Goal: Task Accomplishment & Management: Manage account settings

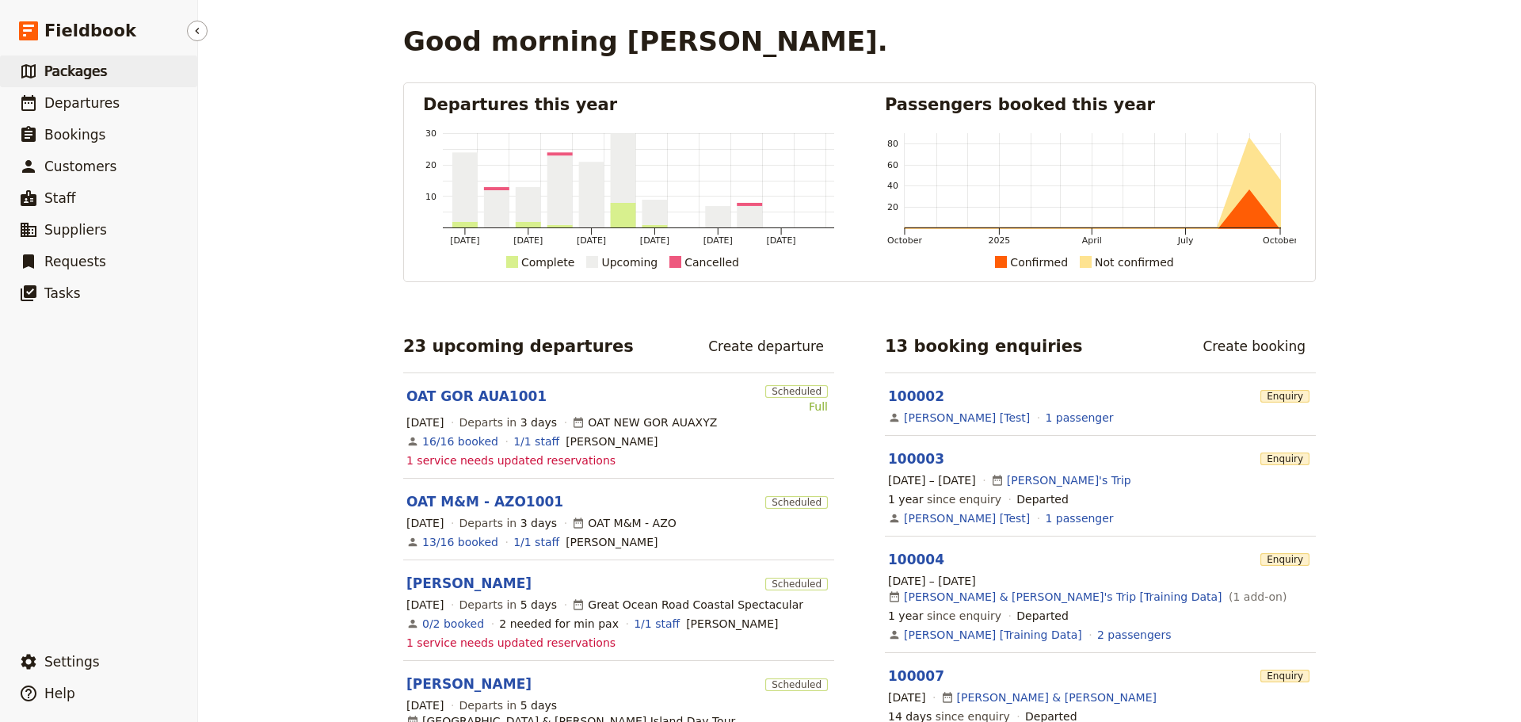
click at [66, 70] on span "Packages" at bounding box center [75, 71] width 63 height 16
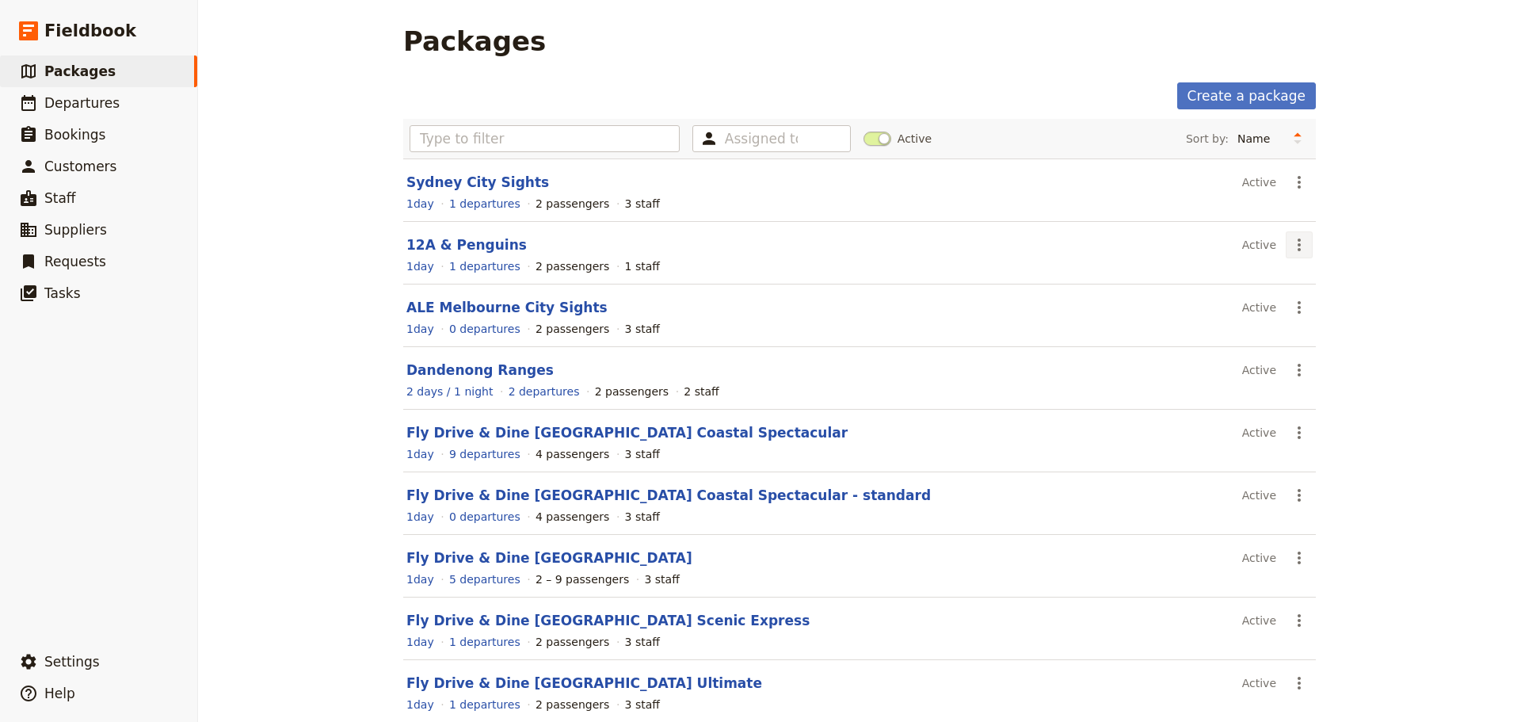
click at [1289, 245] on icon "Actions" at bounding box center [1298, 244] width 19 height 19
click at [1297, 307] on span "Schedule a departure" at bounding box center [1350, 302] width 120 height 16
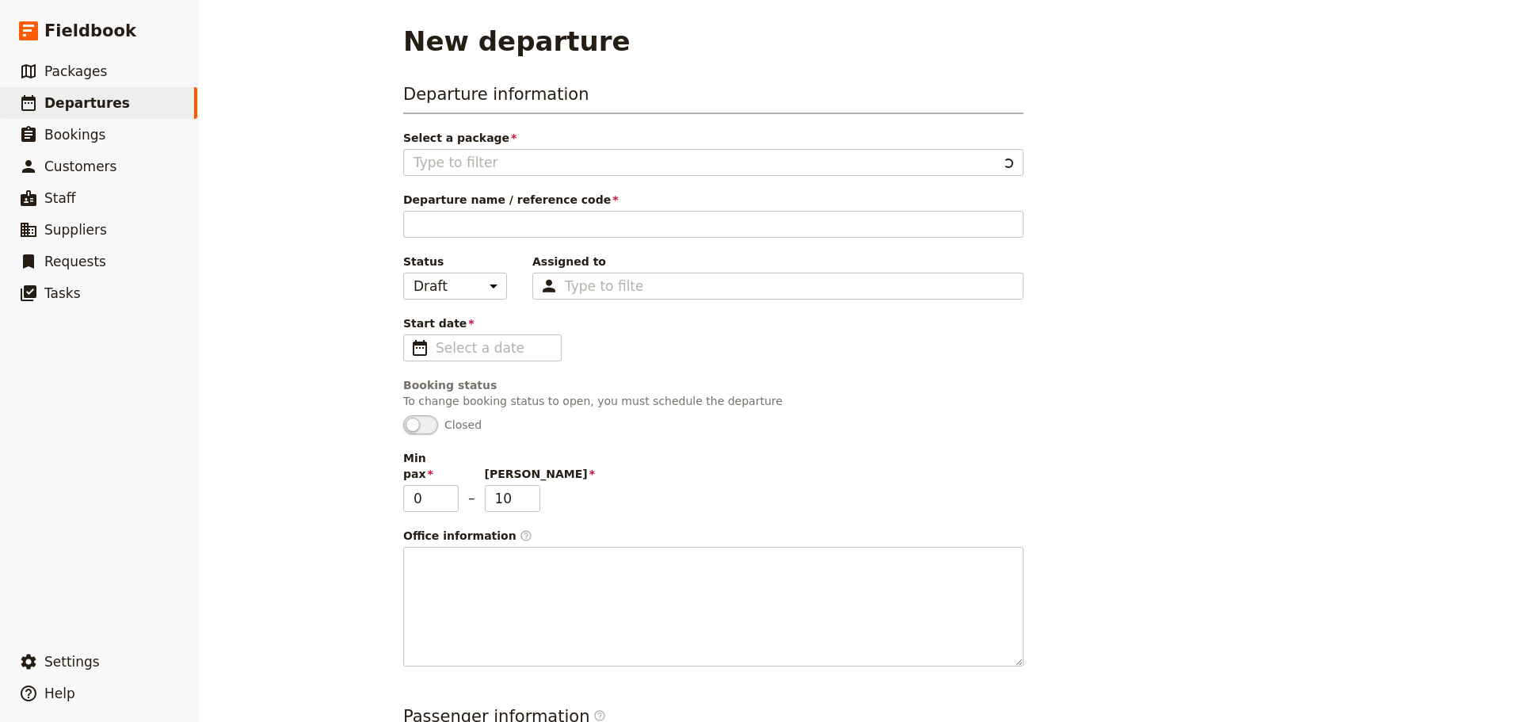
type input "12A & Penguins"
type input "2"
type input "12 Apostles & Phillip Island Penguins"
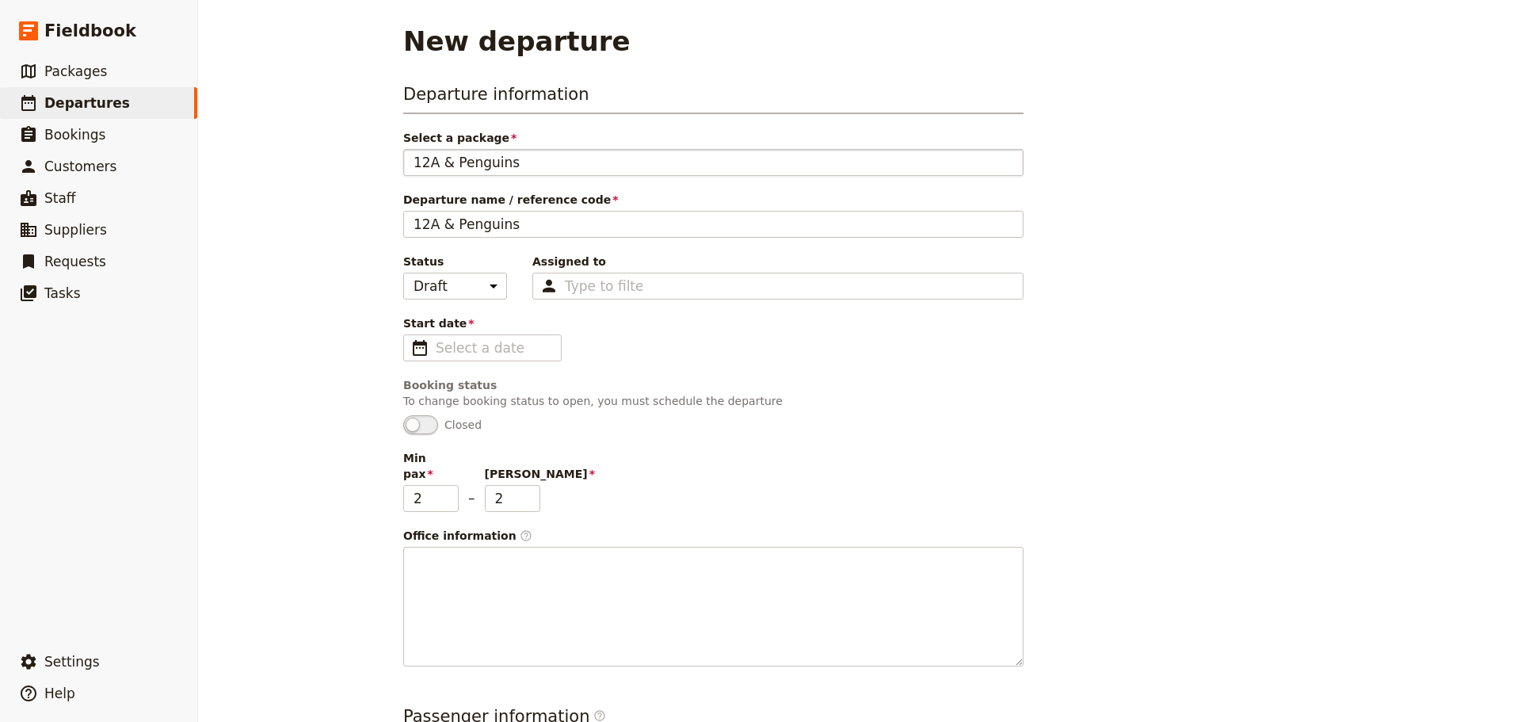
click at [525, 162] on div "12A & Penguins" at bounding box center [713, 162] width 600 height 19
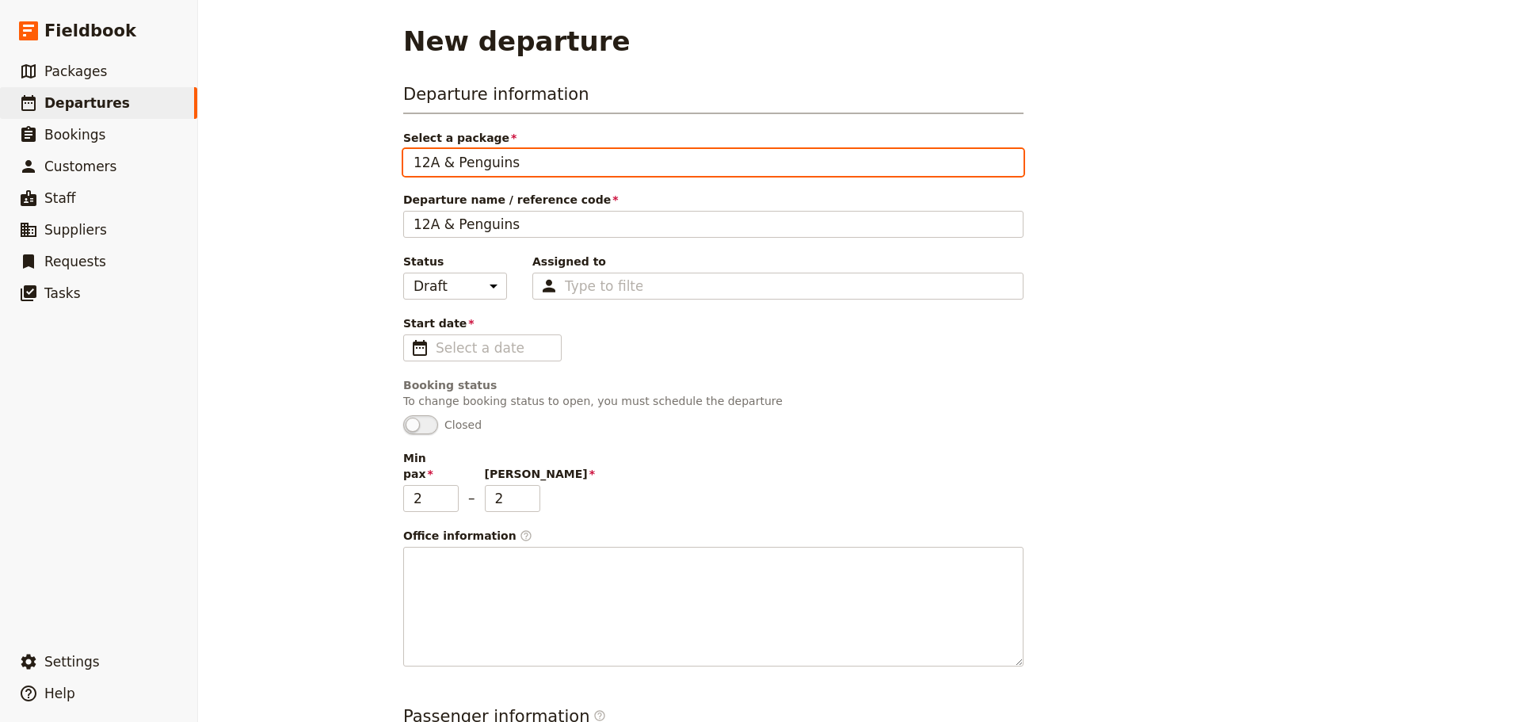
click at [413, 150] on input "12A & Penguins" at bounding box center [413, 149] width 1 height 1
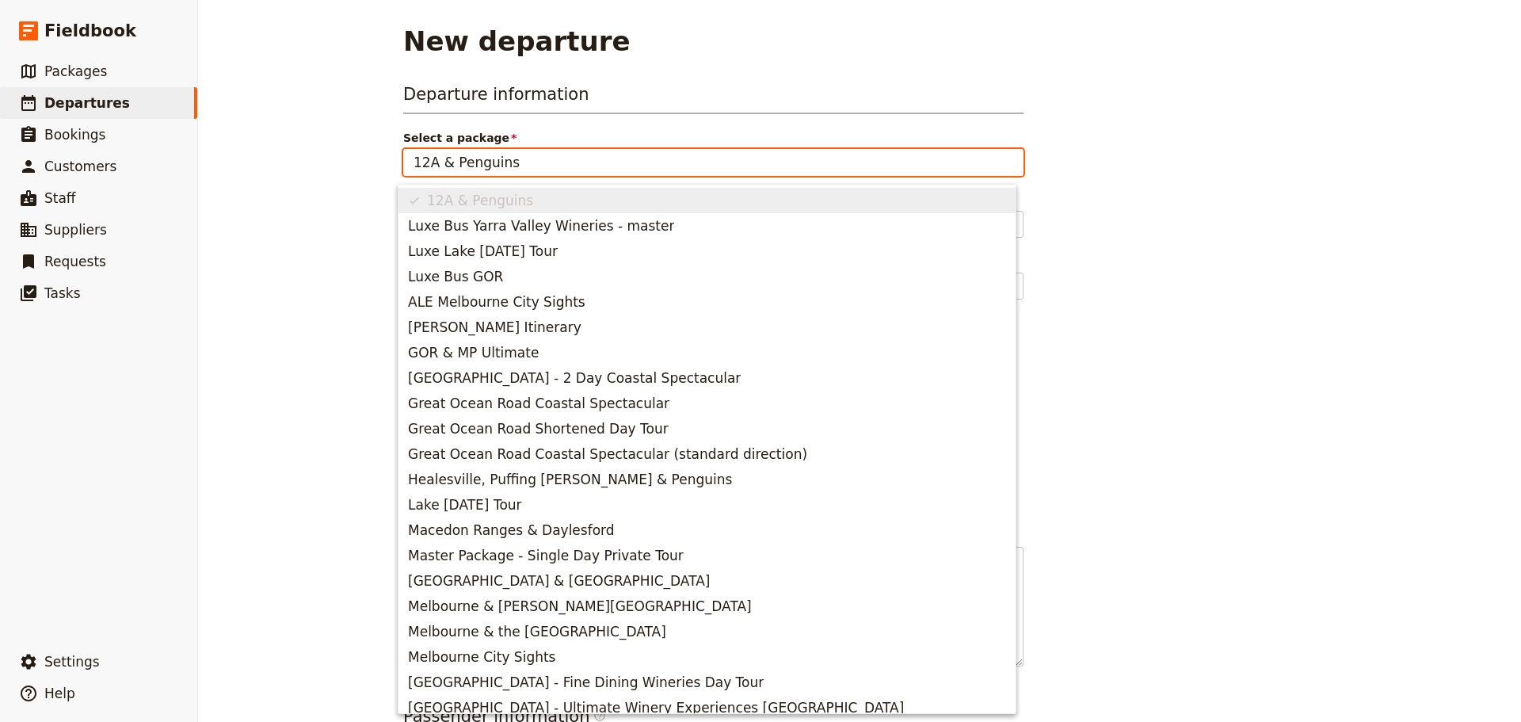
drag, startPoint x: 505, startPoint y: 162, endPoint x: 436, endPoint y: 168, distance: 69.2
click at [435, 166] on input "12A & Penguins" at bounding box center [713, 162] width 600 height 19
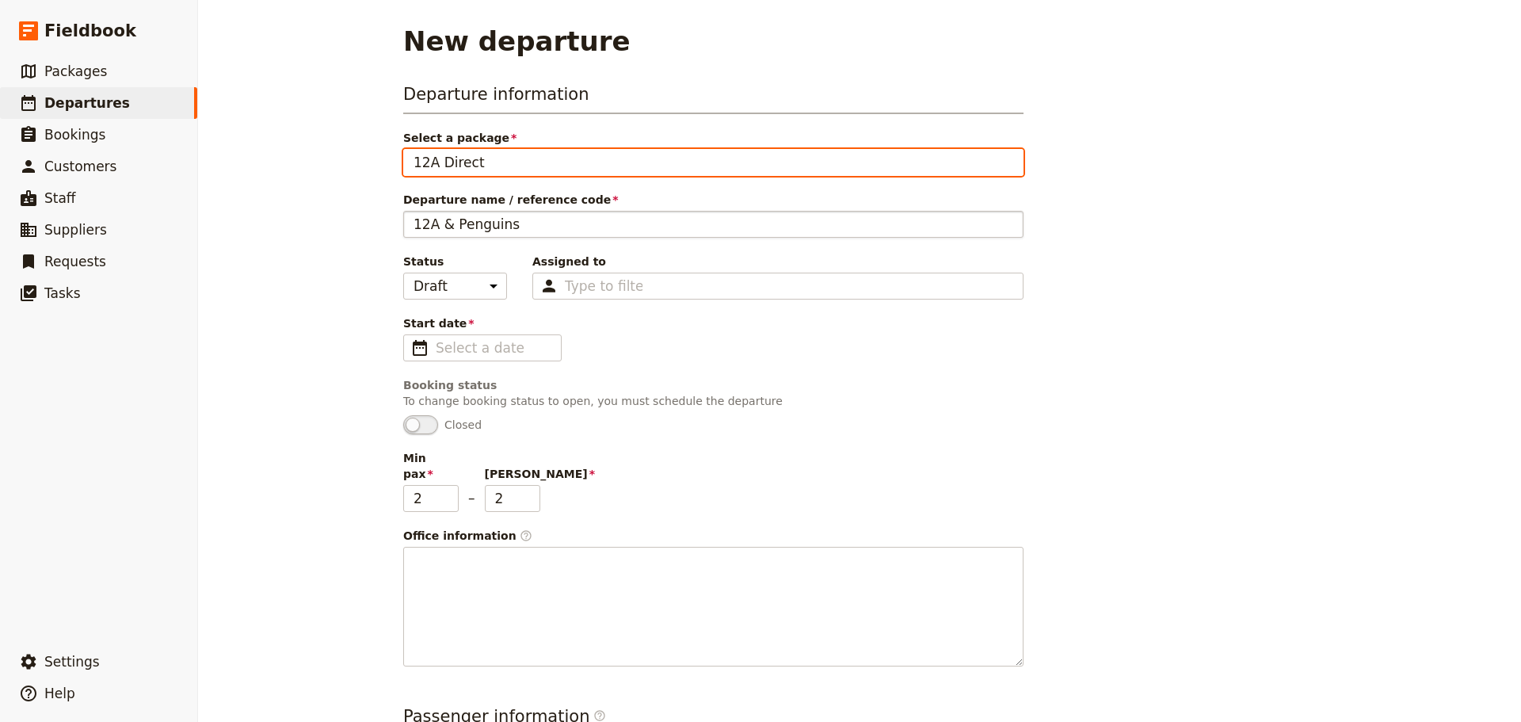
type input "12A Direct"
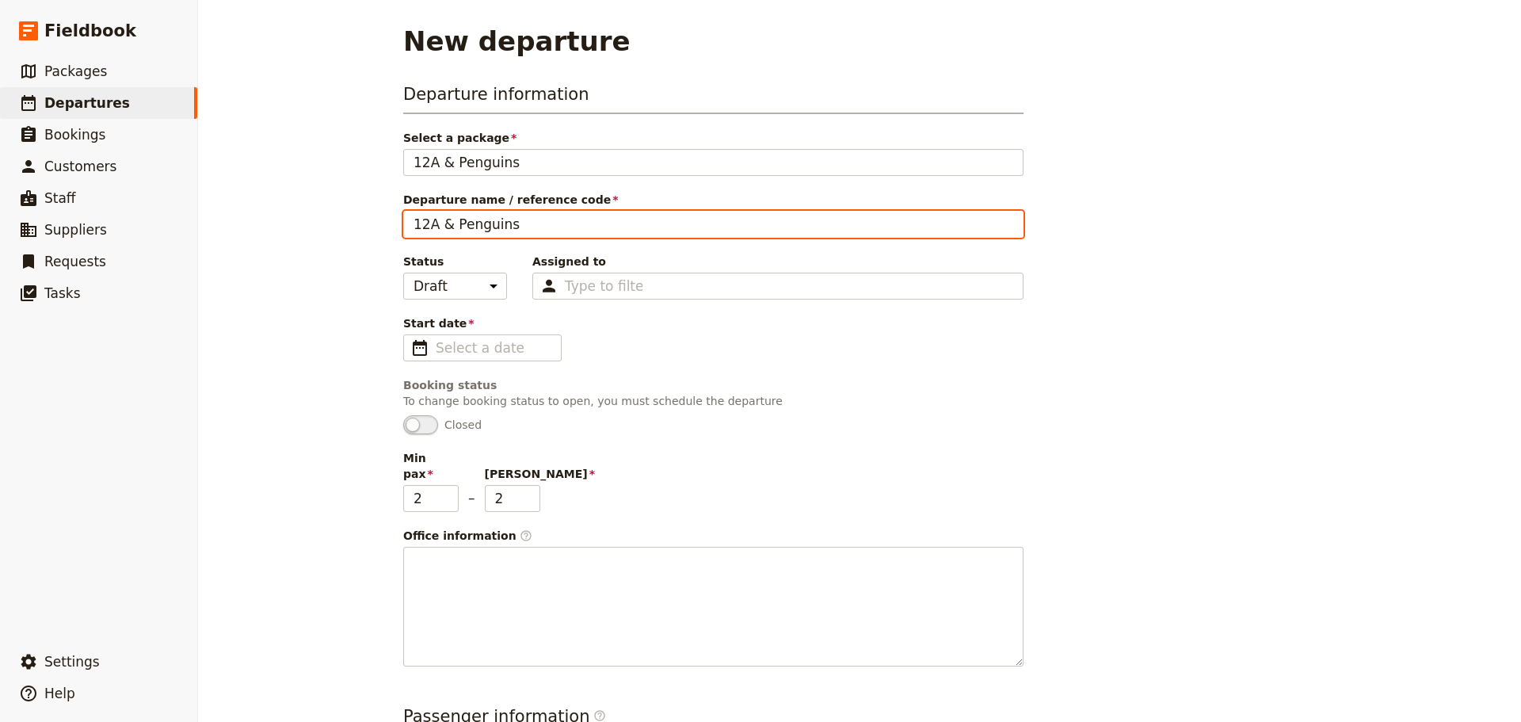
drag, startPoint x: 444, startPoint y: 226, endPoint x: 434, endPoint y: 226, distance: 10.3
click at [434, 226] on input "12A & Penguins" at bounding box center [713, 224] width 620 height 27
type input "12A Direct"
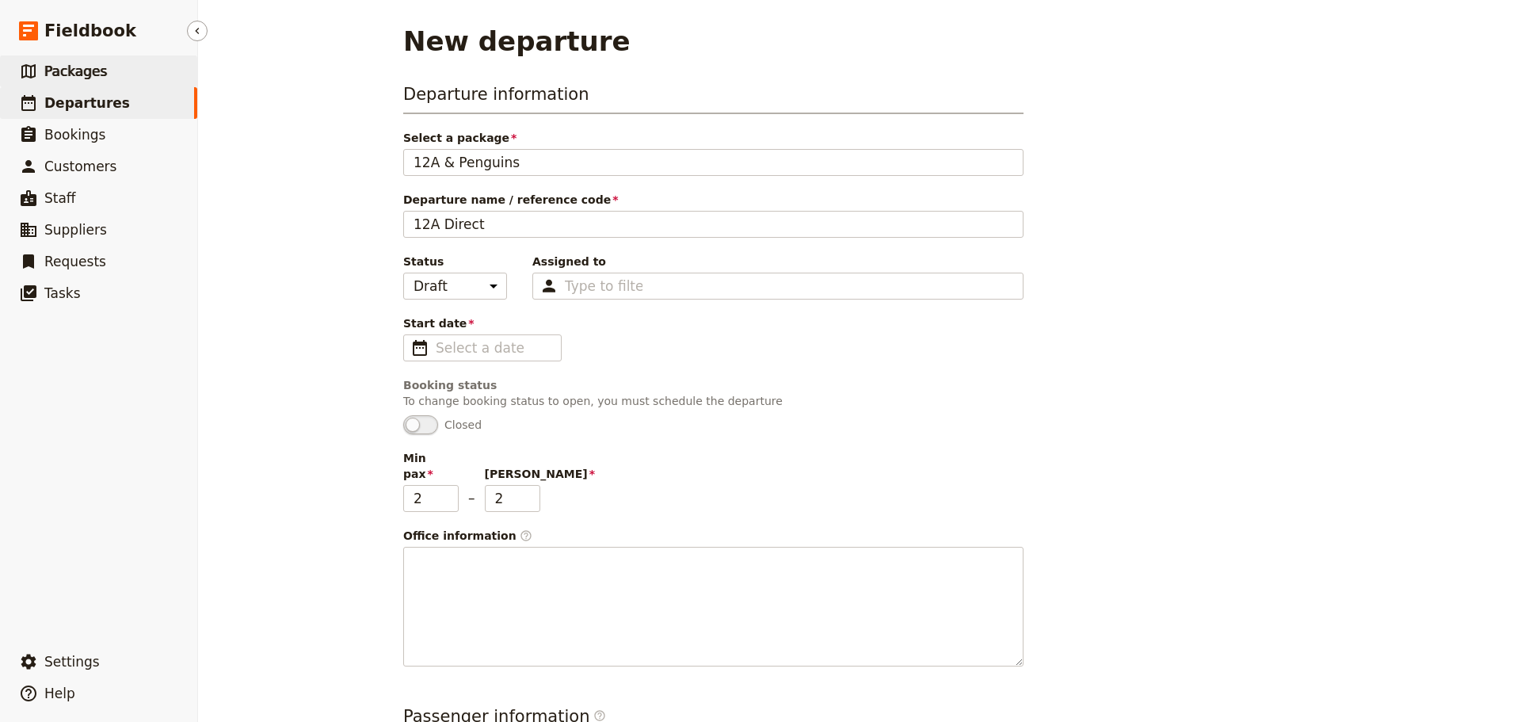
click at [77, 69] on span "Packages" at bounding box center [75, 71] width 63 height 16
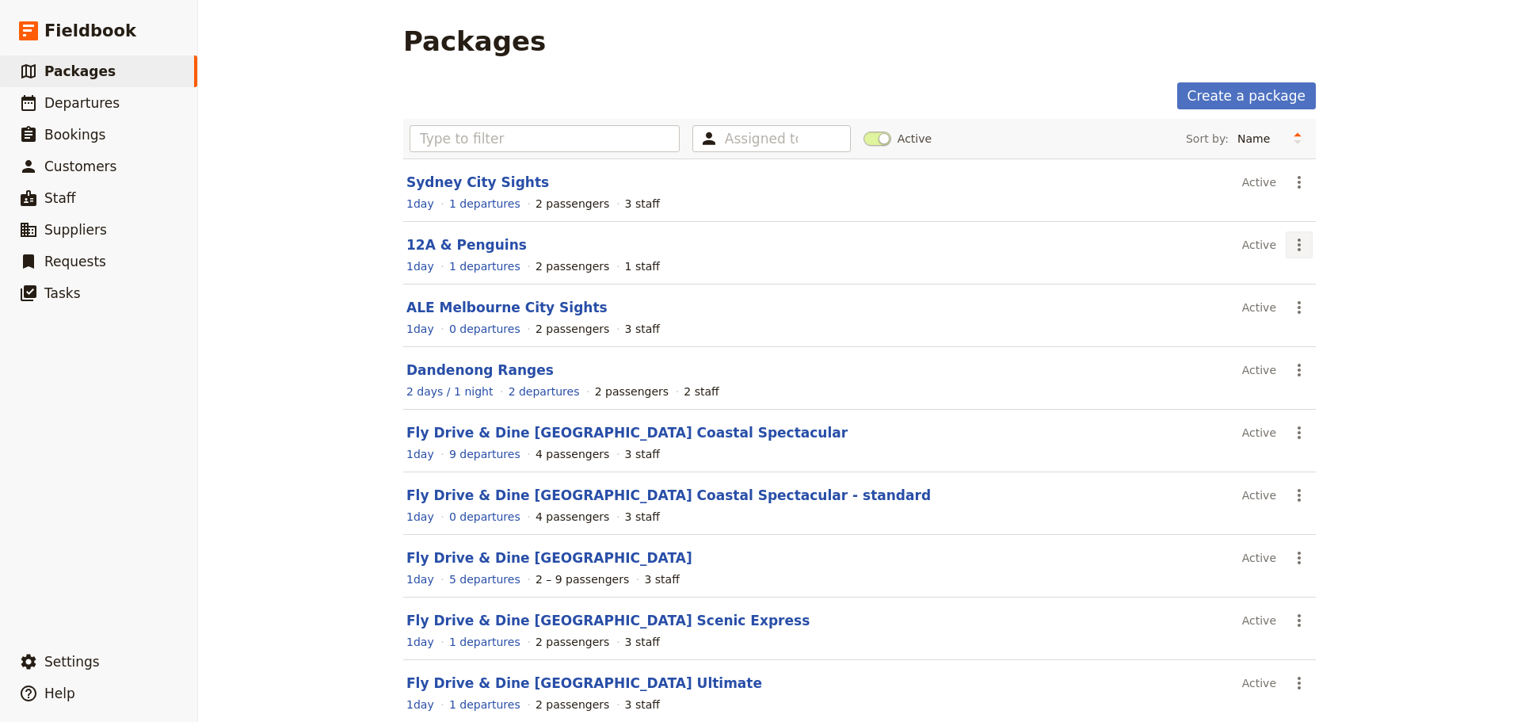
click at [1290, 241] on icon "Actions" at bounding box center [1298, 244] width 19 height 19
click at [1324, 319] on span "Clone this package" at bounding box center [1342, 324] width 105 height 16
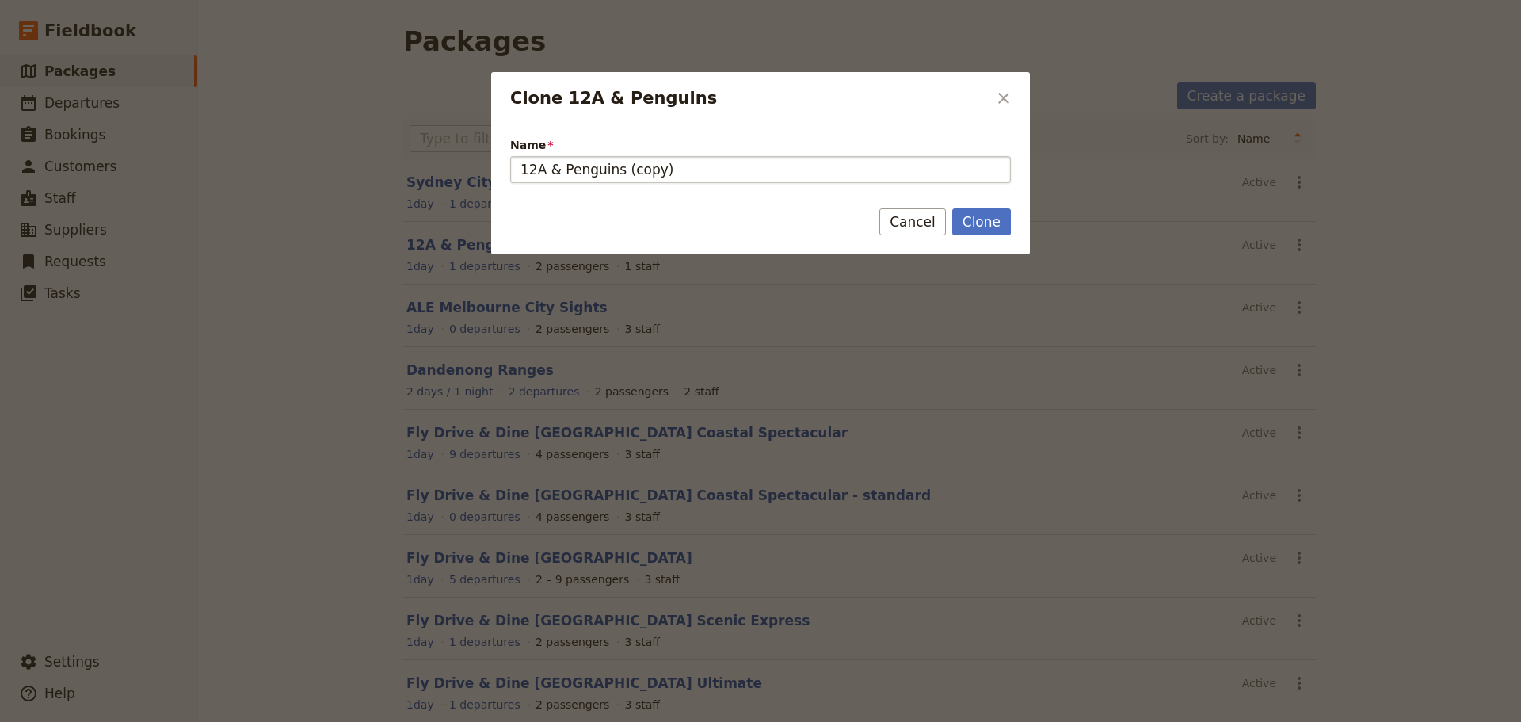
click at [697, 173] on input "12A & Penguins (copy)" at bounding box center [760, 169] width 501 height 27
drag, startPoint x: 660, startPoint y: 172, endPoint x: 564, endPoint y: 168, distance: 95.9
click at [549, 168] on input "12A & Penguins (copy)" at bounding box center [760, 169] width 501 height 27
type input "12A Direct"
click at [997, 221] on button "Clone" at bounding box center [981, 221] width 59 height 27
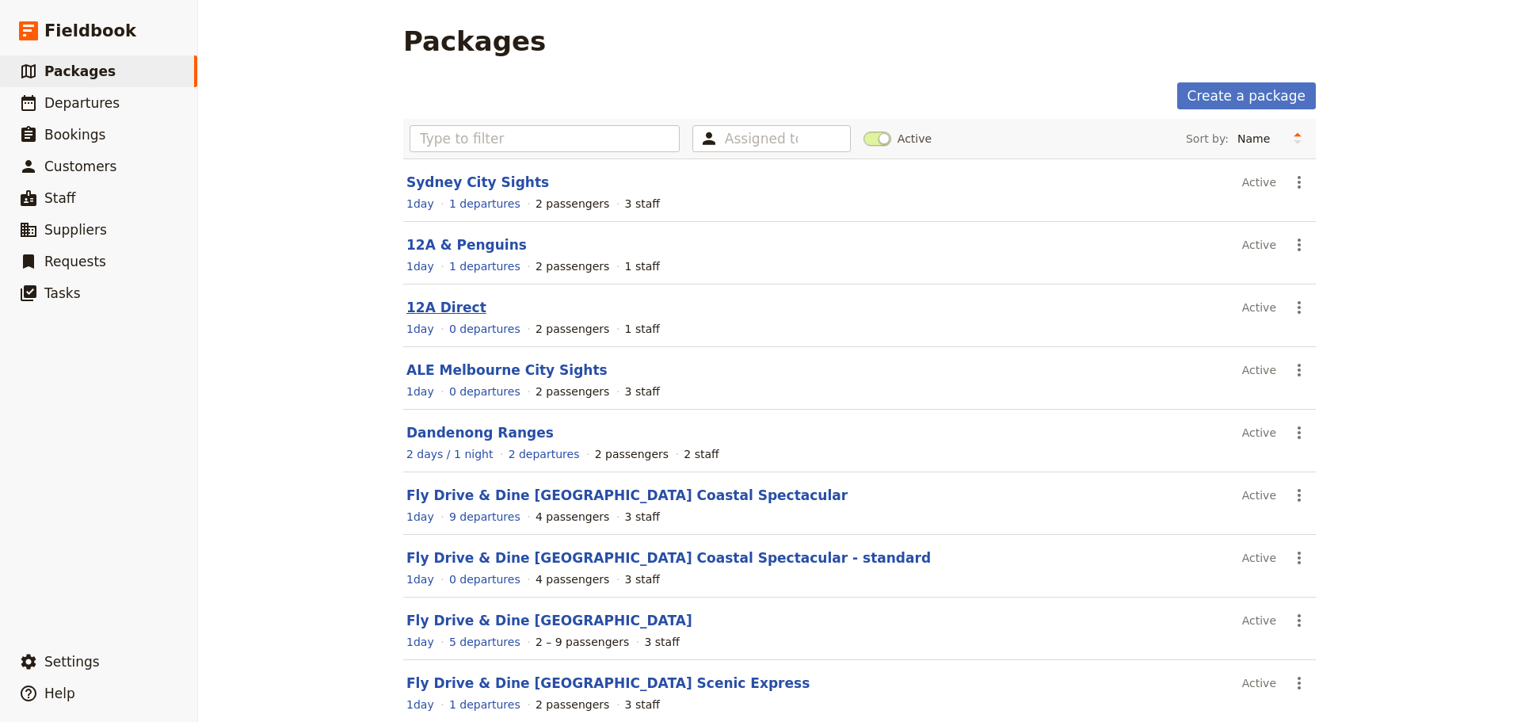
click at [409, 305] on link "12A Direct" at bounding box center [446, 307] width 80 height 16
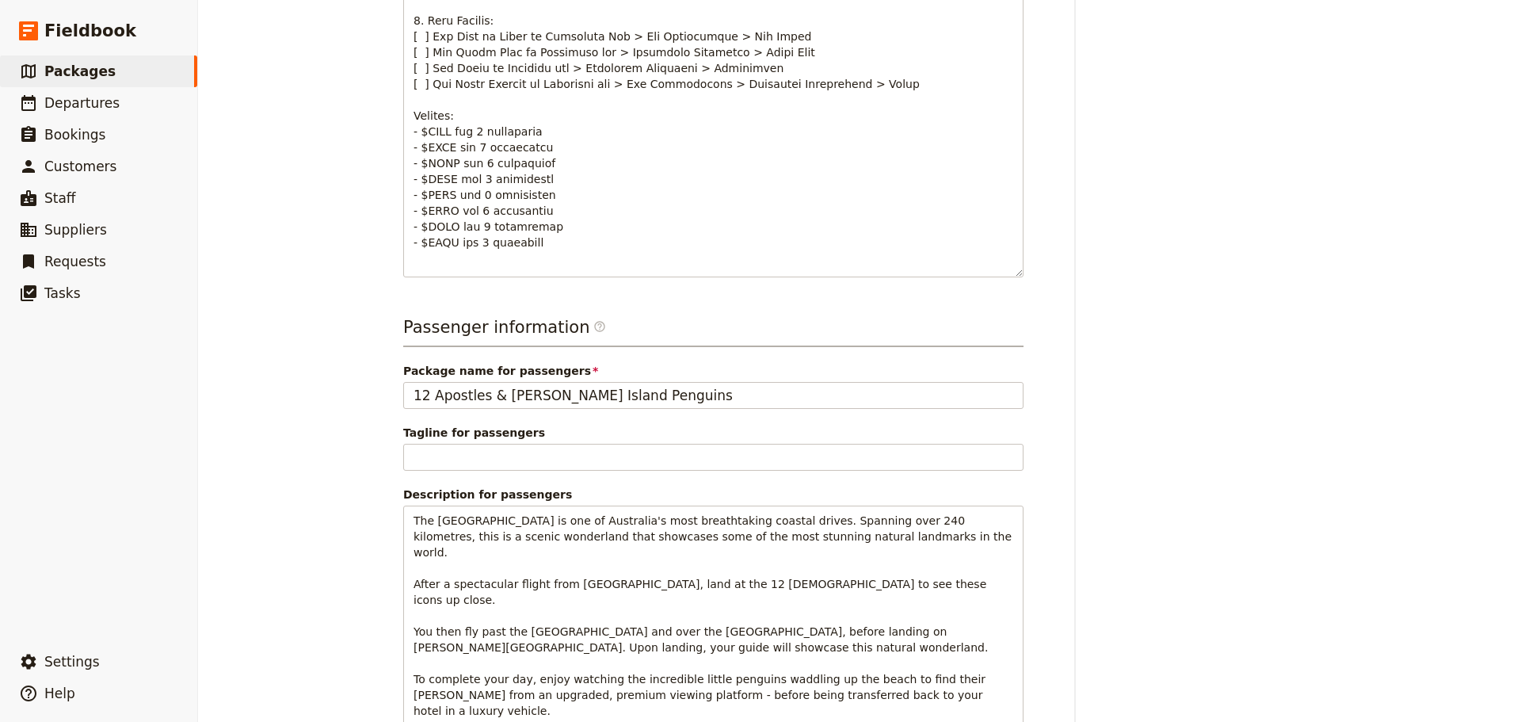
scroll to position [950, 0]
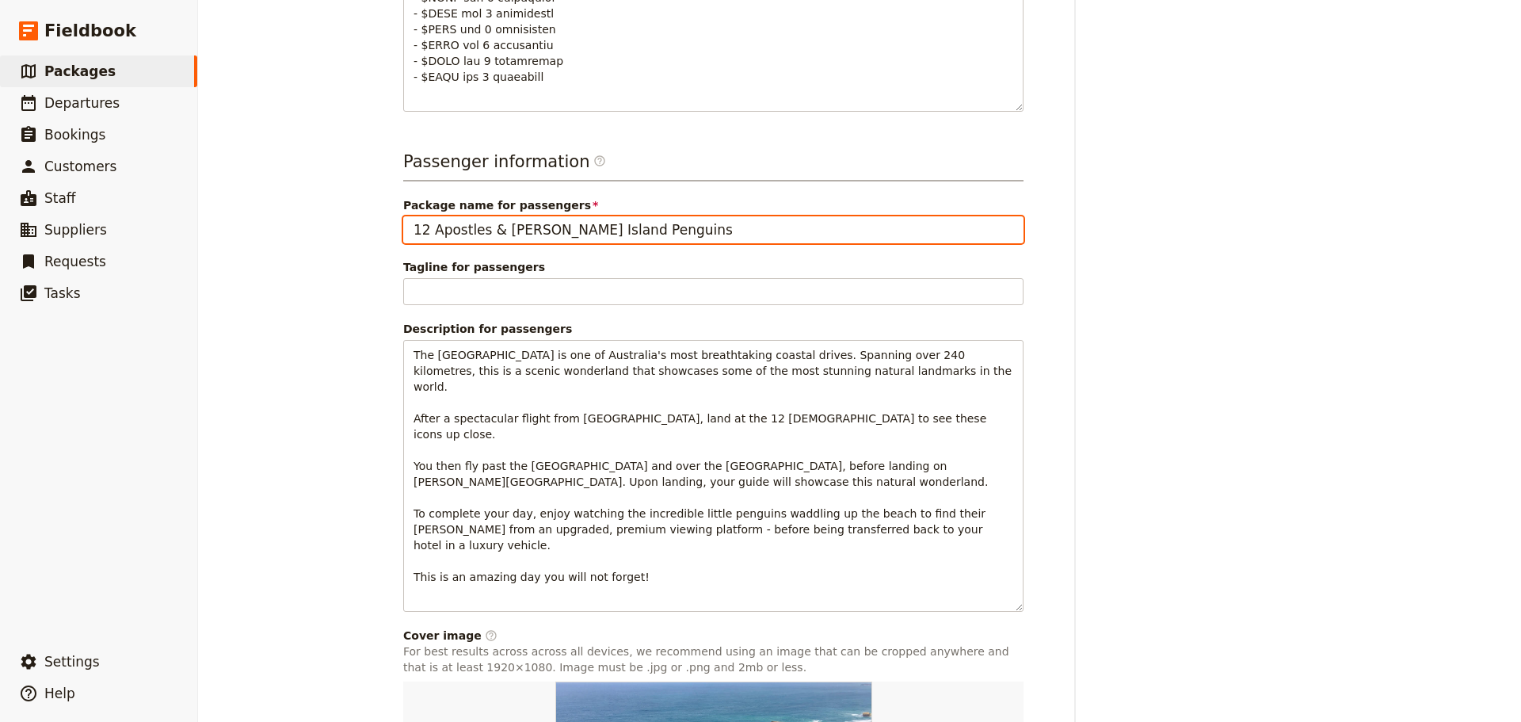
drag, startPoint x: 632, startPoint y: 212, endPoint x: 480, endPoint y: 214, distance: 152.1
click at [482, 216] on input "12 Apostles & Phillip Island Penguins" at bounding box center [713, 229] width 620 height 27
type input "12 [DEMOGRAPHIC_DATA]"
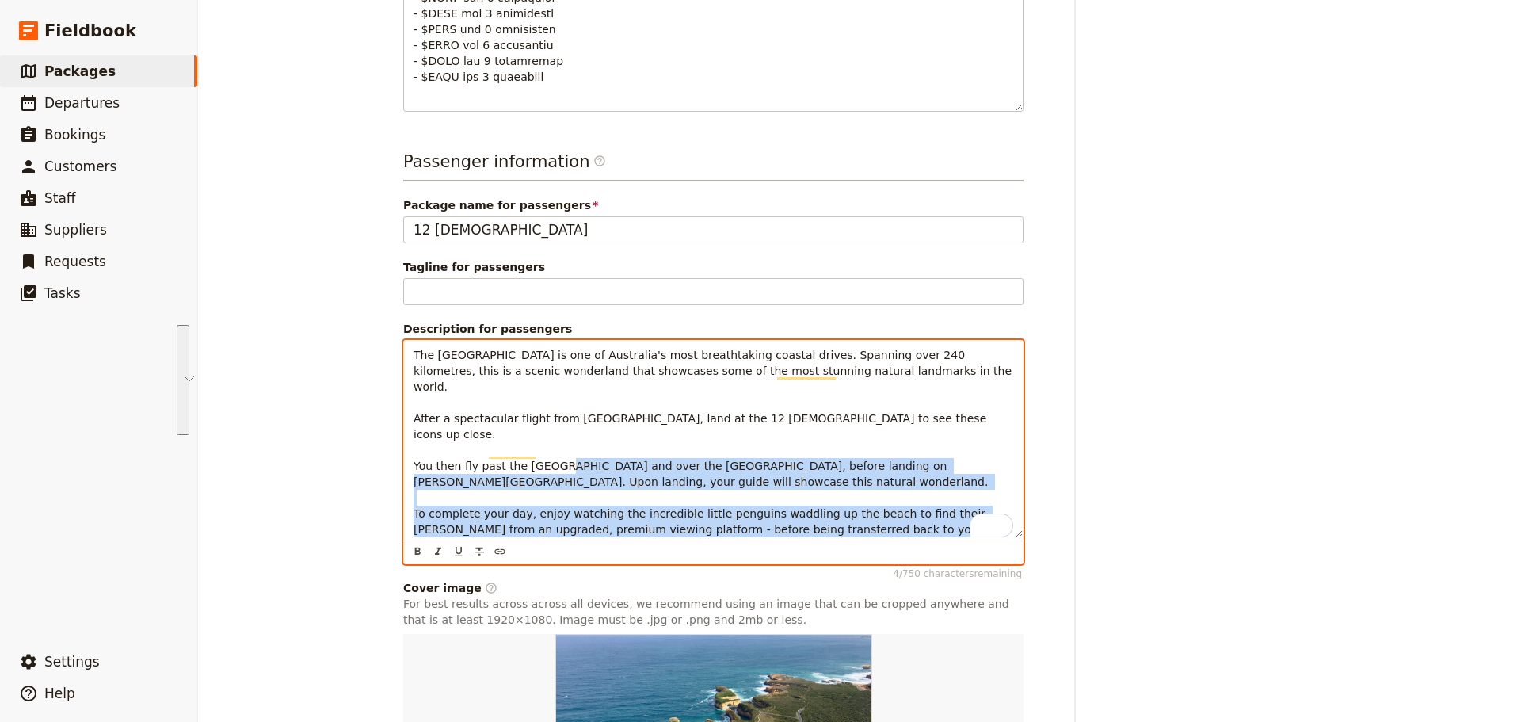
drag, startPoint x: 633, startPoint y: 513, endPoint x: 639, endPoint y: 418, distance: 95.3
click at [639, 418] on p "The Great Ocean Road is one of Australia's most breathtaking coastal drives. Sp…" at bounding box center [713, 466] width 600 height 238
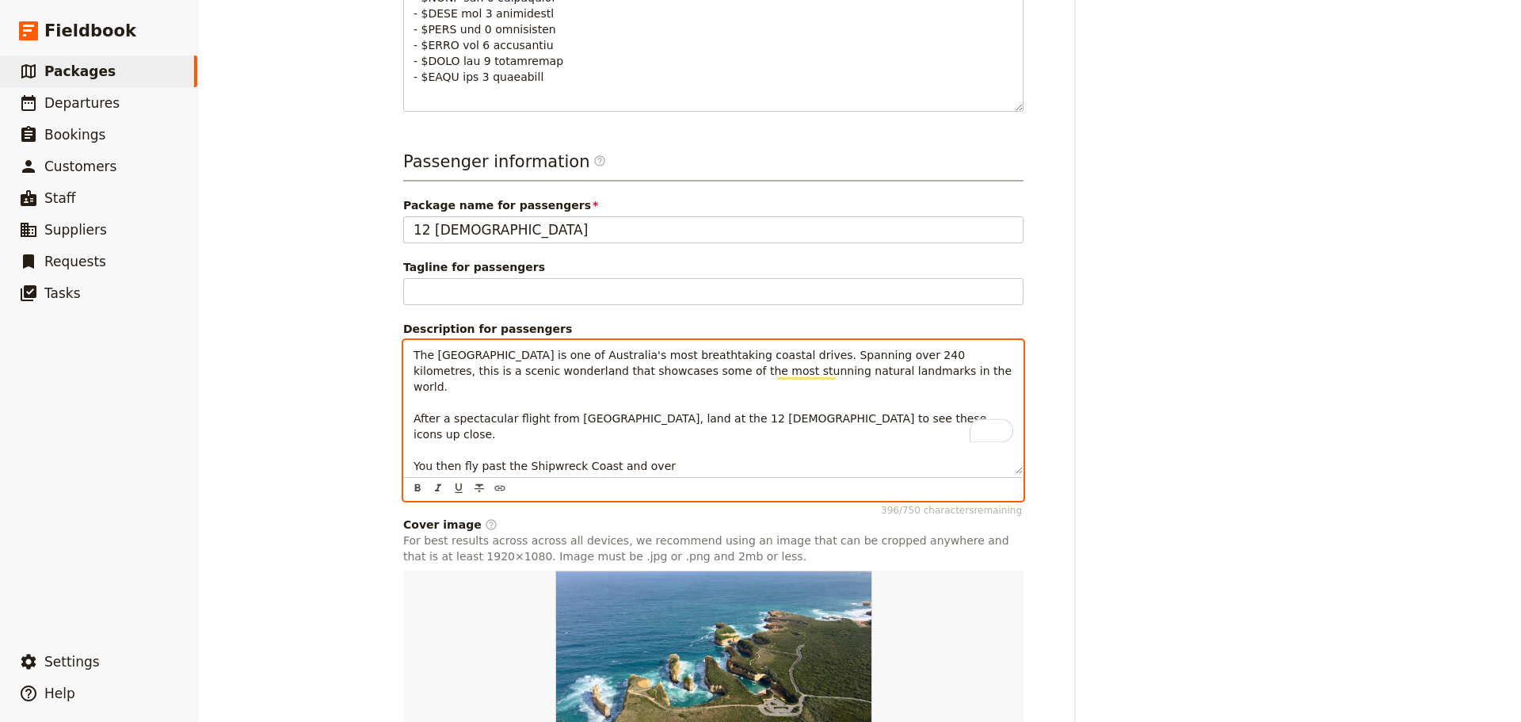
click at [602, 421] on span "The Great Ocean Road is one of Australia's most breathtaking coastal drives. Sp…" at bounding box center [714, 410] width 602 height 124
click at [603, 421] on span "The Great Ocean Road is one of Australia's most breathtaking coastal drives. Sp…" at bounding box center [714, 410] width 602 height 124
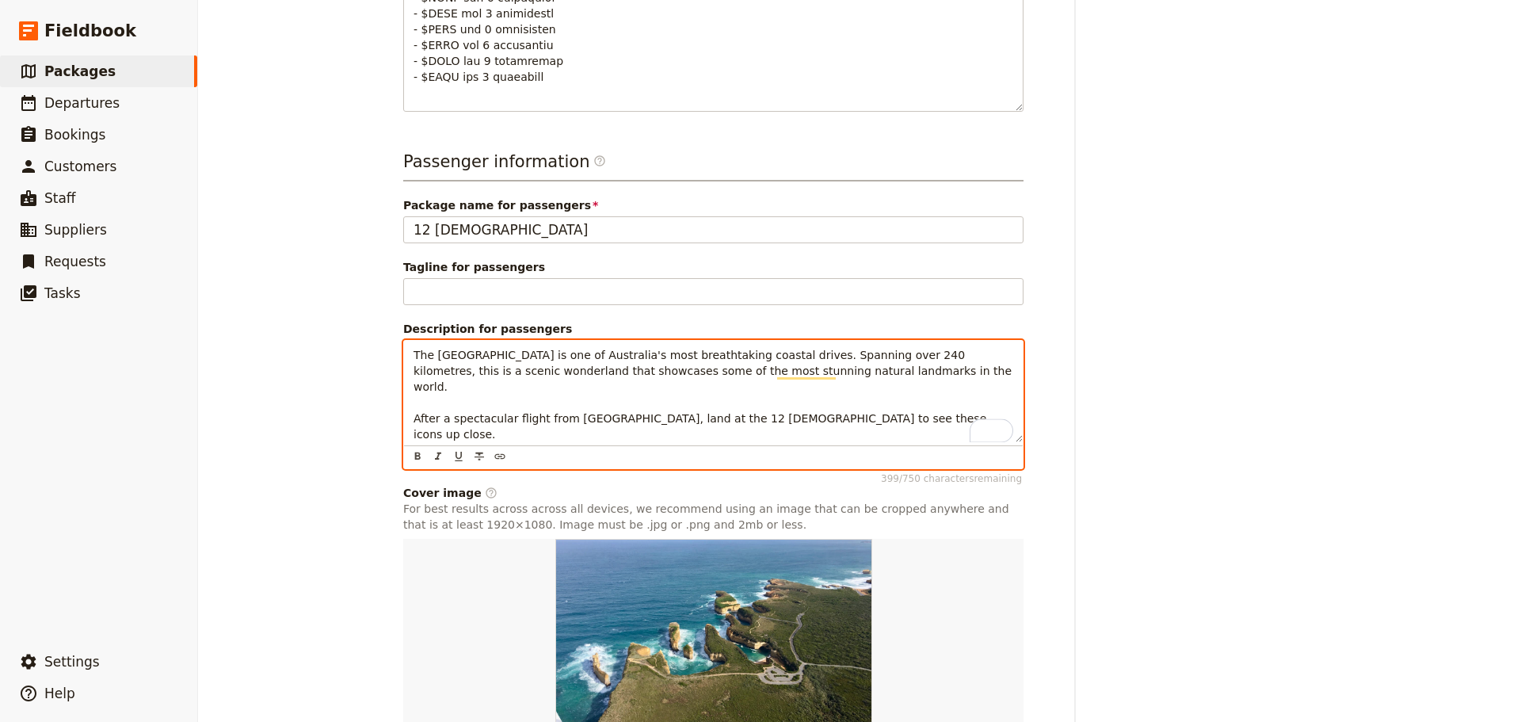
click at [641, 421] on p "The Great Ocean Road is one of Australia's most breathtaking coastal drives. Sp…" at bounding box center [713, 410] width 600 height 127
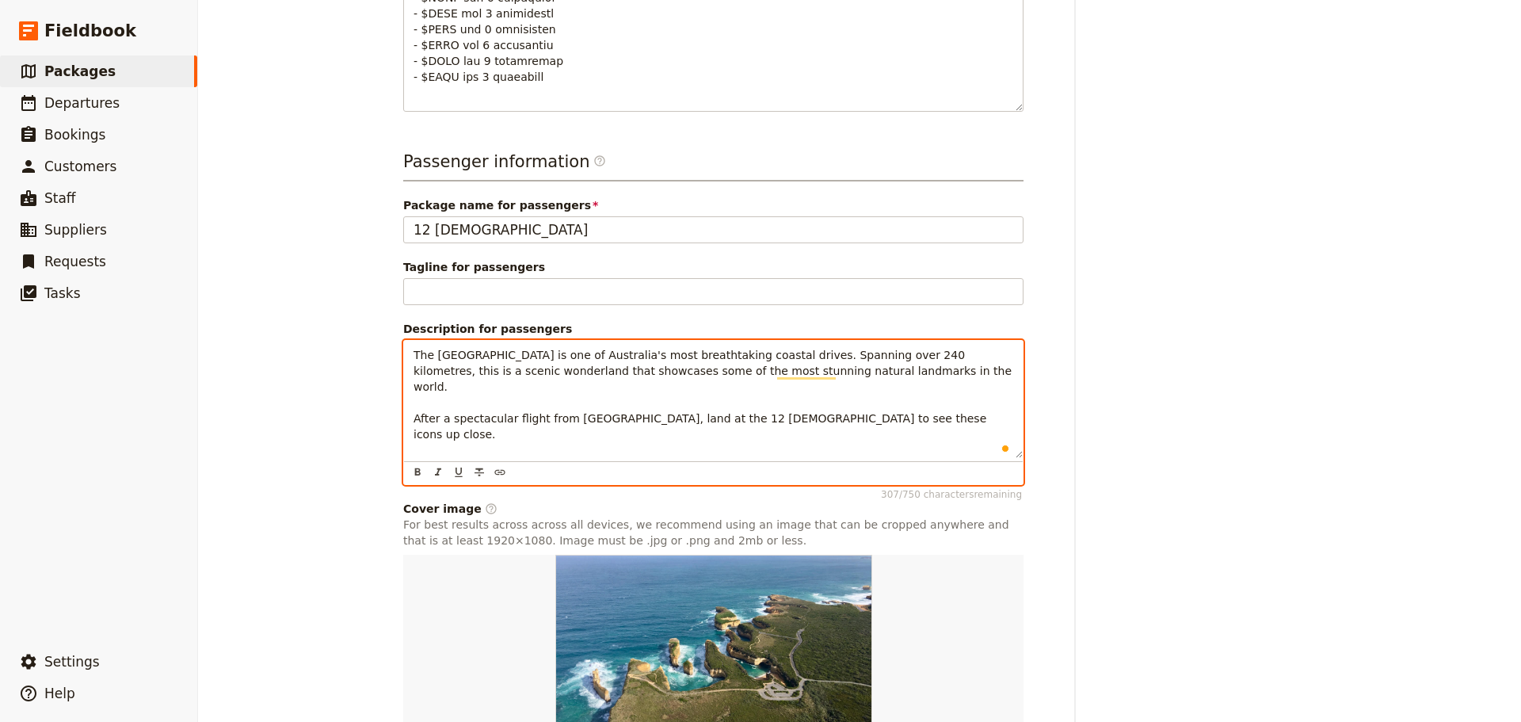
click at [850, 356] on p "The Great Ocean Road is one of Australia's most breathtaking coastal drives. Sp…" at bounding box center [713, 418] width 600 height 143
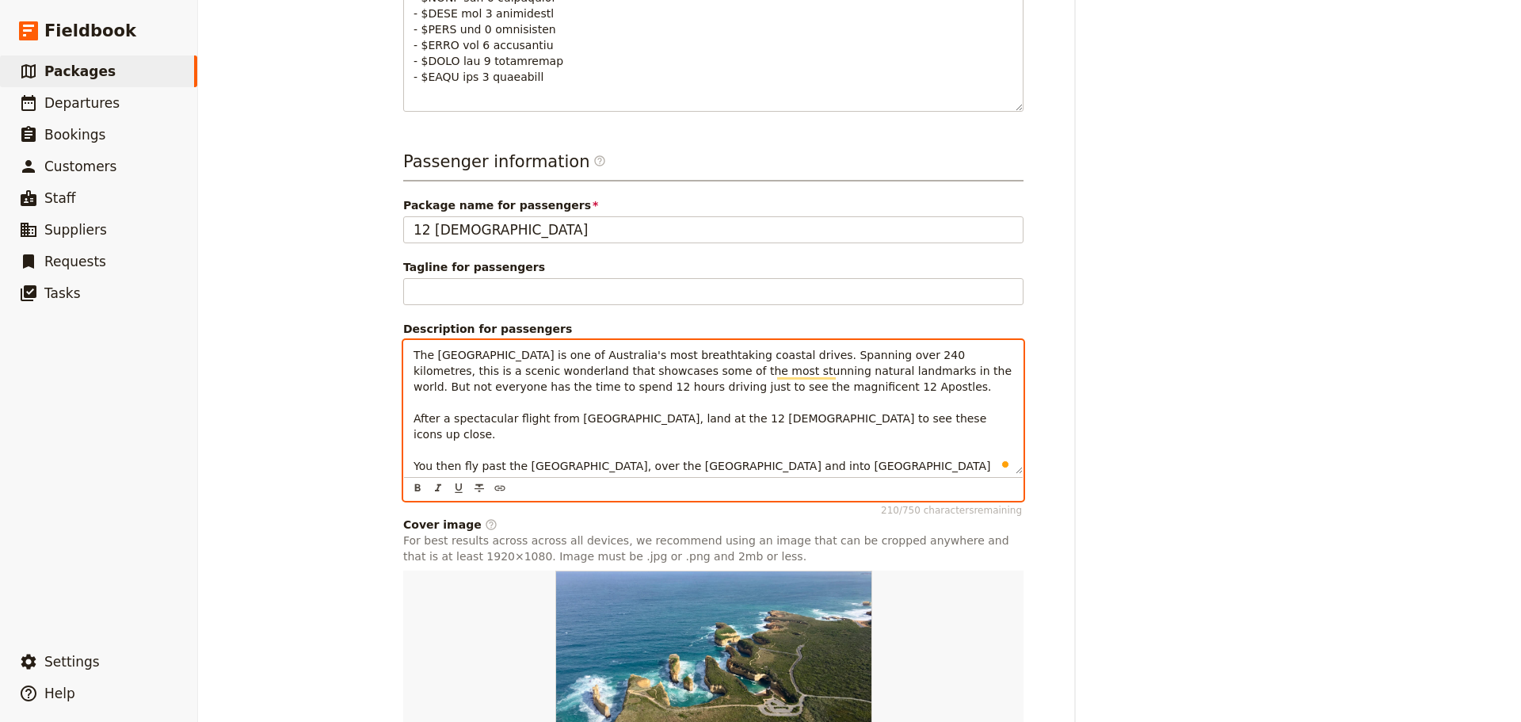
click at [413, 402] on span "The Great Ocean Road is one of Australia's most breathtaking coastal drives. Sp…" at bounding box center [714, 417] width 602 height 139
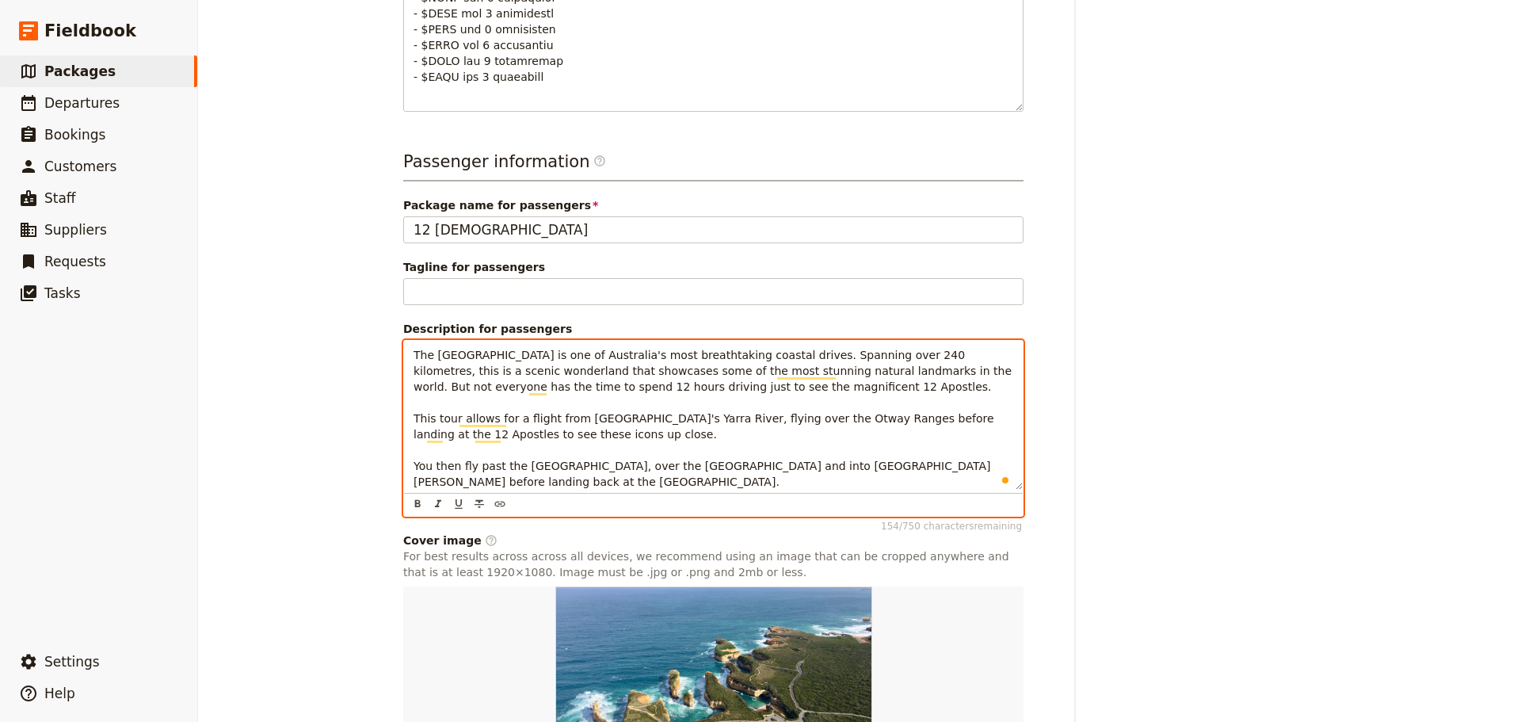
click at [634, 420] on p "The Great Ocean Road is one of Australia's most breathtaking coastal drives. Sp…" at bounding box center [713, 418] width 600 height 143
click at [406, 450] on div "The Great Ocean Road is one of Australia's most breathtaking coastal drives. Sp…" at bounding box center [713, 415] width 619 height 149
click at [687, 455] on span "The Great Ocean Road is one of Australia's most breathtaking coastal drives. Sp…" at bounding box center [714, 417] width 602 height 139
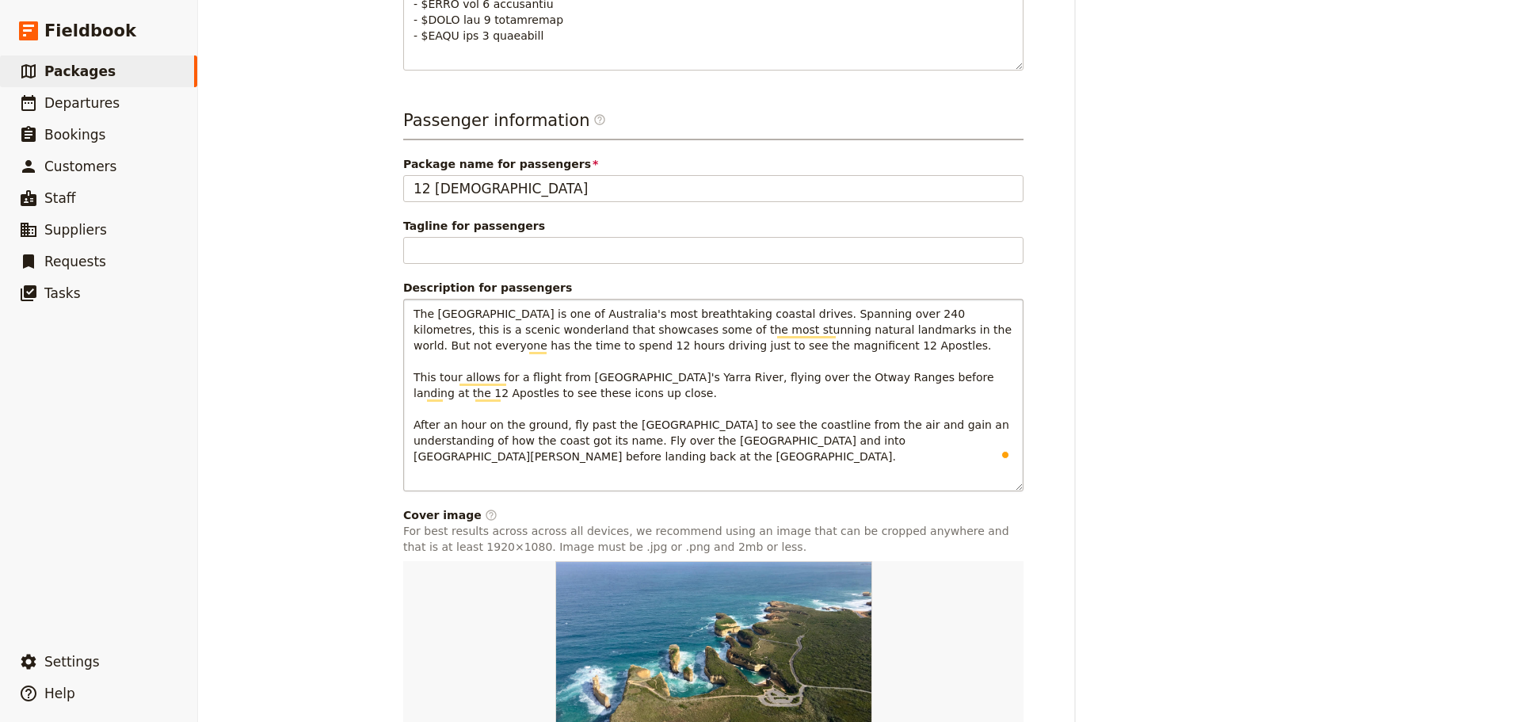
scroll to position [1030, 0]
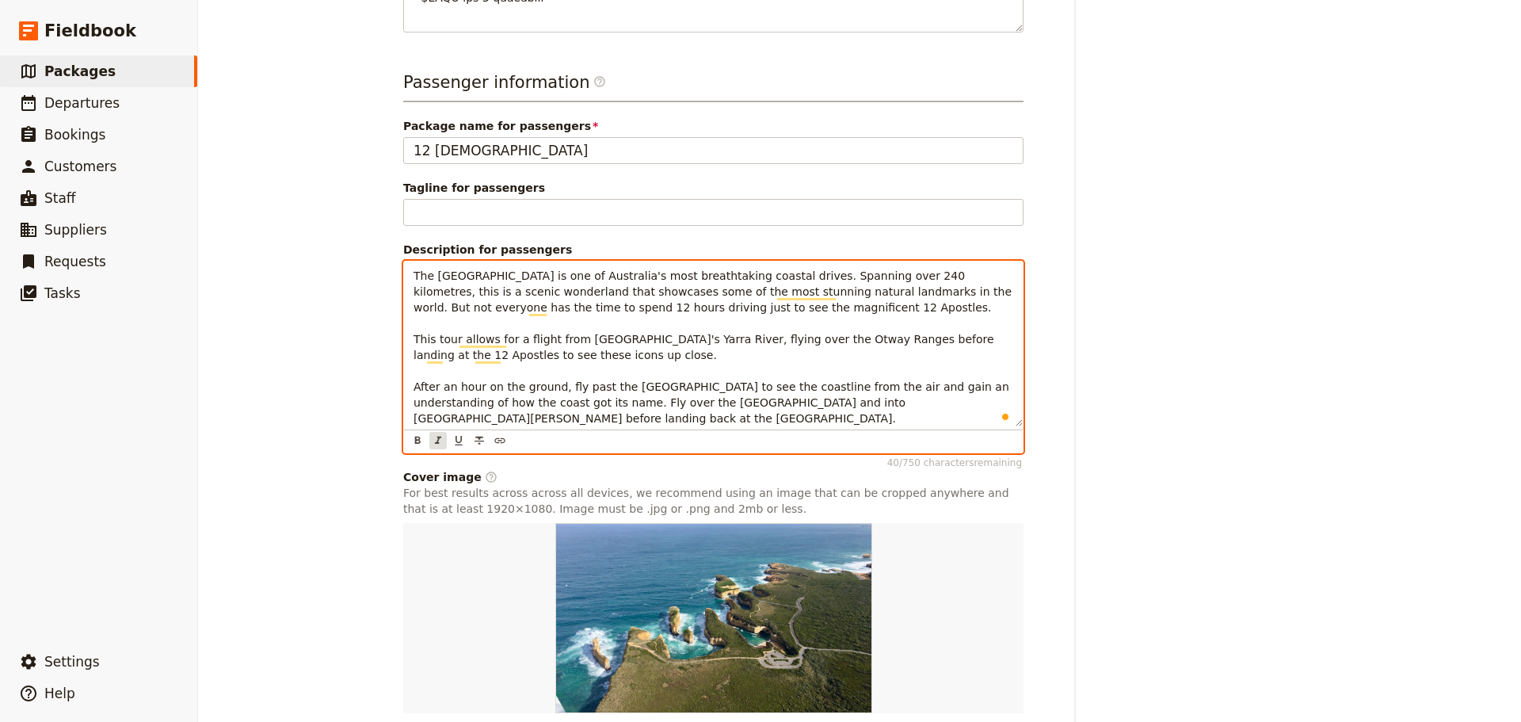
click at [439, 432] on button "​" at bounding box center [437, 440] width 17 height 17
click at [497, 402] on p "The Great Ocean Road is one of Australia's most breathtaking coastal drives. Sp…" at bounding box center [713, 347] width 600 height 158
drag, startPoint x: 788, startPoint y: 256, endPoint x: 778, endPoint y: 261, distance: 11.3
click at [778, 269] on span "The Great Ocean Road is one of Australia's most breathtaking coastal drives. Sp…" at bounding box center [714, 354] width 602 height 171
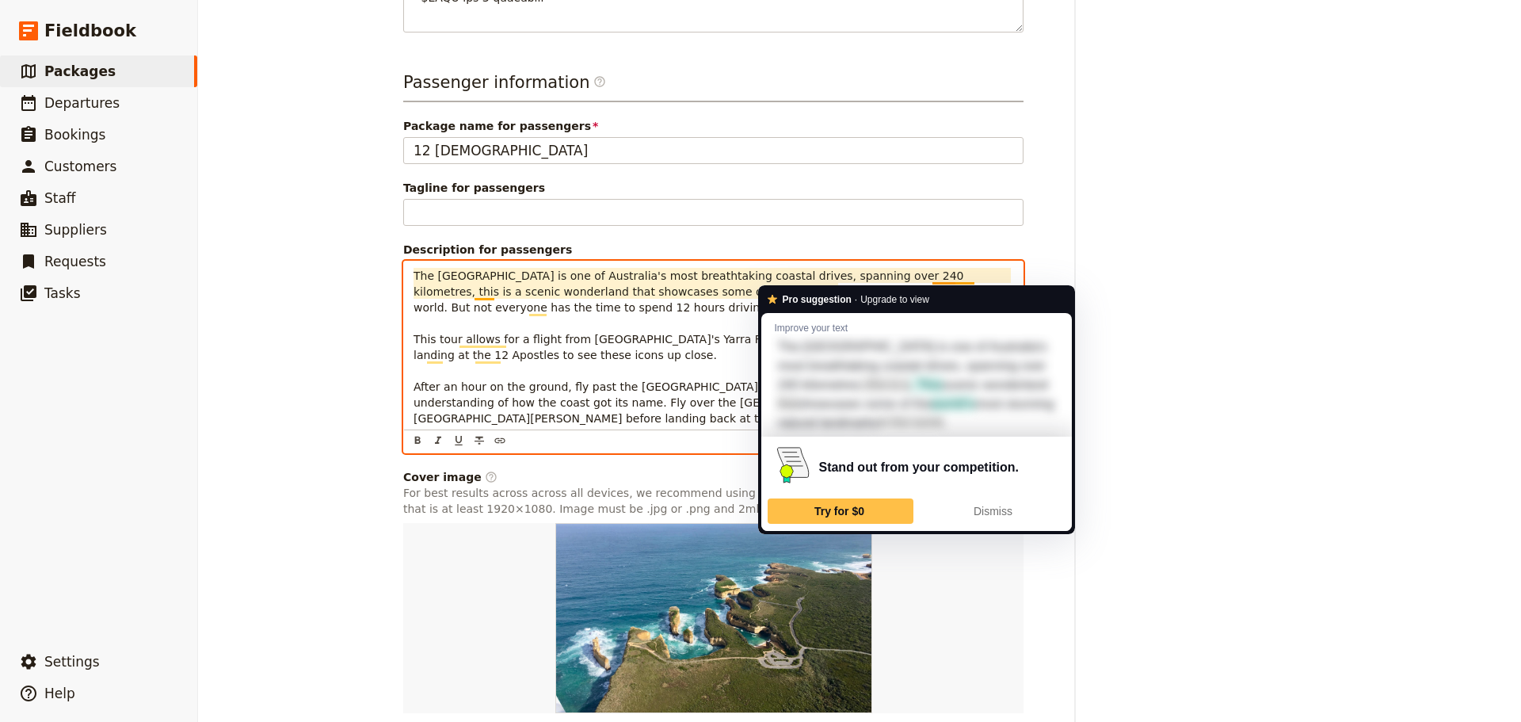
click at [834, 275] on span "The Great Ocean Road is one of Australia's most breathtaking coastal drives, sp…" at bounding box center [714, 354] width 602 height 171
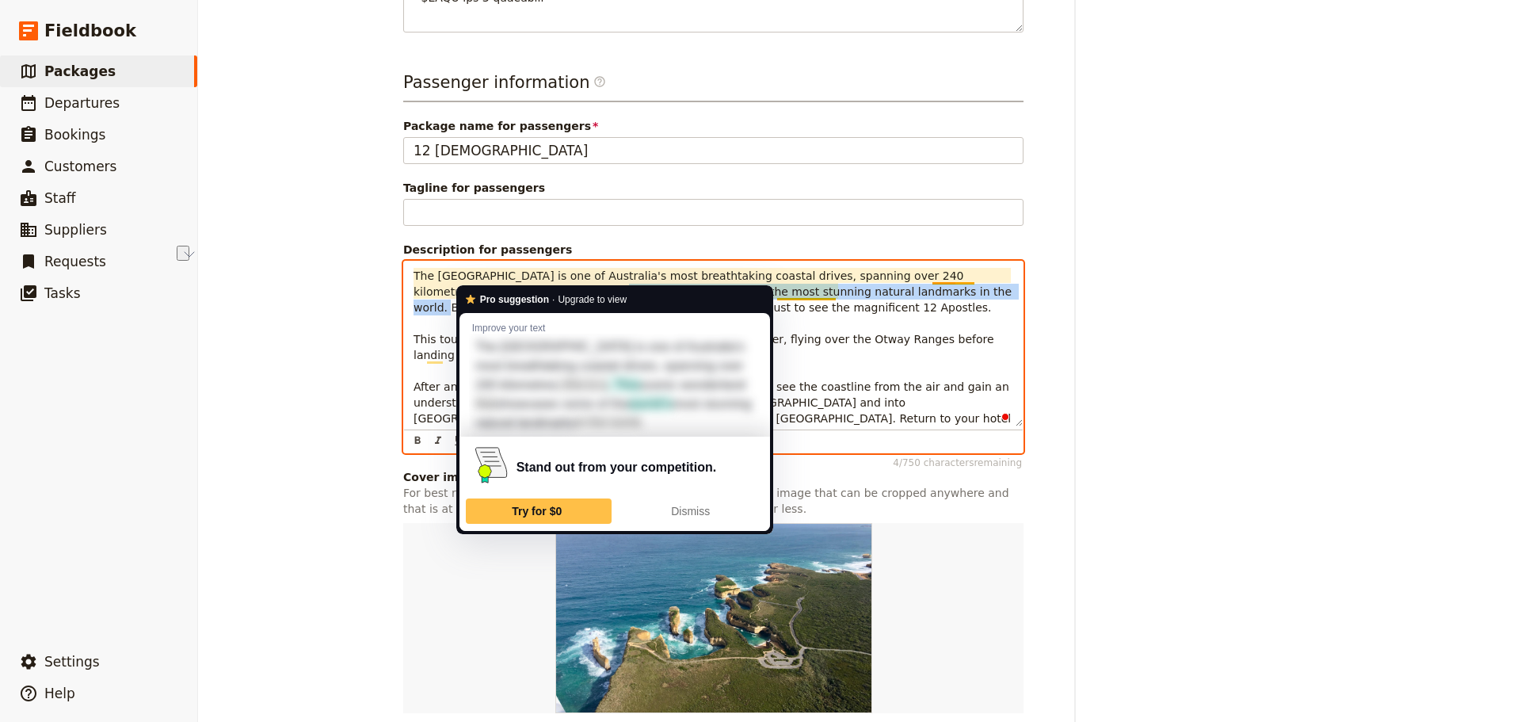
drag, startPoint x: 841, startPoint y: 274, endPoint x: 469, endPoint y: 280, distance: 372.3
click at [469, 280] on span "The Great Ocean Road is one of Australia's most breathtaking coastal drives, sp…" at bounding box center [714, 354] width 602 height 171
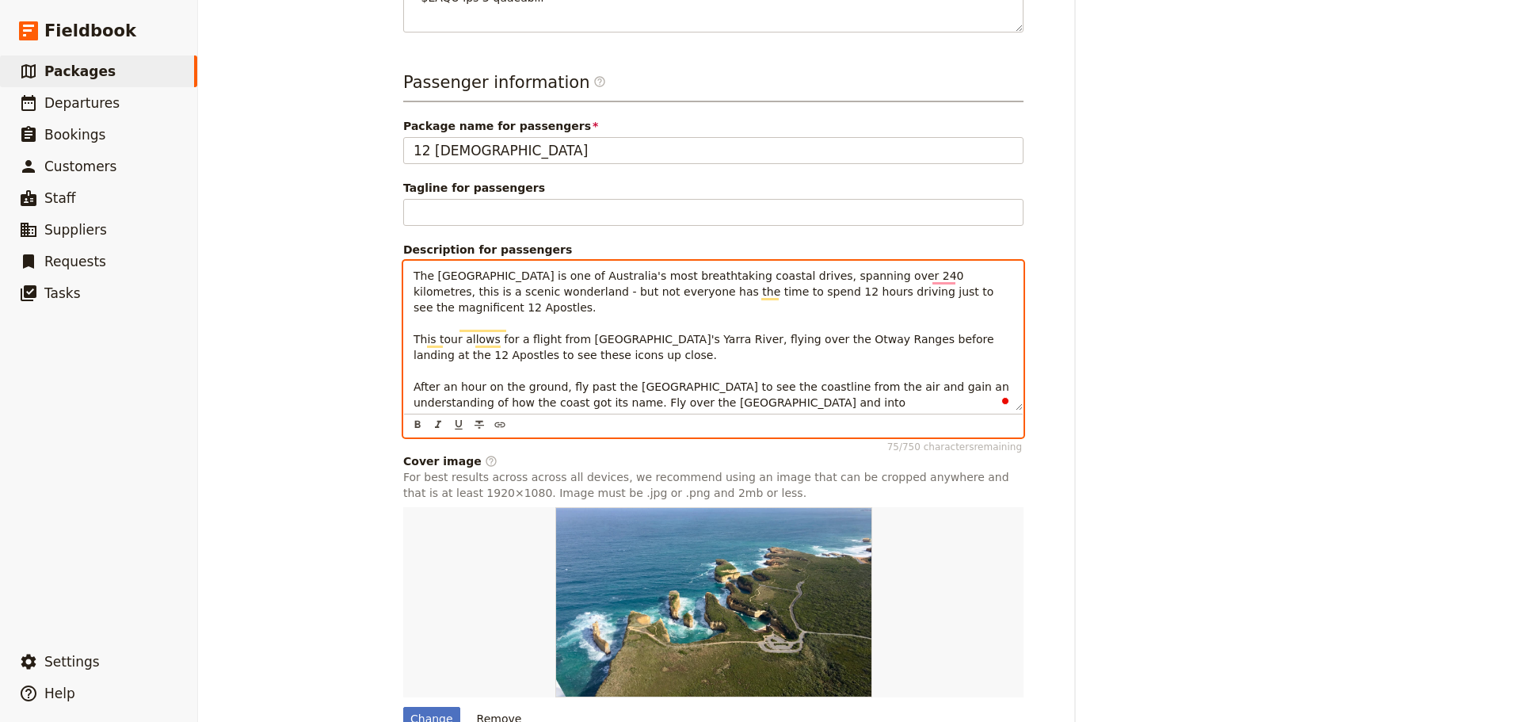
click at [694, 388] on p "The Great Ocean Road is one of Australia's most breathtaking coastal drives, sp…" at bounding box center [713, 355] width 600 height 174
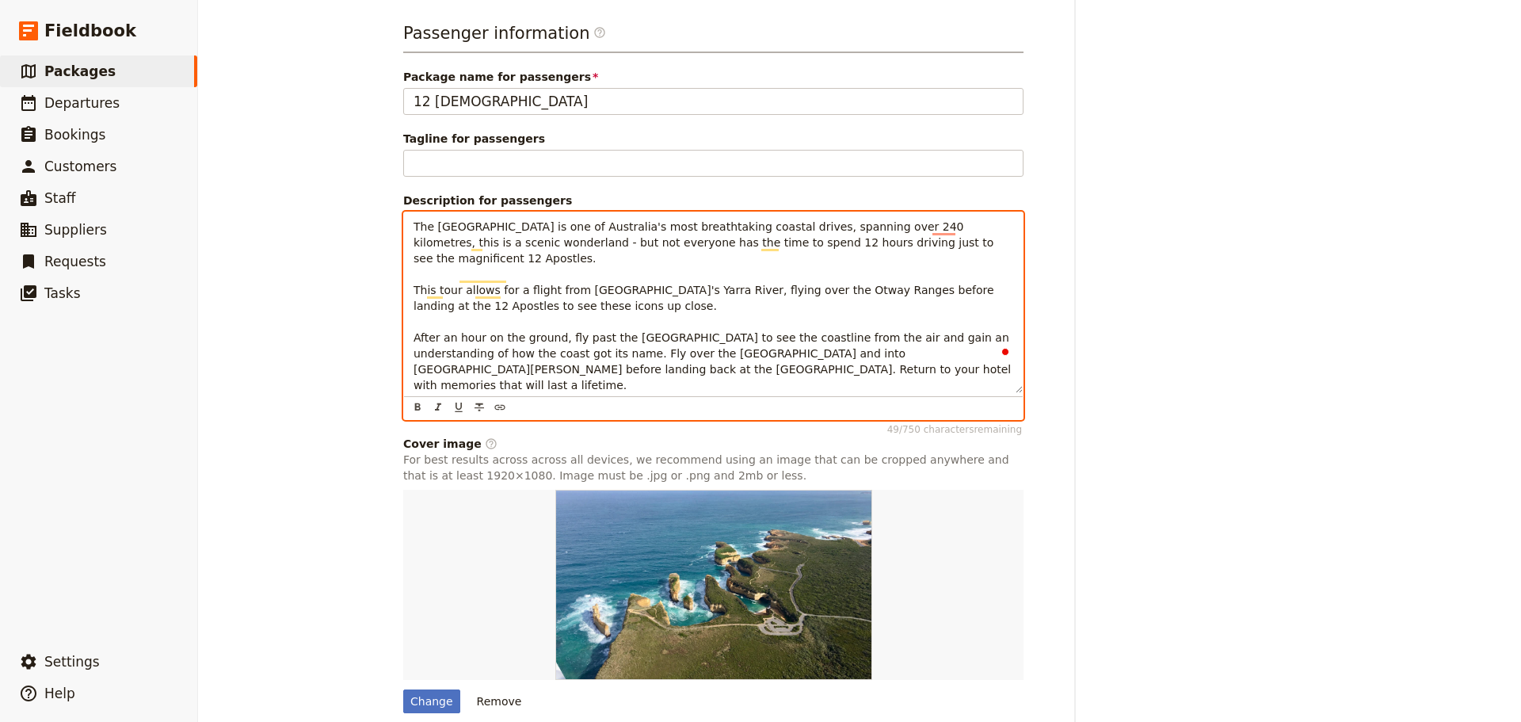
scroll to position [1100, 0]
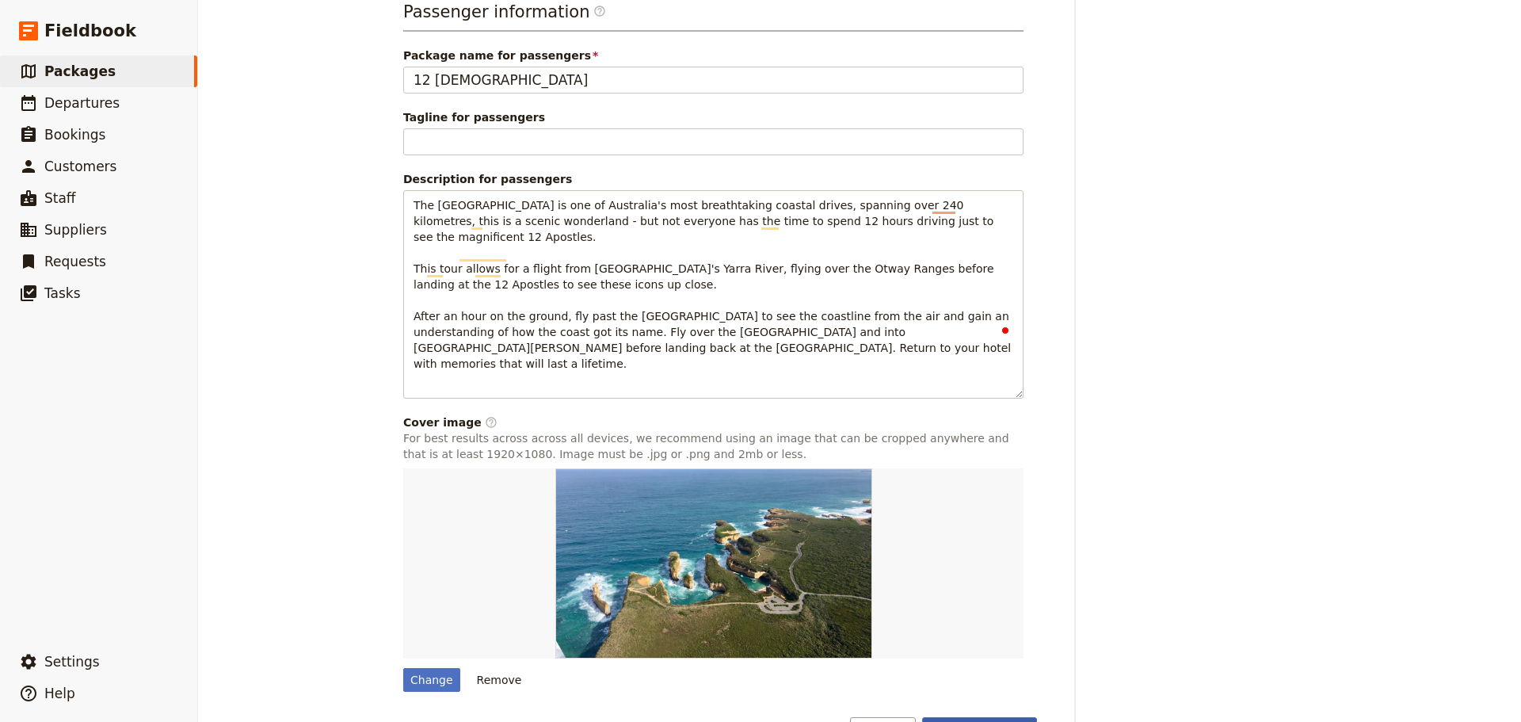
click at [960, 717] on button "Save changes" at bounding box center [979, 730] width 115 height 27
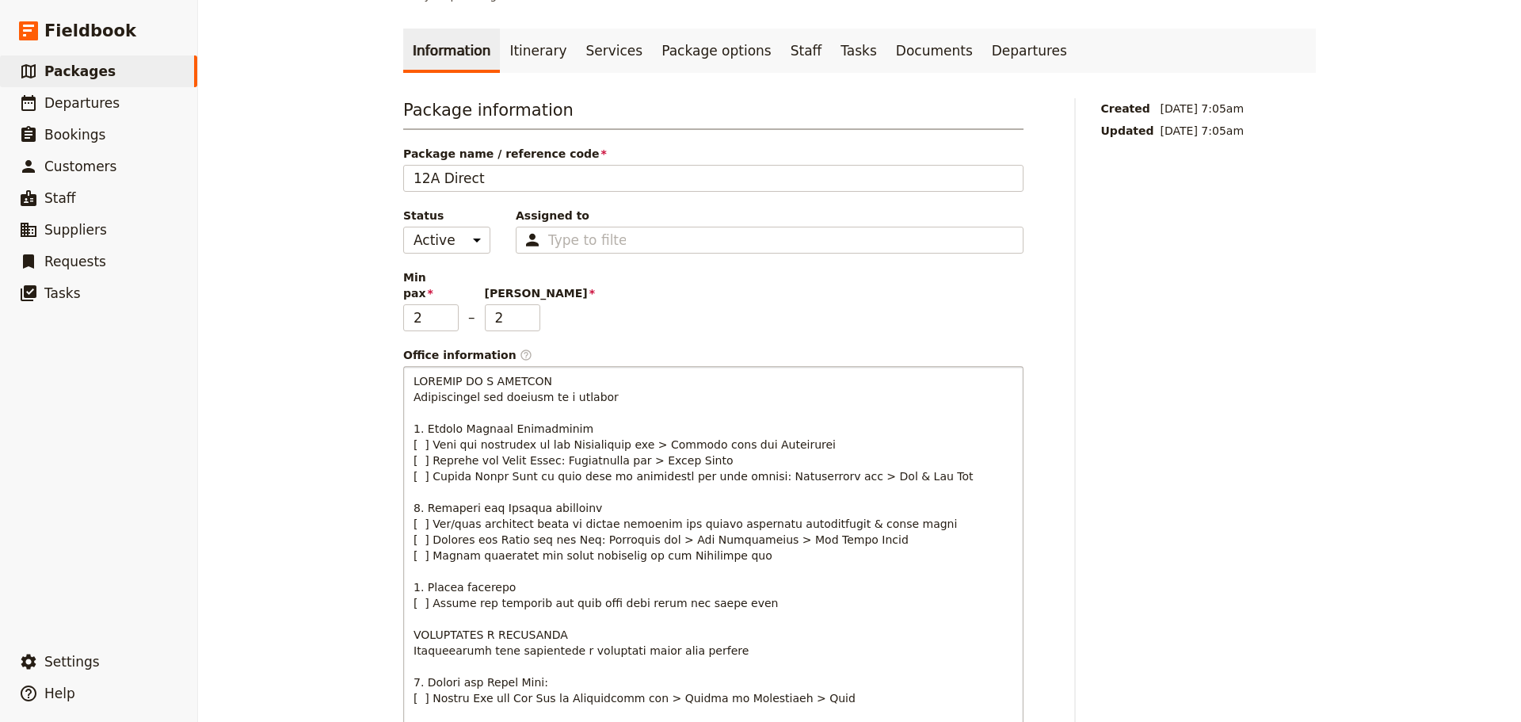
scroll to position [0, 0]
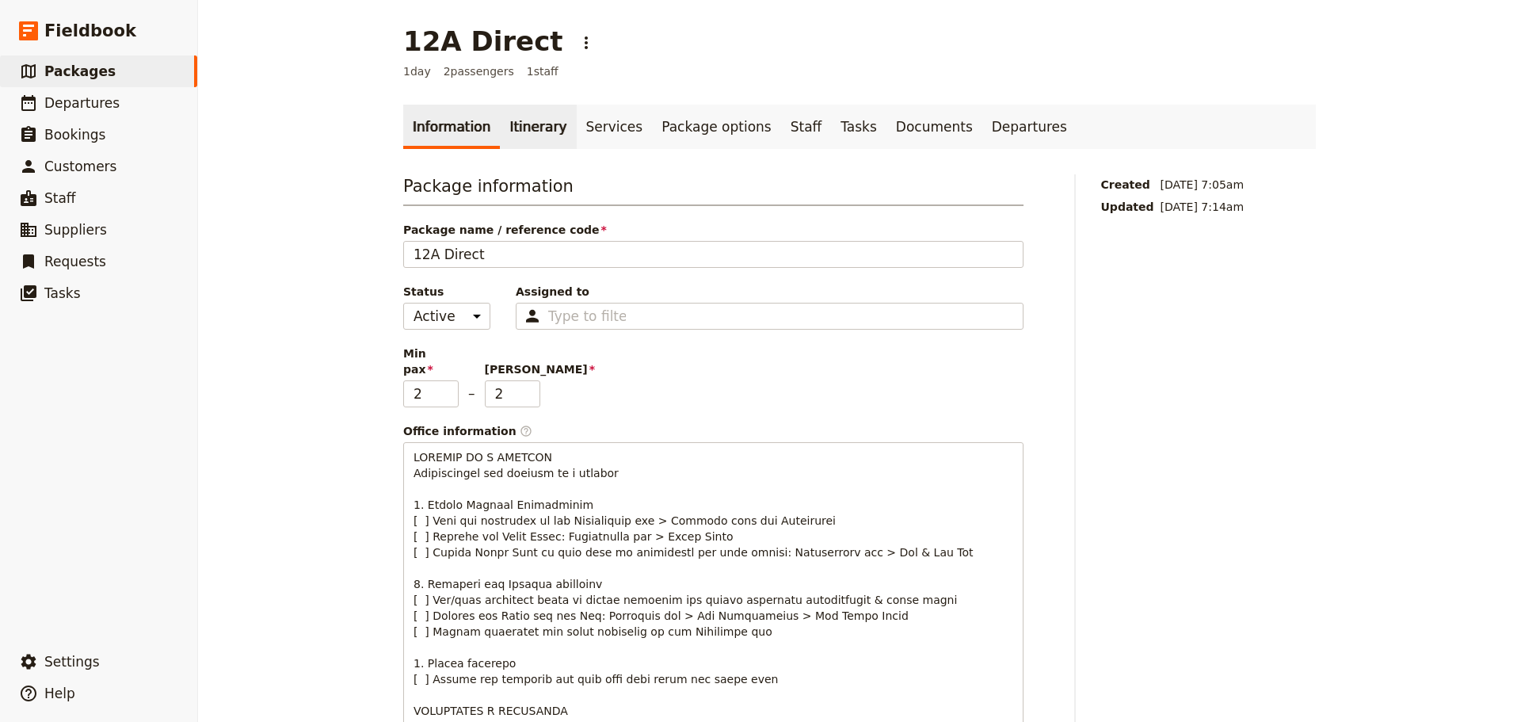
click at [523, 131] on link "Itinerary" at bounding box center [538, 127] width 76 height 44
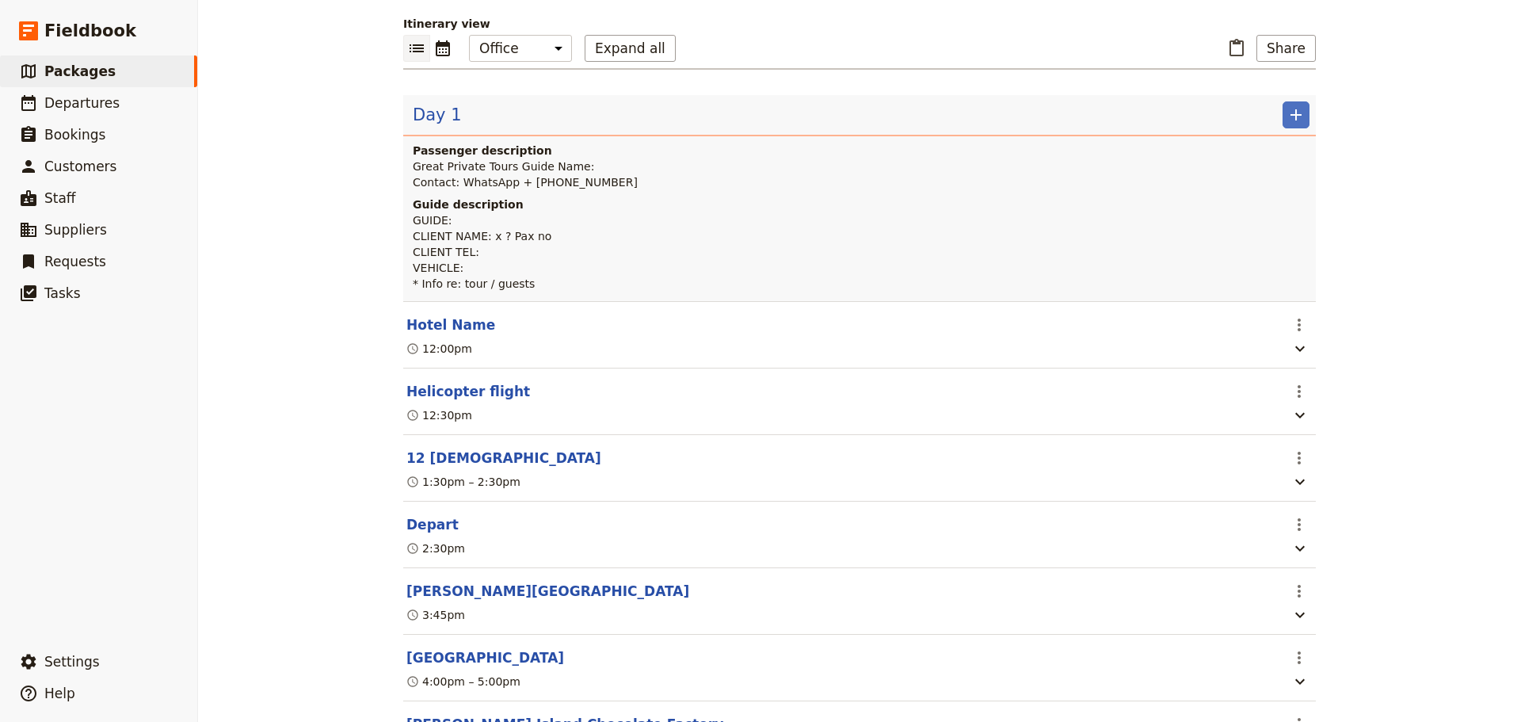
scroll to position [238, 0]
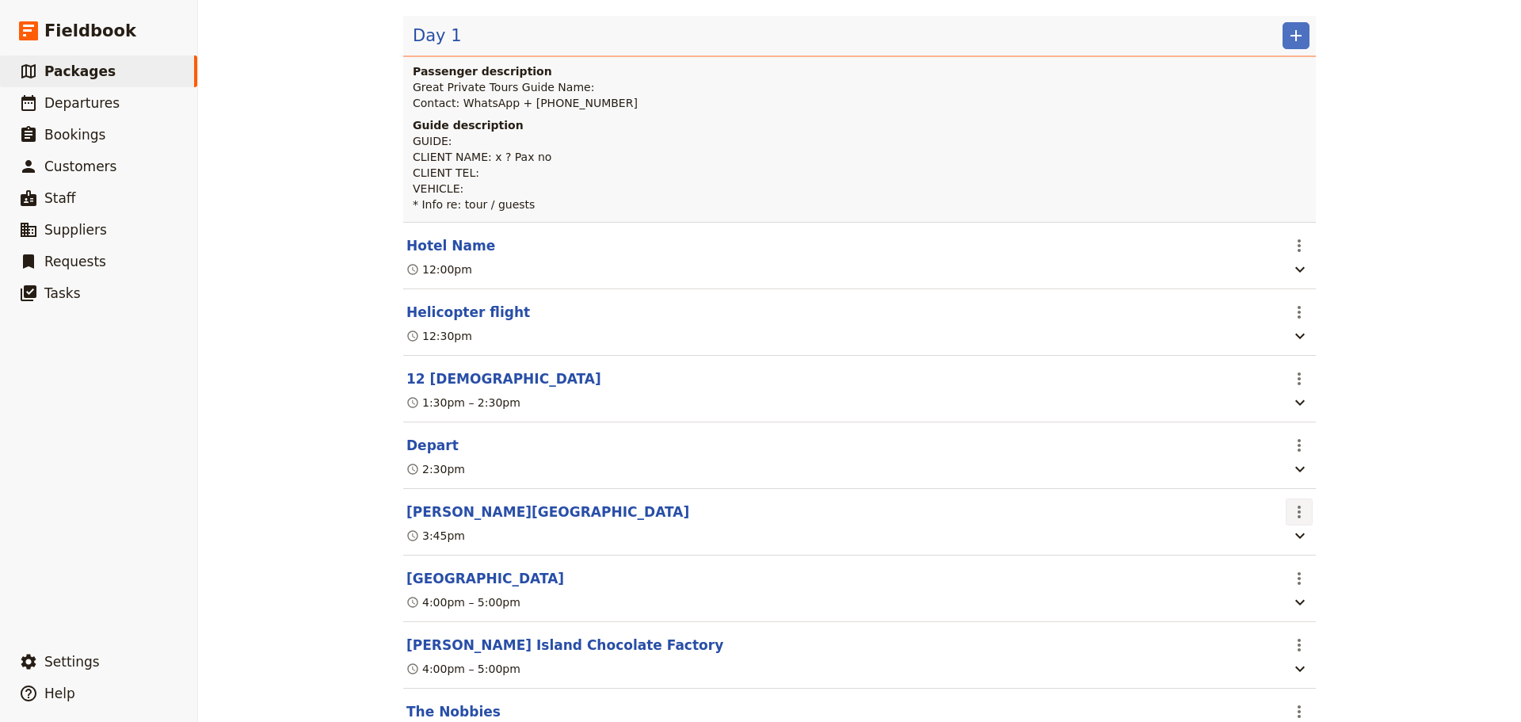
click at [1295, 517] on icon "Actions" at bounding box center [1298, 511] width 19 height 19
click at [1304, 569] on span "Delete this itinerary item" at bounding box center [1359, 574] width 139 height 16
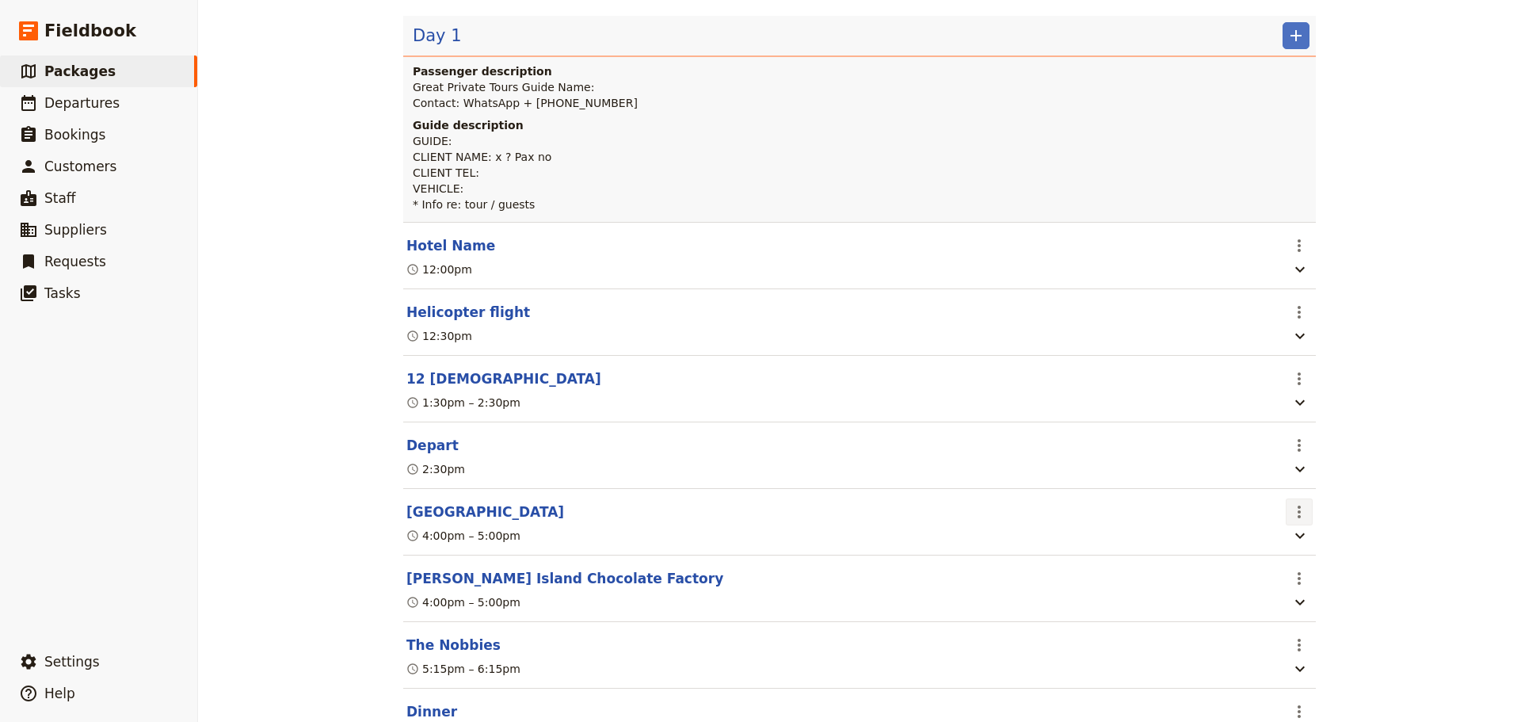
click at [1291, 513] on icon "Actions" at bounding box center [1298, 511] width 19 height 19
click at [1312, 569] on span "Delete this itinerary item" at bounding box center [1359, 574] width 139 height 16
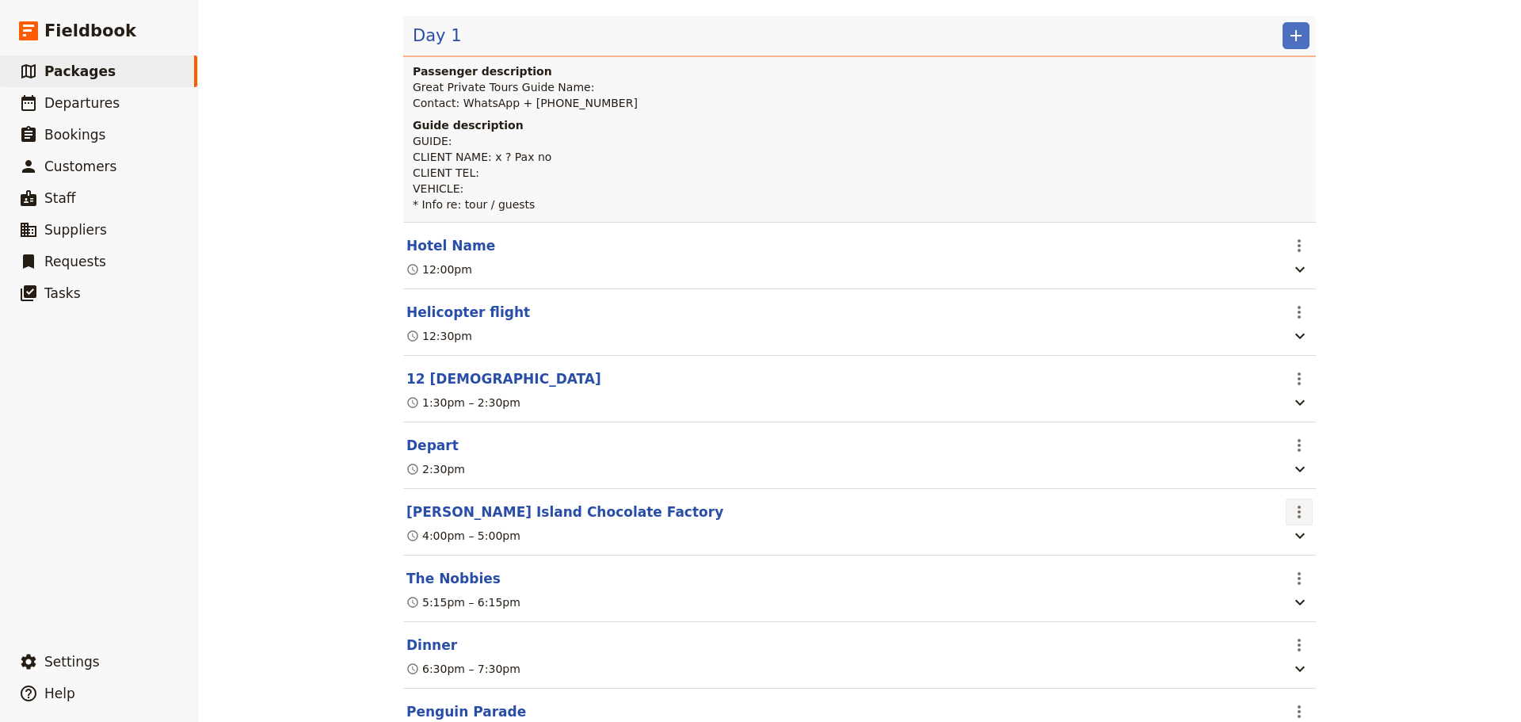
click at [1289, 518] on icon "Actions" at bounding box center [1298, 511] width 19 height 19
click at [1301, 569] on span "Delete this itinerary item" at bounding box center [1359, 574] width 139 height 16
click at [1289, 514] on icon "Actions" at bounding box center [1298, 511] width 19 height 19
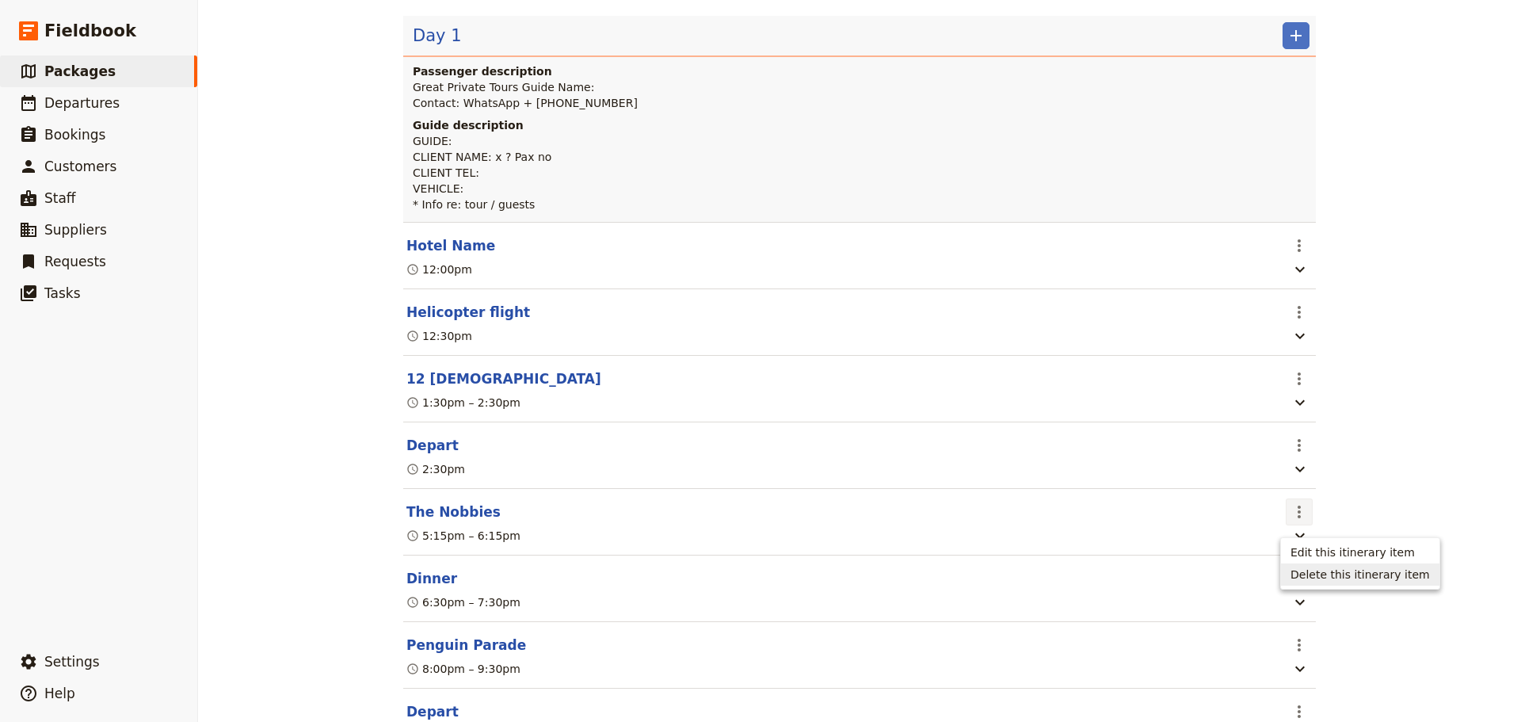
click at [1307, 578] on span "Delete this itinerary item" at bounding box center [1359, 574] width 139 height 16
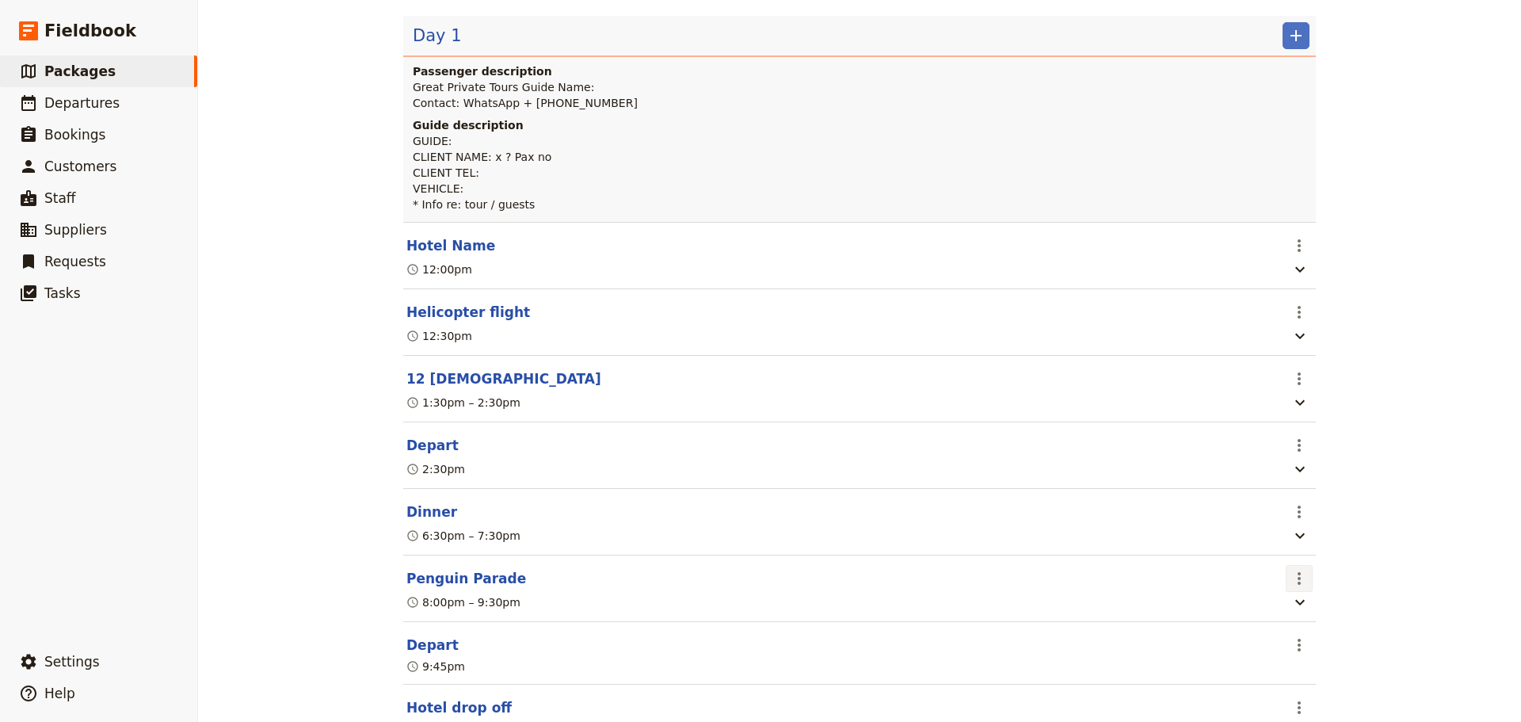
click at [1303, 583] on button "​" at bounding box center [1298, 578] width 27 height 27
click at [1311, 644] on span "Delete this itinerary item" at bounding box center [1359, 642] width 139 height 16
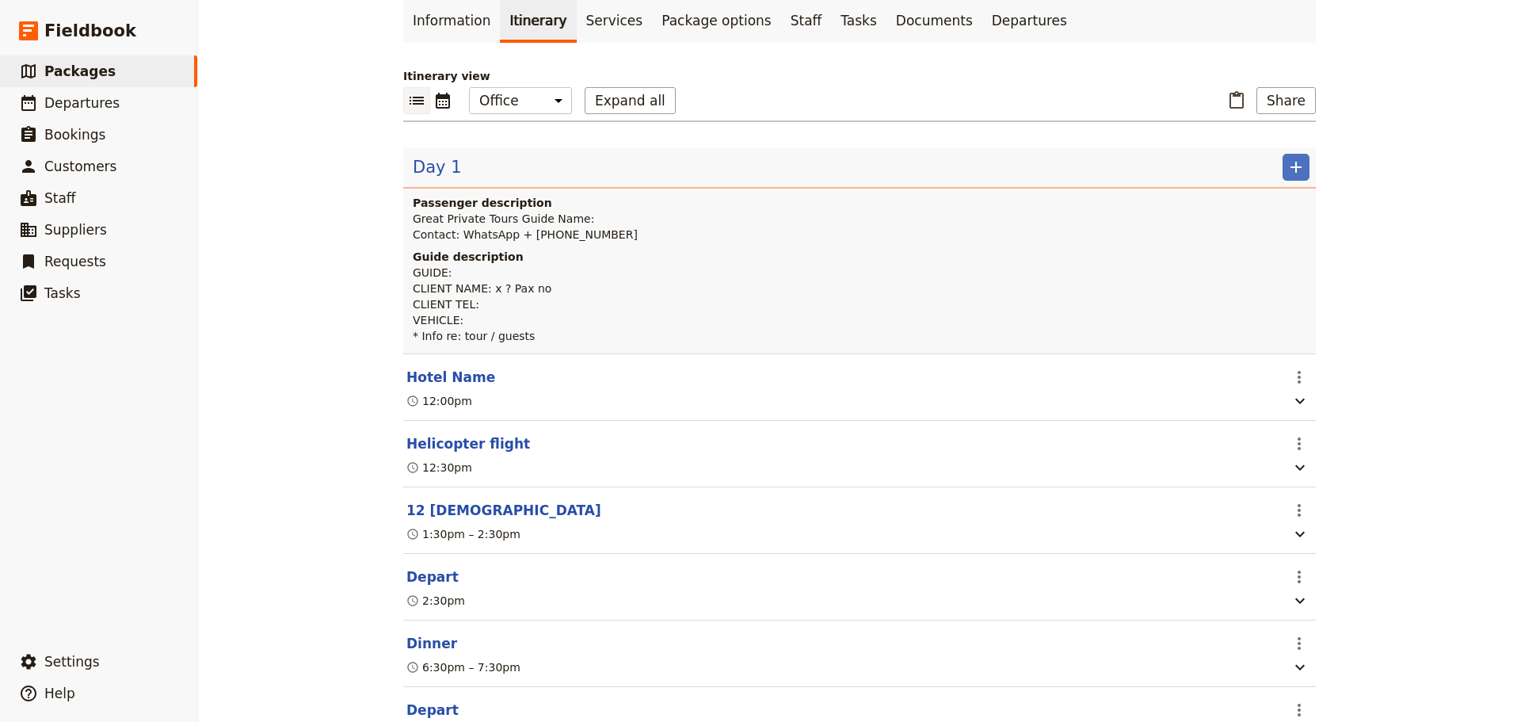
scroll to position [0, 0]
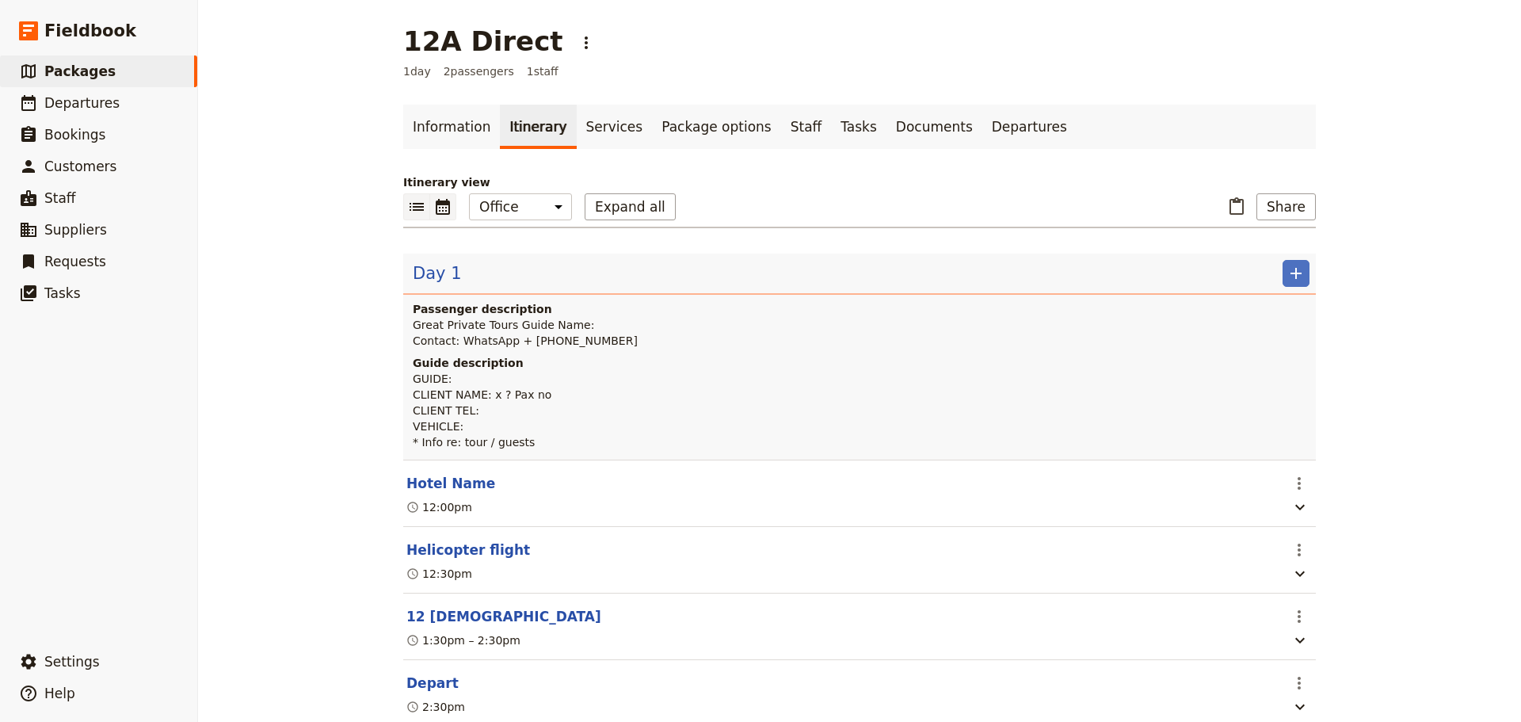
click at [440, 215] on icon "Calendar view" at bounding box center [442, 206] width 19 height 19
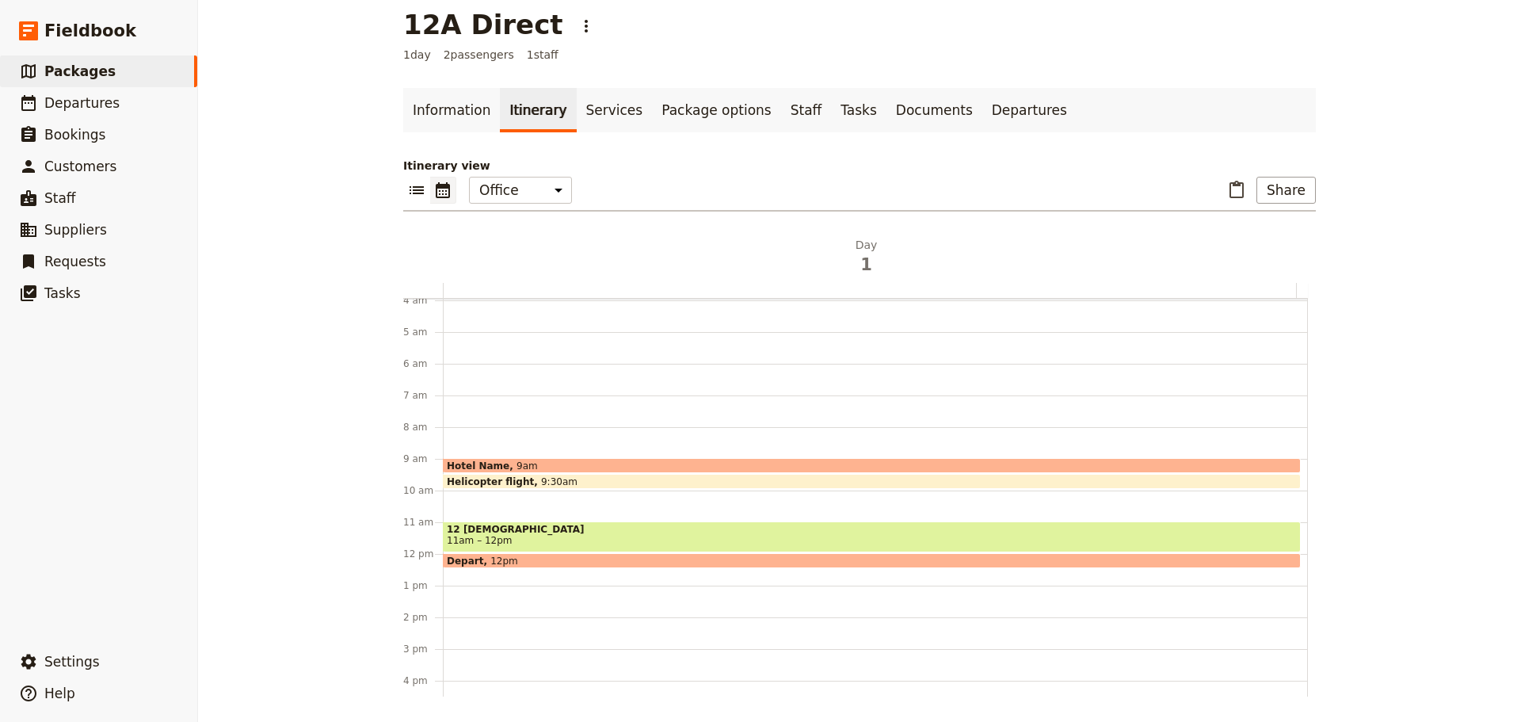
scroll to position [363, 0]
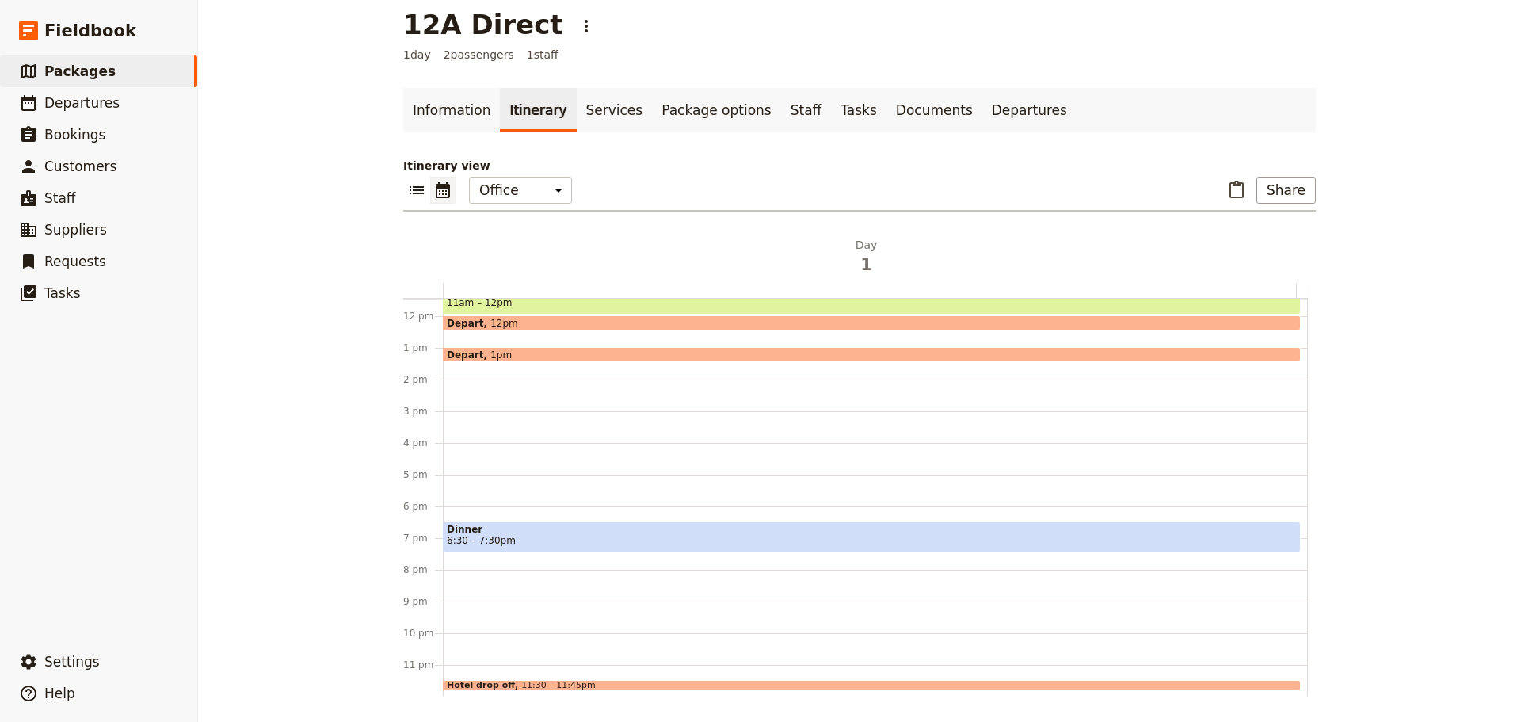
click at [497, 356] on span at bounding box center [872, 358] width 856 height 6
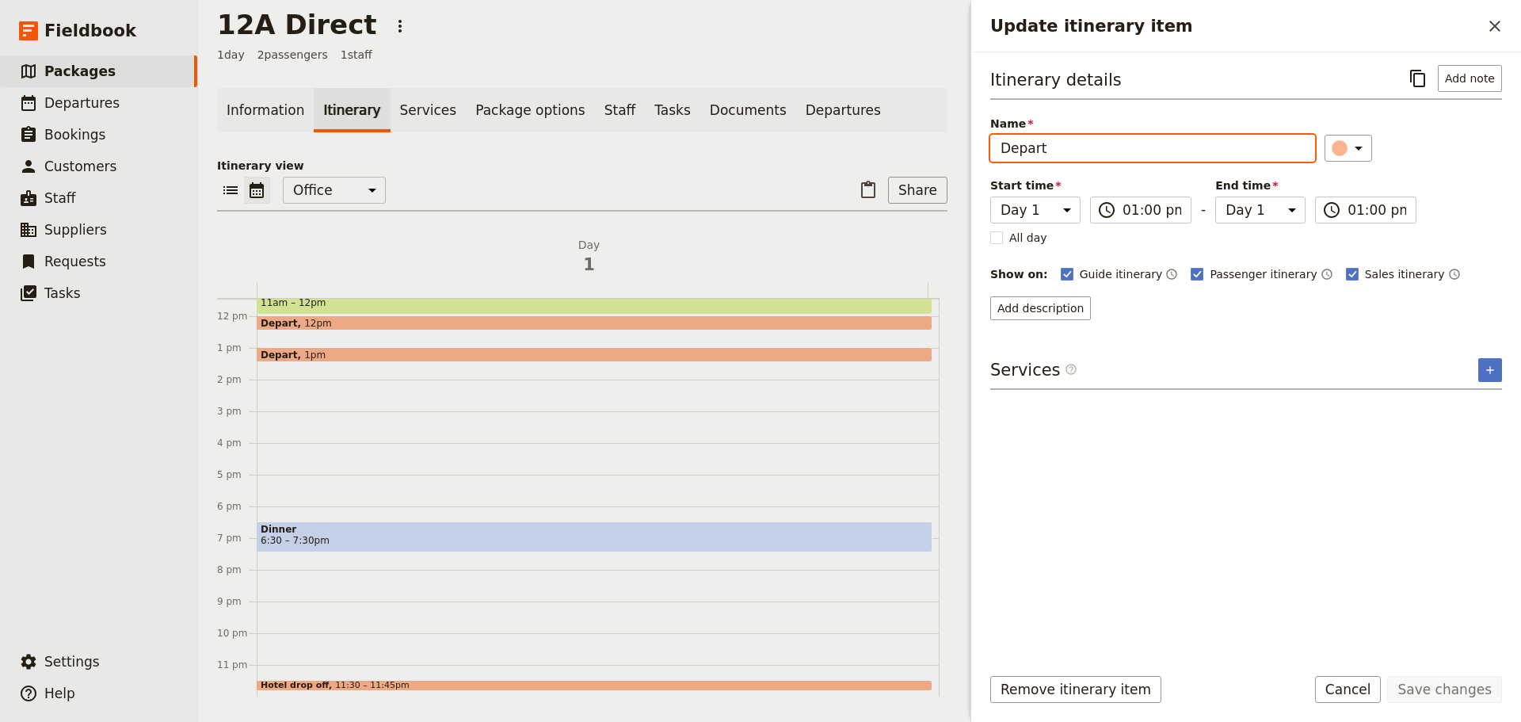
click at [881, 152] on div "12A Direct ​ 1 day 2 passengers 1 staff Information Itinerary Services Package …" at bounding box center [859, 361] width 1323 height 722
type input "Land at the [GEOGRAPHIC_DATA]"
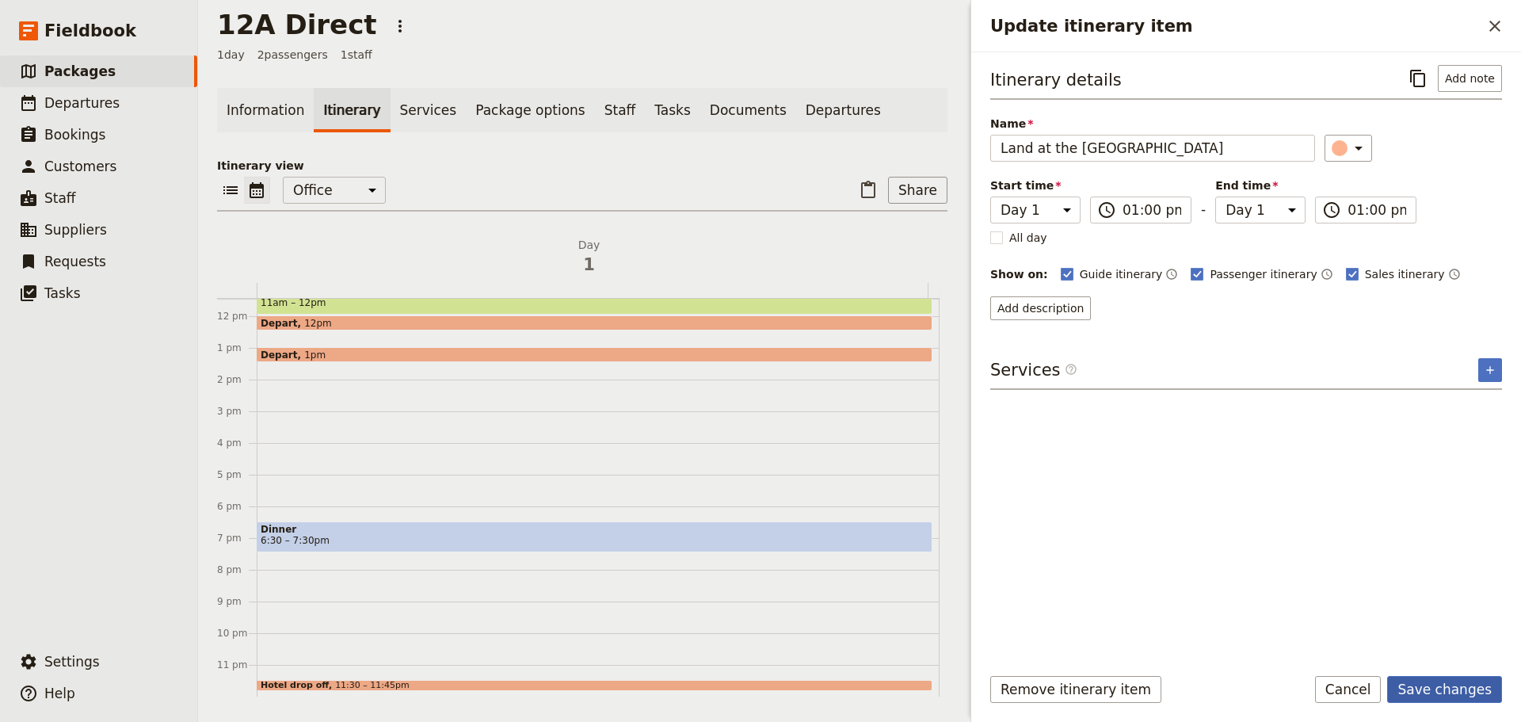
click at [1481, 683] on button "Save changes" at bounding box center [1444, 689] width 115 height 27
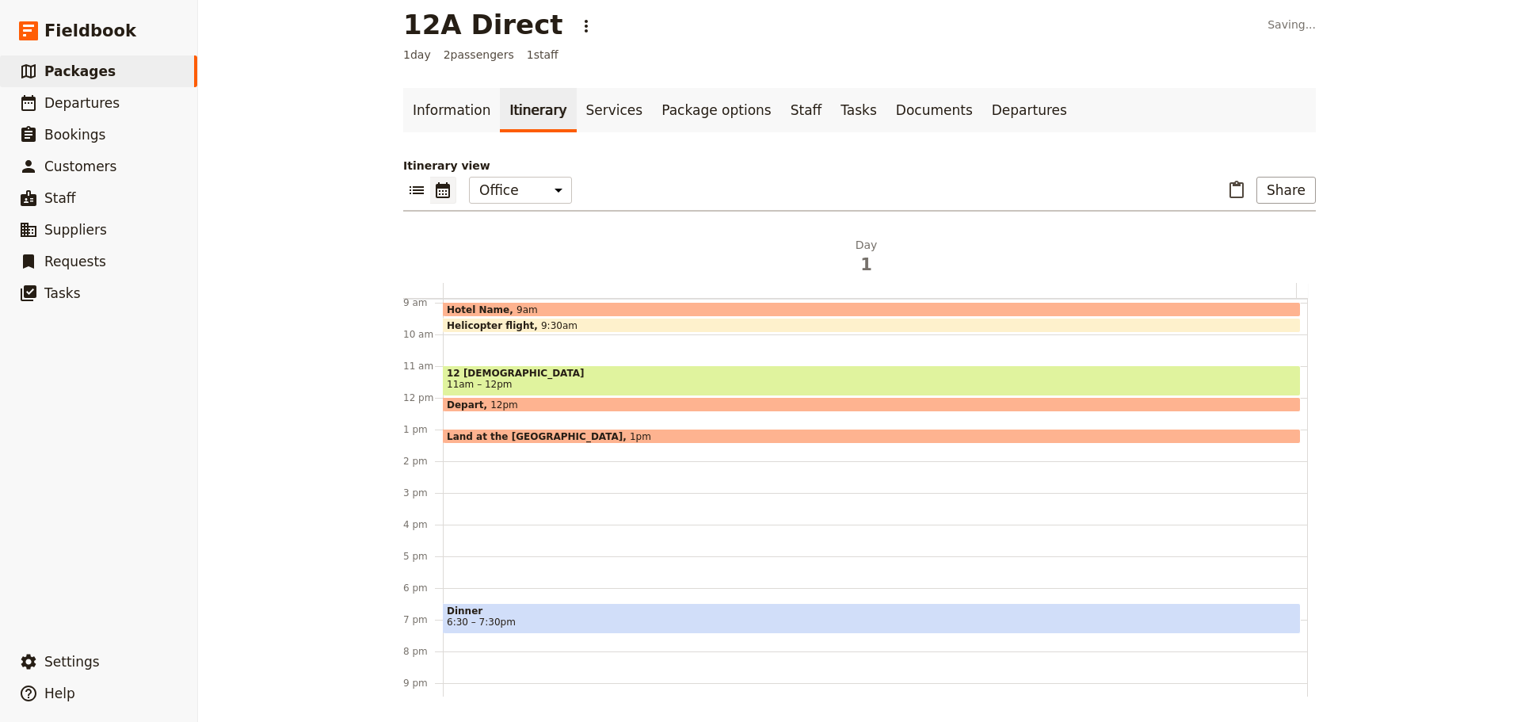
scroll to position [46, 0]
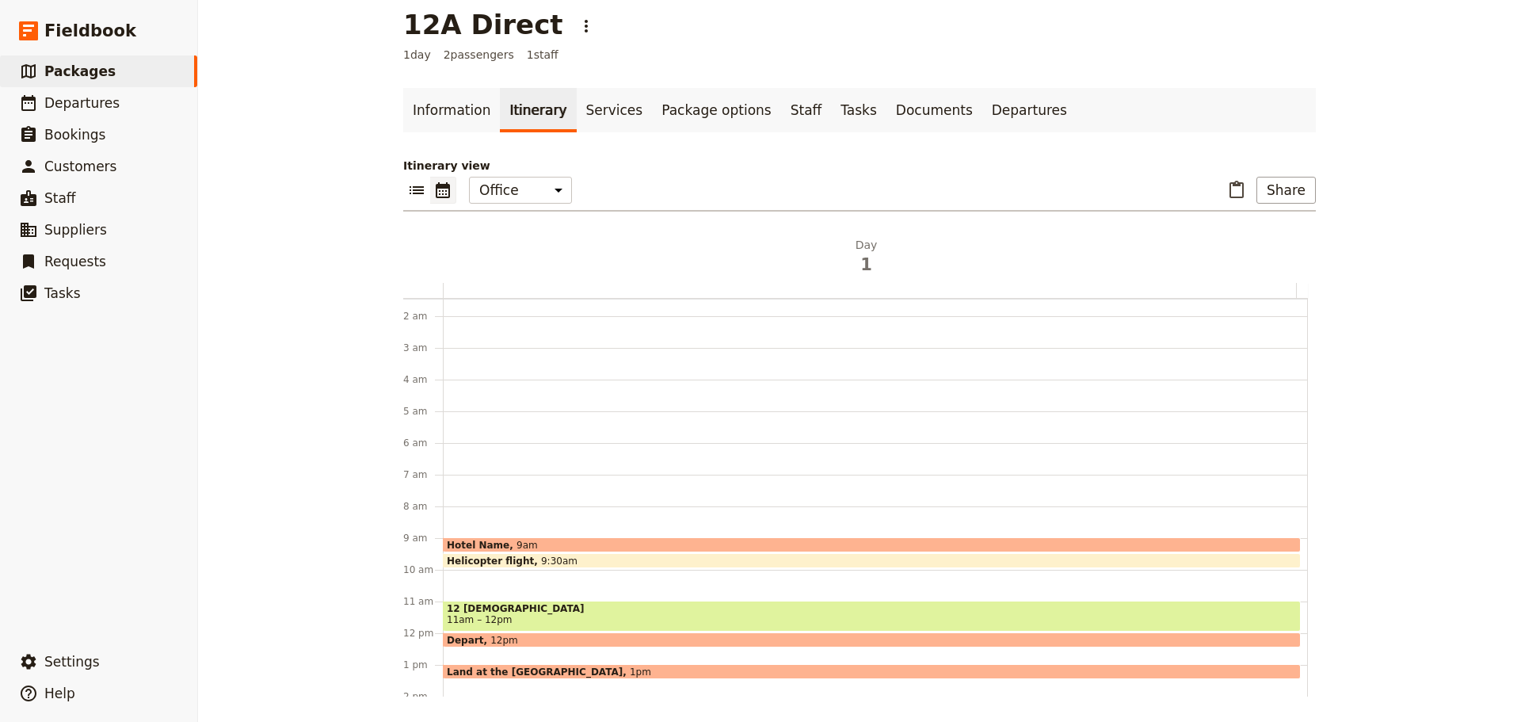
click at [543, 541] on div "Hotel Name 9am" at bounding box center [872, 544] width 858 height 15
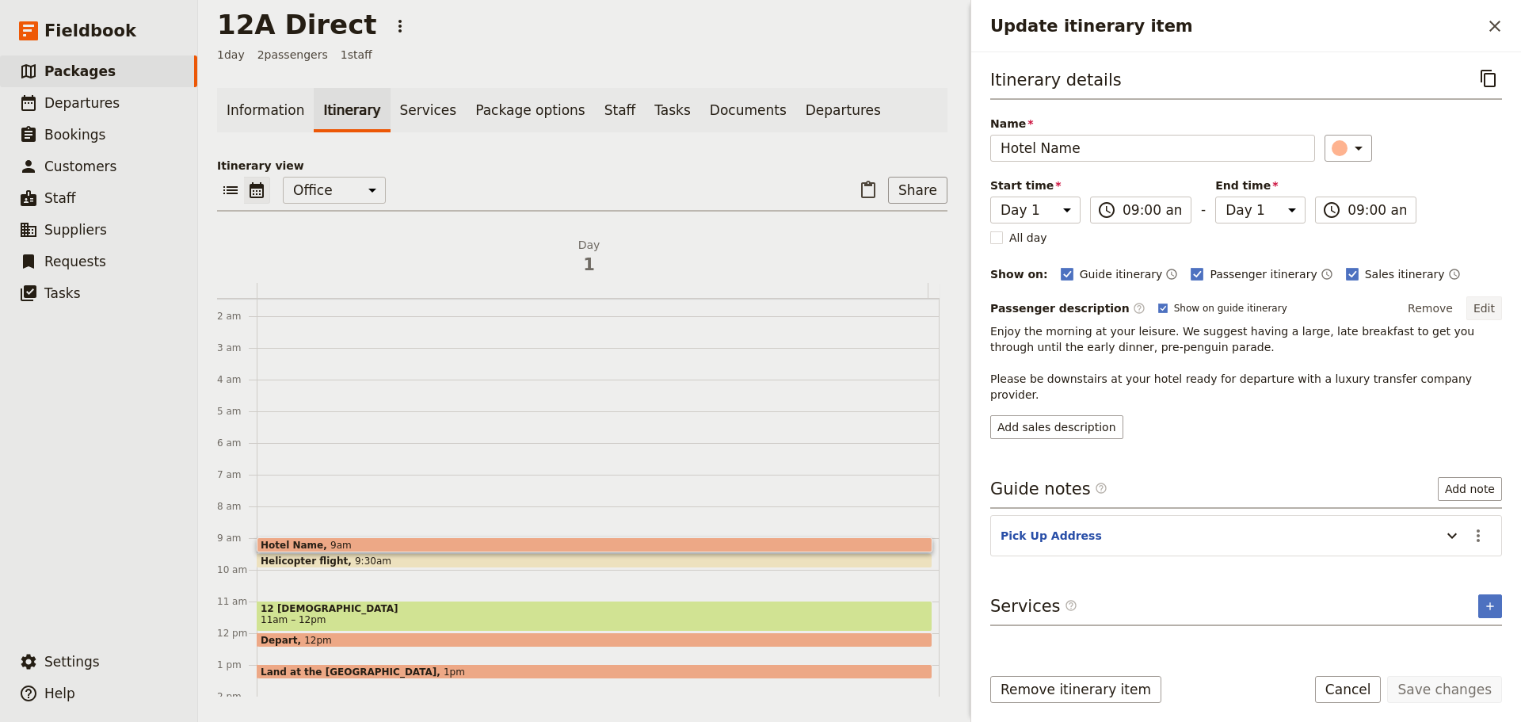
click at [1475, 307] on button "Edit" at bounding box center [1484, 308] width 36 height 24
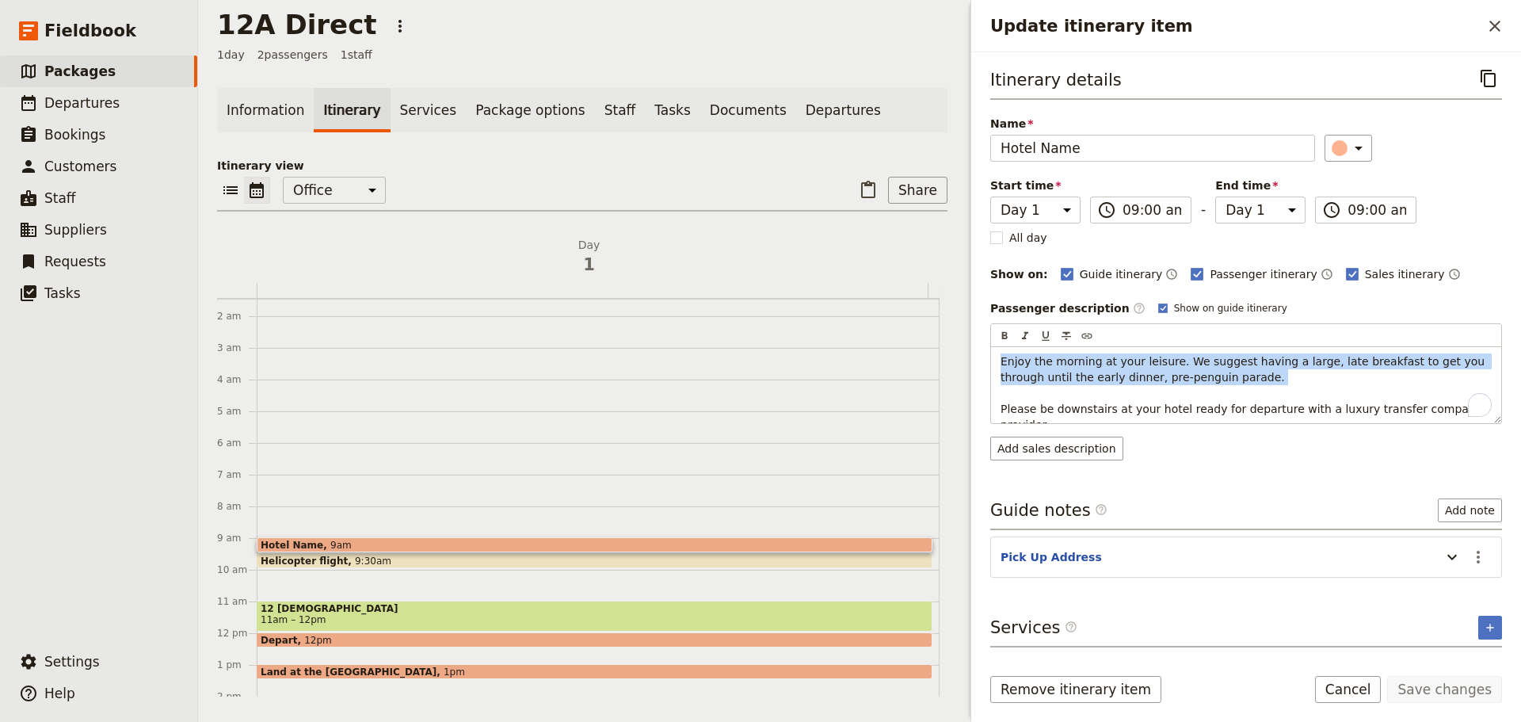
drag, startPoint x: 1190, startPoint y: 379, endPoint x: 962, endPoint y: 360, distance: 228.1
click at [962, 360] on div "12A Direct ​ 1 day 2 passengers 1 staff Information Itinerary Services Package …" at bounding box center [859, 361] width 1323 height 722
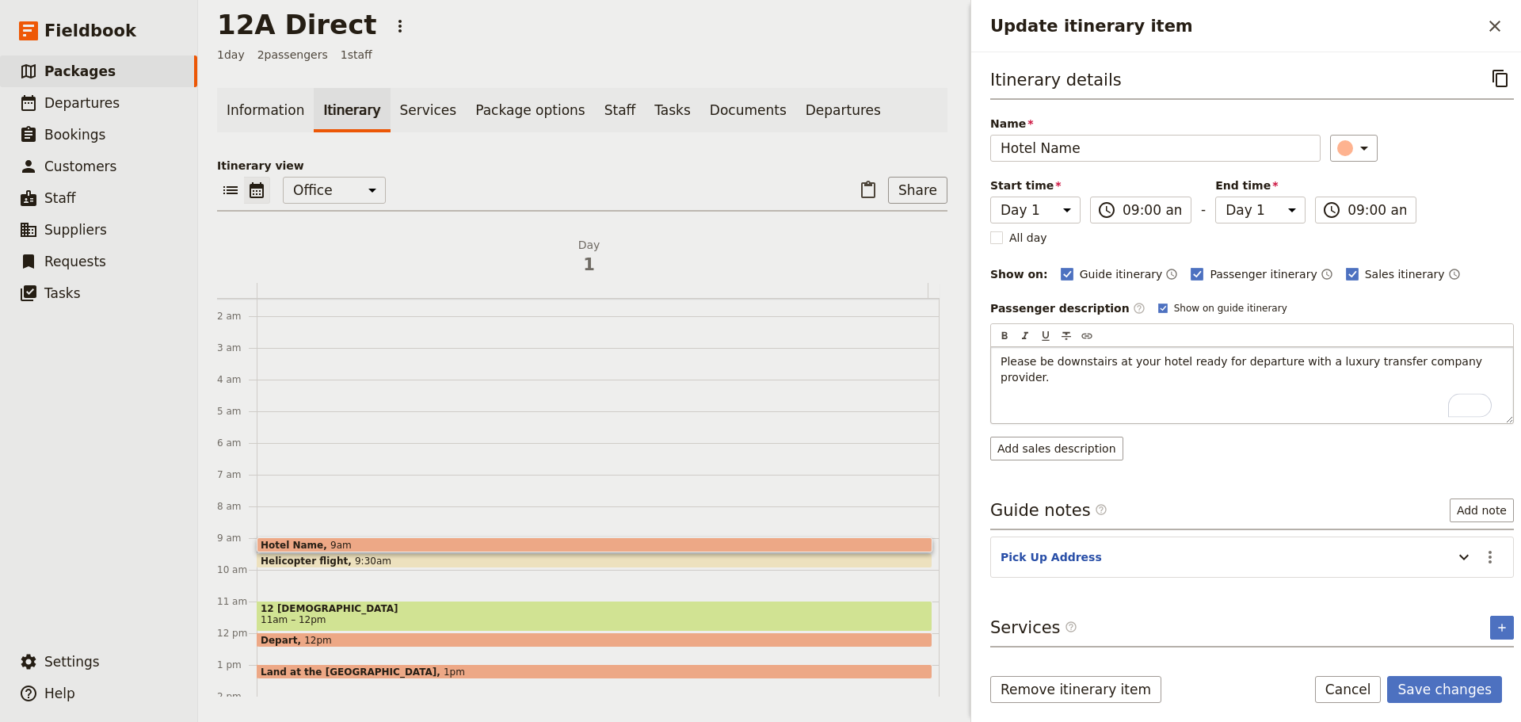
click at [1000, 383] on span "Please be downstairs at your hotel ready for departure with a luxury transfer c…" at bounding box center [1243, 369] width 486 height 29
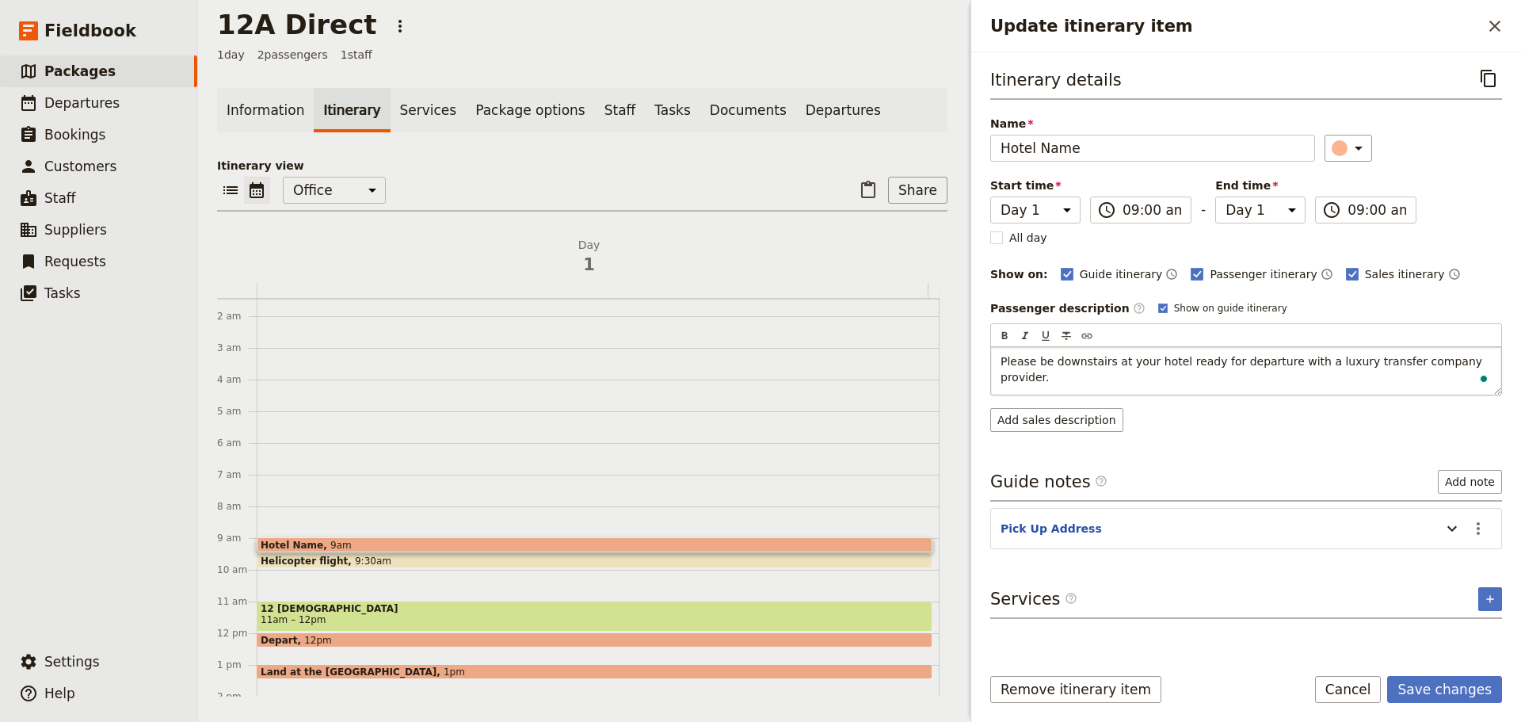
click at [1053, 381] on div "Please be downstairs at your hotel ready for departure with a luxury transfer c…" at bounding box center [1246, 371] width 510 height 48
click at [1479, 366] on p "Please be downstairs at your hotel ready for departure with a luxury transfer c…" at bounding box center [1245, 369] width 491 height 32
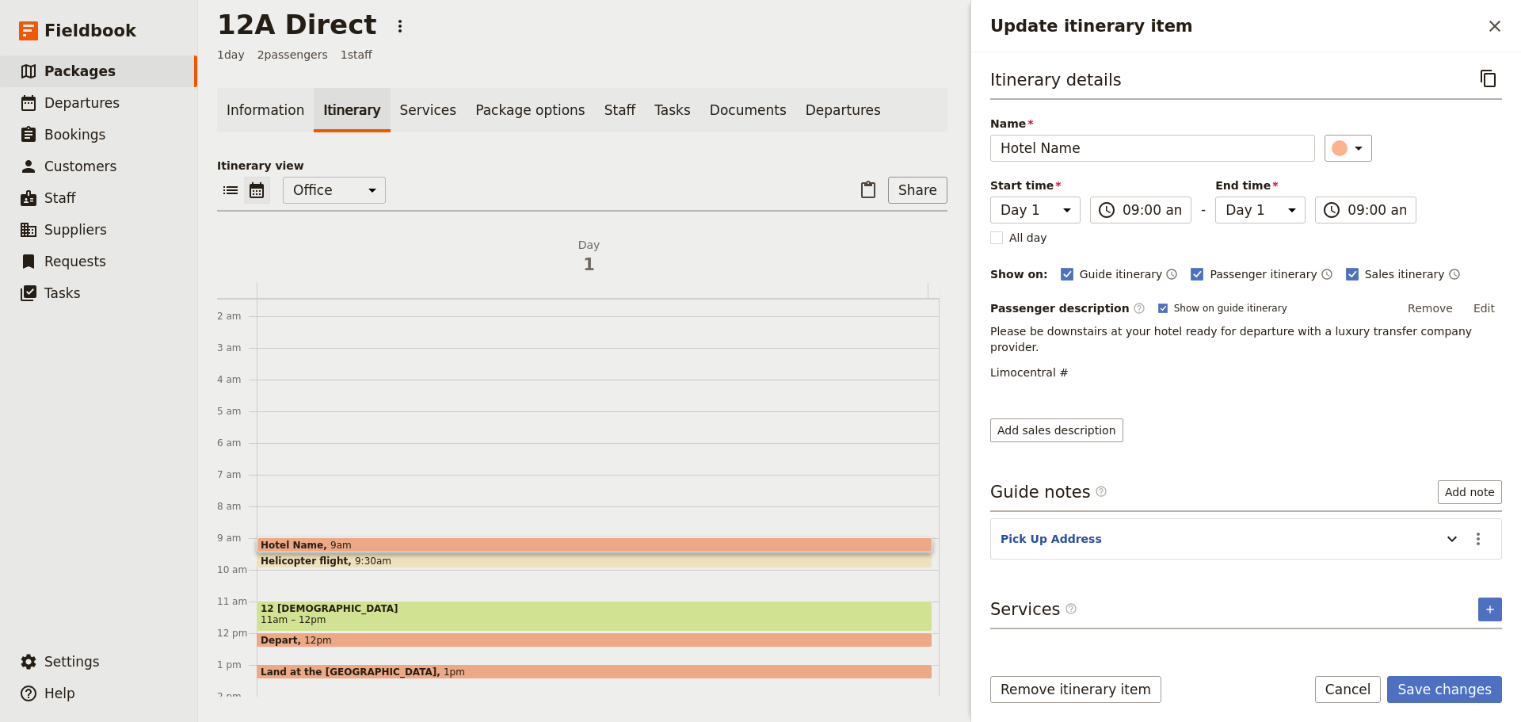
click at [1486, 305] on button "Edit" at bounding box center [1484, 308] width 36 height 24
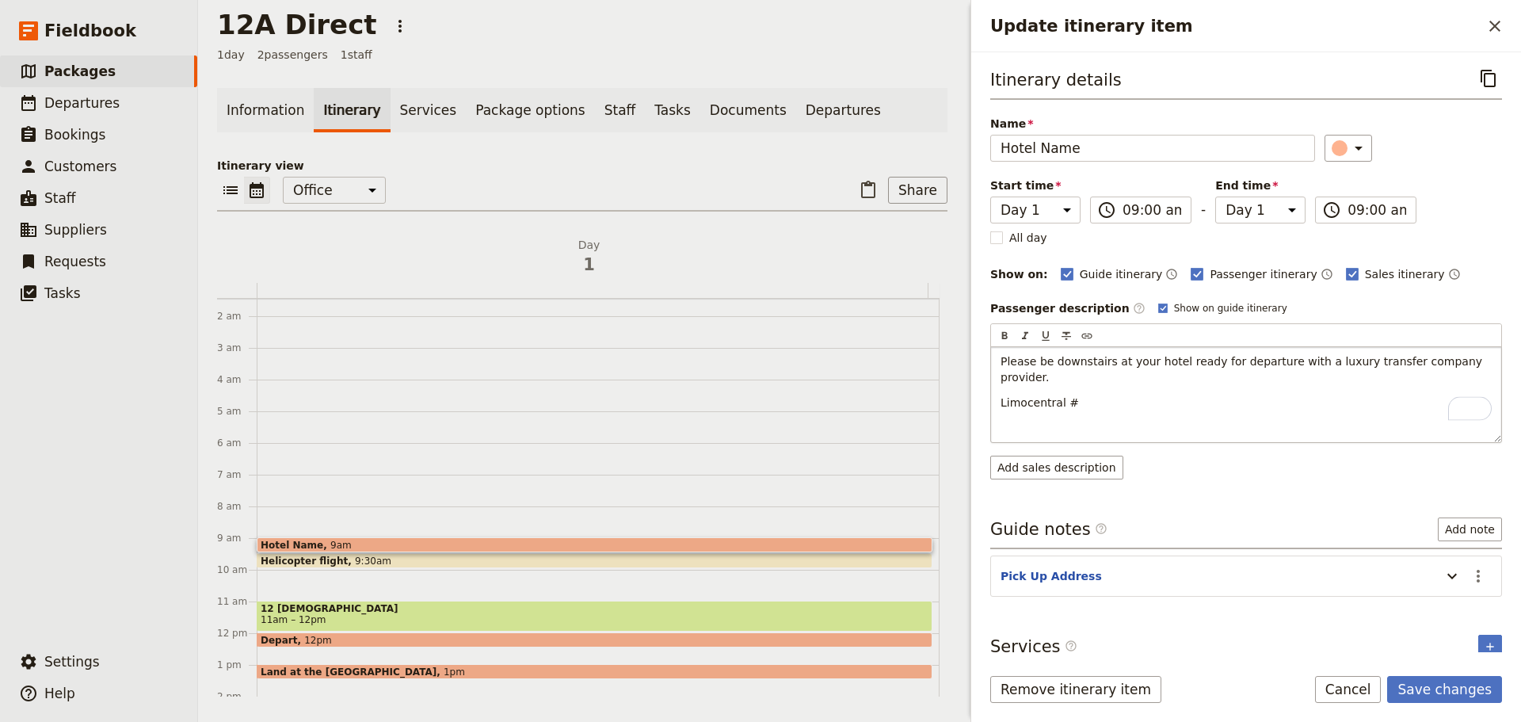
click at [1480, 360] on p "Please be downstairs at your hotel ready for departure with a luxury transfer c…" at bounding box center [1245, 369] width 491 height 32
drag, startPoint x: 1480, startPoint y: 361, endPoint x: 1049, endPoint y: 406, distance: 432.4
click at [1051, 420] on p "To enrich screen reader interactions, please activate Accessibility in Grammarl…" at bounding box center [1251, 428] width 503 height 16
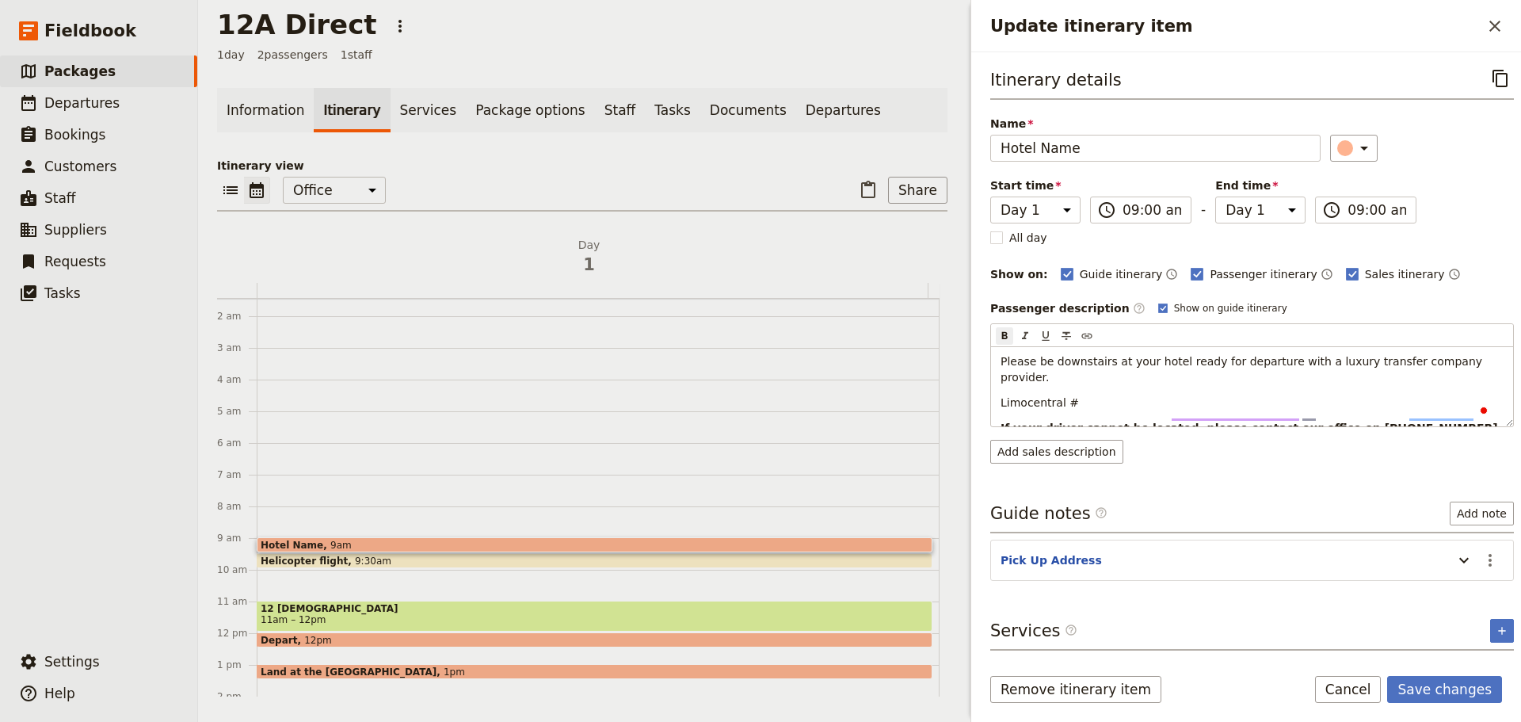
scroll to position [0, 17]
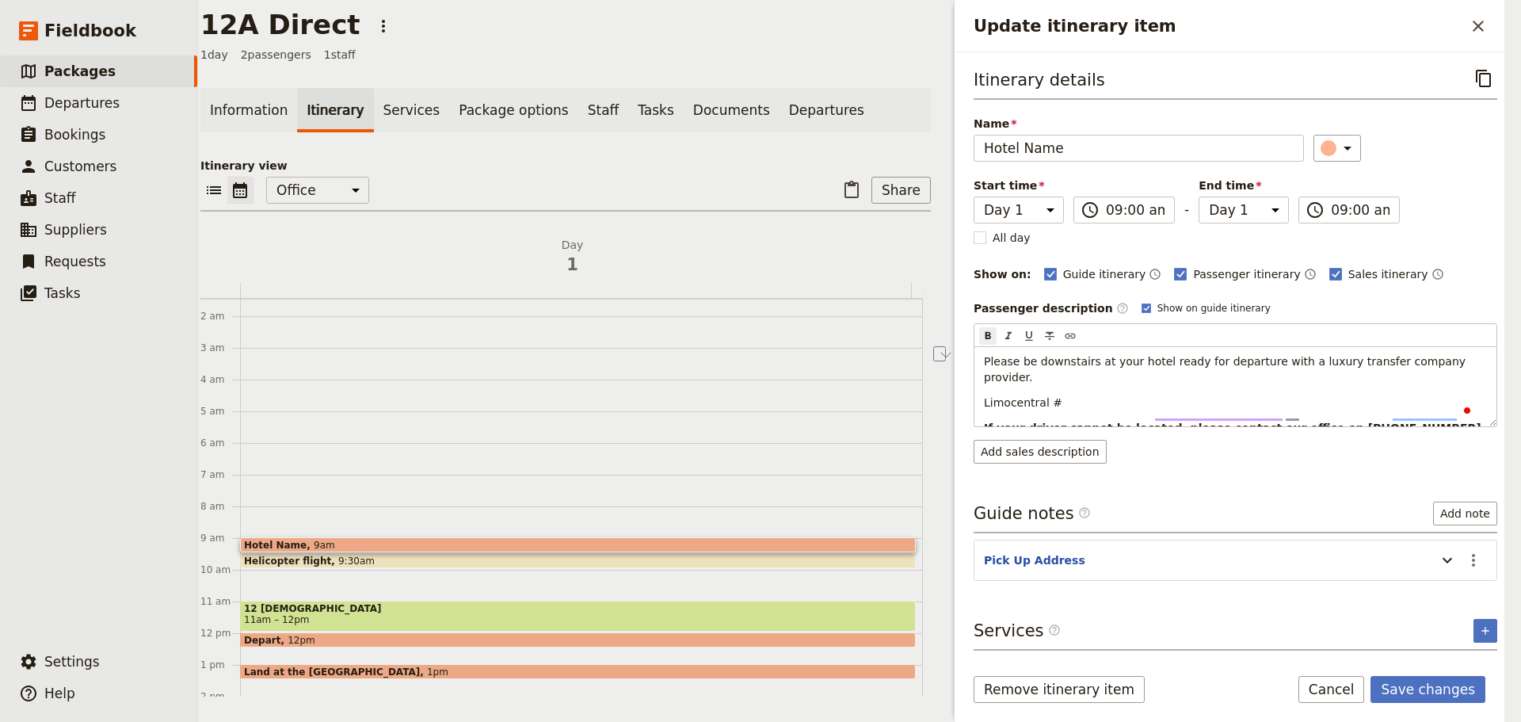
drag, startPoint x: 996, startPoint y: 413, endPoint x: 1201, endPoint y: 360, distance: 211.9
click at [1519, 448] on div "12A Direct ​ 1 day 2 passengers 1 staff Information Itinerary Services Package …" at bounding box center [859, 361] width 1323 height 722
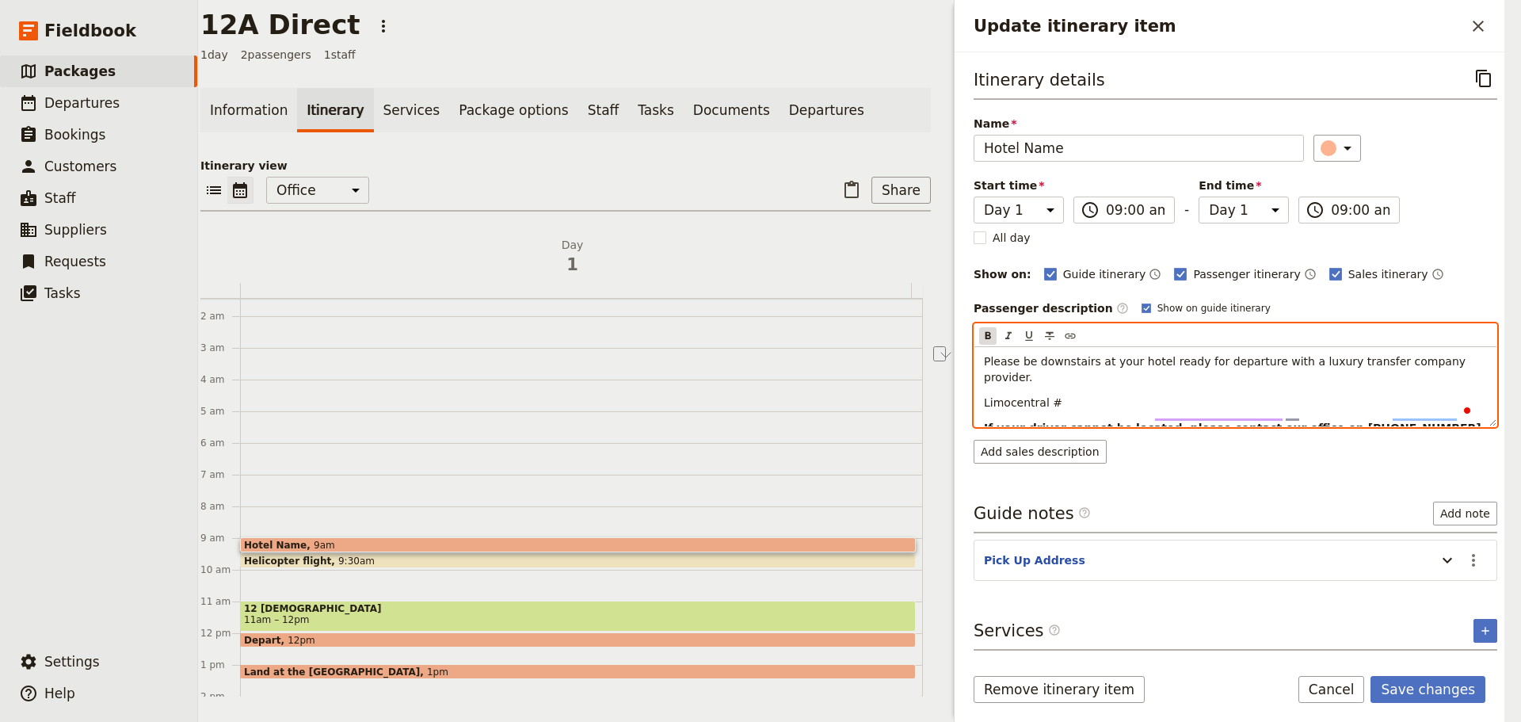
click at [986, 333] on icon "Format bold" at bounding box center [988, 335] width 6 height 7
click at [1153, 402] on div "Please be downstairs at your hotel ready for departure with a luxury transfer c…" at bounding box center [1235, 386] width 522 height 79
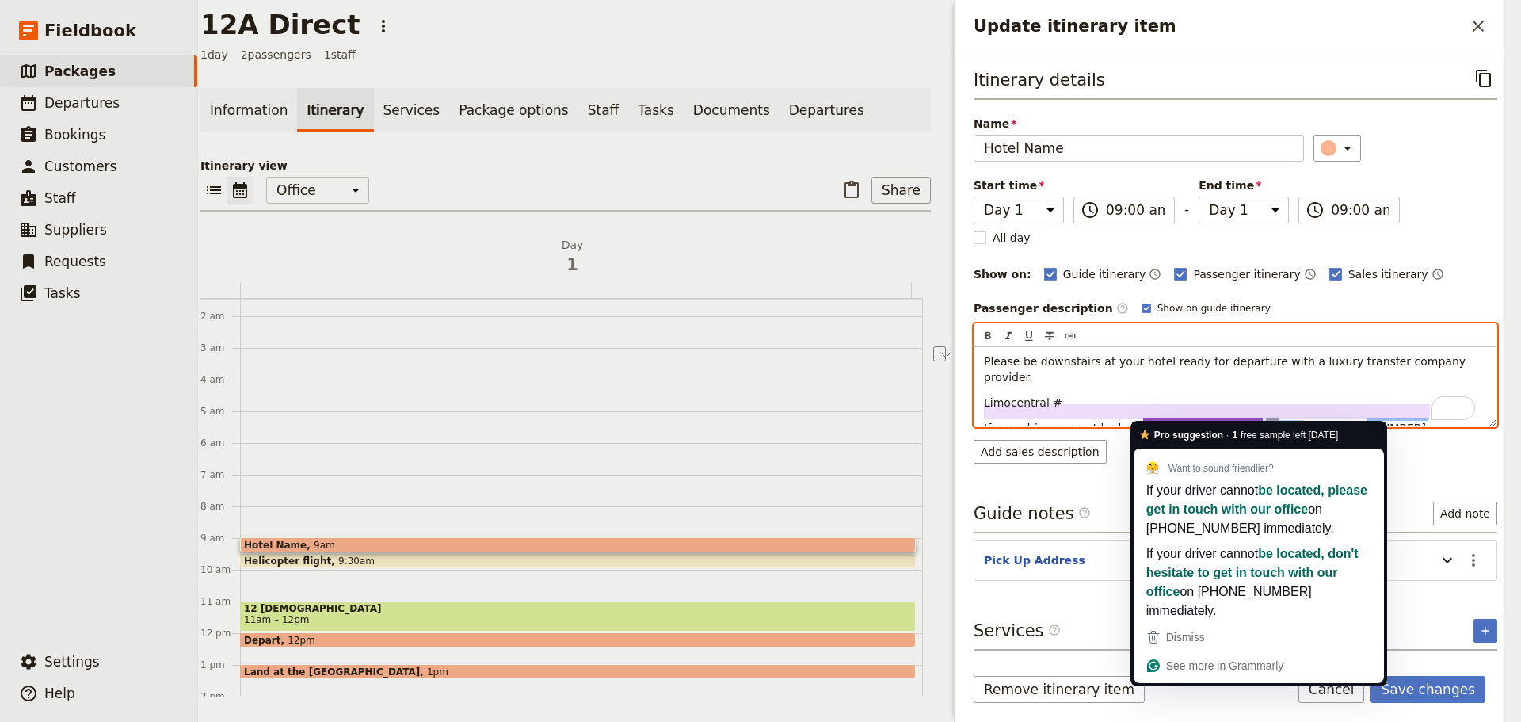
drag, startPoint x: 1261, startPoint y: 413, endPoint x: 1345, endPoint y: 325, distance: 121.6
click at [1217, 421] on span "If your driver cannot be located, please contact our office on +61 416 020 222 …" at bounding box center [1206, 435] width 445 height 29
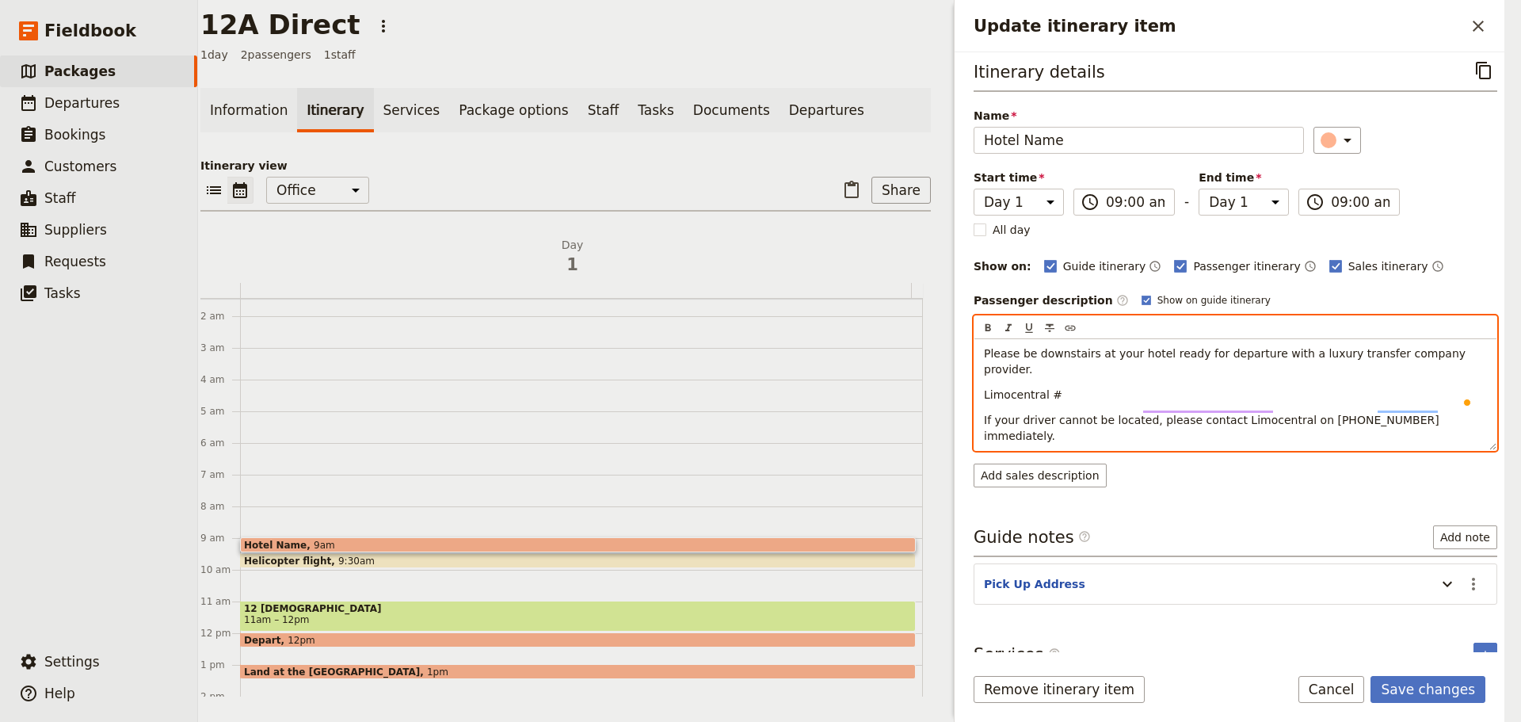
scroll to position [10, 0]
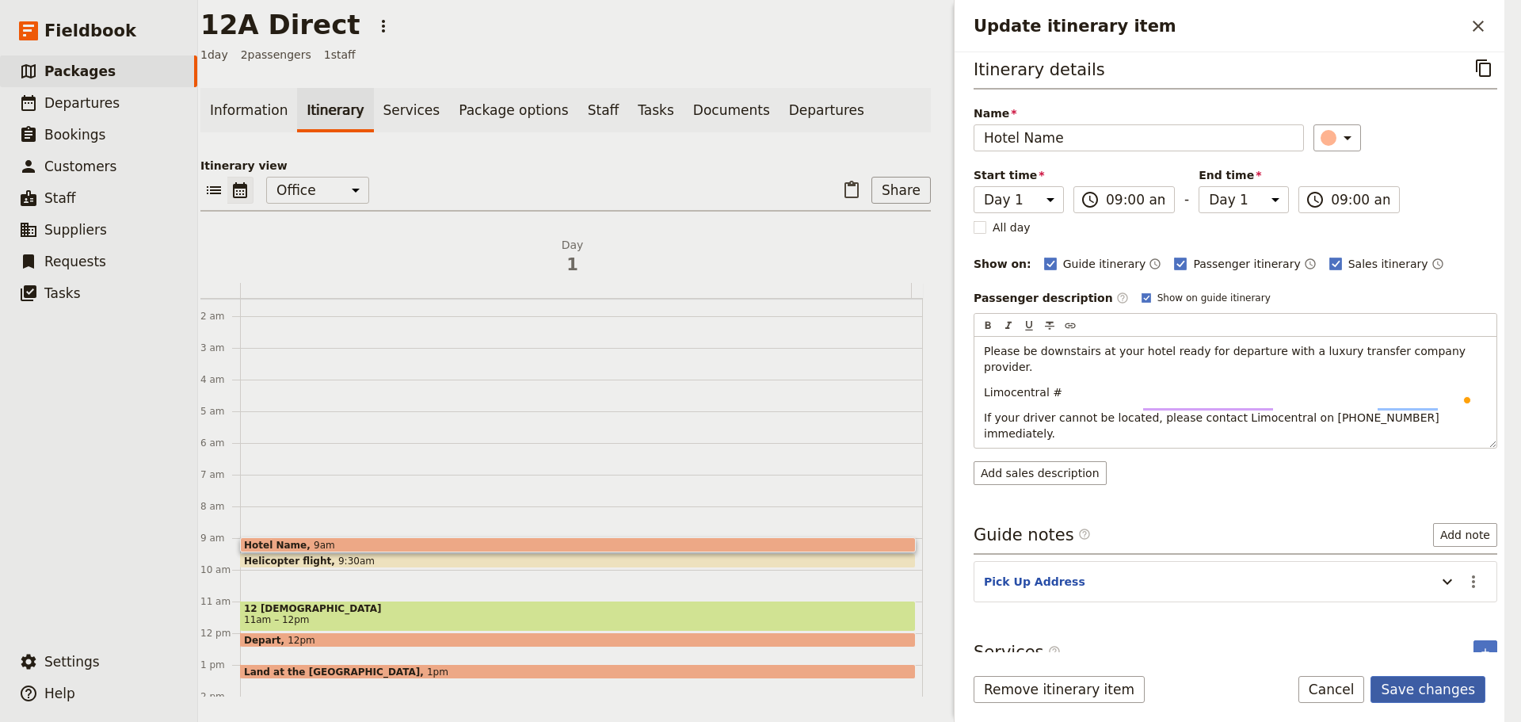
click at [1442, 676] on button "Save changes" at bounding box center [1427, 689] width 115 height 27
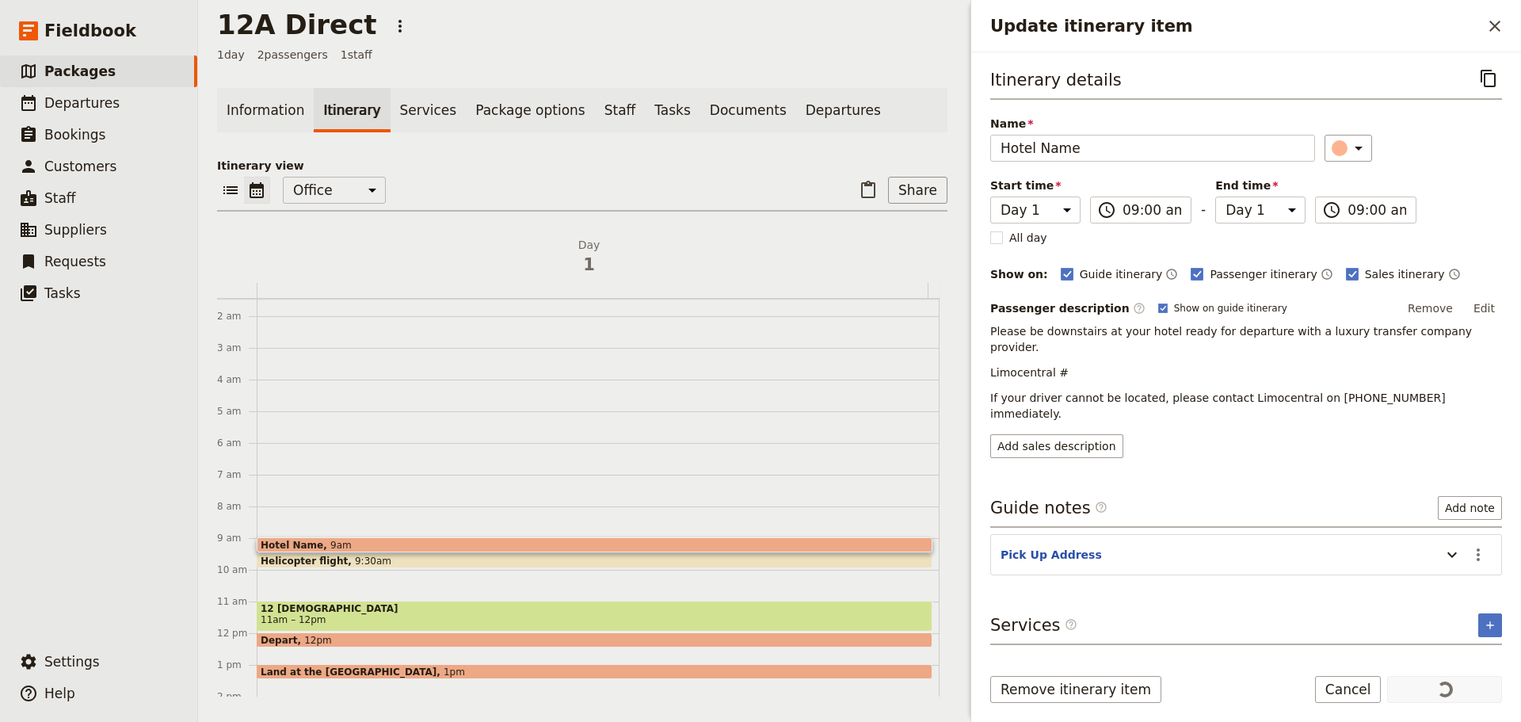
scroll to position [0, 0]
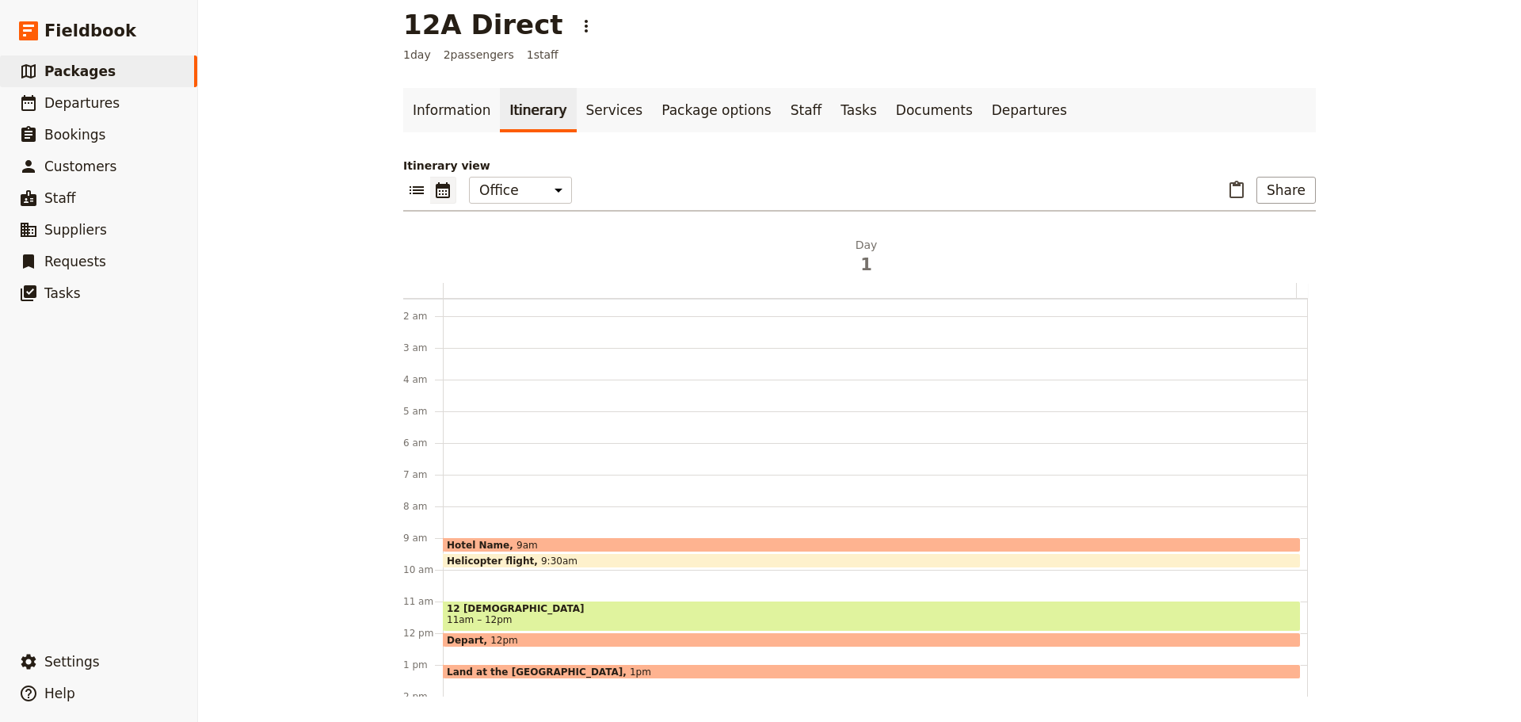
click at [545, 559] on span "9:30am" at bounding box center [559, 560] width 36 height 10
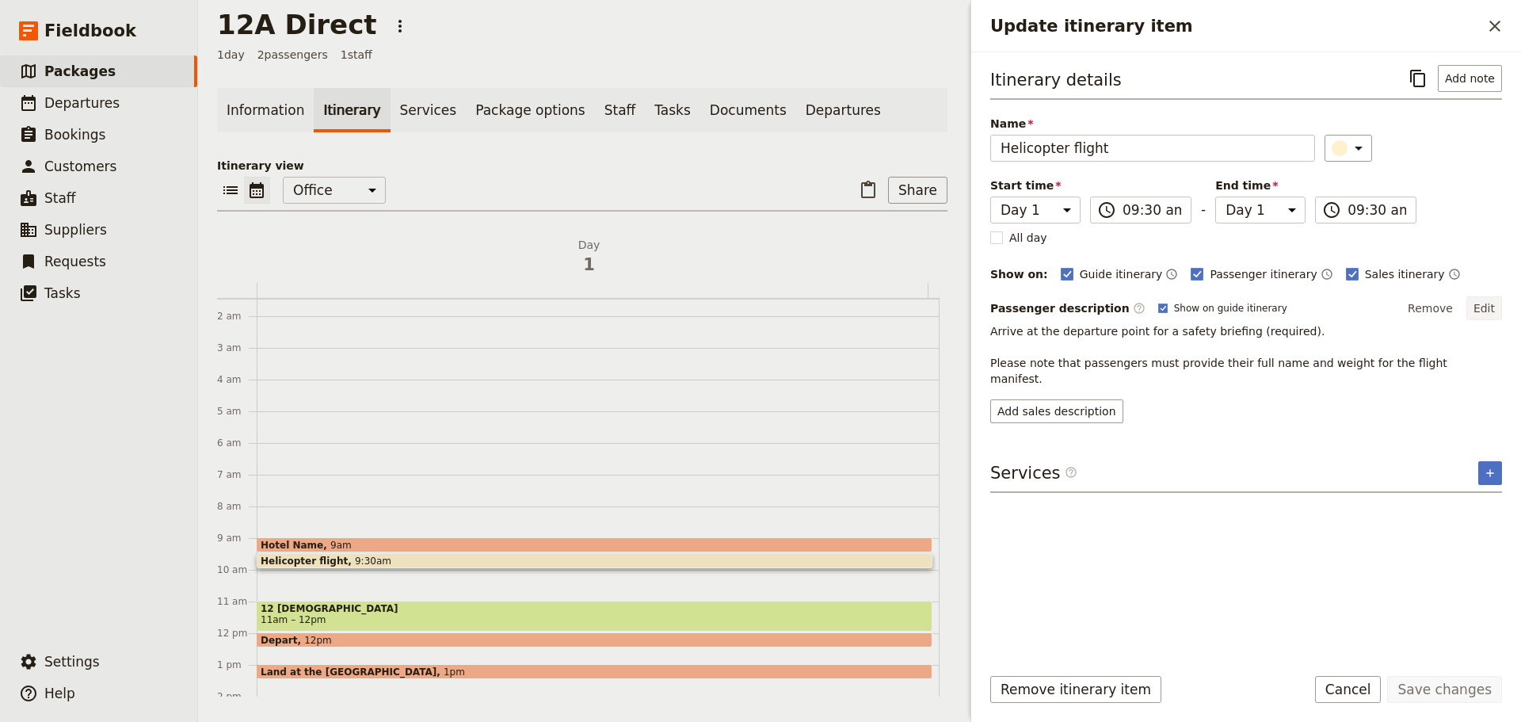
click at [1485, 306] on button "Edit" at bounding box center [1484, 308] width 36 height 24
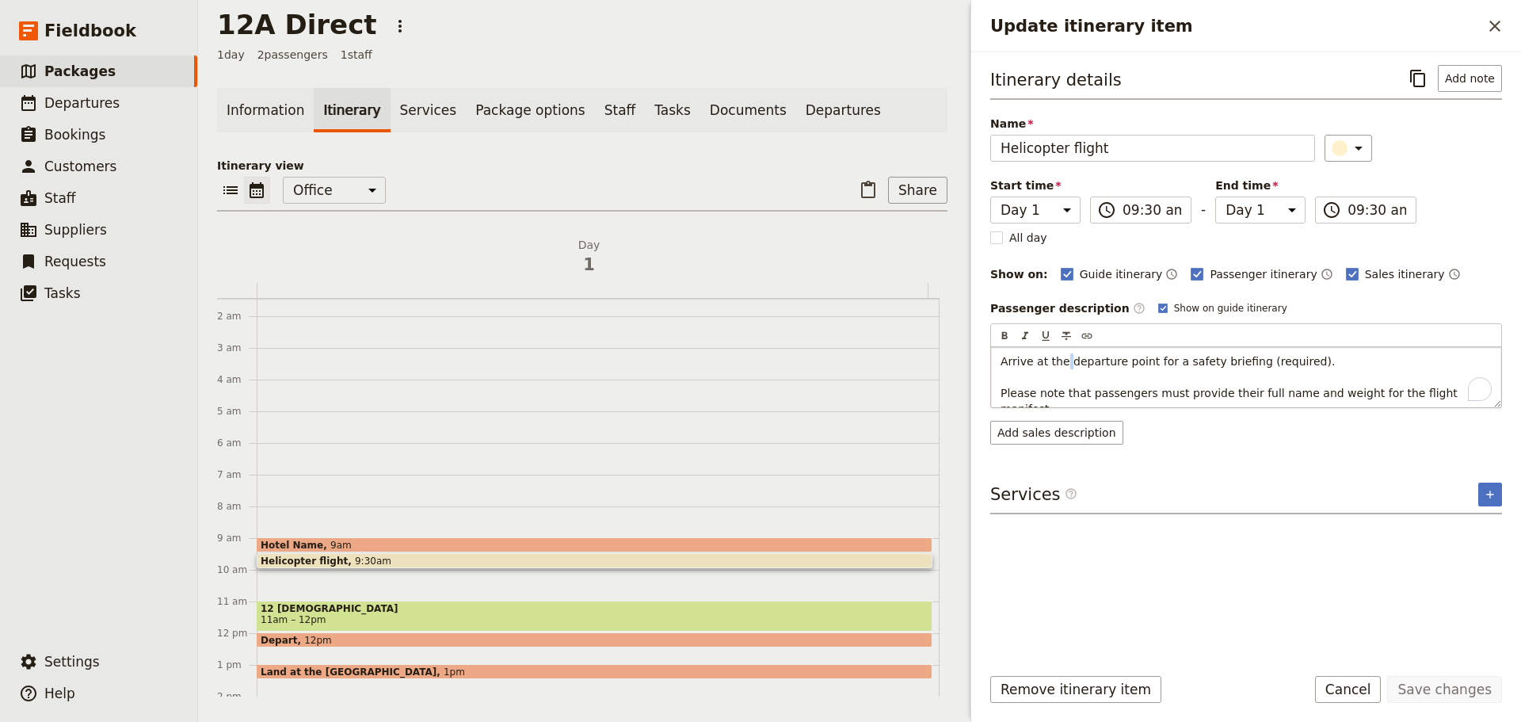
click at [1062, 368] on p "Arrive at the departure point for a safety briefing (required). Please note tha…" at bounding box center [1245, 384] width 491 height 63
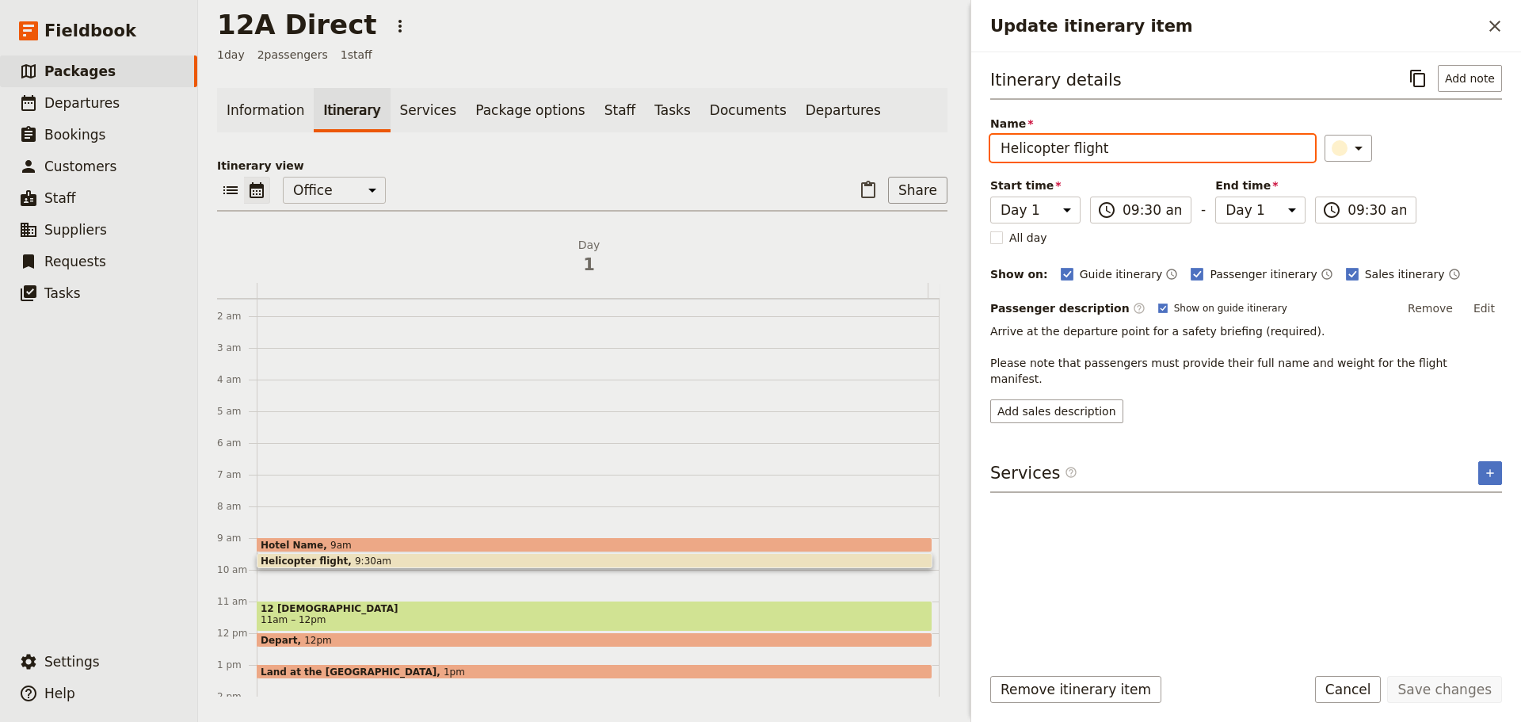
drag, startPoint x: 1106, startPoint y: 150, endPoint x: 896, endPoint y: 150, distance: 210.7
click at [896, 151] on div "12A Direct ​ 1 day 2 passengers 1 staff Information Itinerary Services Package …" at bounding box center [859, 361] width 1323 height 722
type input "b"
type input "Batman Park Helipad"
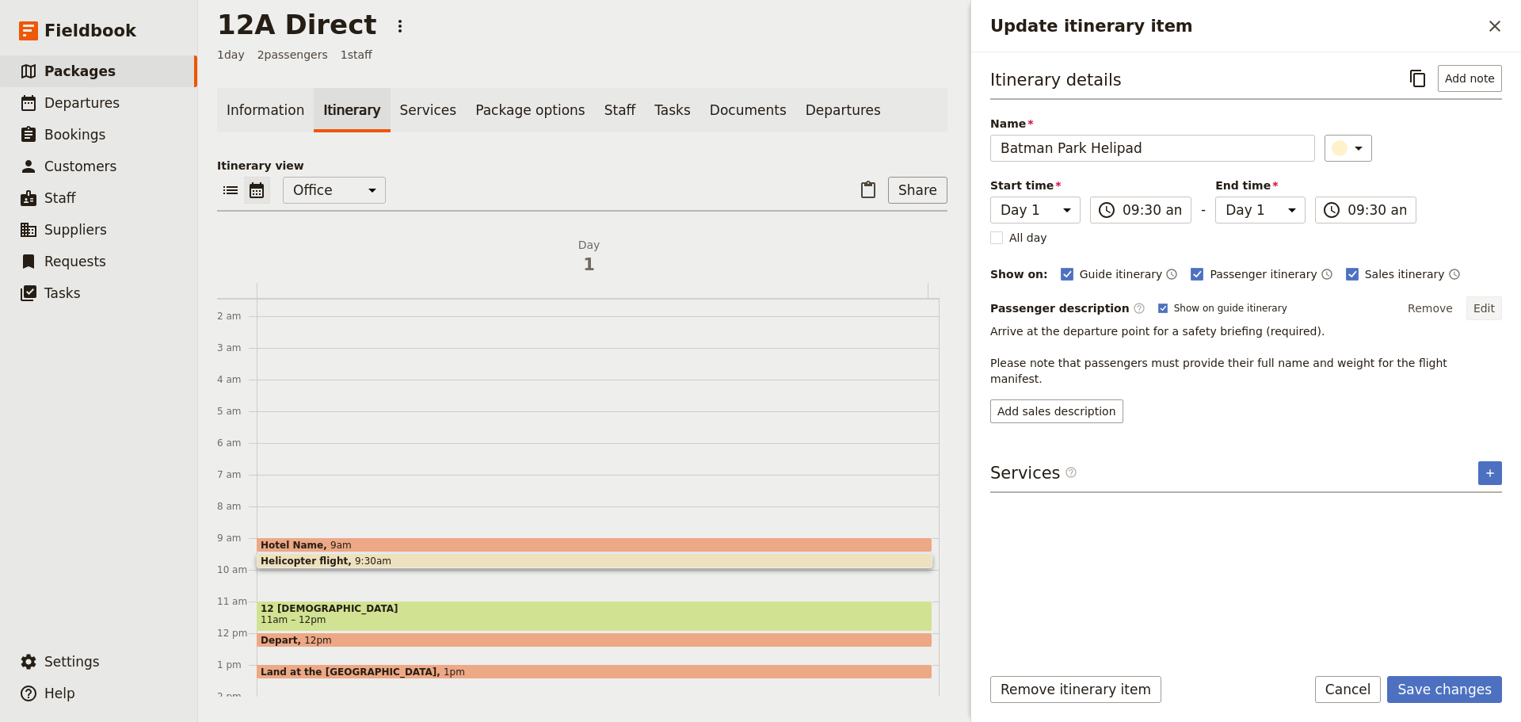
click at [1491, 301] on button "Edit" at bounding box center [1484, 308] width 36 height 24
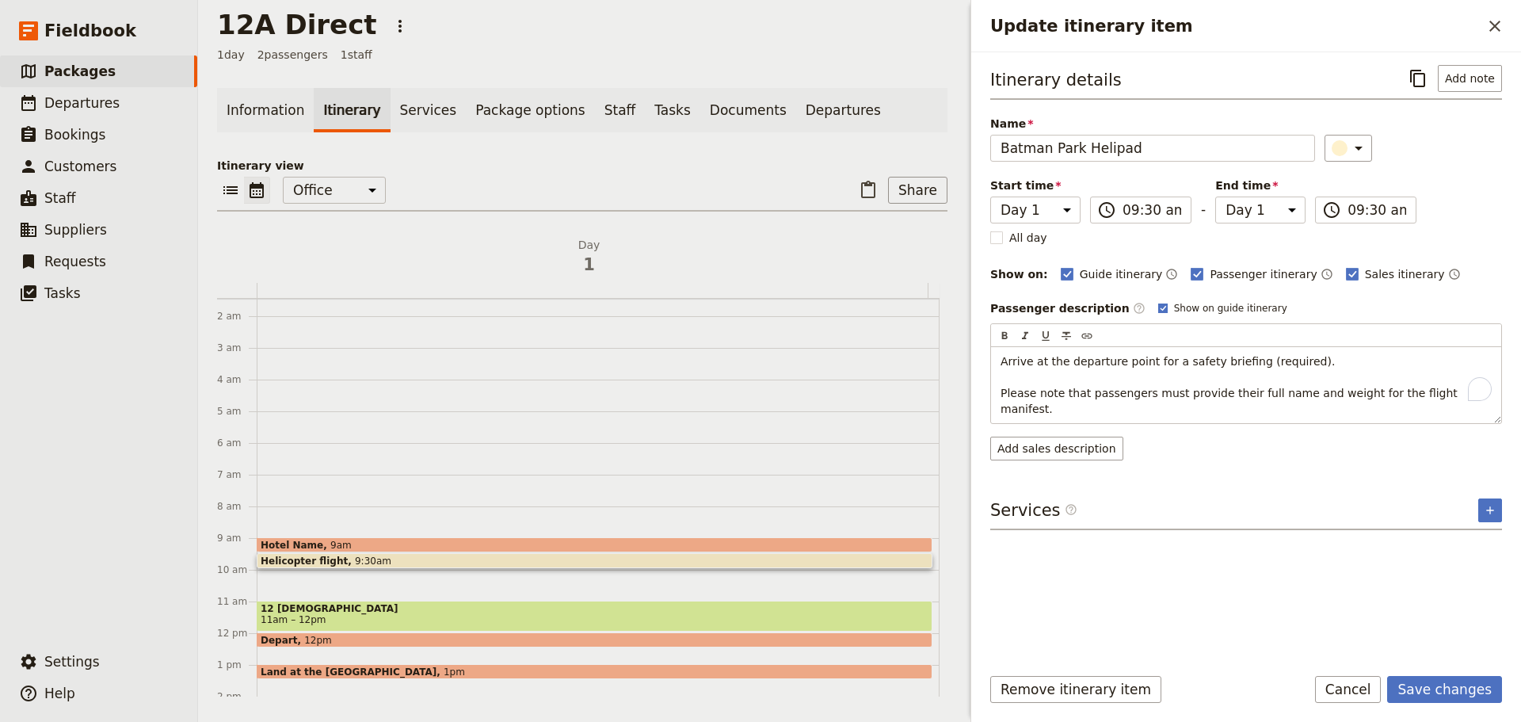
click at [1158, 303] on rect "Update itinerary item" at bounding box center [1162, 307] width 9 height 9
click at [1157, 302] on input "Show on guide itinerary" at bounding box center [1157, 301] width 1 height 1
checkbox input "false"
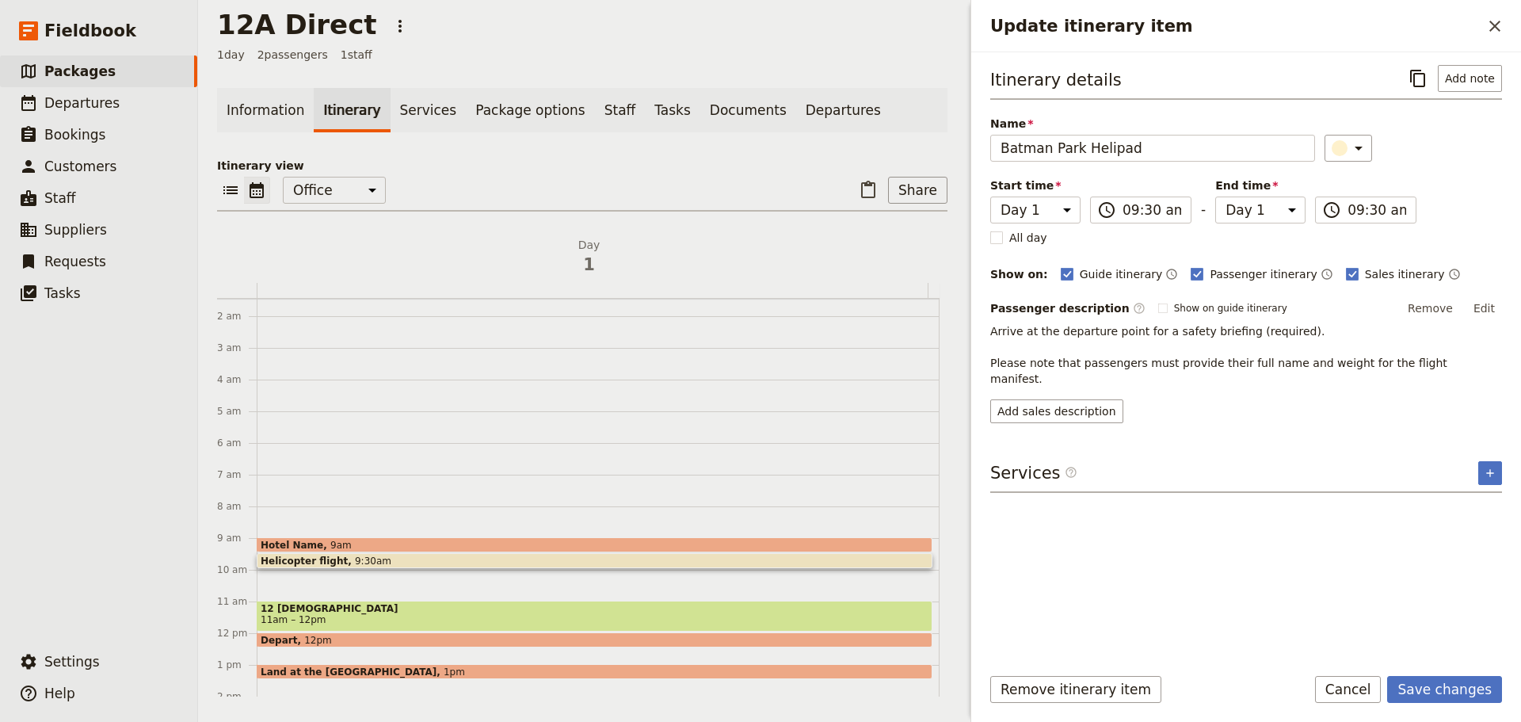
click at [1483, 308] on button "Edit" at bounding box center [1484, 308] width 36 height 24
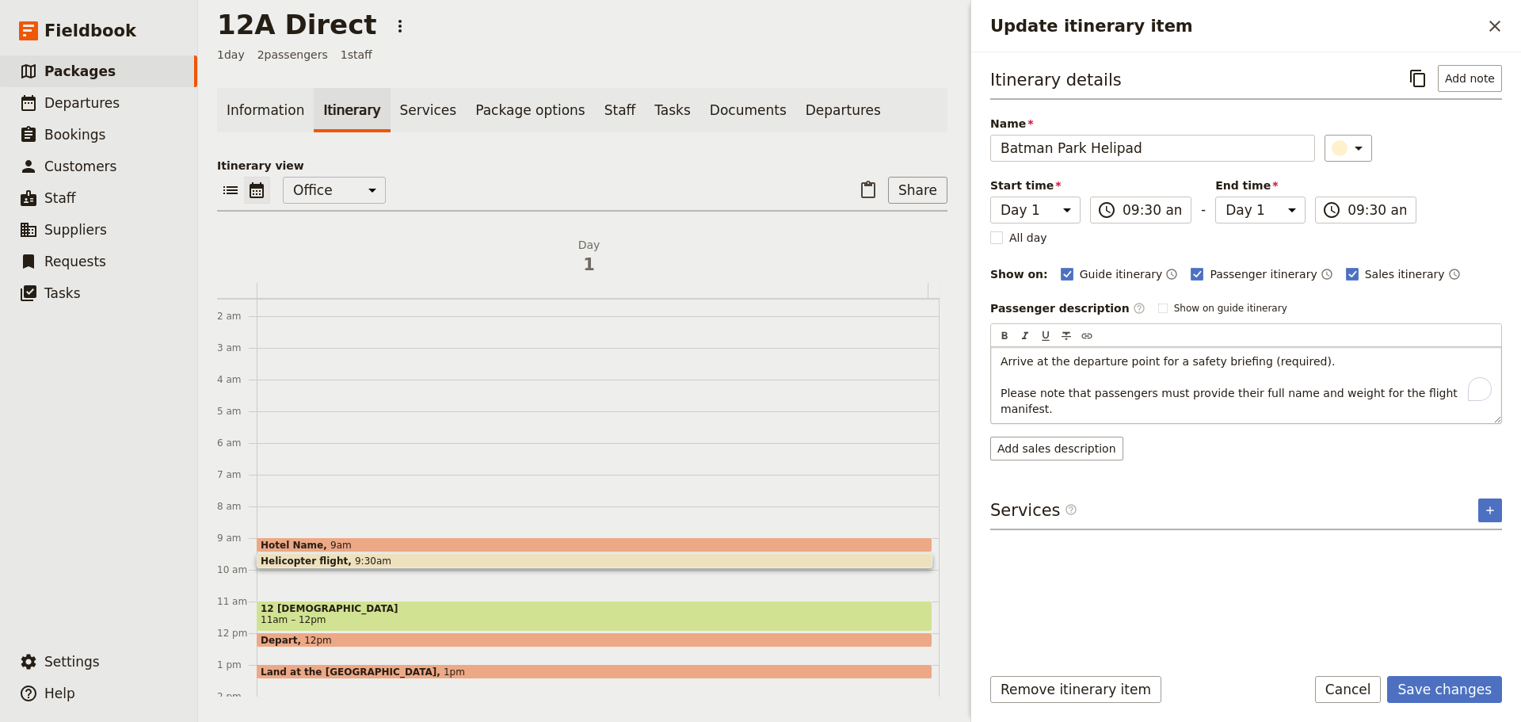
click at [1061, 366] on span "Arrive at the departure point for a safety briefing (required). Please note tha…" at bounding box center [1230, 385] width 460 height 60
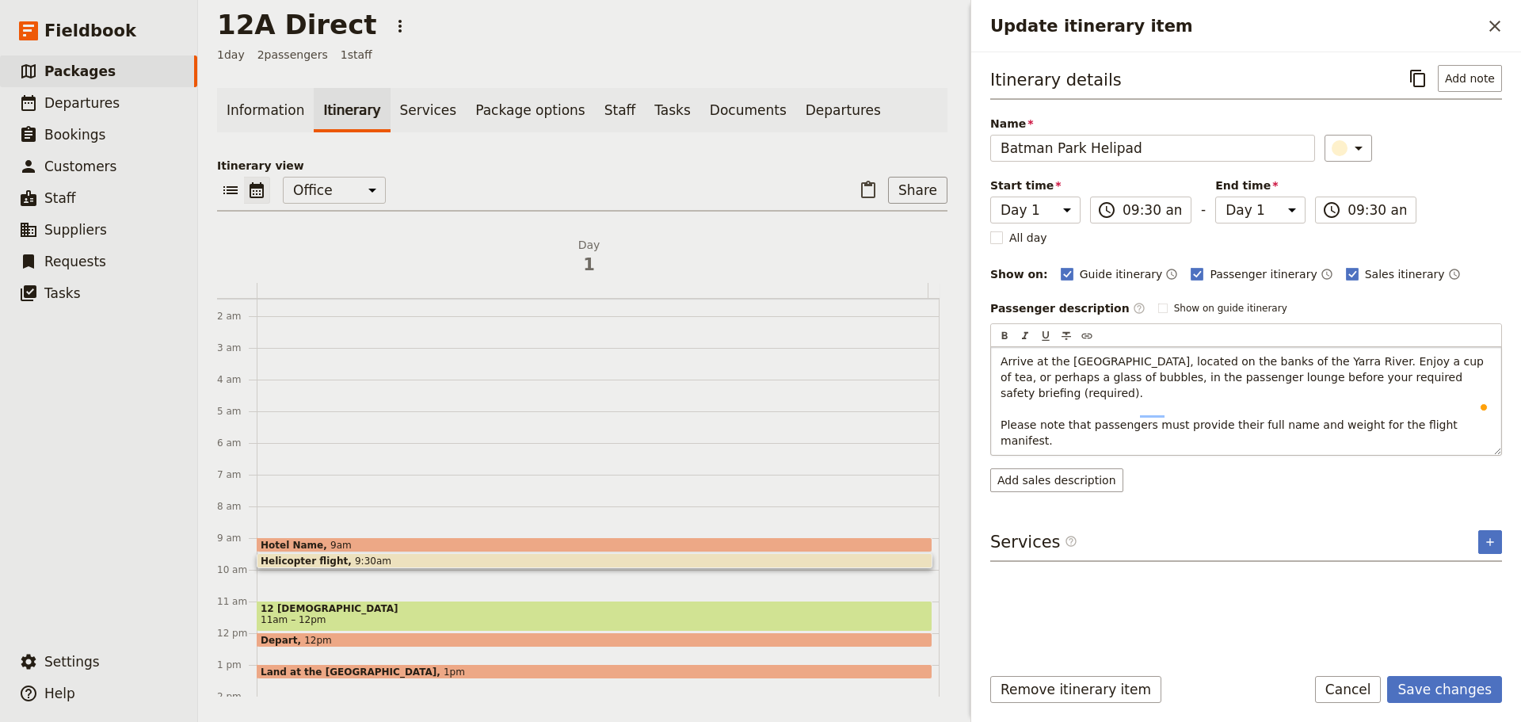
click at [1449, 380] on span "Arrive at the Batman Park helipad, located on the banks of the Yarra River. Enj…" at bounding box center [1243, 401] width 486 height 92
click at [1450, 380] on span "Arrive at the Batman Park helipad, located on the banks of the Yarra River. Enj…" at bounding box center [1243, 401] width 486 height 92
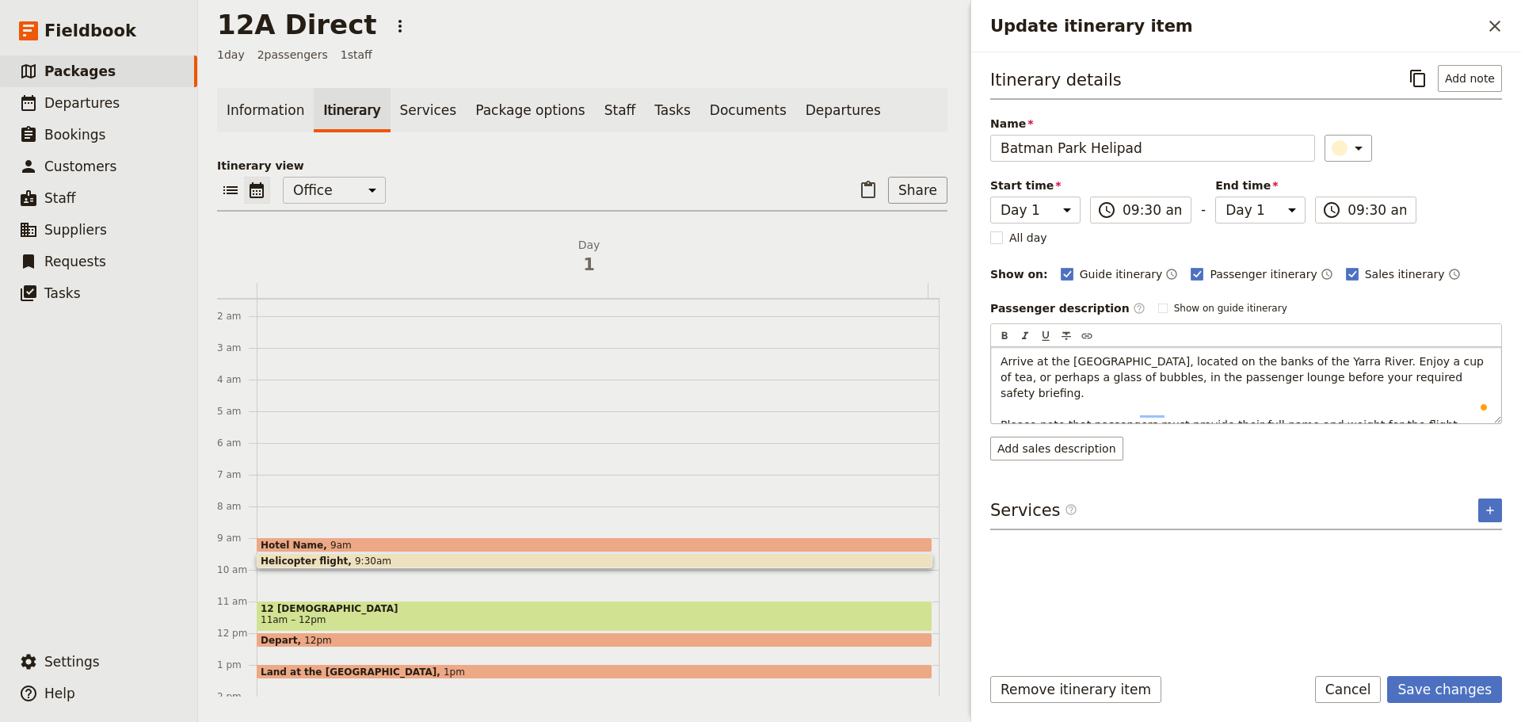
click at [1454, 406] on p "Arrive at the [GEOGRAPHIC_DATA], located on the banks of the Yarra River. Enjoy…" at bounding box center [1245, 400] width 491 height 95
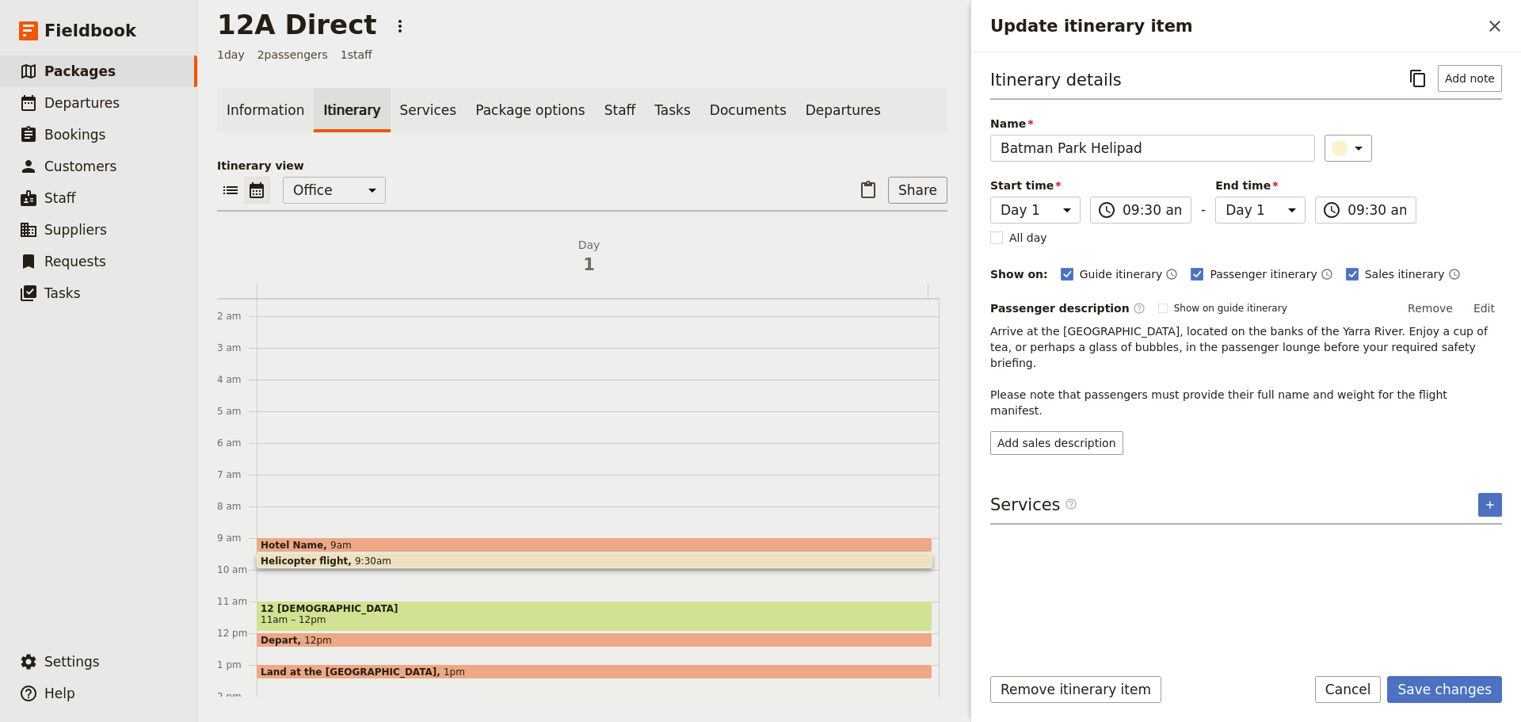
click at [1452, 672] on form "Itinerary details ​ Add note Name Batman Park Helipad ​ Start time Day 1 09:30 …" at bounding box center [1246, 386] width 550 height 669
click at [1442, 691] on button "Save changes" at bounding box center [1444, 689] width 115 height 27
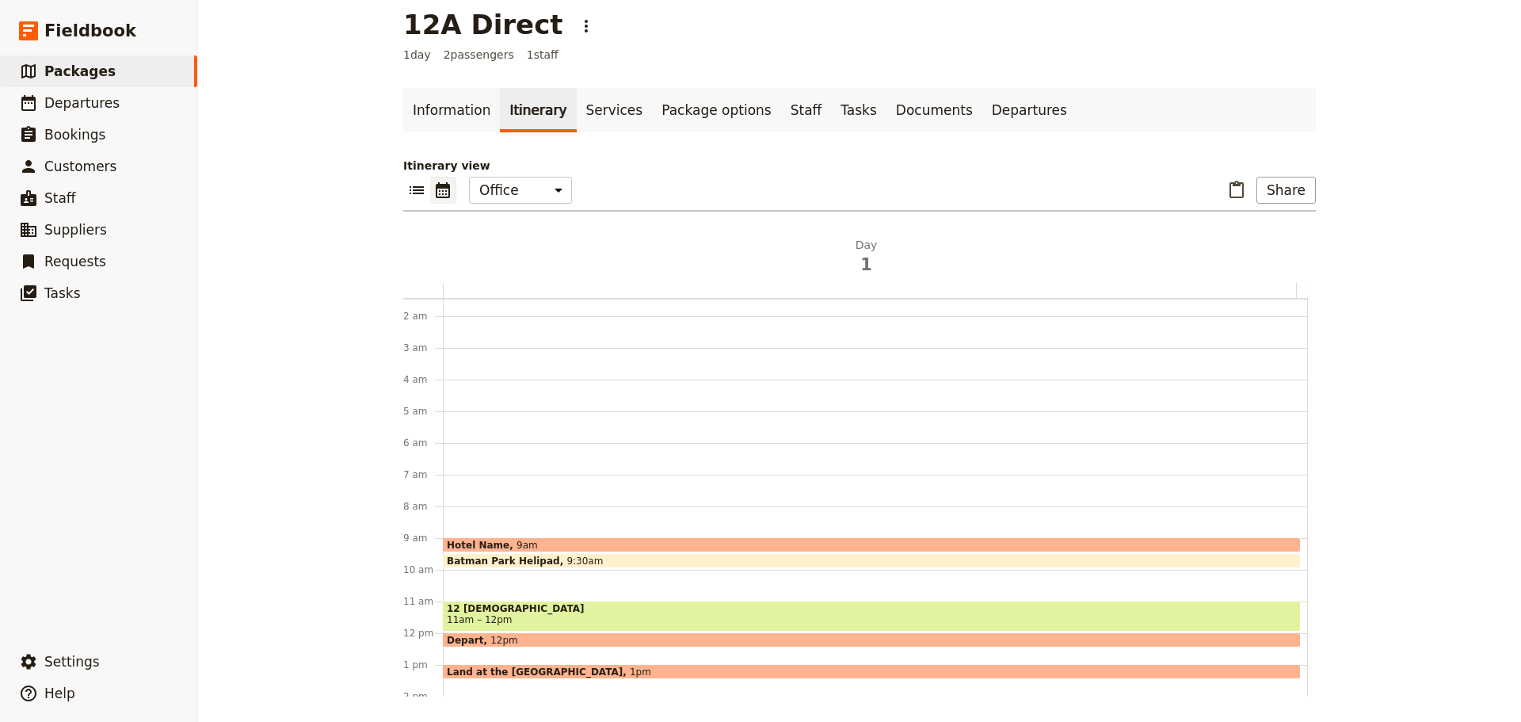
click at [519, 573] on div "Hotel Name 9am Batman Park Helipad 9:30am 12 Apostles 11am – 12pm Depart 12pm L…" at bounding box center [875, 633] width 865 height 760
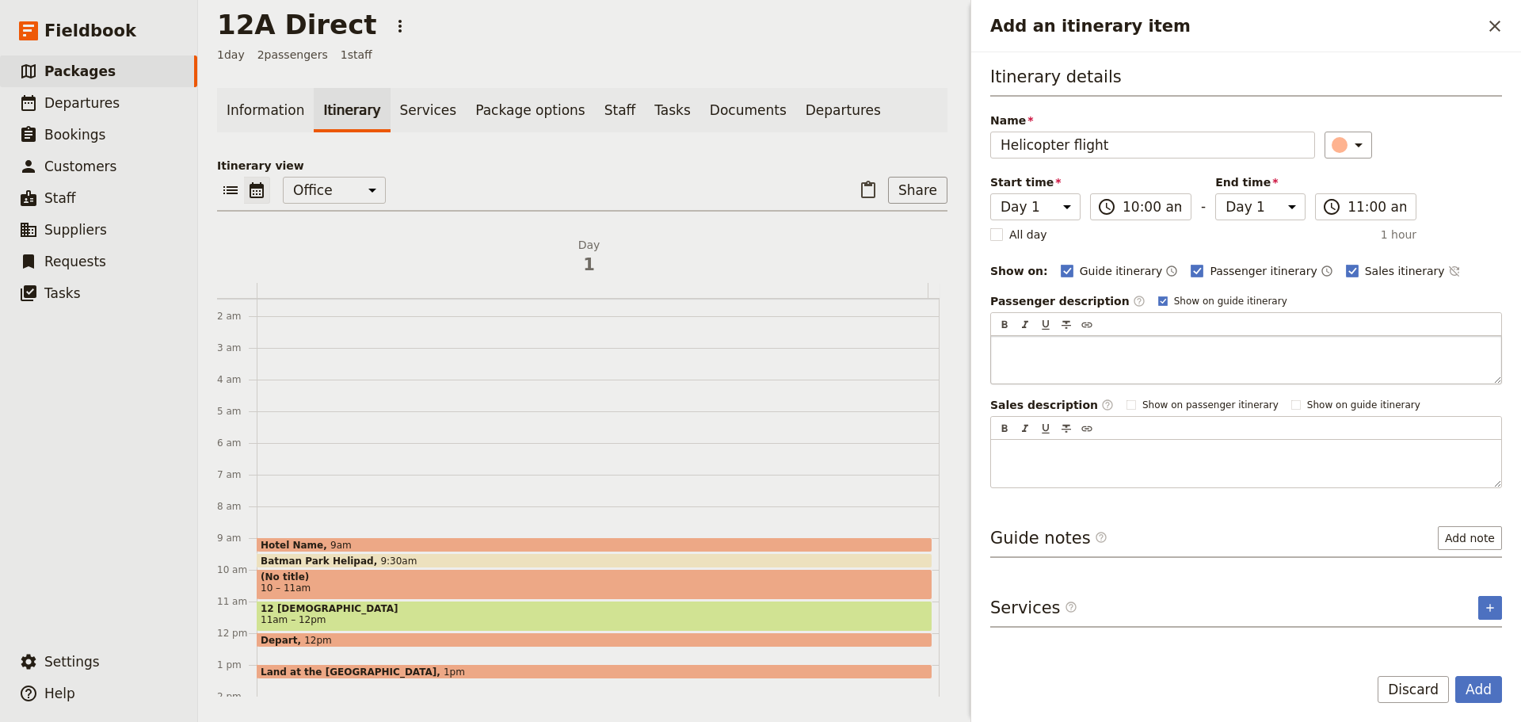
type input "Helicopter flight"
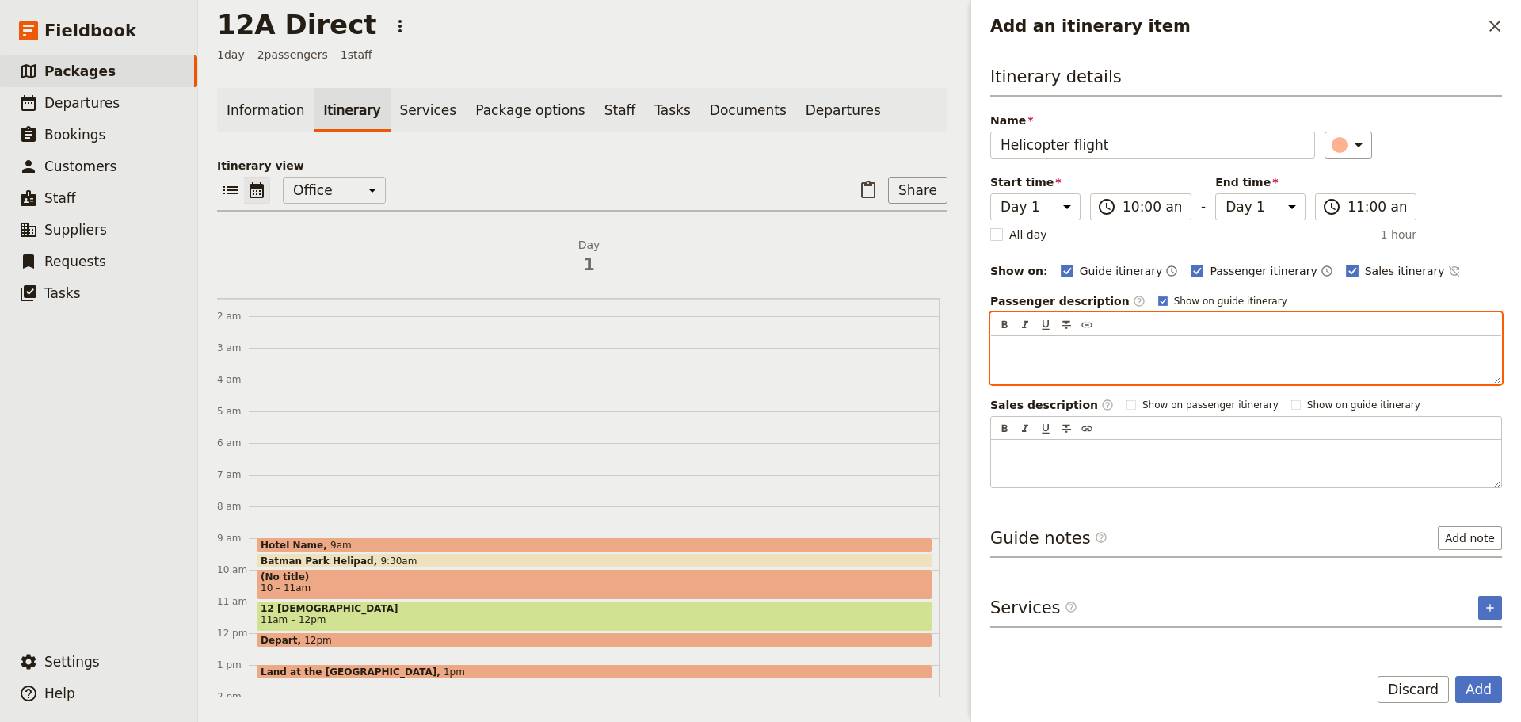
click at [1049, 356] on p "Add an itinerary item" at bounding box center [1245, 350] width 491 height 16
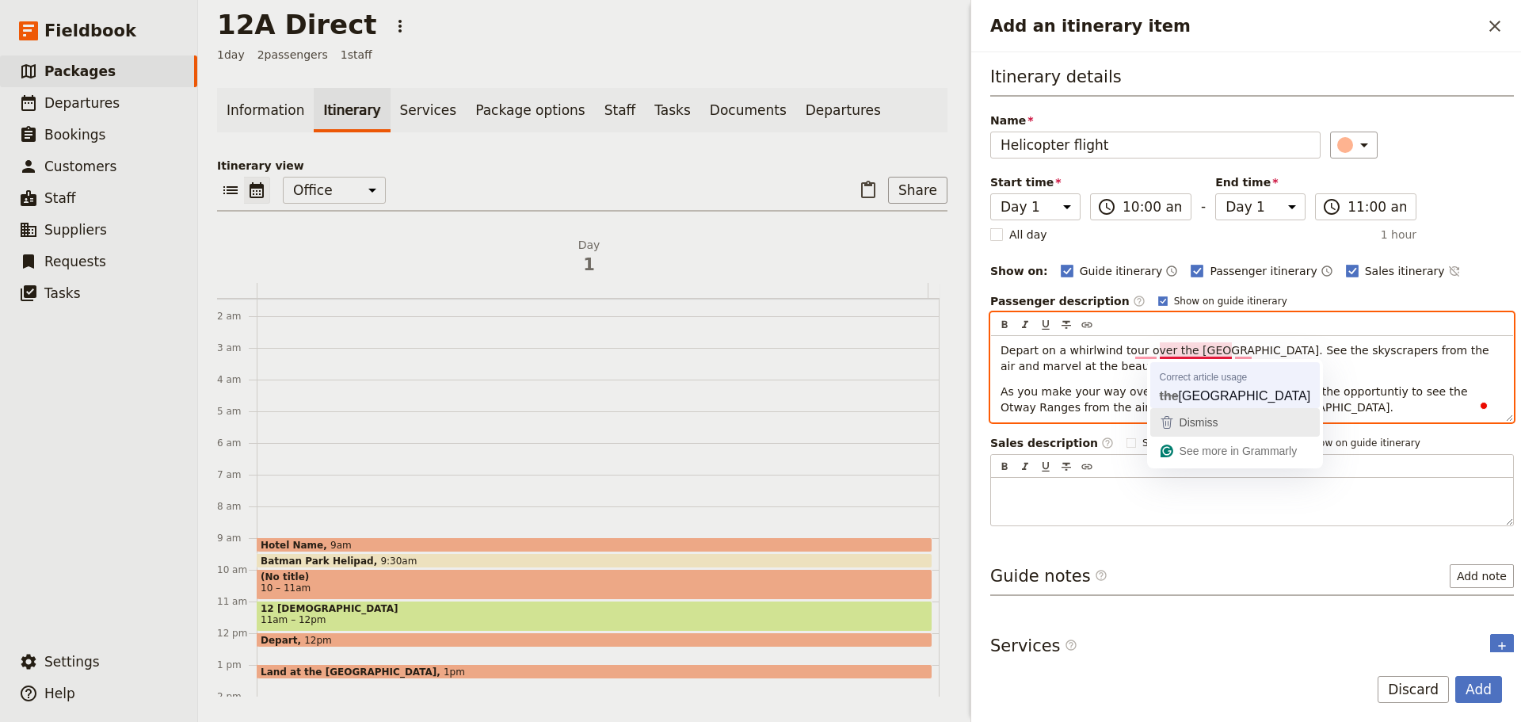
drag, startPoint x: 1185, startPoint y: 408, endPoint x: 1185, endPoint y: 399, distance: 8.7
click at [1185, 407] on div "Correct article usage the Melbourne Dismiss See more in Grammarly" at bounding box center [1235, 413] width 177 height 109
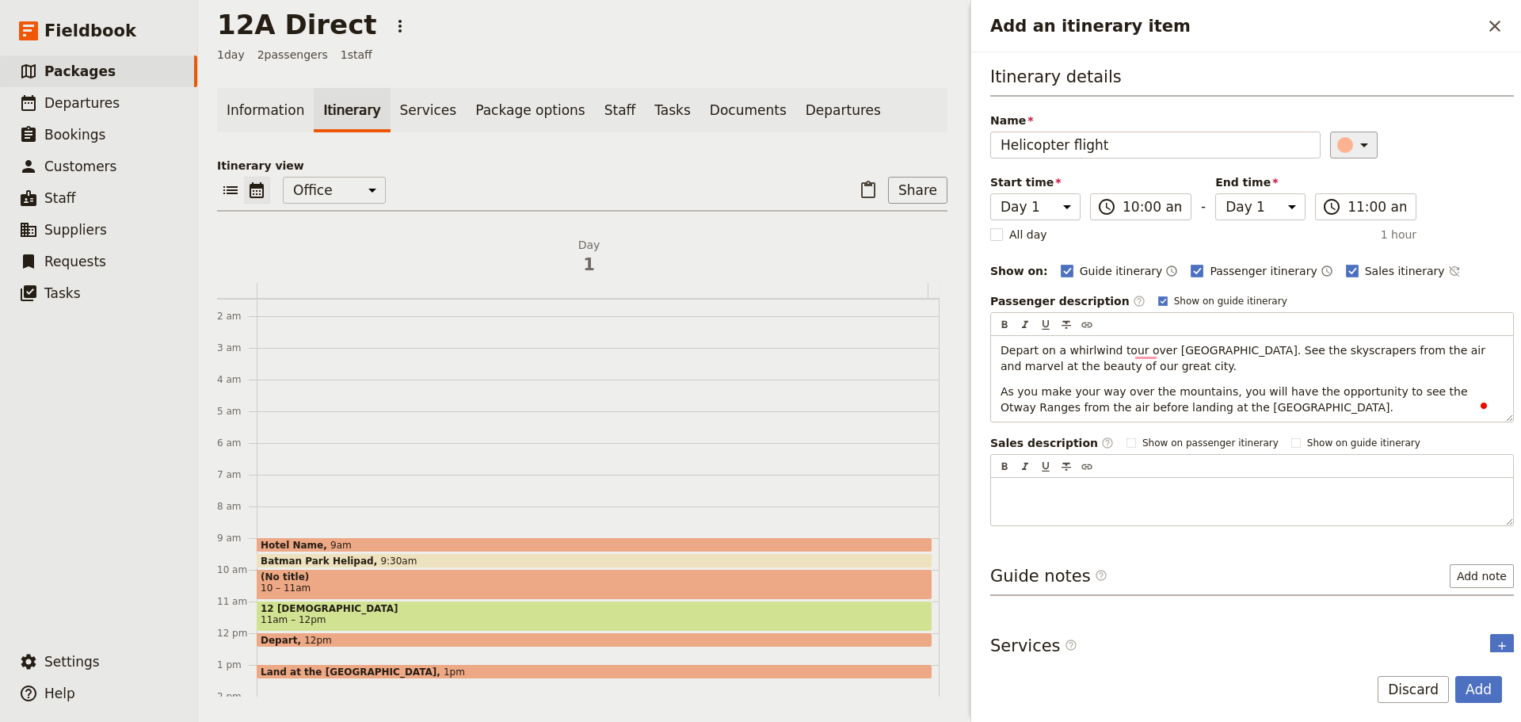
click at [1354, 150] on icon "Add an itinerary item" at bounding box center [1363, 144] width 19 height 19
click at [1351, 194] on div "button" at bounding box center [1348, 197] width 16 height 16
click at [1473, 678] on button "Add" at bounding box center [1478, 689] width 47 height 27
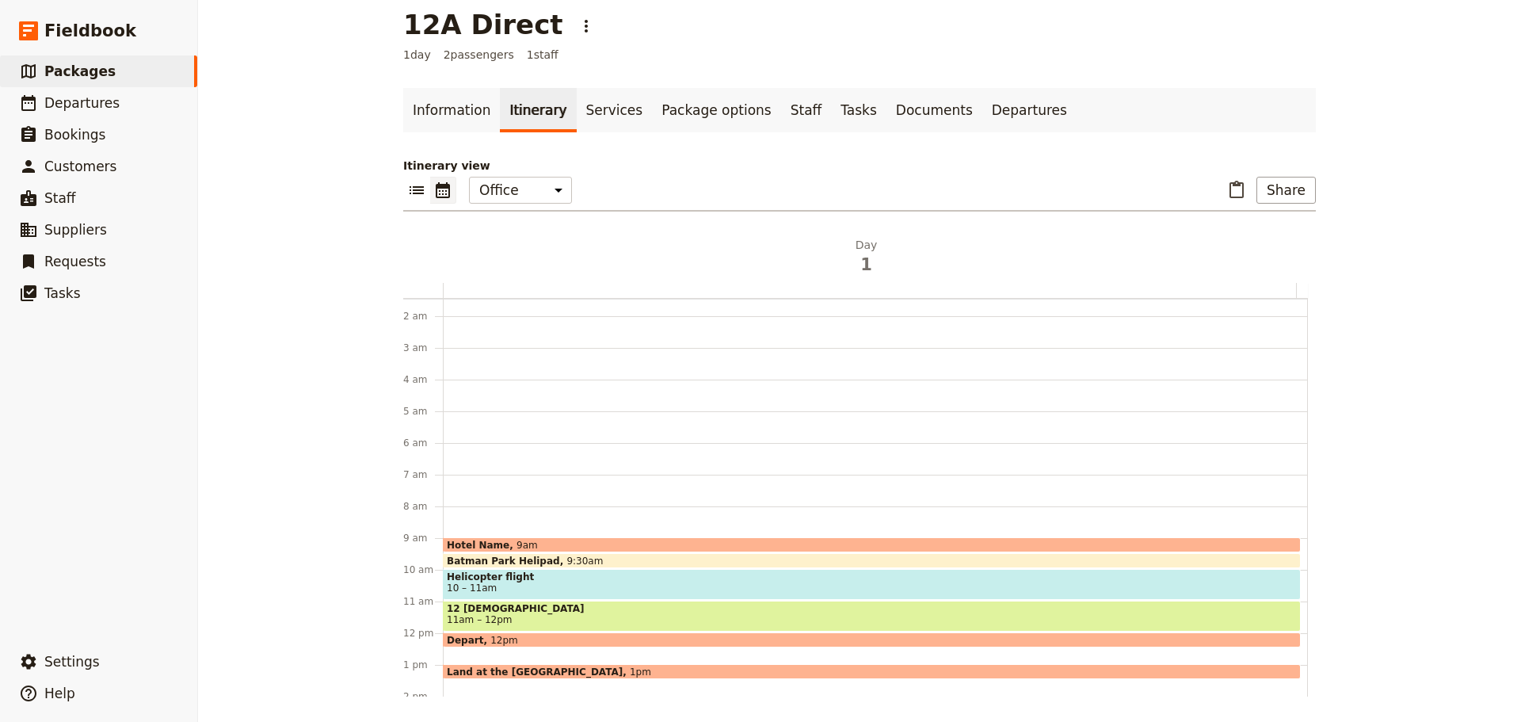
click at [512, 606] on span "12 [DEMOGRAPHIC_DATA]" at bounding box center [872, 608] width 850 height 11
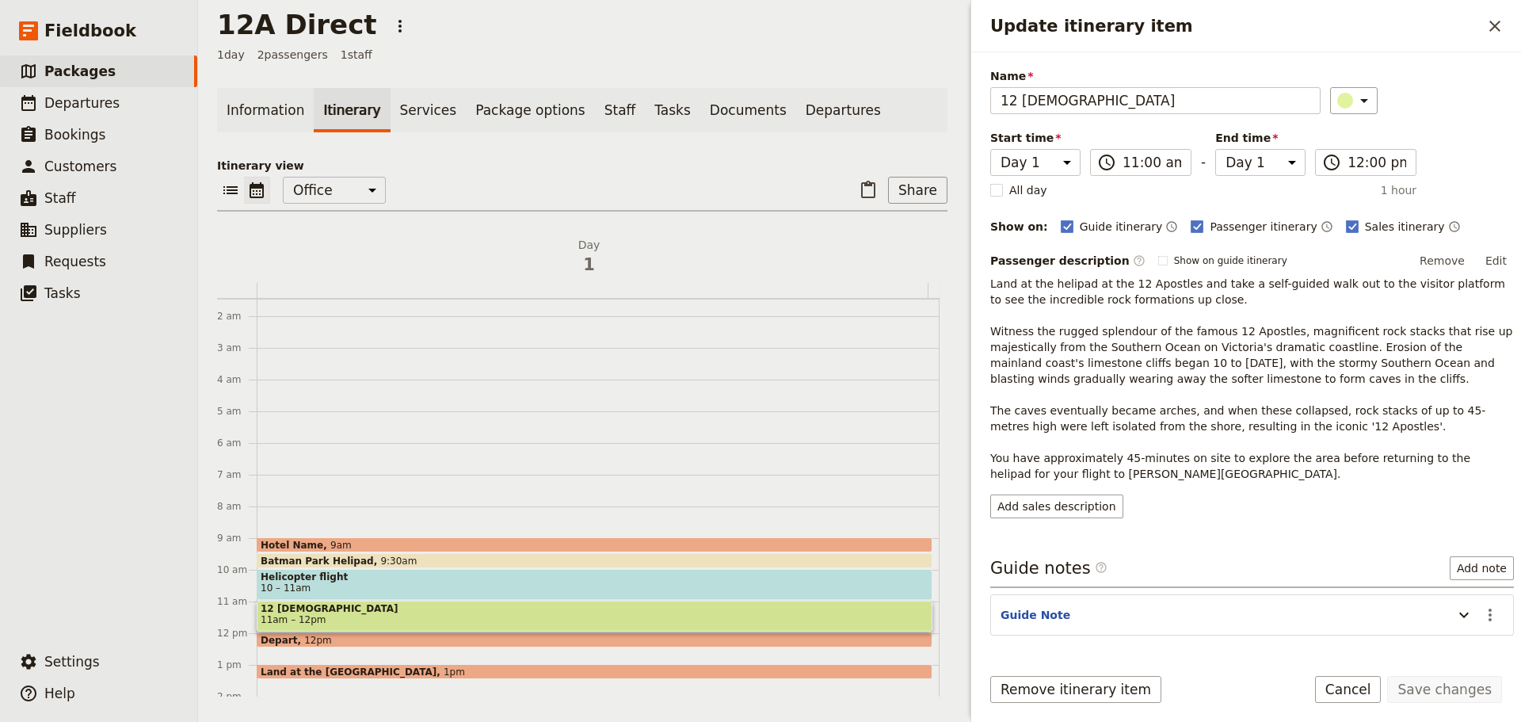
scroll to position [101, 0]
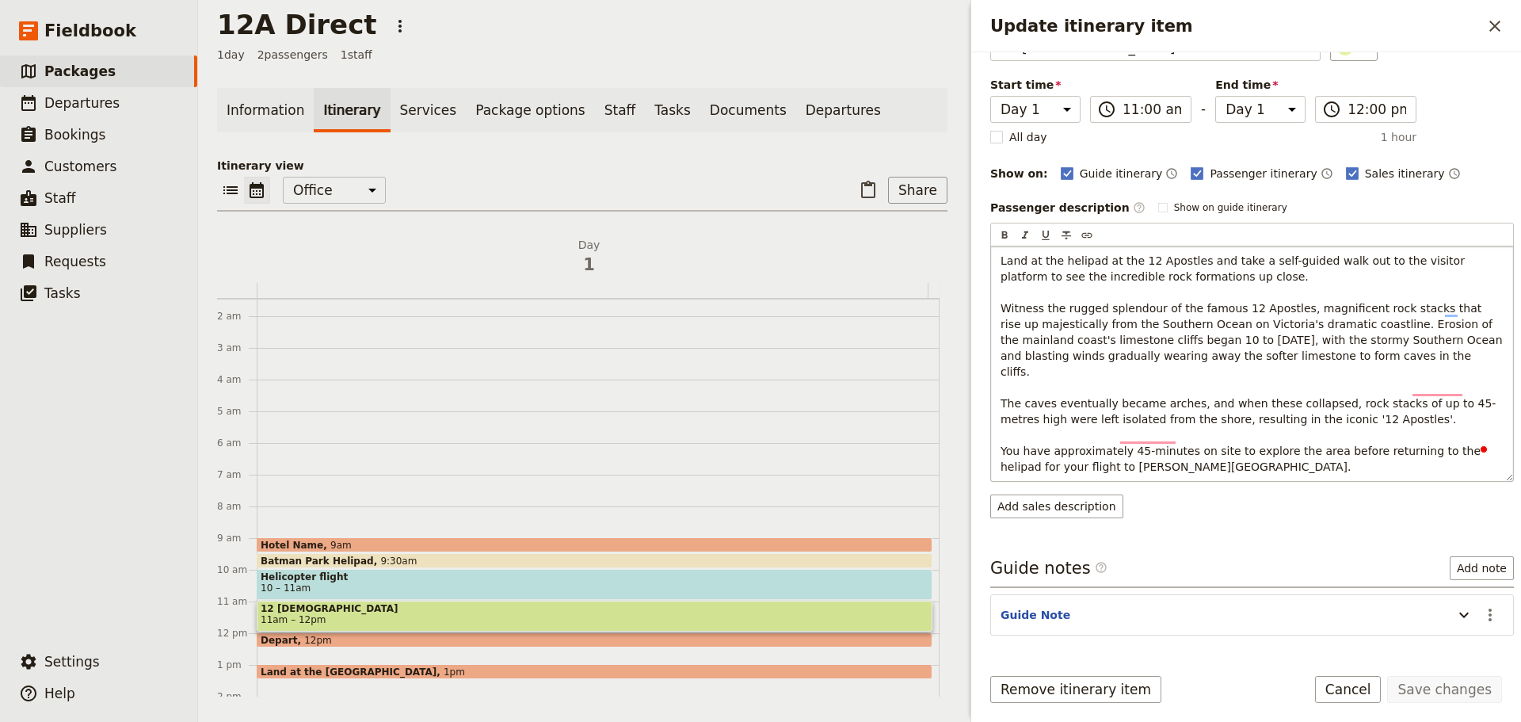
scroll to position [101, 0]
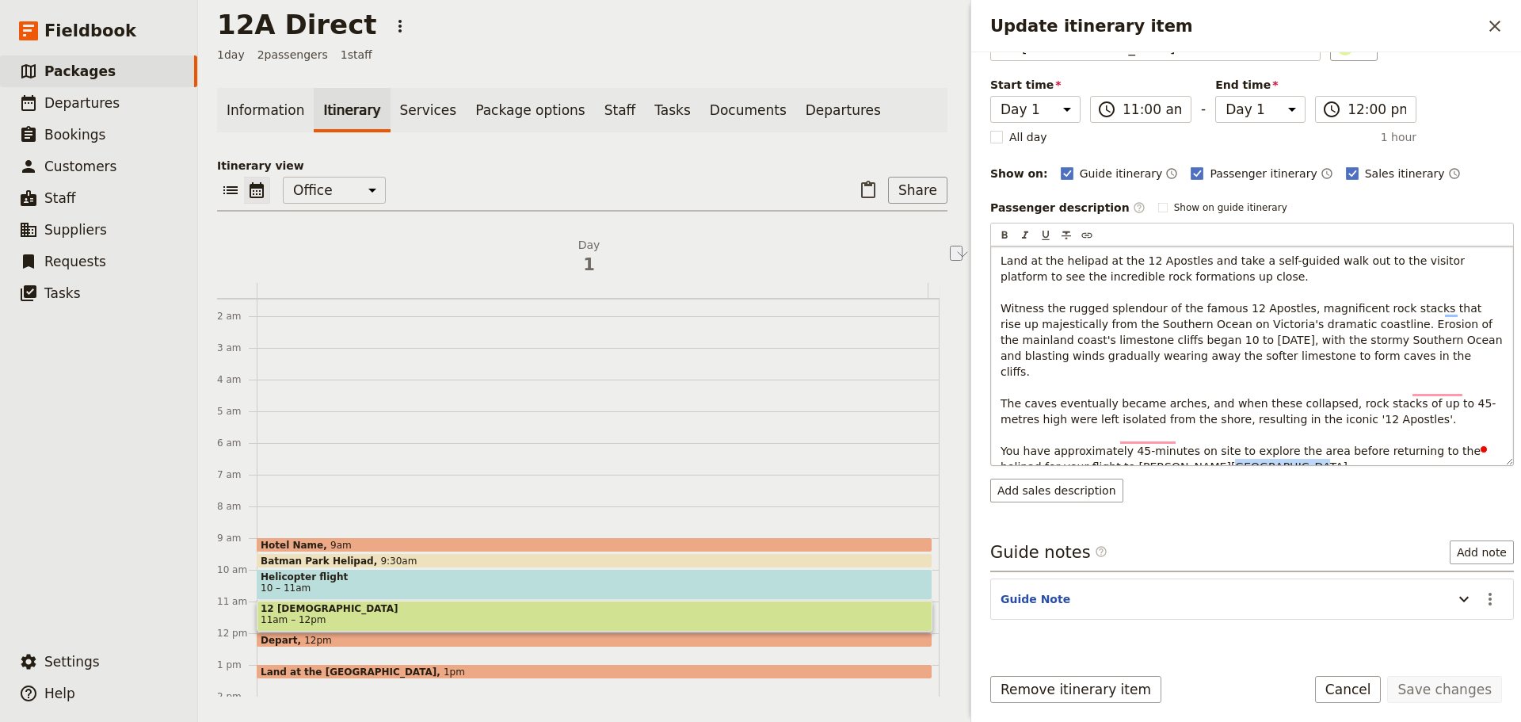
drag, startPoint x: 1124, startPoint y: 451, endPoint x: 1070, endPoint y: 451, distance: 53.9
click at [1070, 451] on span "Land at the helipad at the 12 Apostles and take a self-guided walk out to the v…" at bounding box center [1252, 363] width 505 height 219
click at [1024, 455] on span "Land at the helipad at the 12 Apostles and take a self-guided walk out to the v…" at bounding box center [1252, 363] width 505 height 219
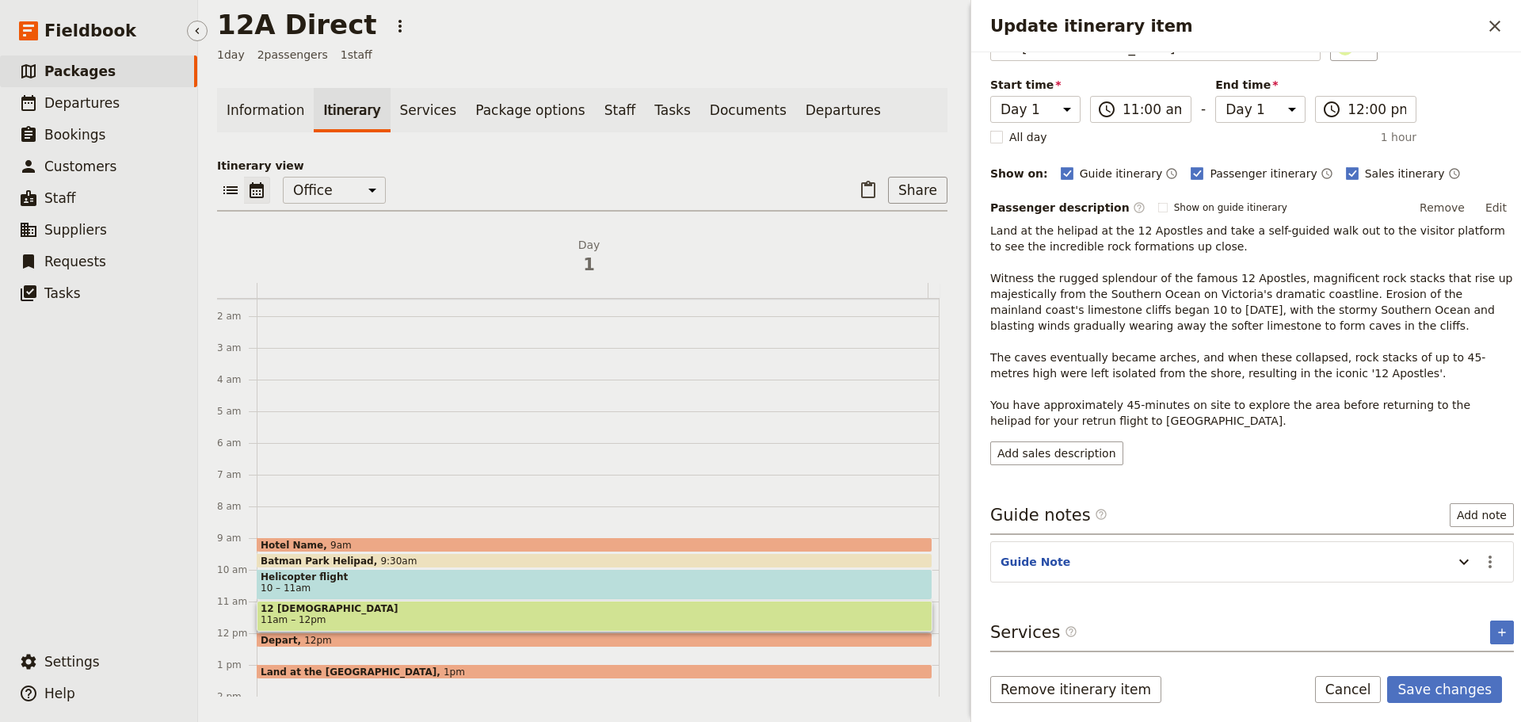
scroll to position [0, 0]
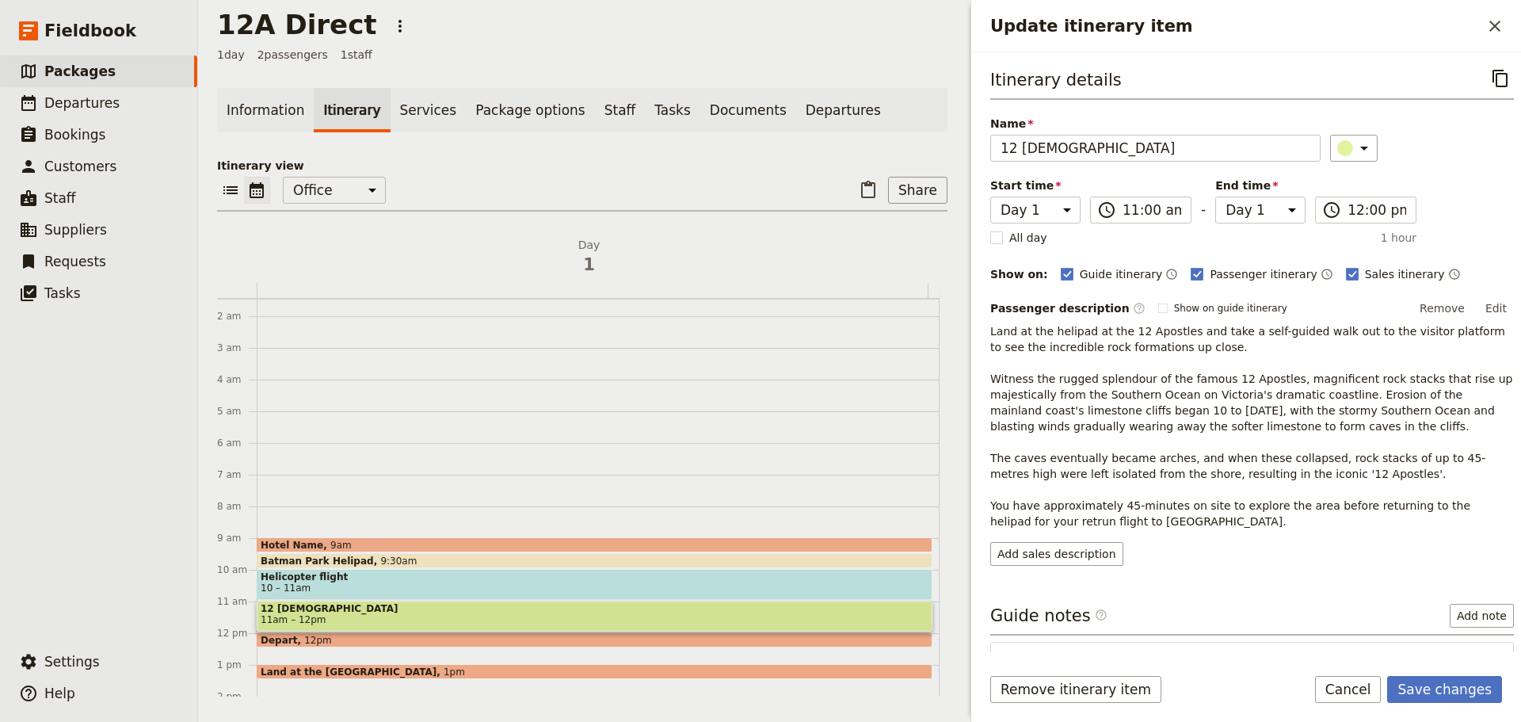
click at [1487, 312] on button "Edit" at bounding box center [1496, 308] width 36 height 24
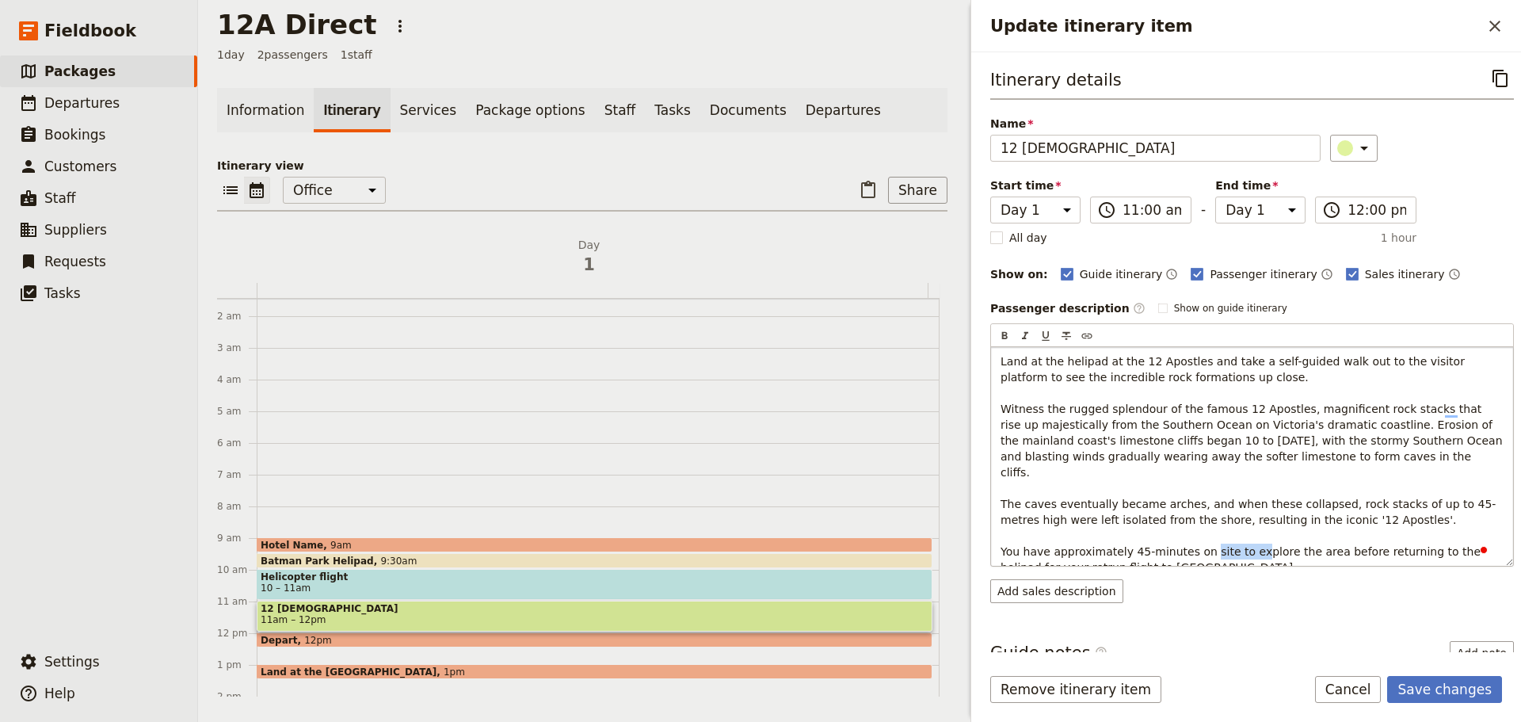
drag, startPoint x: 1175, startPoint y: 537, endPoint x: 1121, endPoint y: 531, distance: 55.0
click at [1121, 531] on span "Land at the helipad at the 12 Apostles and take a self-guided walk out to the v…" at bounding box center [1252, 464] width 505 height 219
click at [1044, 552] on span "Land at the helipad at the 12 Apostles and take a self-guided walk out to the v…" at bounding box center [1252, 464] width 505 height 219
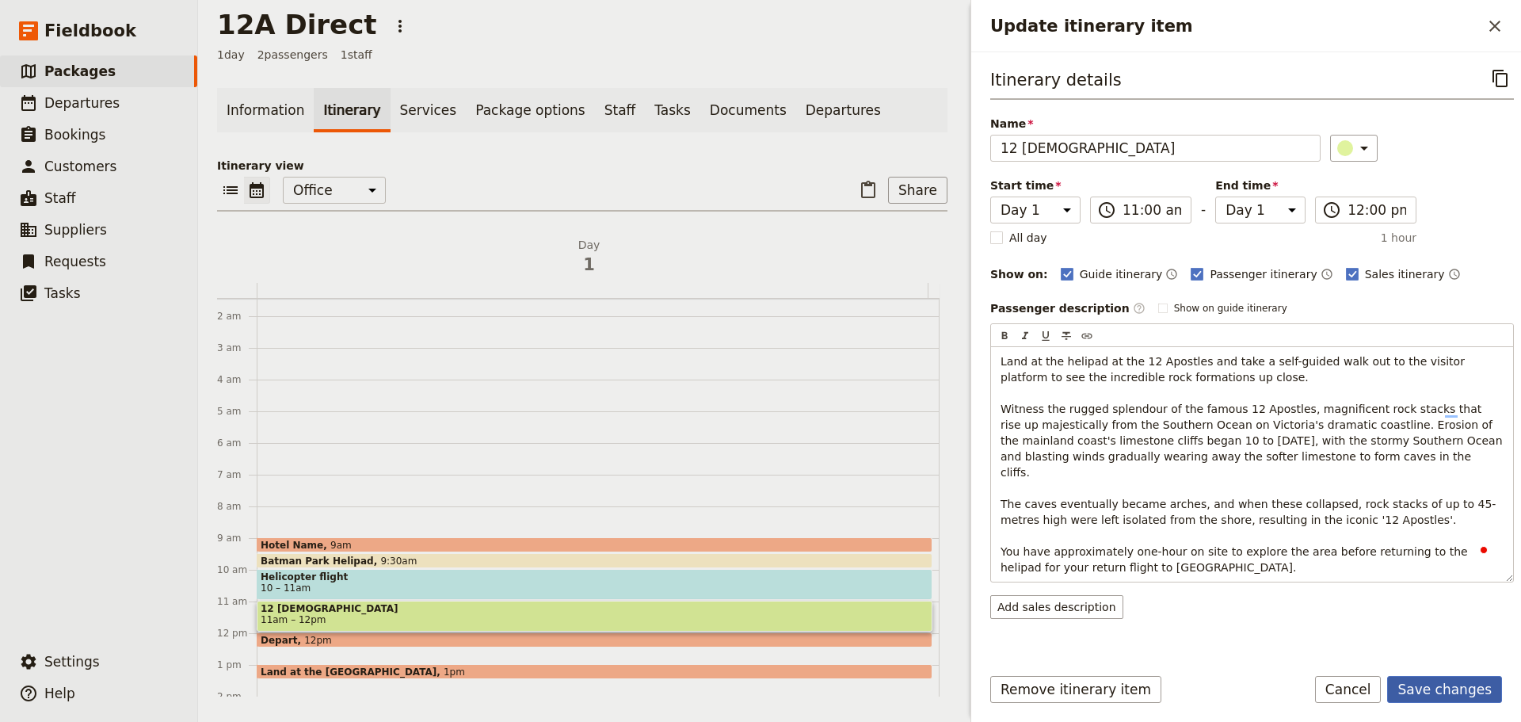
click at [1435, 693] on button "Save changes" at bounding box center [1444, 689] width 115 height 27
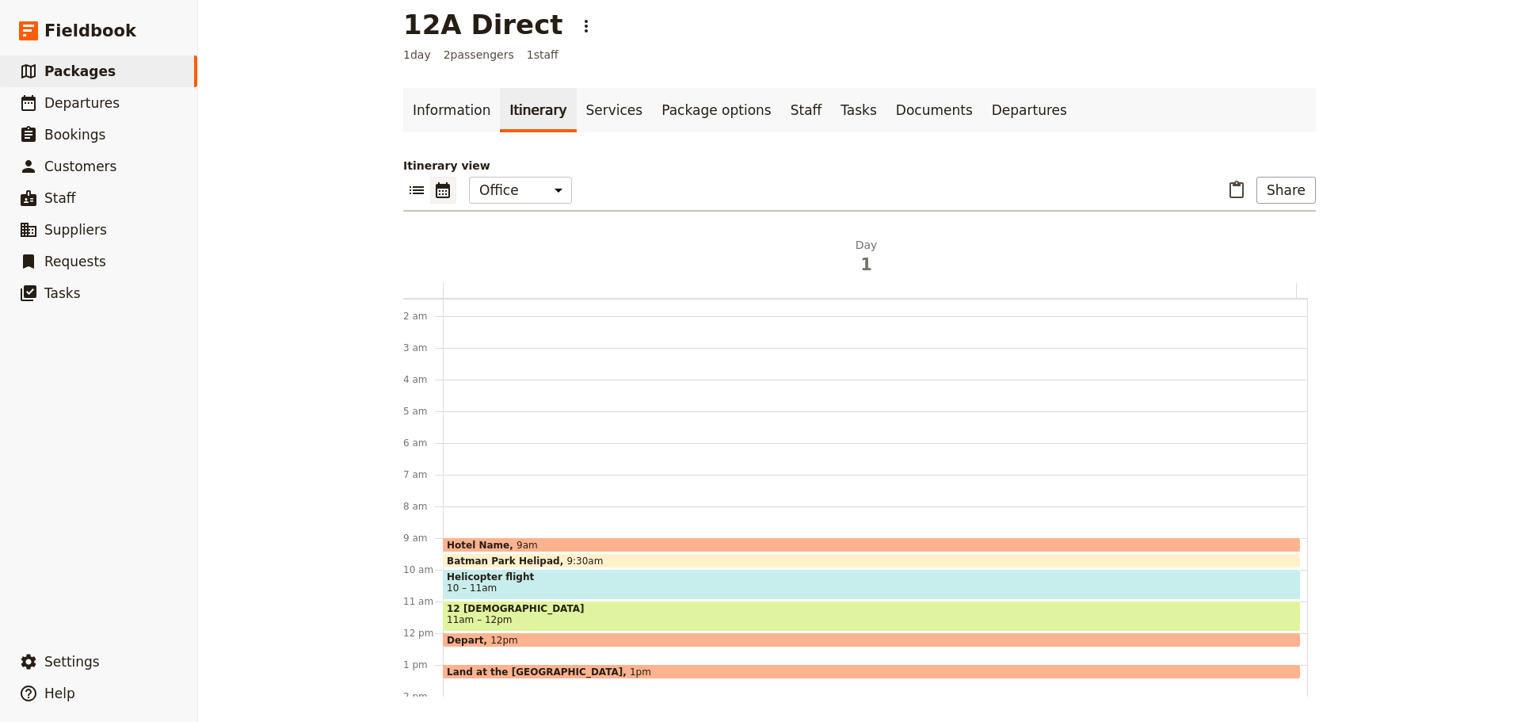
click at [544, 607] on span "12 [DEMOGRAPHIC_DATA]" at bounding box center [872, 608] width 850 height 11
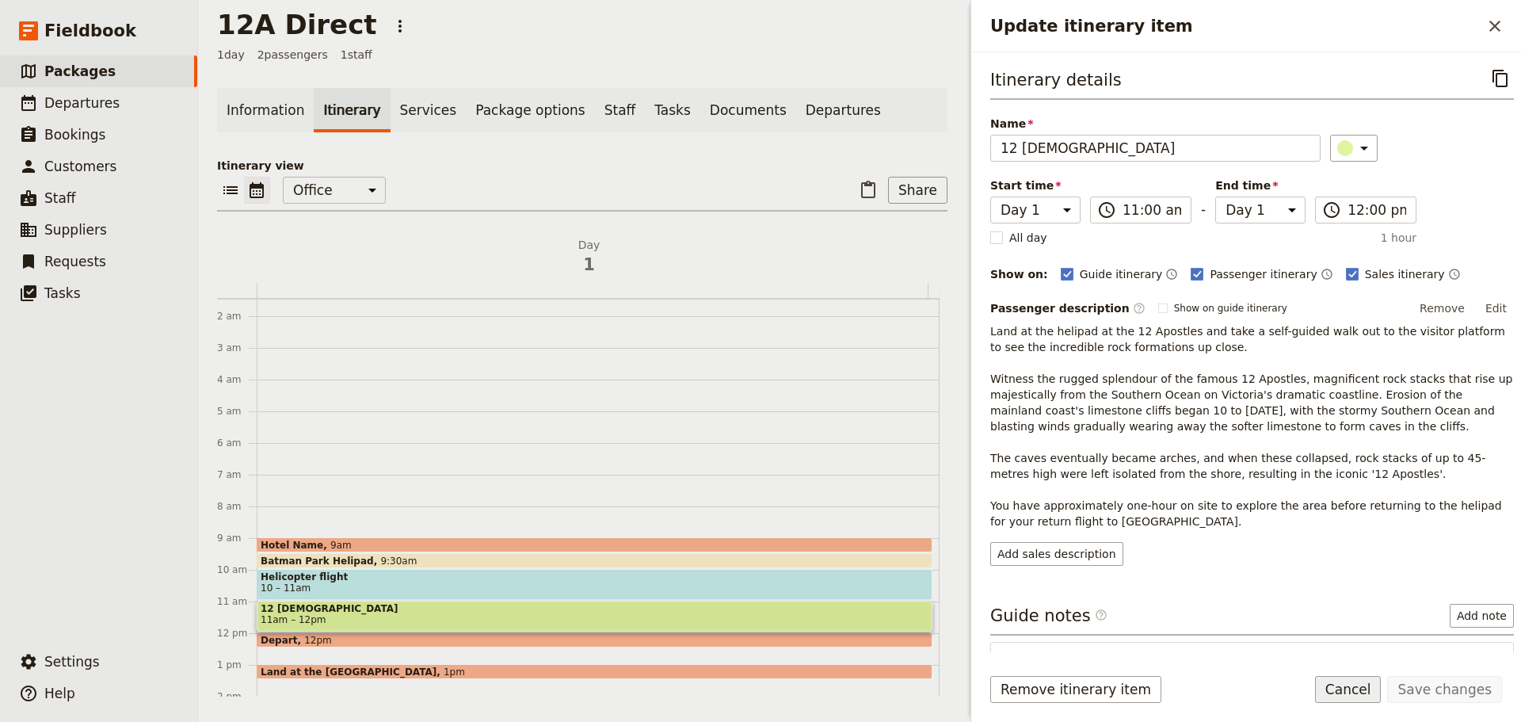
click at [1343, 689] on button "Cancel" at bounding box center [1348, 689] width 67 height 27
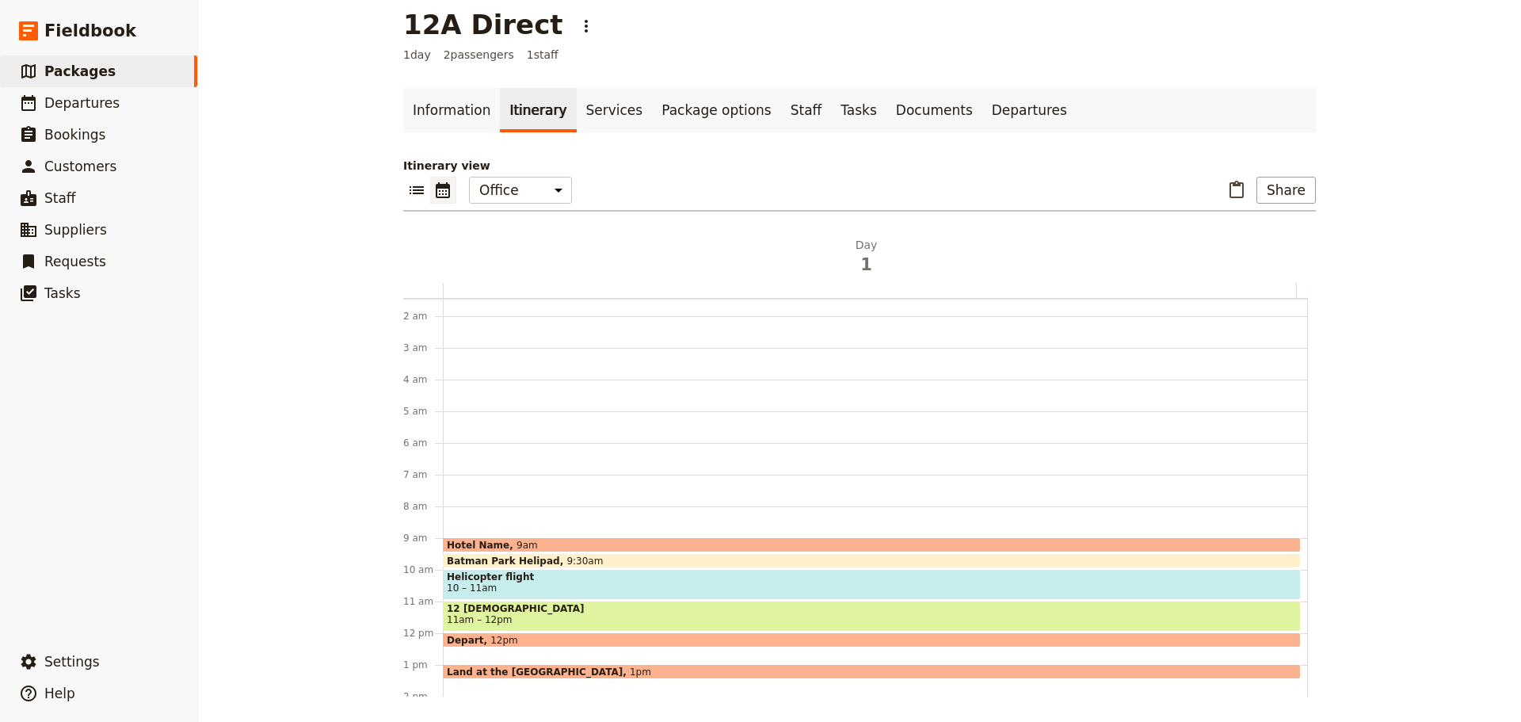
click at [499, 636] on span "12pm" at bounding box center [504, 639] width 28 height 10
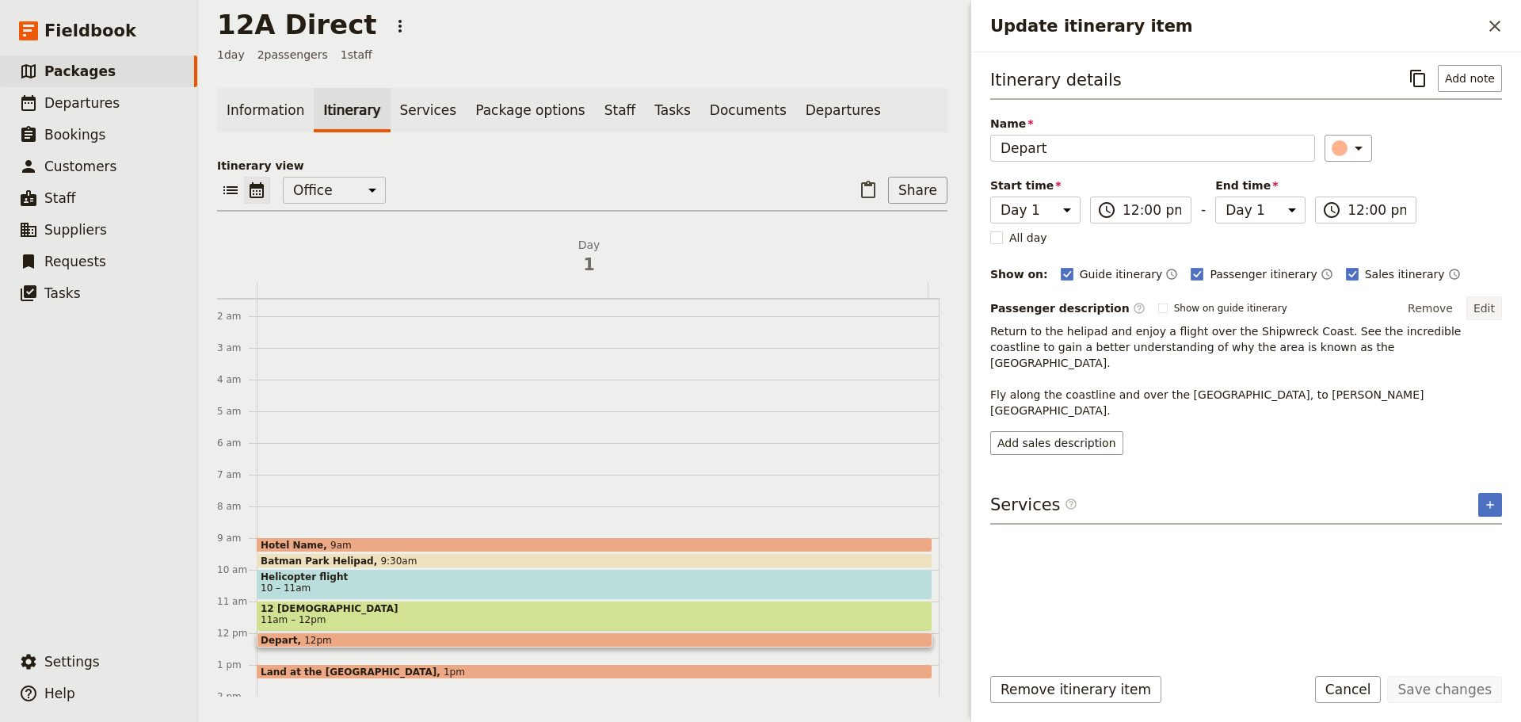
click at [1477, 305] on button "Edit" at bounding box center [1484, 308] width 36 height 24
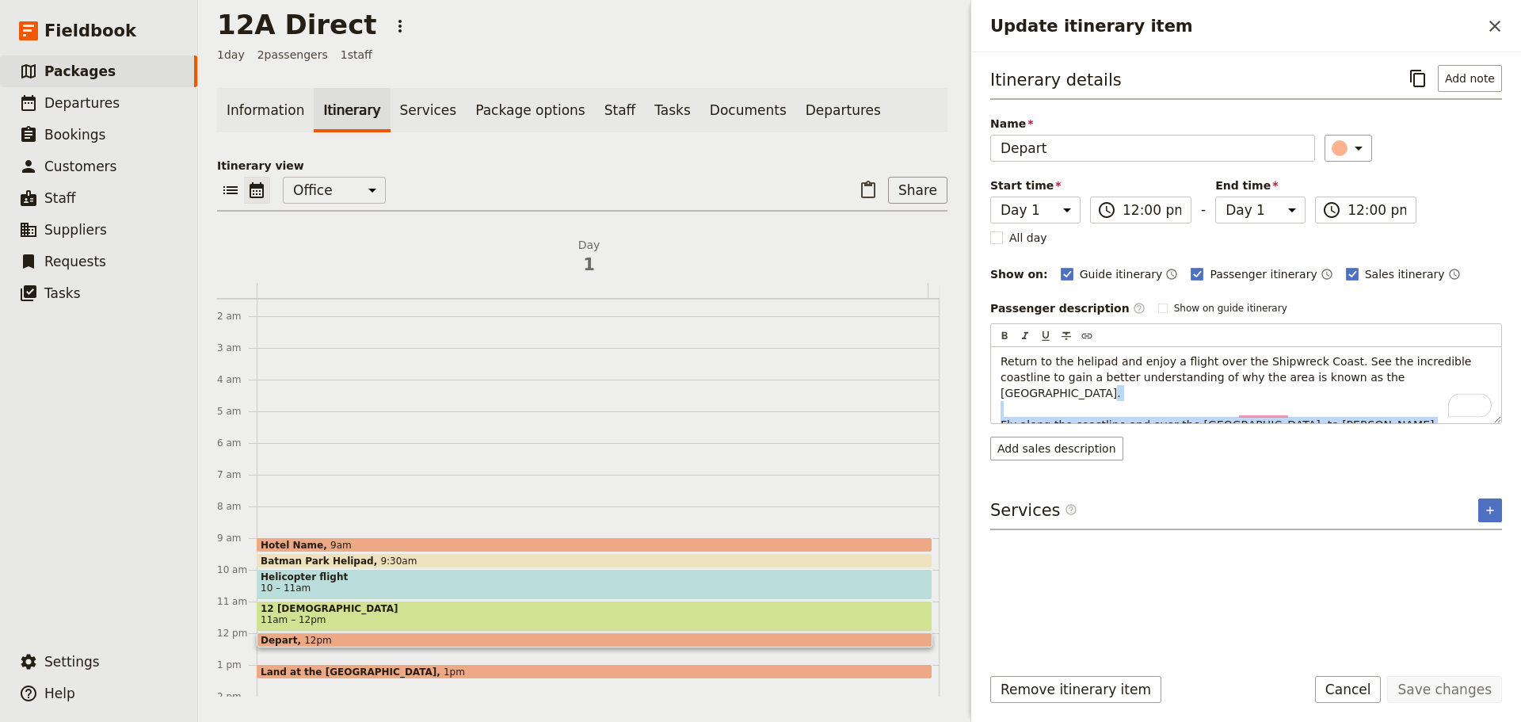
drag, startPoint x: 1392, startPoint y: 405, endPoint x: 898, endPoint y: 394, distance: 494.4
click at [898, 394] on div "12A Direct ​ 1 day 2 passengers 1 staff Information Itinerary Services Package …" at bounding box center [859, 361] width 1323 height 722
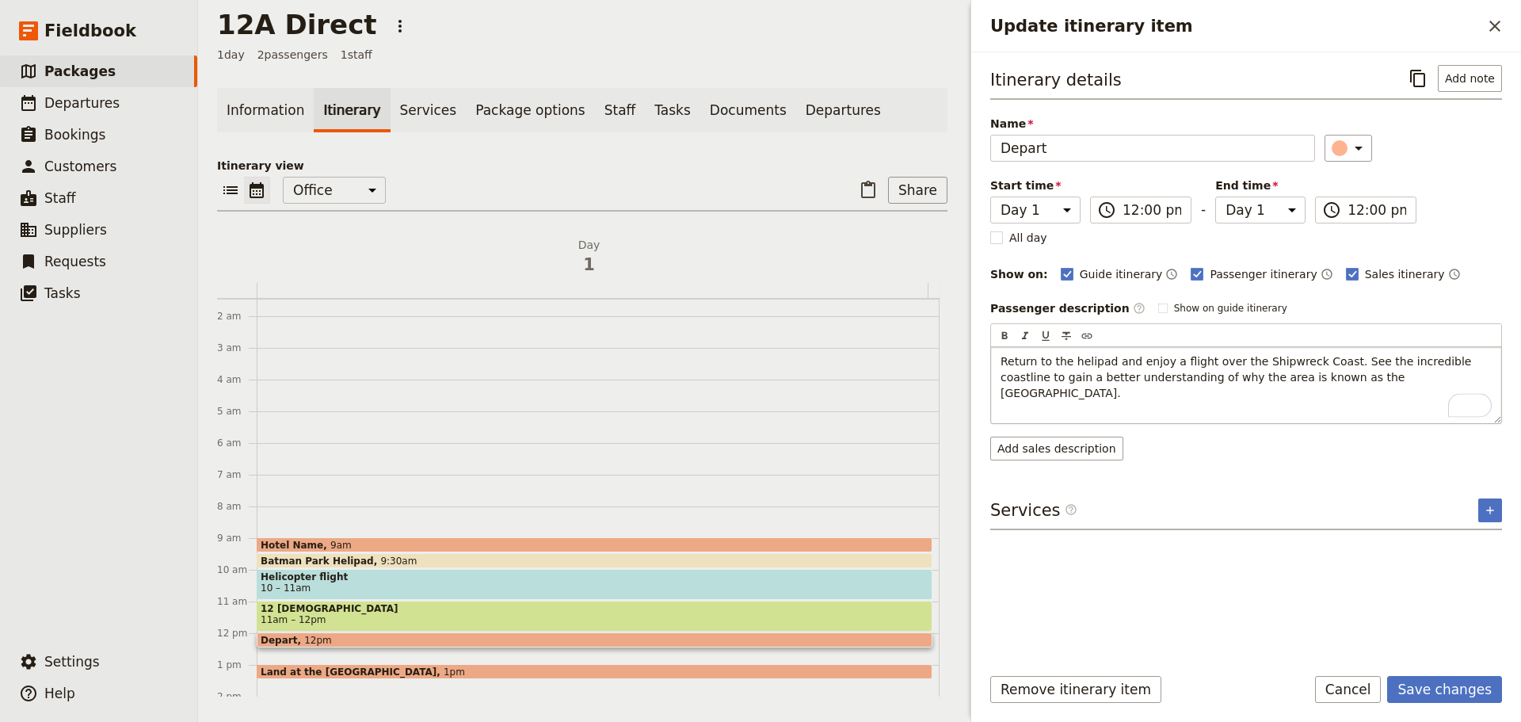
click at [1324, 363] on span "Return to the helipad and enjoy a flight over the Shipwreck Coast. See the incr…" at bounding box center [1237, 377] width 474 height 44
click at [1381, 363] on span "Return to the helipad and enjoy a flight over the Shipwreck Coast. See the incr…" at bounding box center [1237, 377] width 474 height 44
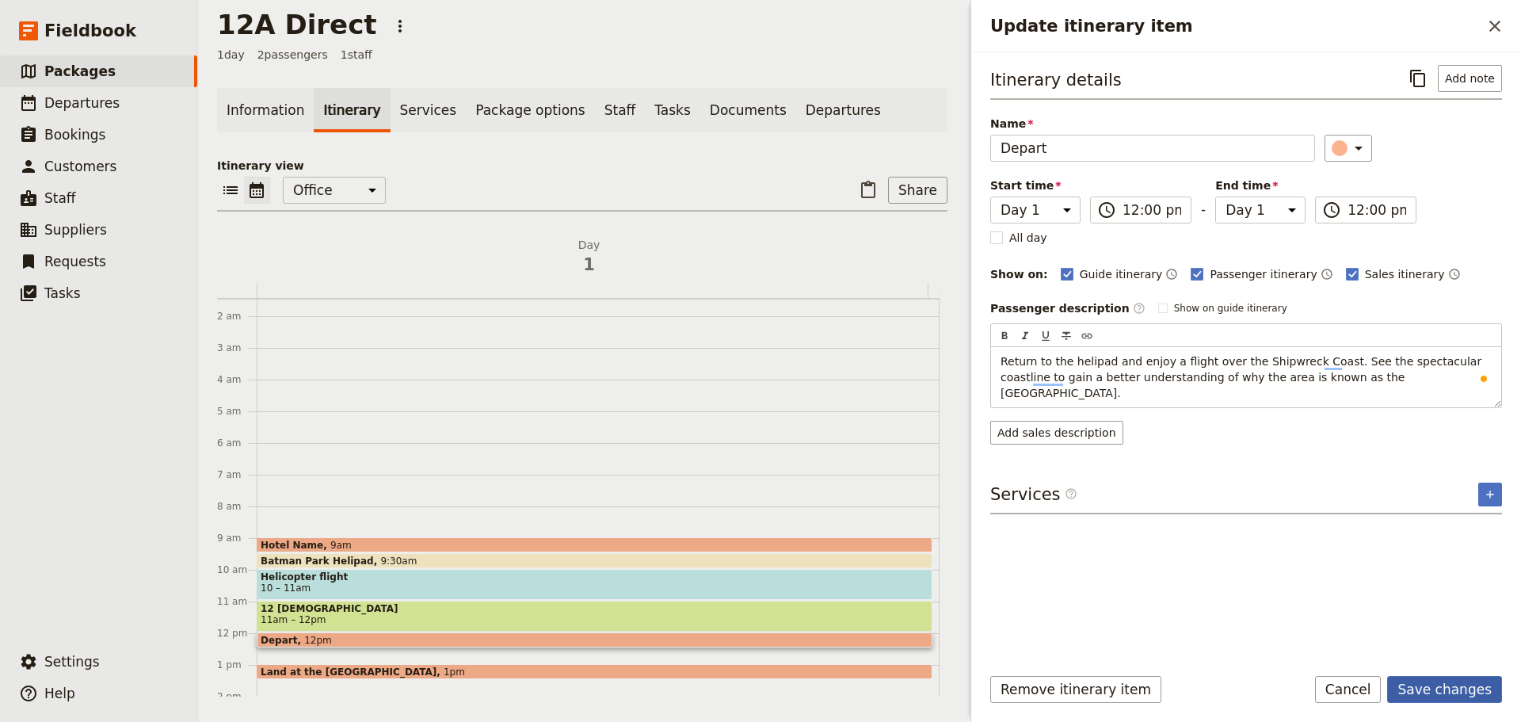
click at [1452, 673] on form "Itinerary details ​ Add note Name Depart ​ Start time Day 1 12:00 ​ 12:00 pm - …" at bounding box center [1246, 386] width 550 height 669
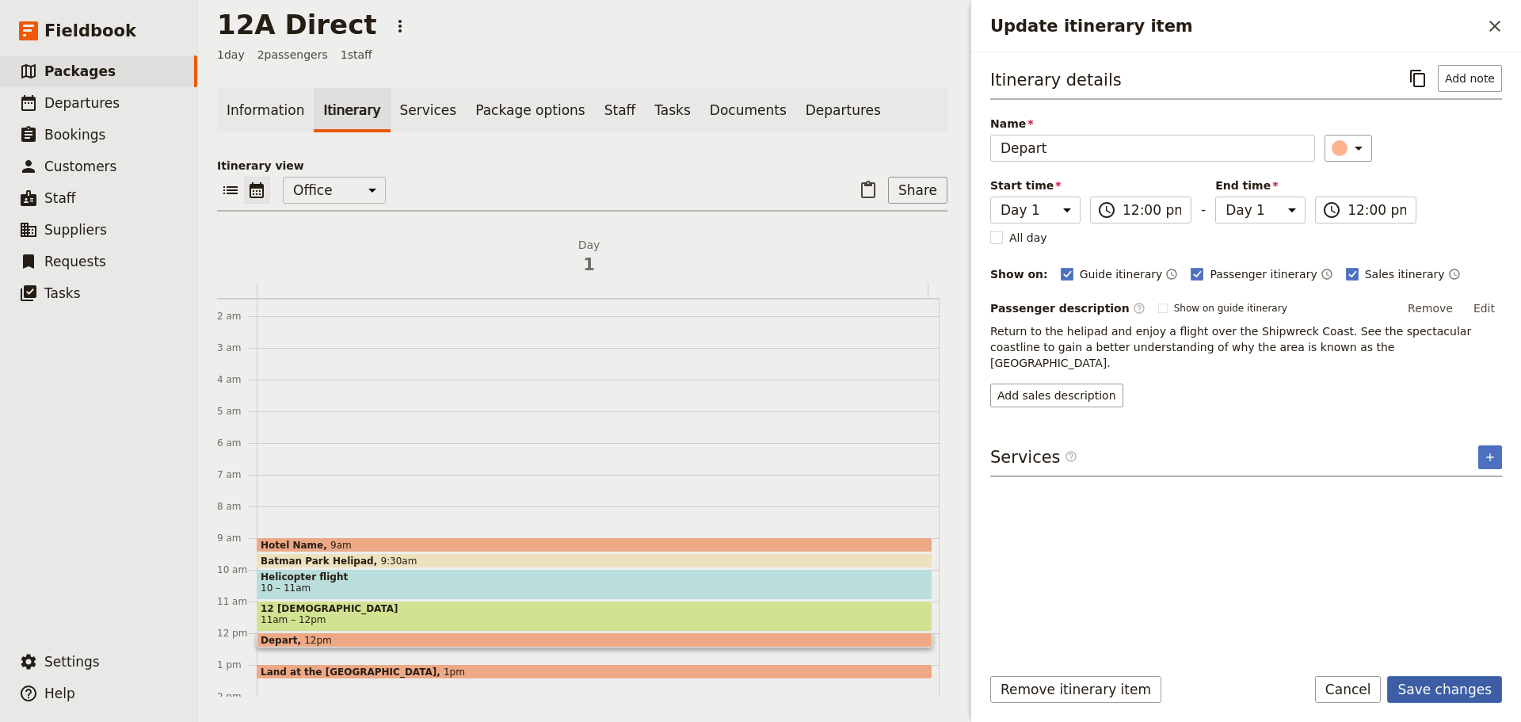
click at [1445, 686] on button "Save changes" at bounding box center [1444, 689] width 115 height 27
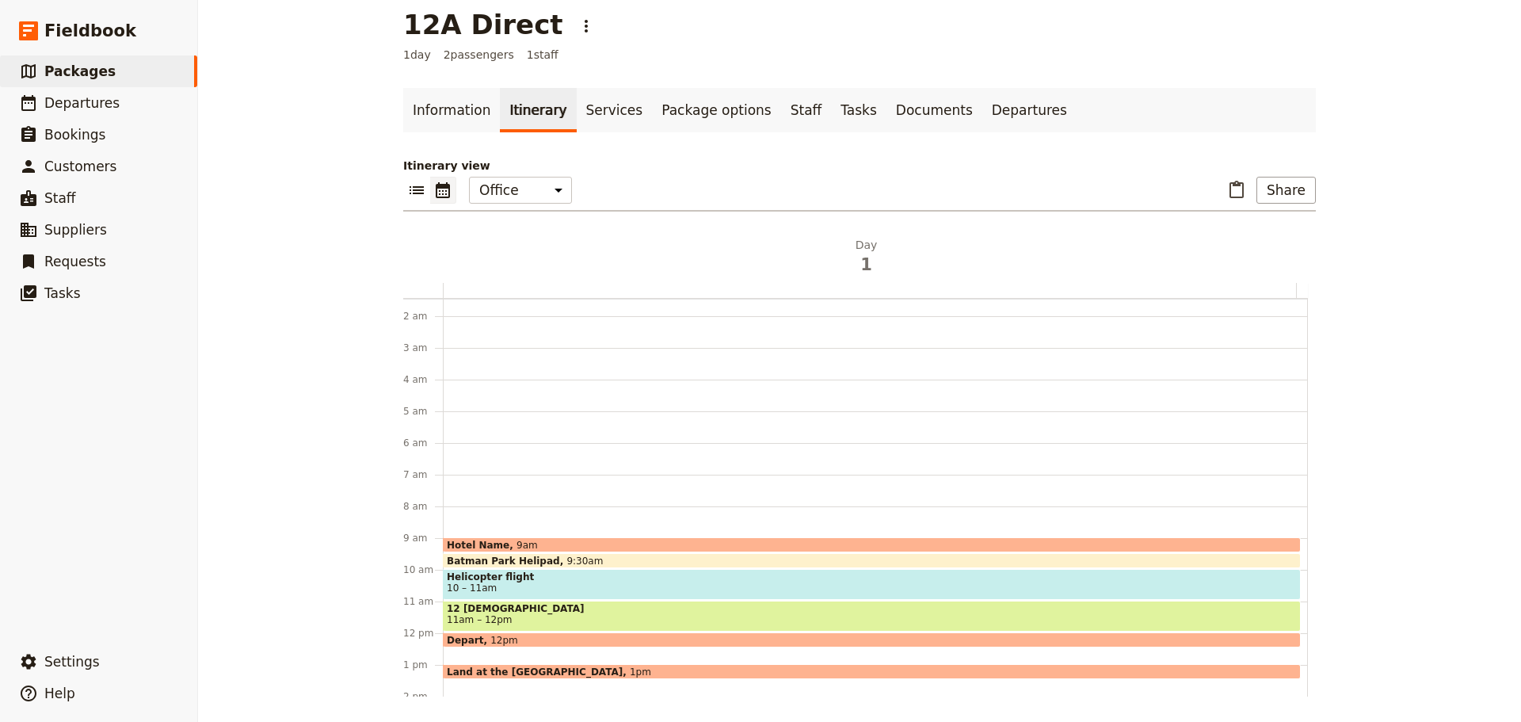
click at [470, 669] on span "Land at the [GEOGRAPHIC_DATA]" at bounding box center [538, 671] width 183 height 10
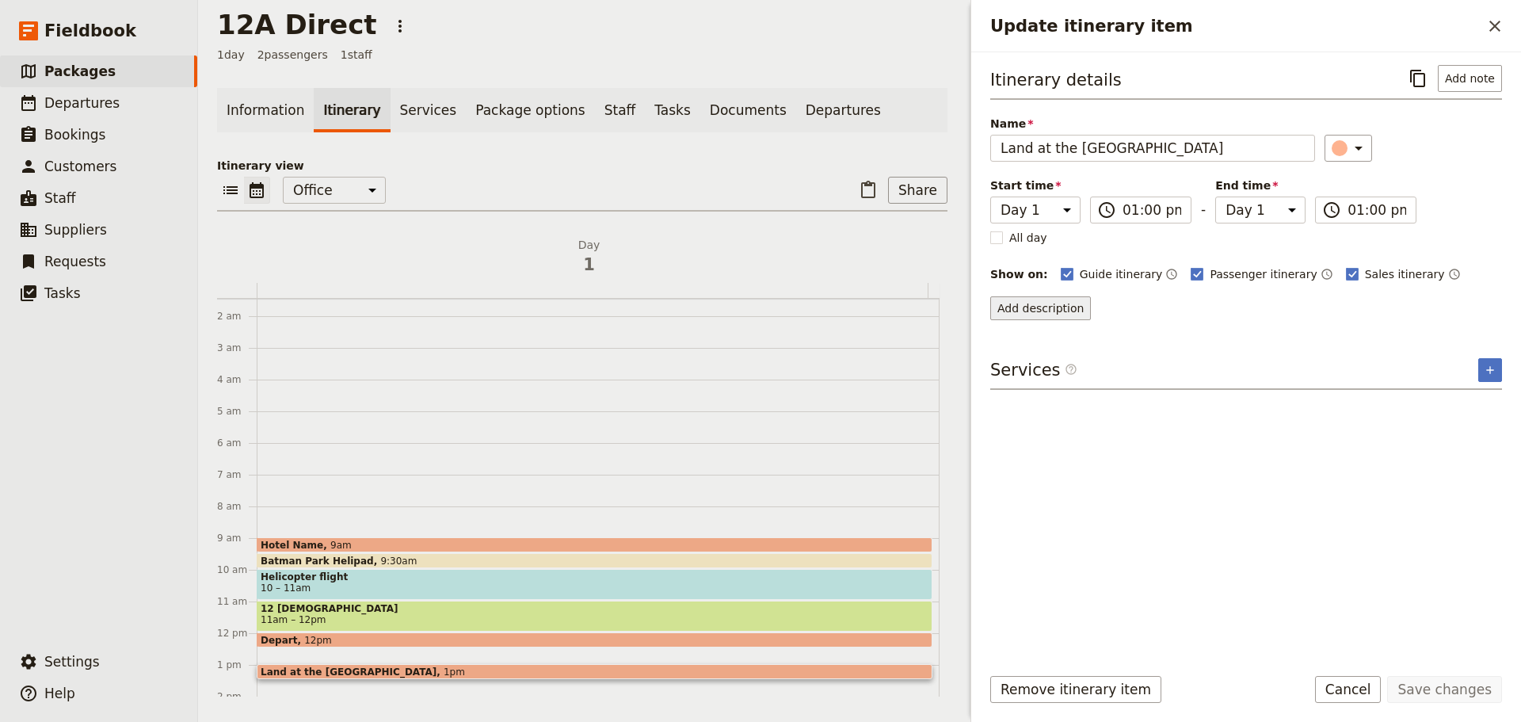
click at [1033, 313] on button "Add description" at bounding box center [1040, 308] width 101 height 24
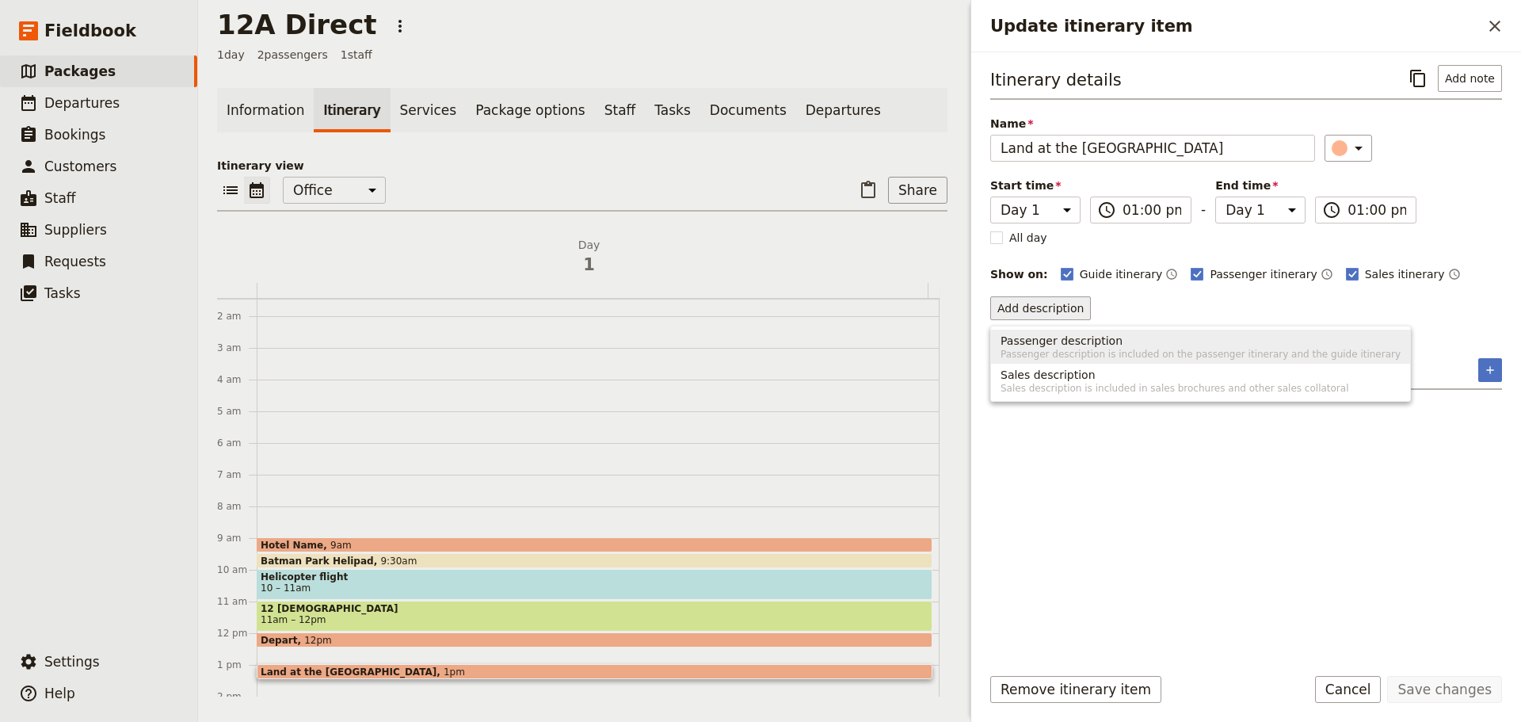
click at [1045, 345] on span "Passenger description" at bounding box center [1061, 341] width 122 height 16
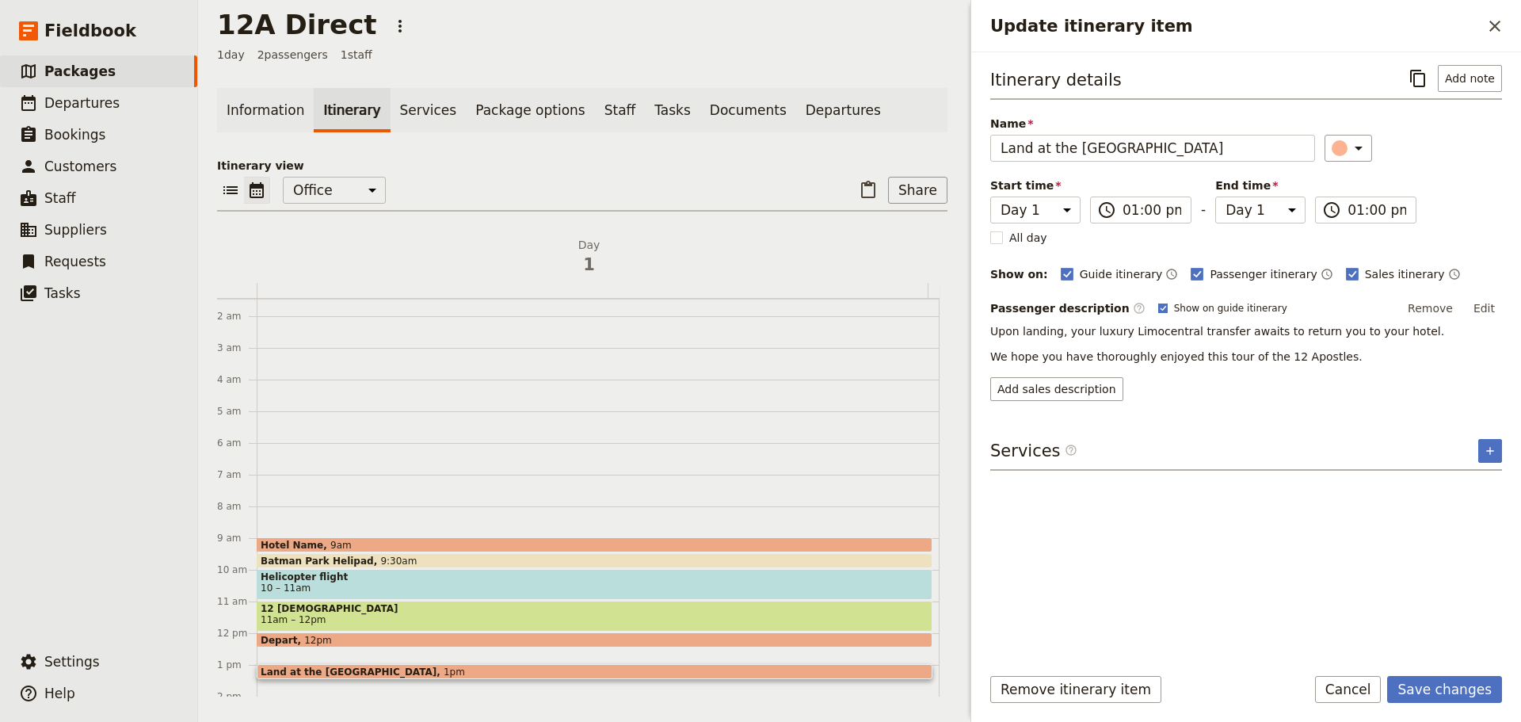
click at [1158, 304] on rect "Update itinerary item" at bounding box center [1162, 307] width 9 height 9
click at [1157, 302] on input "Show on guide itinerary" at bounding box center [1157, 301] width 1 height 1
checkbox input "false"
click at [1448, 683] on button "Save changes" at bounding box center [1444, 689] width 115 height 27
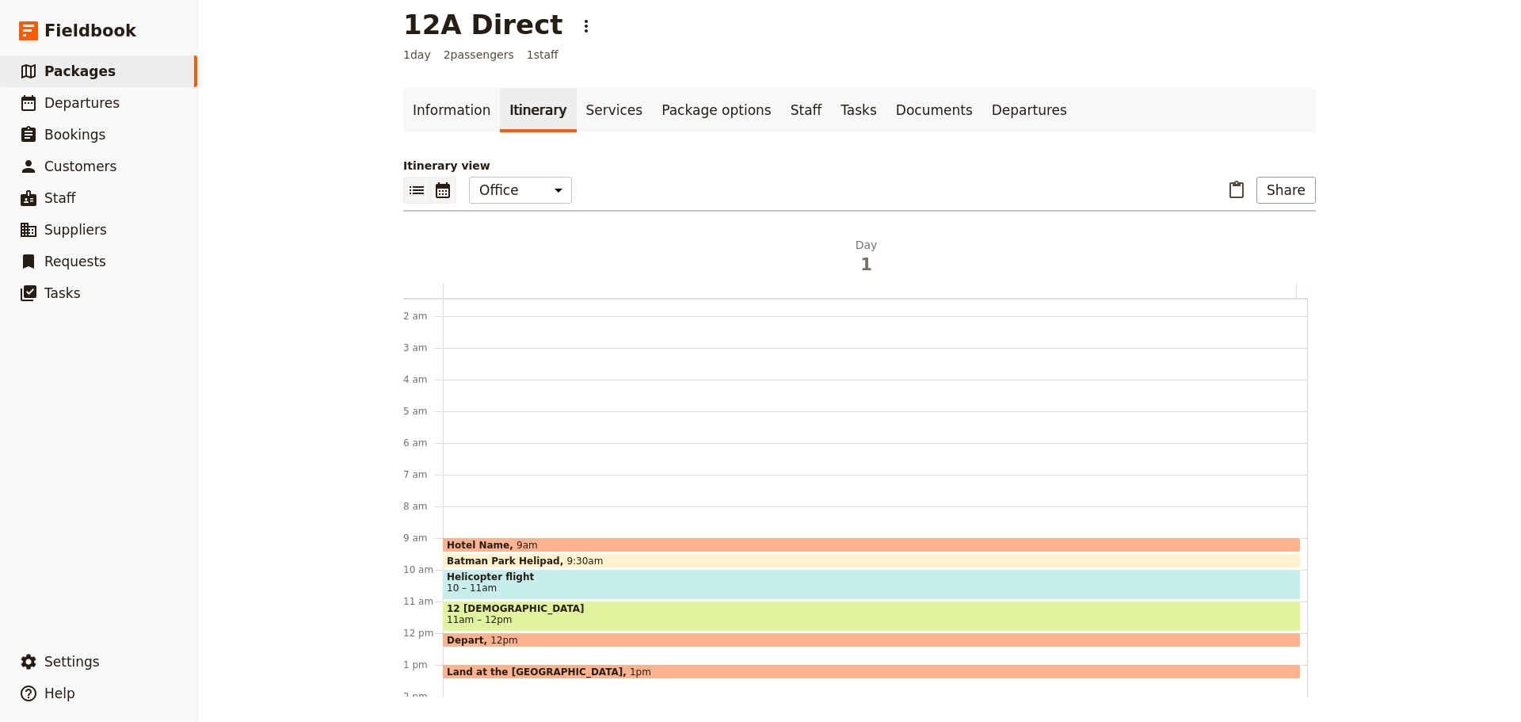
click at [407, 194] on icon "List view" at bounding box center [416, 190] width 19 height 19
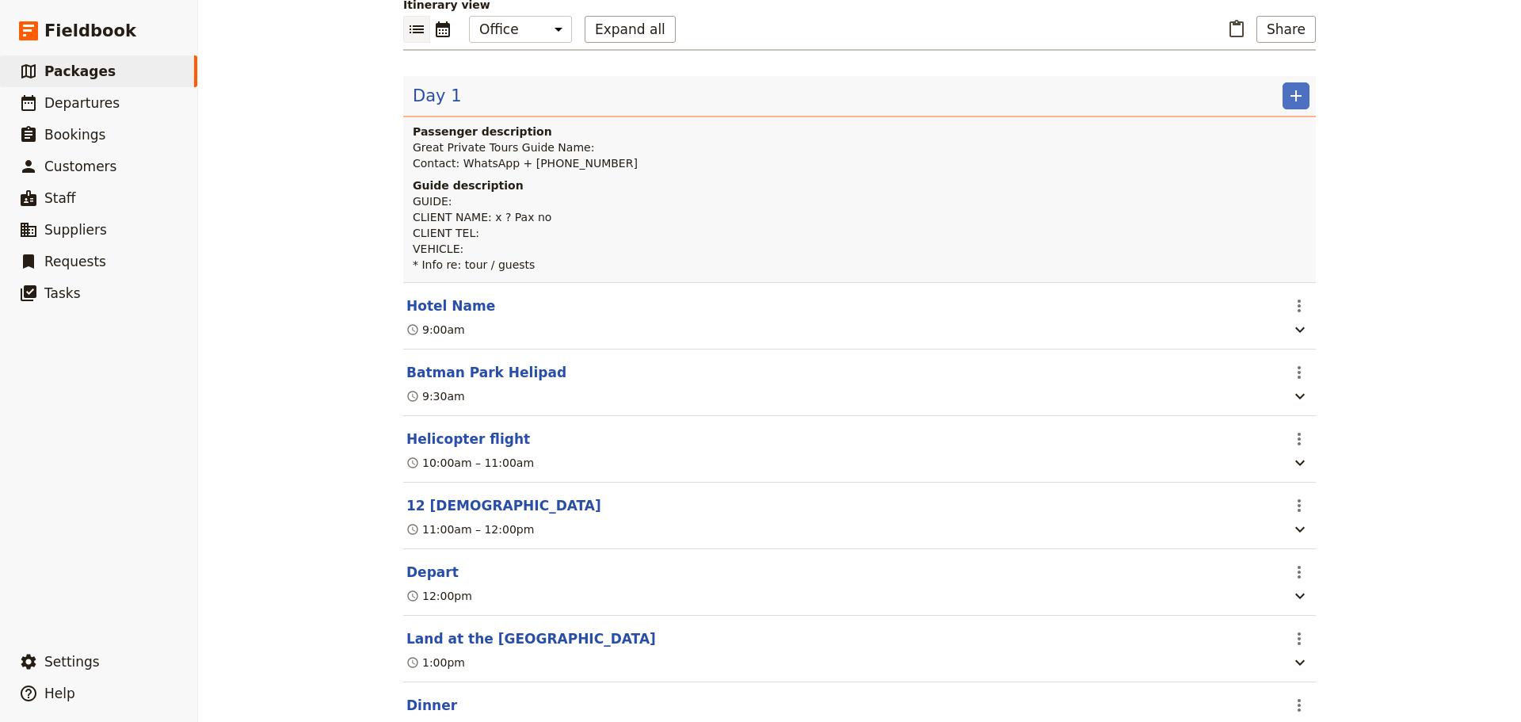
scroll to position [10, 0]
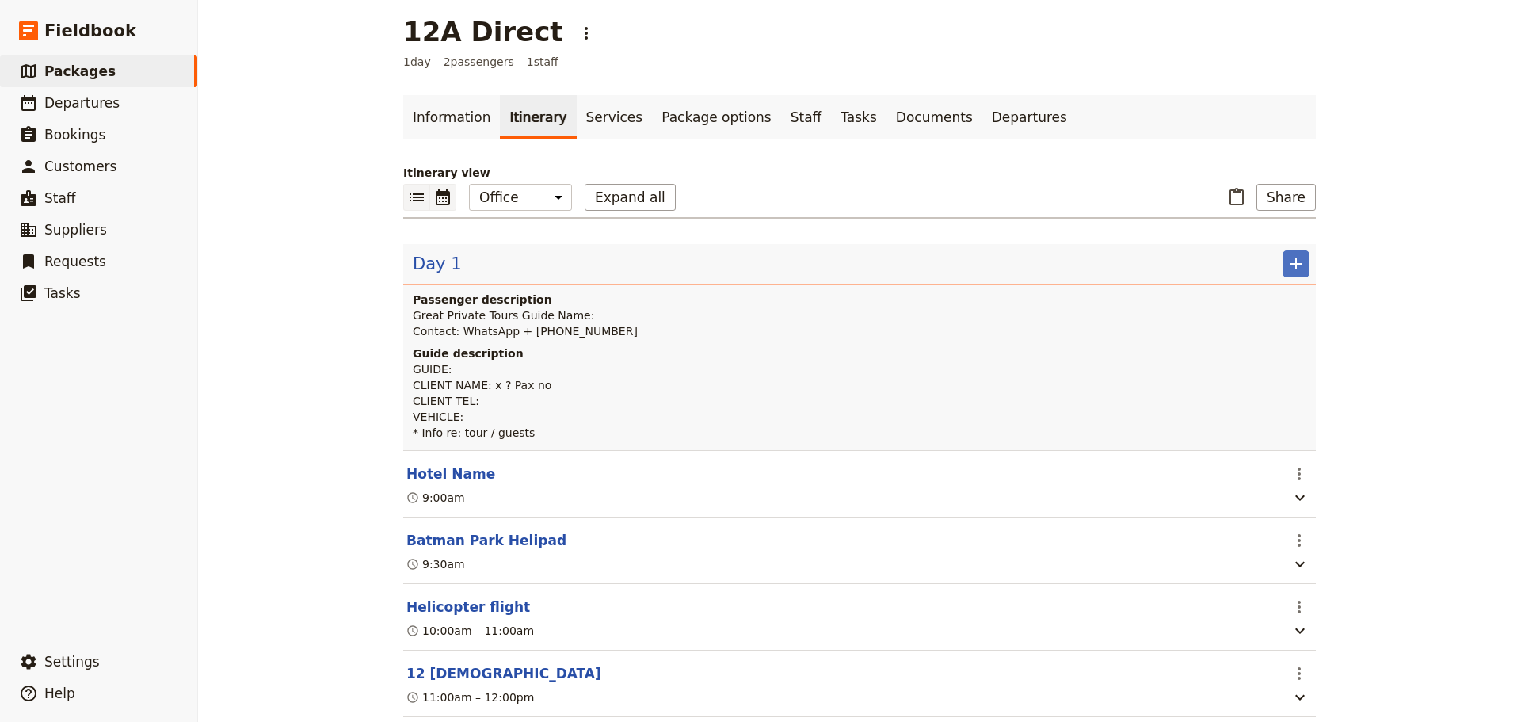
click at [441, 206] on icon "Calendar view" at bounding box center [442, 197] width 19 height 19
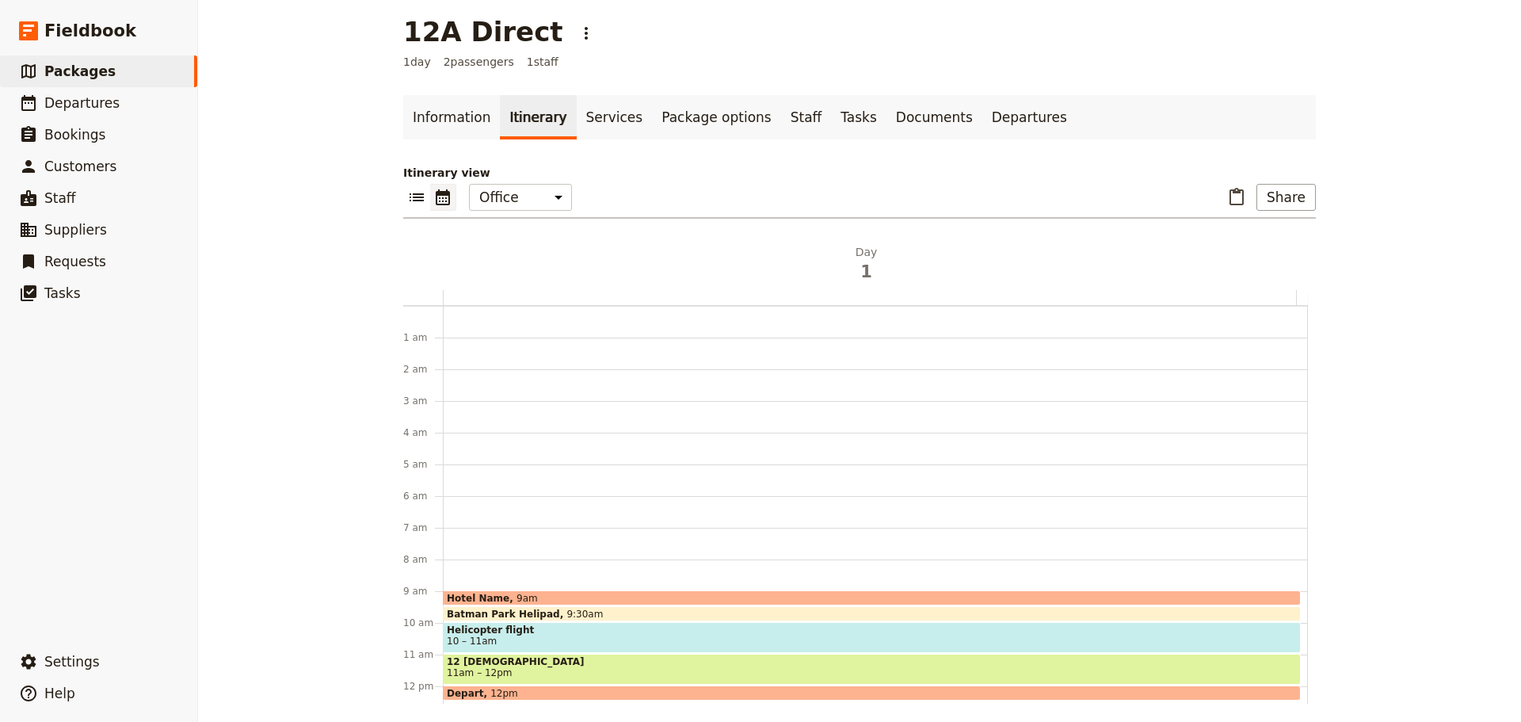
scroll to position [206, 0]
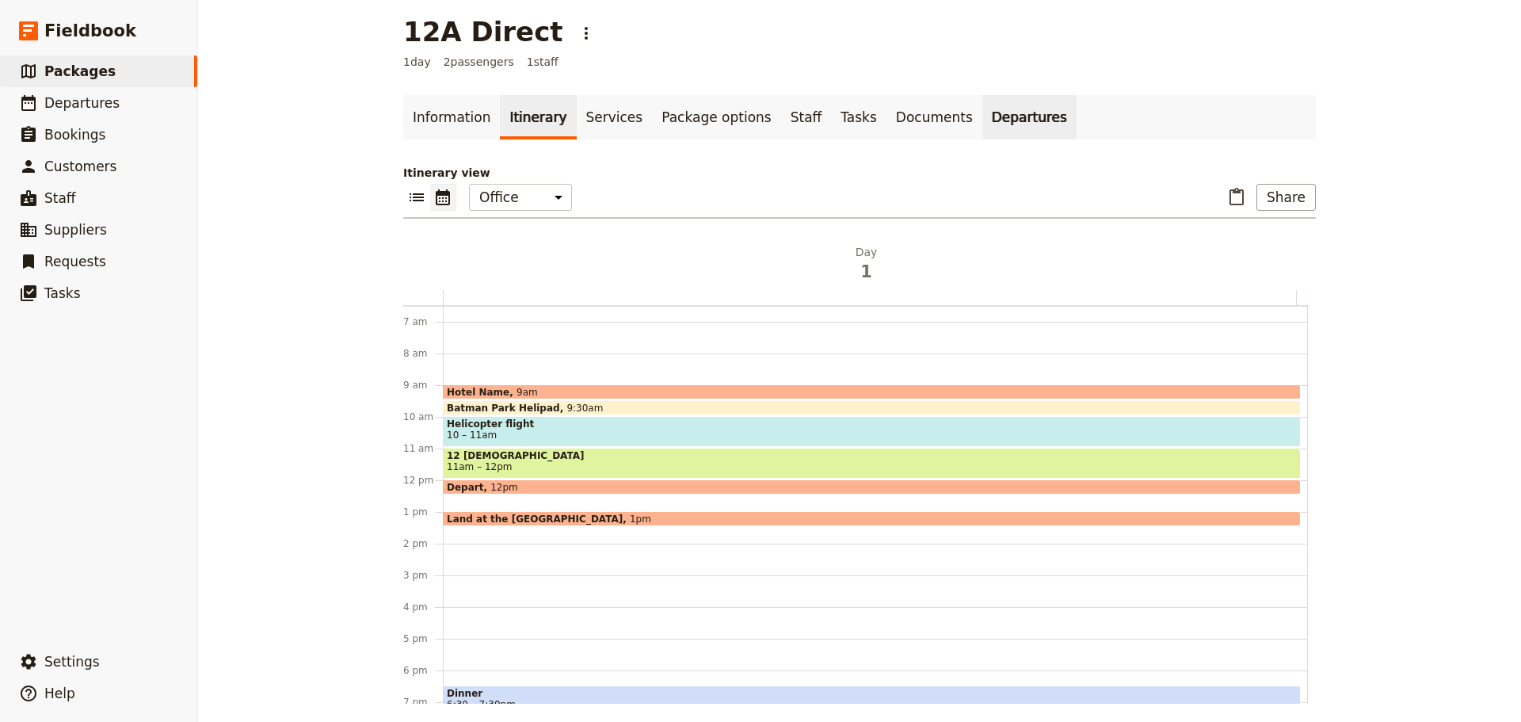
click at [995, 112] on link "Departures" at bounding box center [1029, 117] width 94 height 44
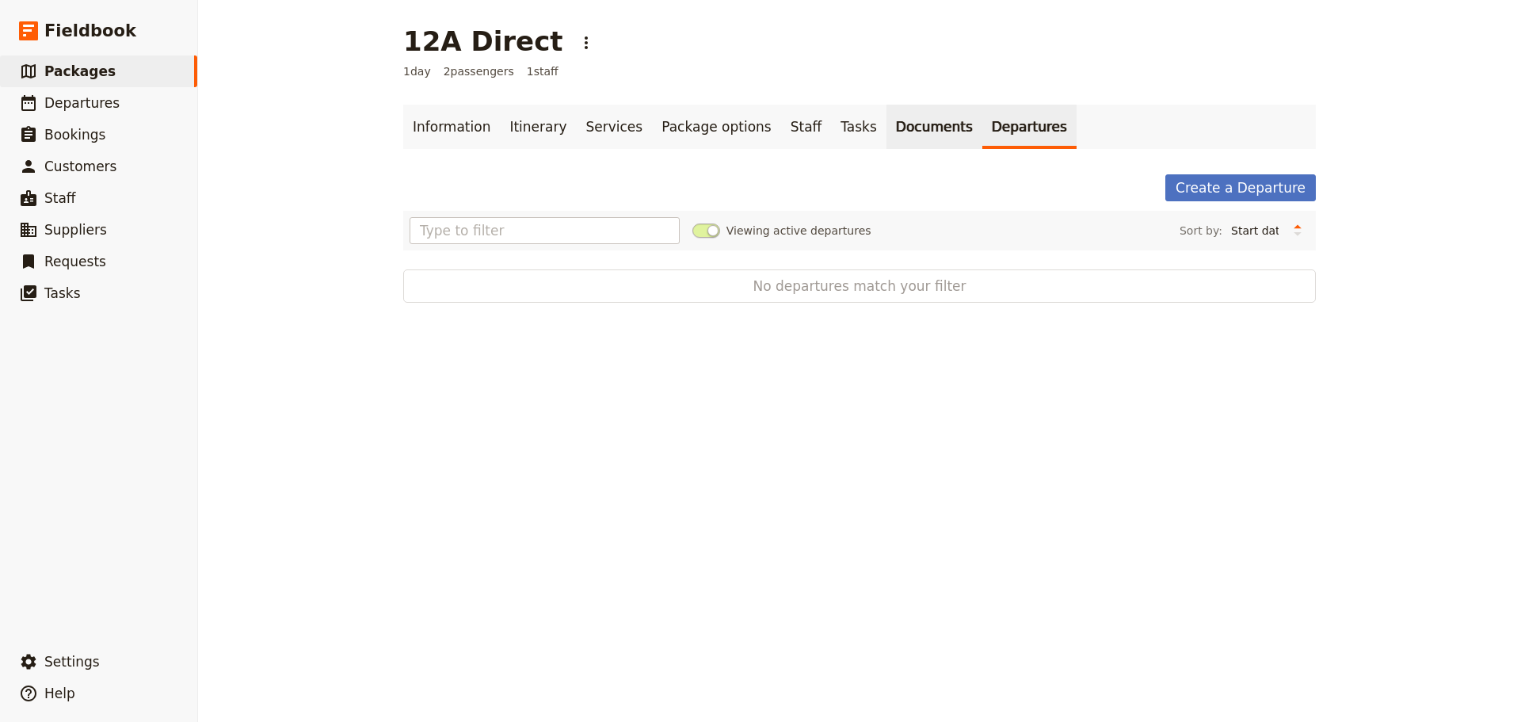
click at [886, 116] on link "Documents" at bounding box center [934, 127] width 96 height 44
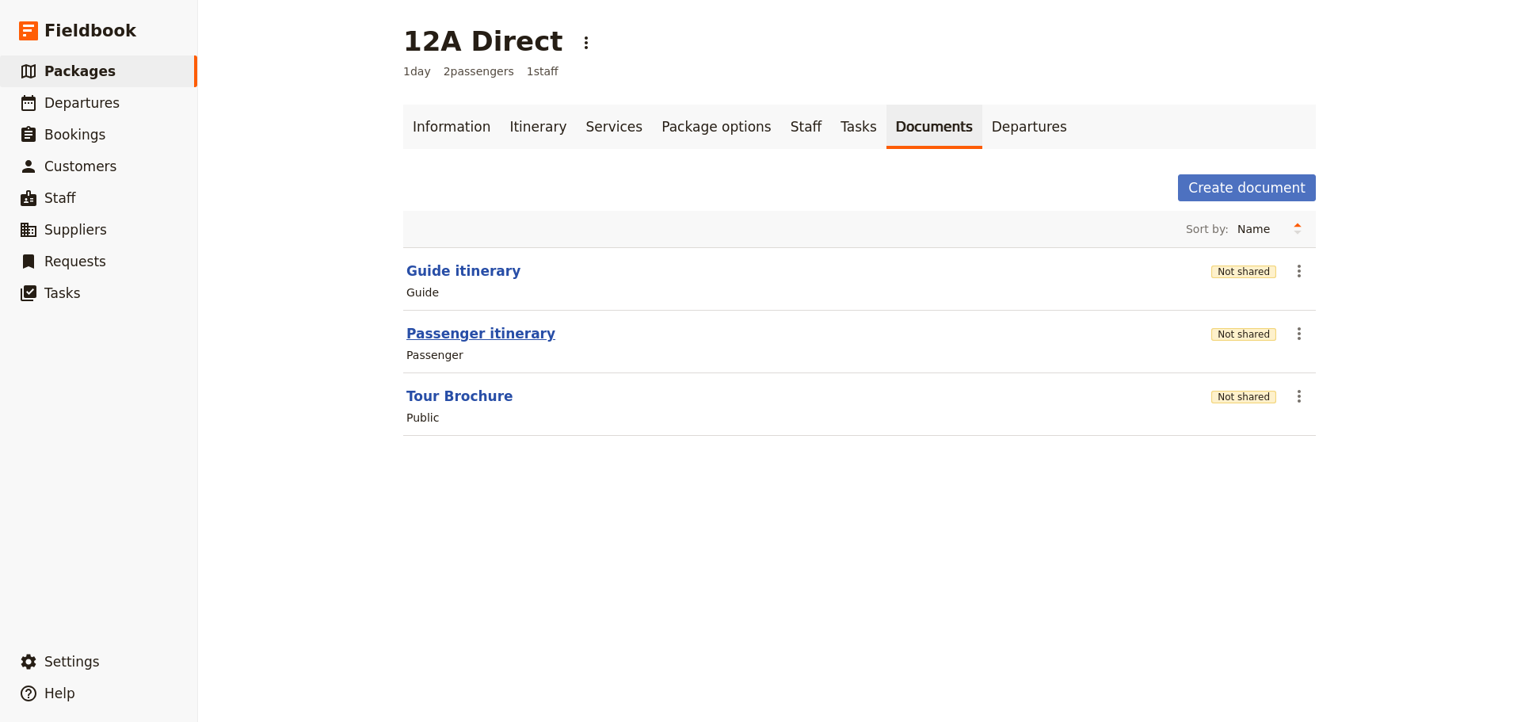
click at [465, 330] on button "Passenger itinerary" at bounding box center [480, 333] width 149 height 19
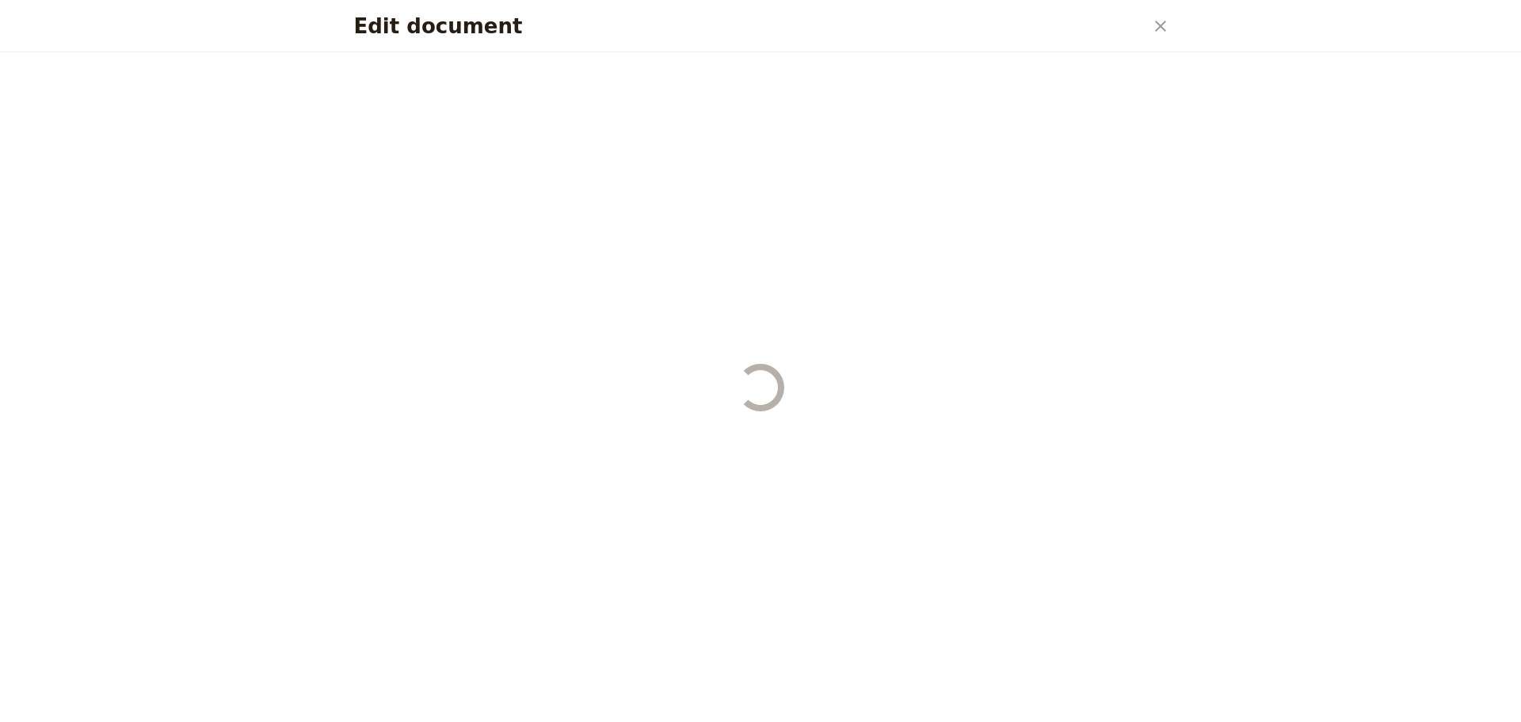
select select "PASSENGER"
select select "DEFAULT"
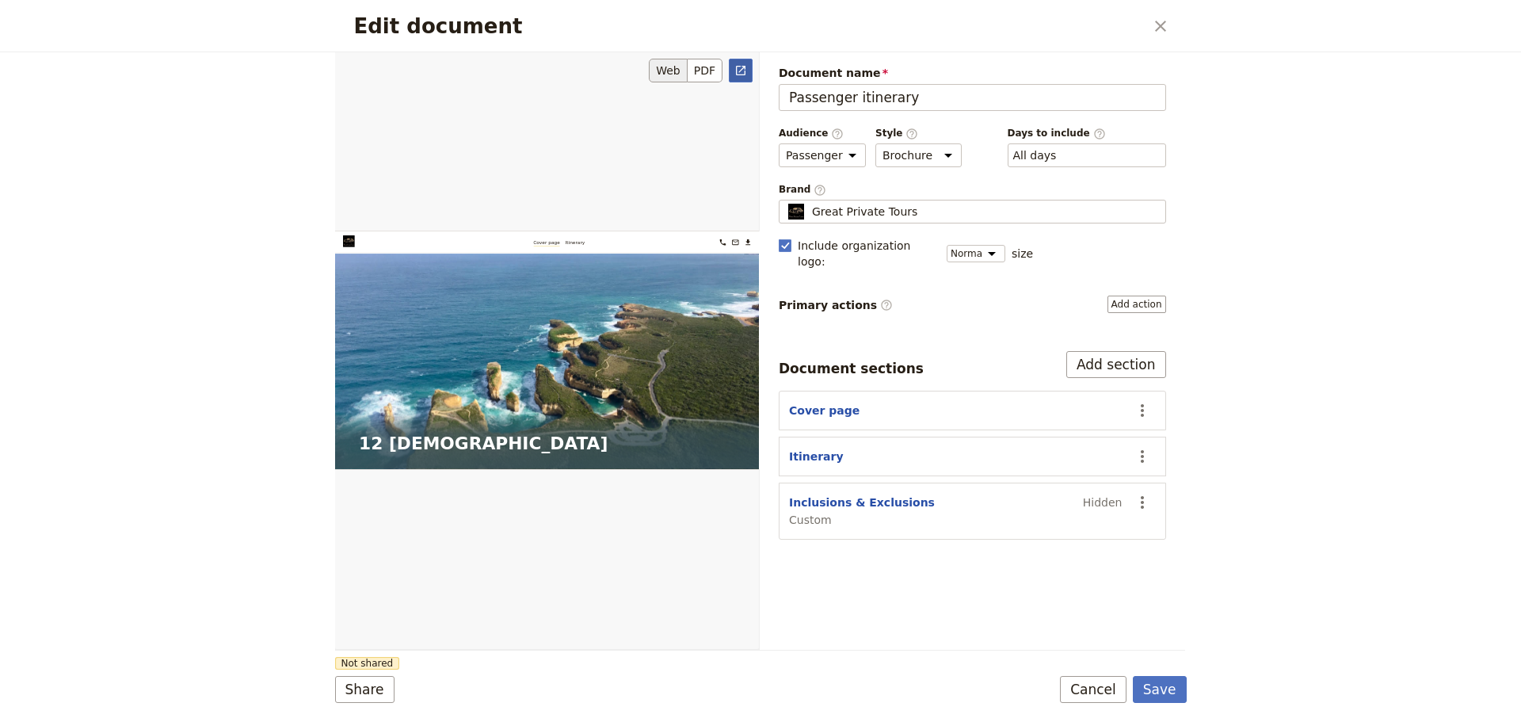
click at [739, 73] on icon "Open full preview" at bounding box center [740, 70] width 13 height 13
click at [1106, 691] on button "Cancel" at bounding box center [1093, 689] width 67 height 27
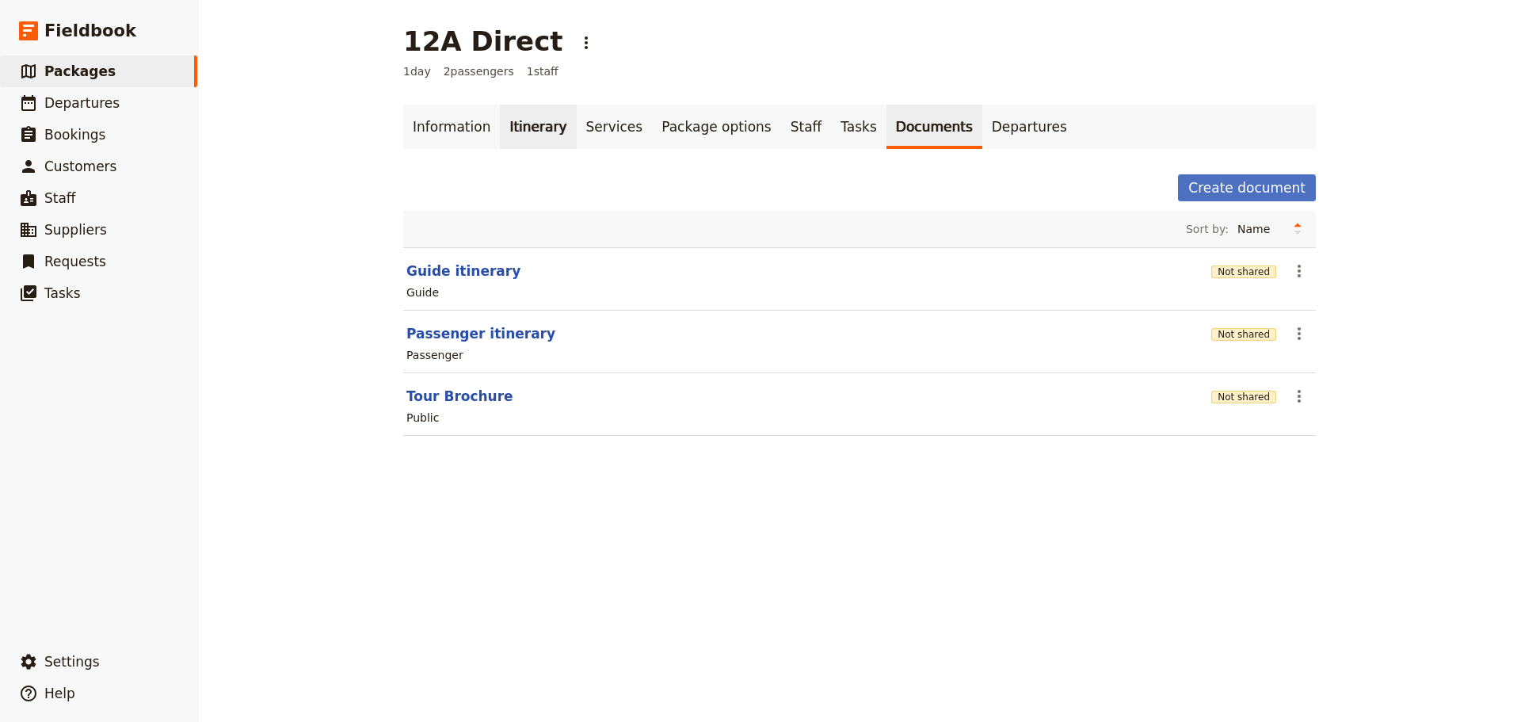
click at [520, 128] on link "Itinerary" at bounding box center [538, 127] width 76 height 44
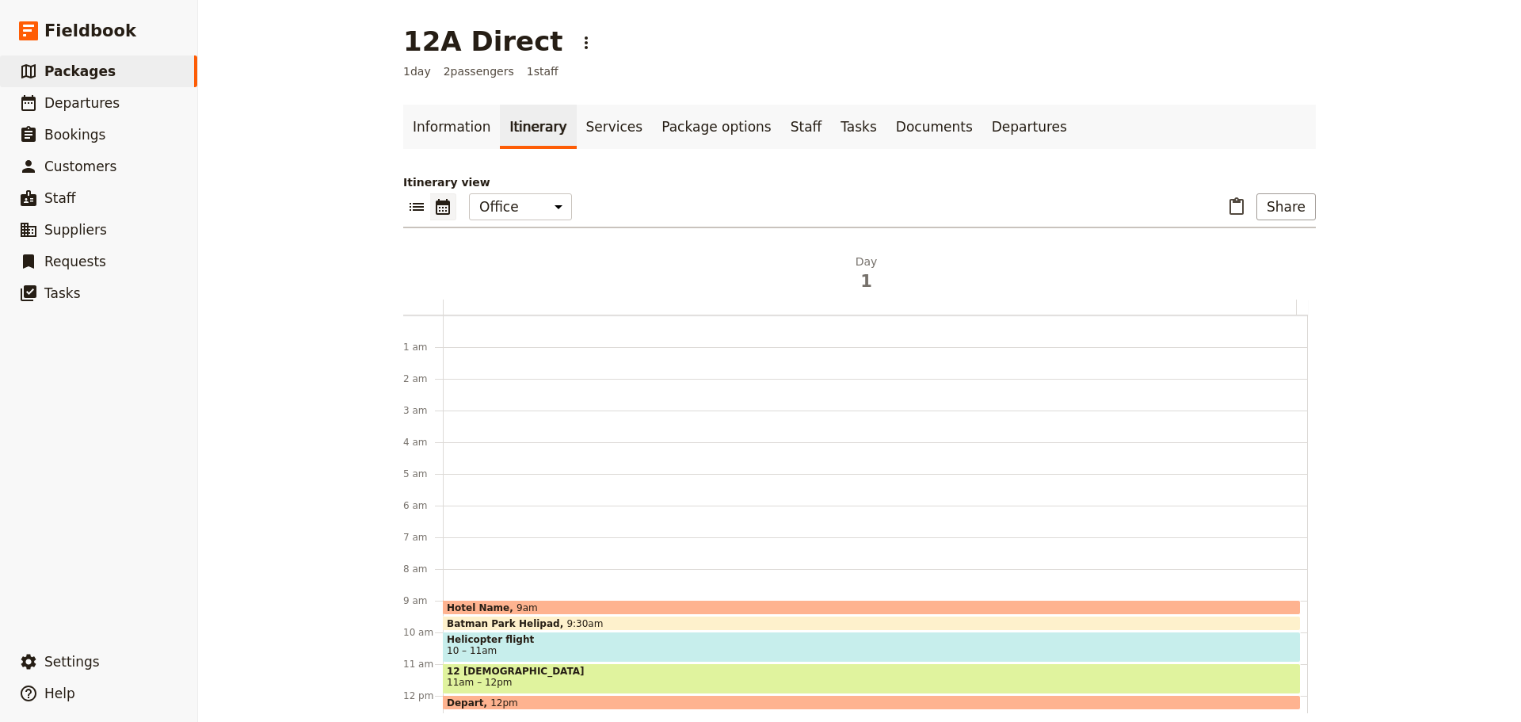
scroll to position [206, 0]
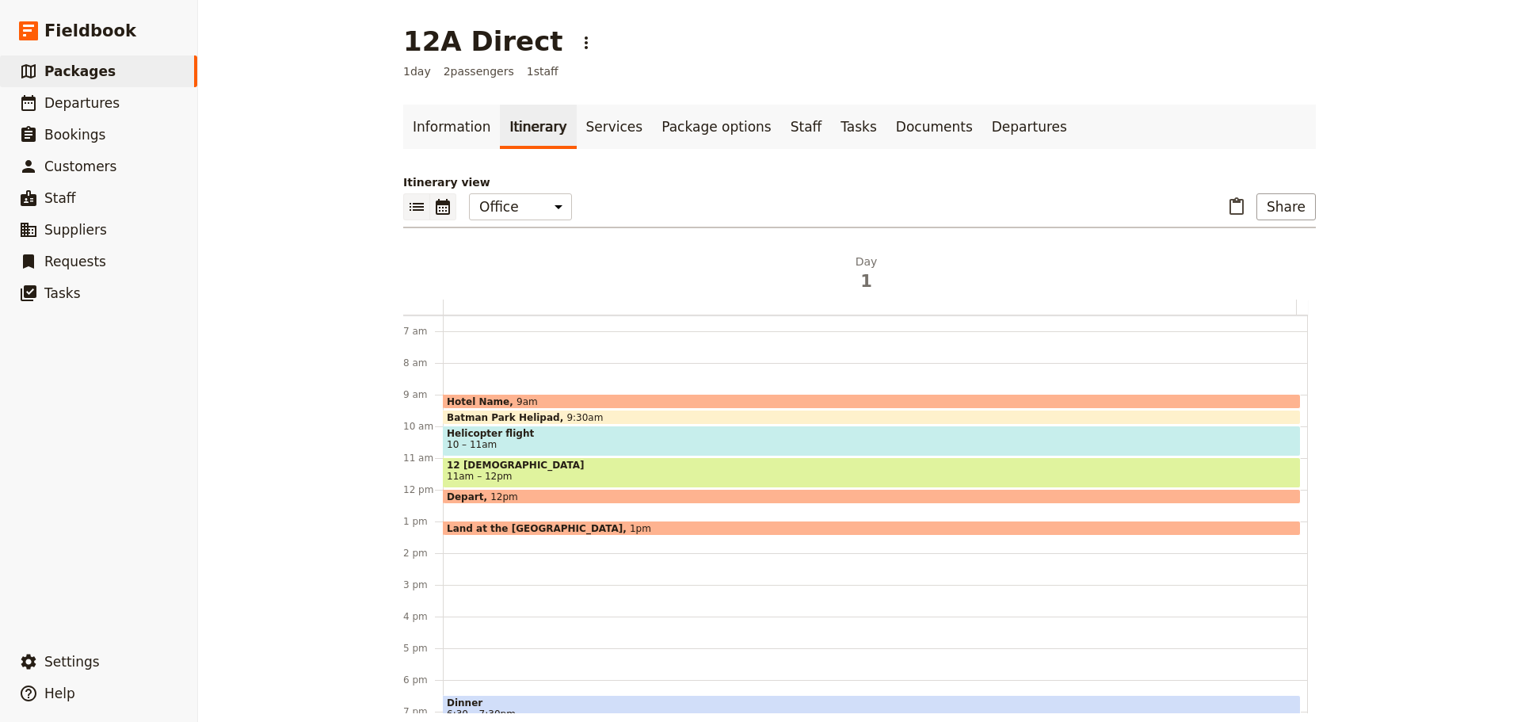
click at [403, 200] on button "​" at bounding box center [416, 206] width 27 height 27
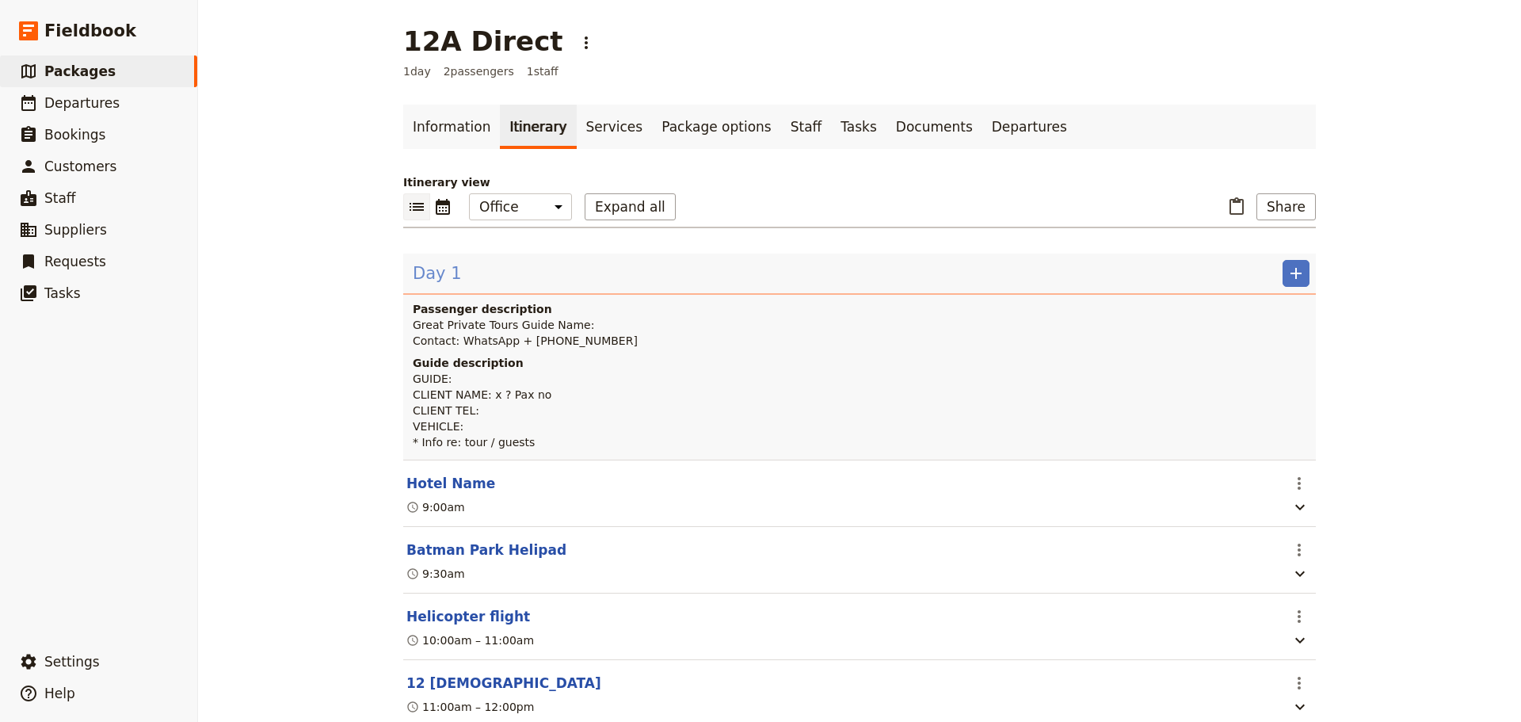
click at [422, 275] on span "Day 1" at bounding box center [437, 273] width 49 height 24
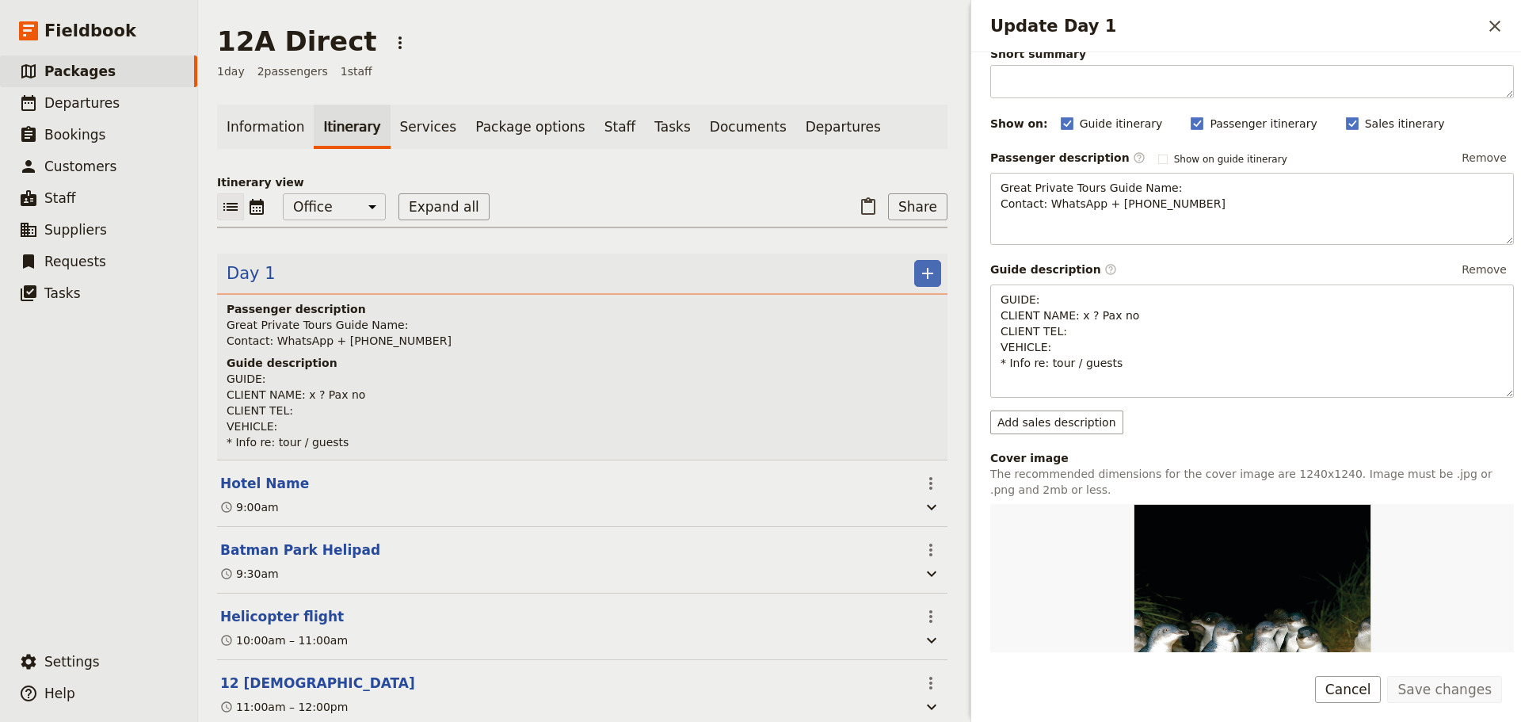
scroll to position [238, 0]
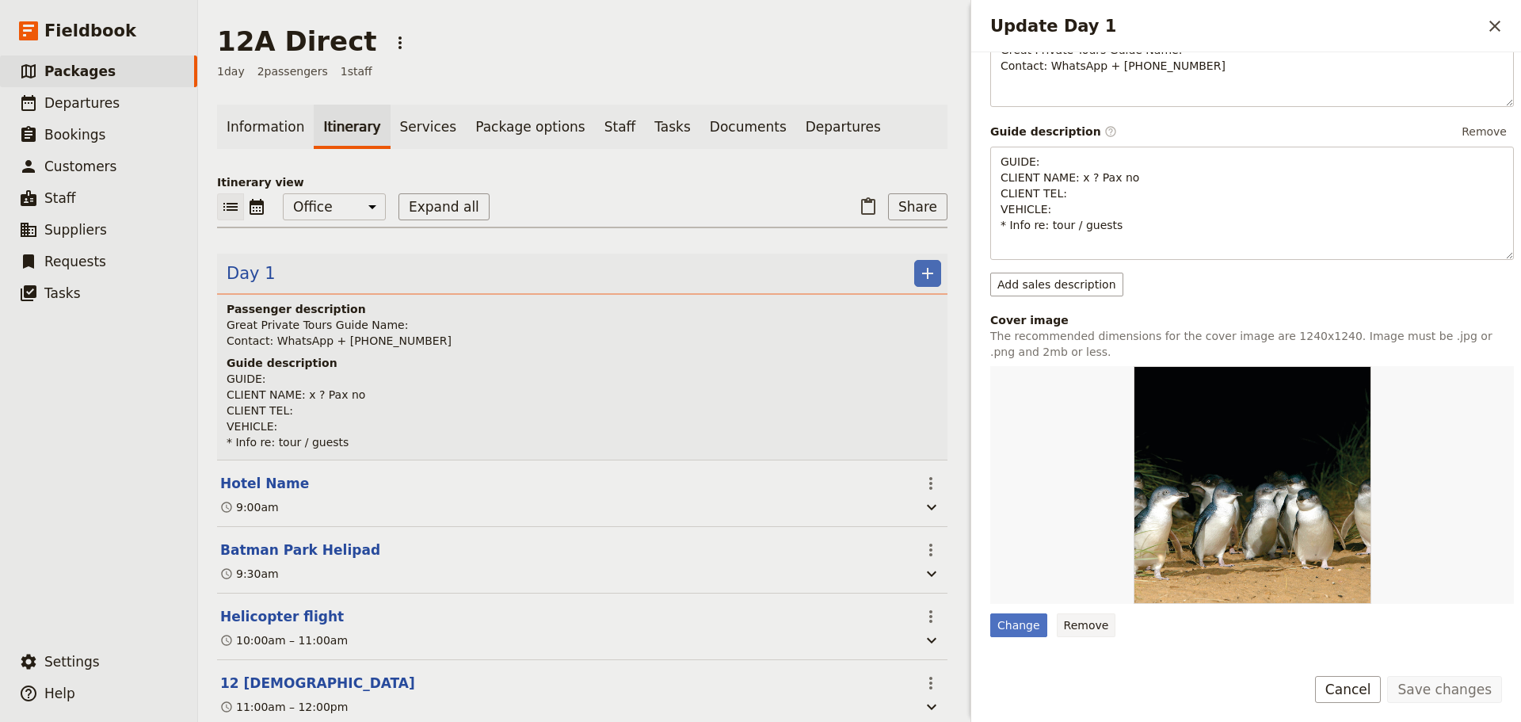
click at [1086, 613] on button "Remove" at bounding box center [1086, 625] width 59 height 24
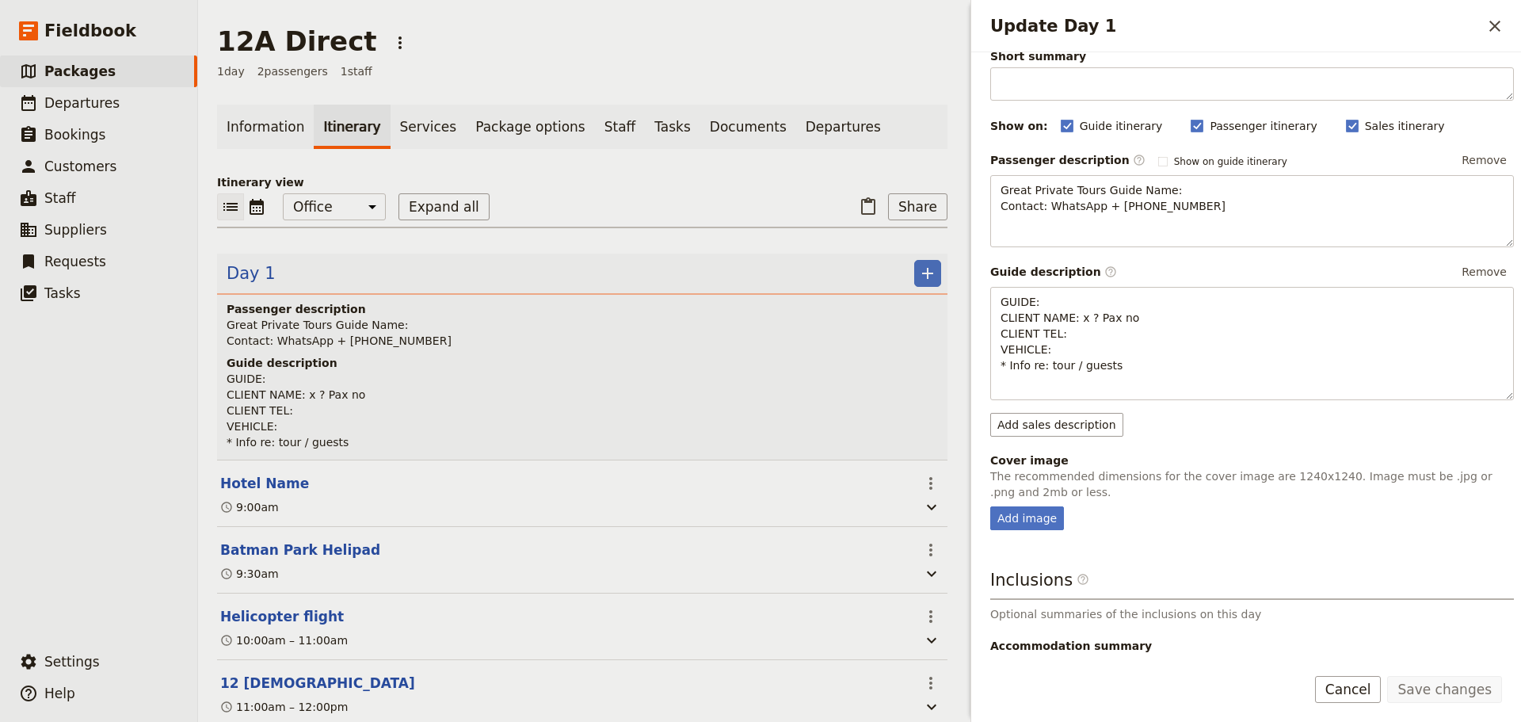
scroll to position [192, 0]
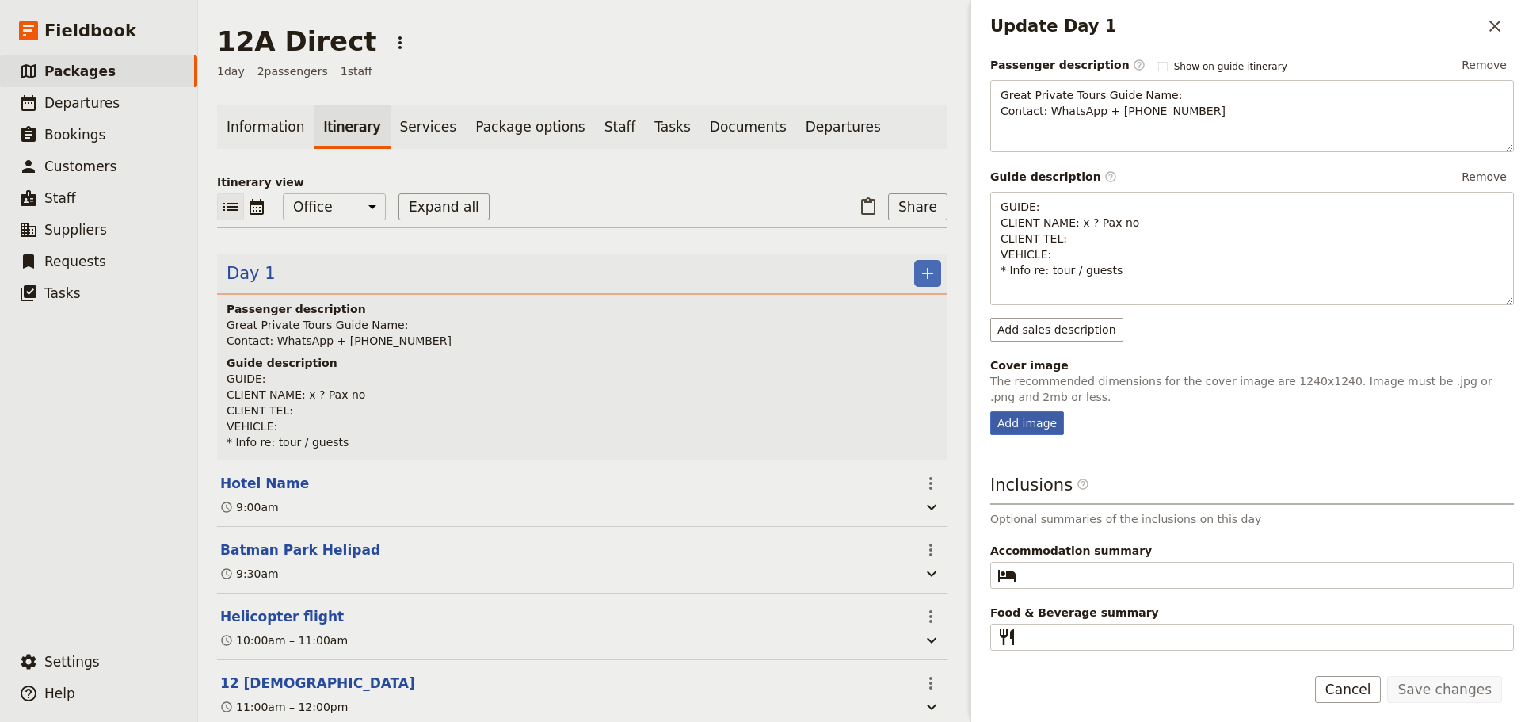
click at [1013, 426] on div "Add image" at bounding box center [1027, 423] width 74 height 24
click at [990, 411] on input "Add image" at bounding box center [989, 410] width 1 height 1
type input "C:\fakepath\12A.jpg"
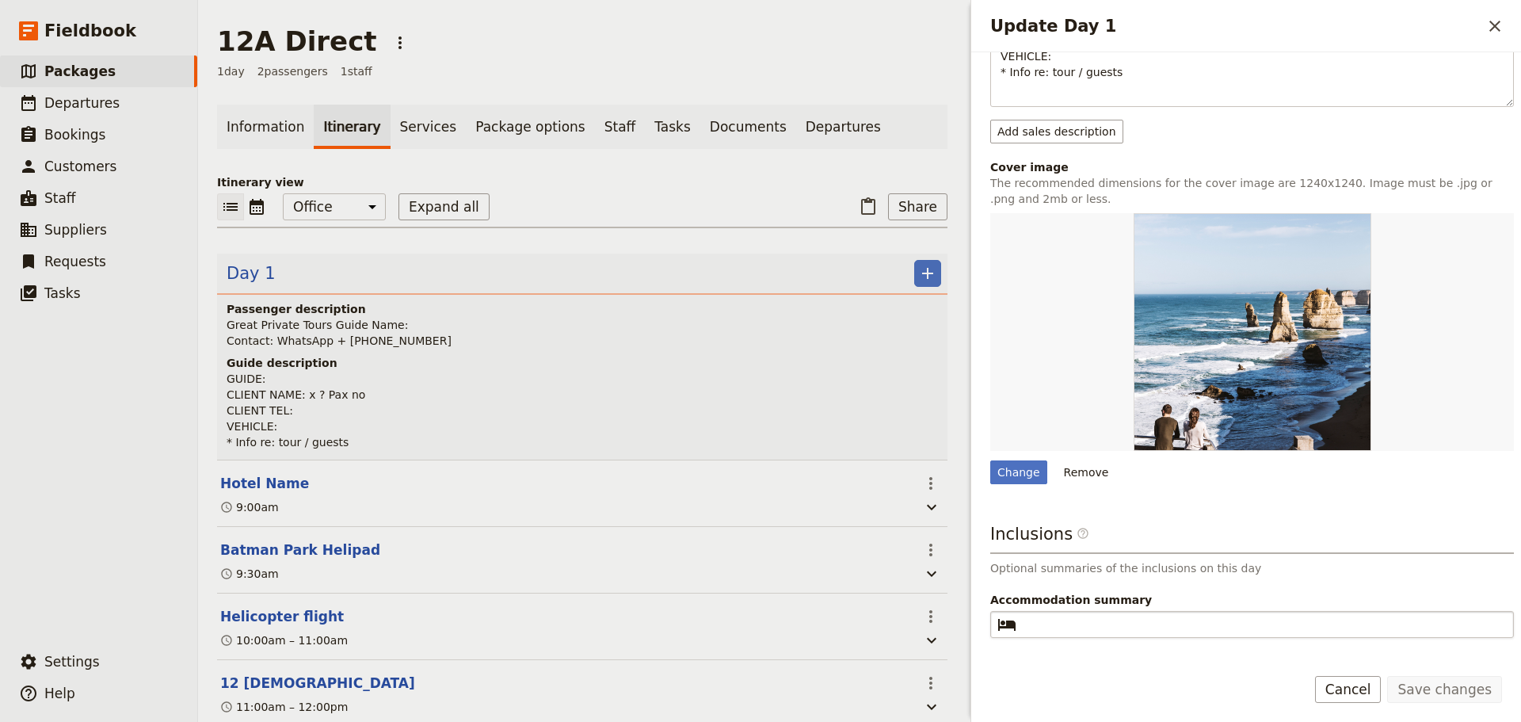
scroll to position [396, 0]
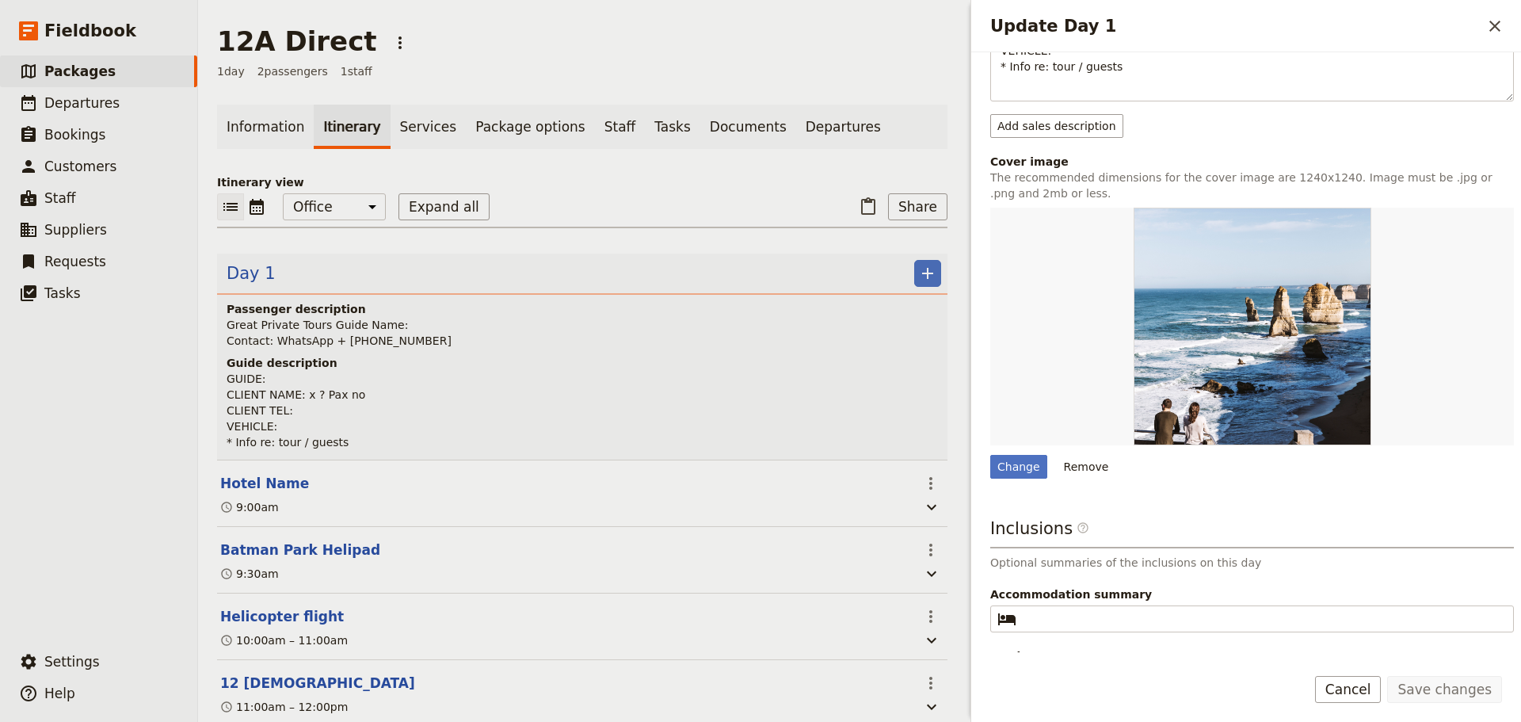
drag, startPoint x: 1369, startPoint y: 690, endPoint x: 1098, endPoint y: 352, distance: 433.2
click at [1369, 690] on button "Cancel" at bounding box center [1348, 689] width 67 height 27
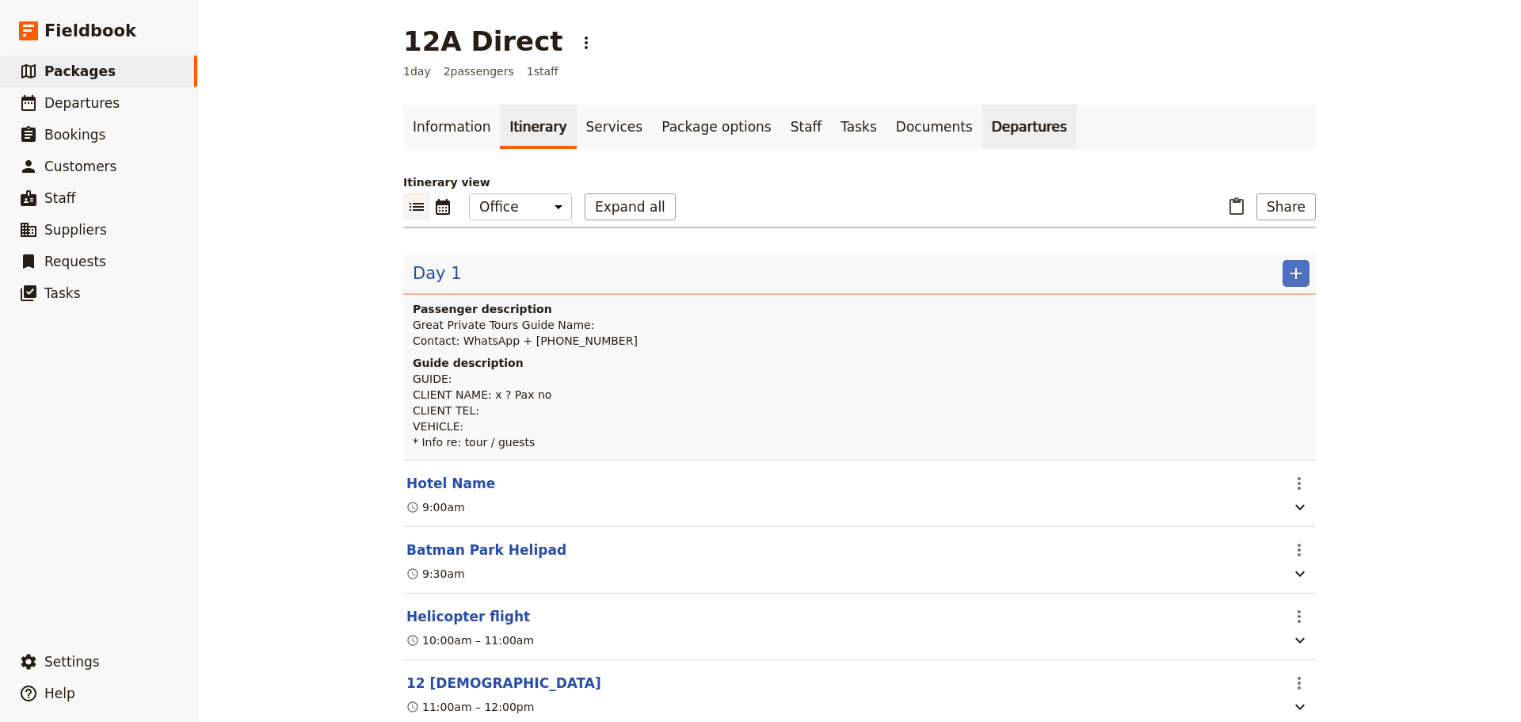
click at [982, 116] on link "Departures" at bounding box center [1029, 127] width 94 height 44
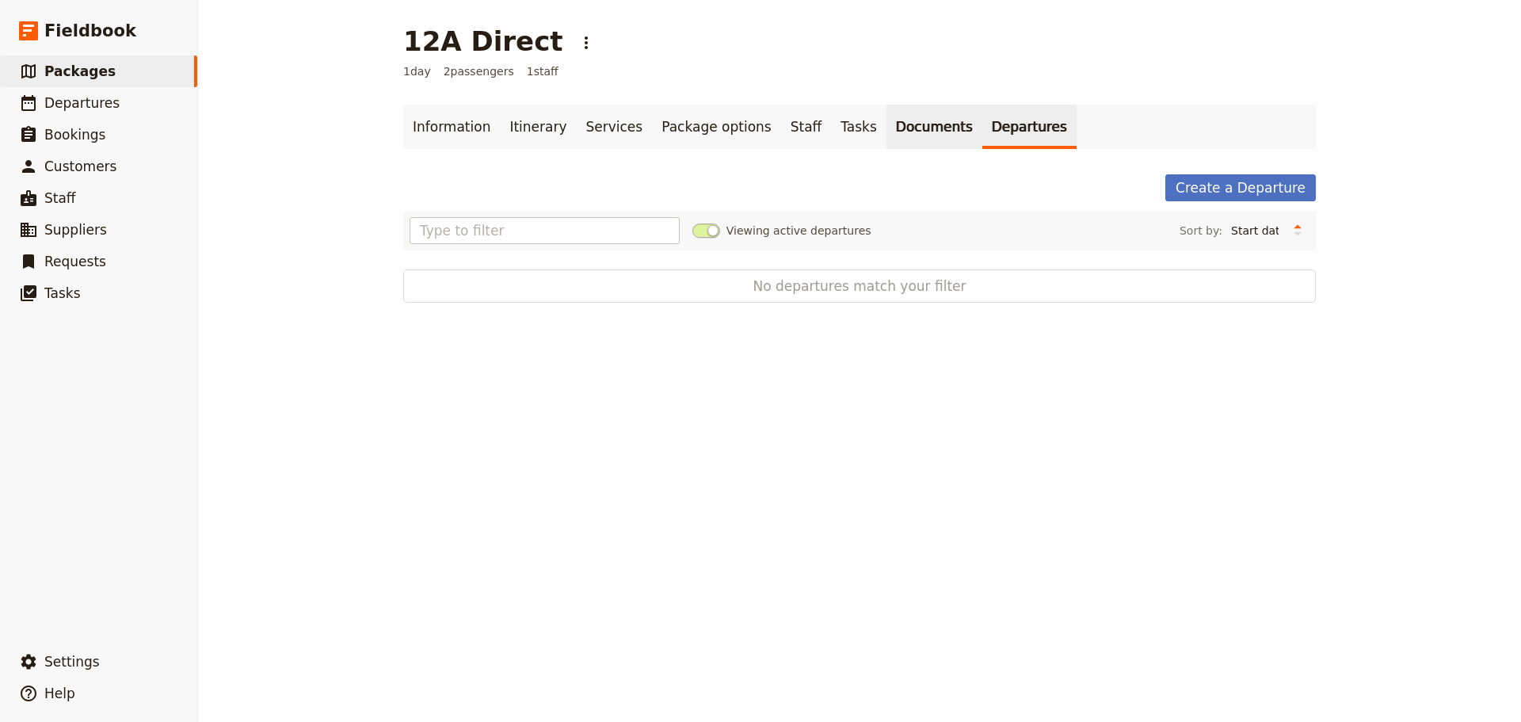
drag, startPoint x: 905, startPoint y: 102, endPoint x: 895, endPoint y: 109, distance: 11.4
click at [905, 103] on main "12A Direct ​ 1 day 2 passengers 1 staff Information Itinerary Services Package …" at bounding box center [859, 164] width 950 height 328
click at [886, 130] on link "Documents" at bounding box center [934, 127] width 96 height 44
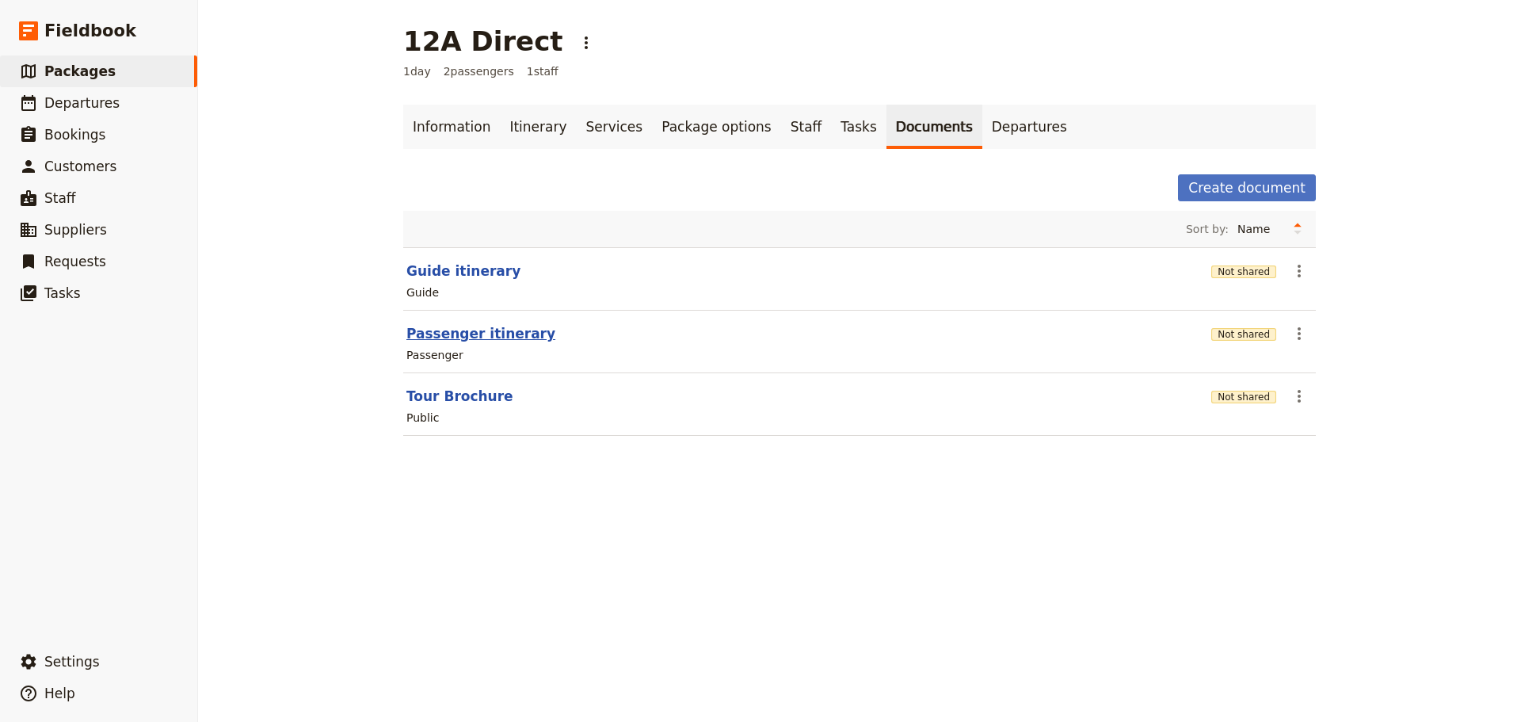
click at [477, 328] on button "Passenger itinerary" at bounding box center [480, 333] width 149 height 19
select select "PASSENGER"
select select "DEFAULT"
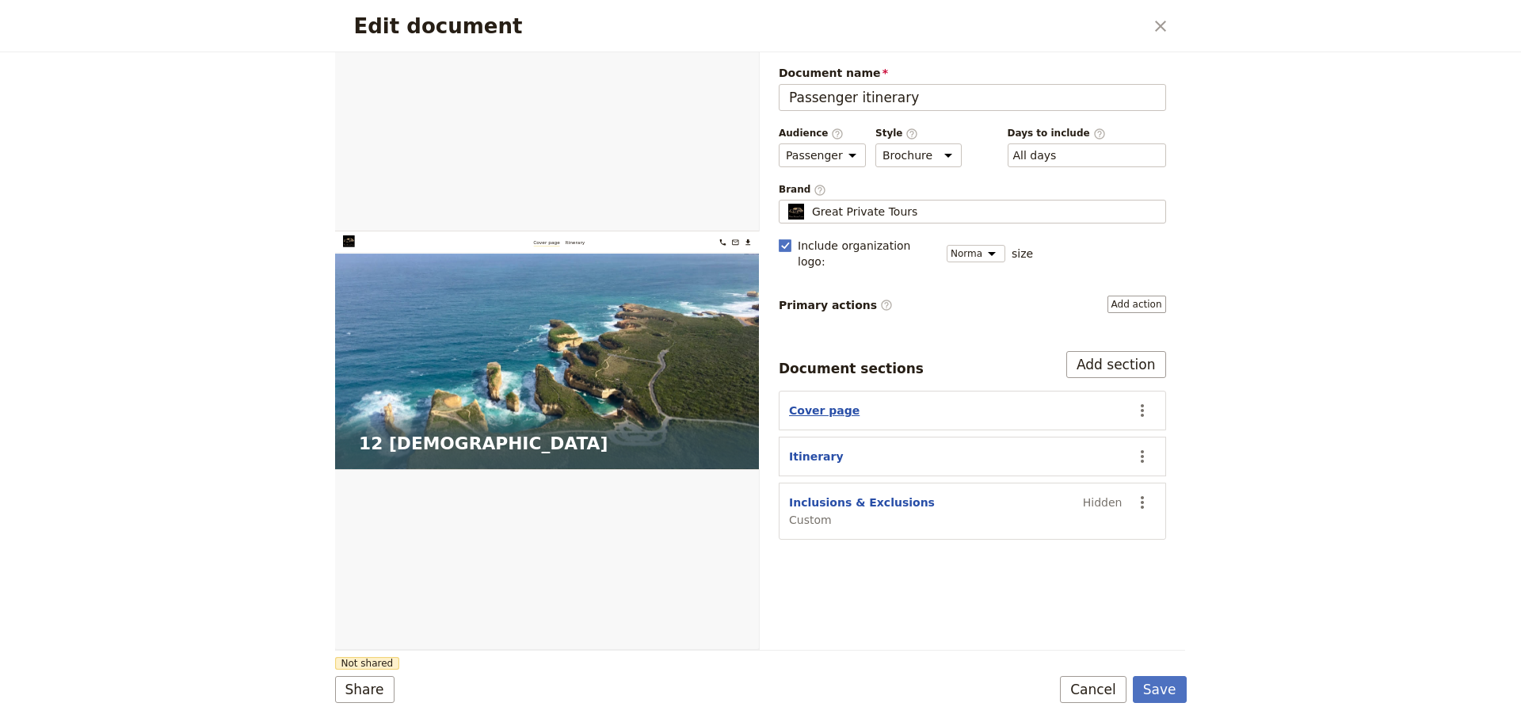
click at [821, 402] on button "Cover page" at bounding box center [824, 410] width 70 height 16
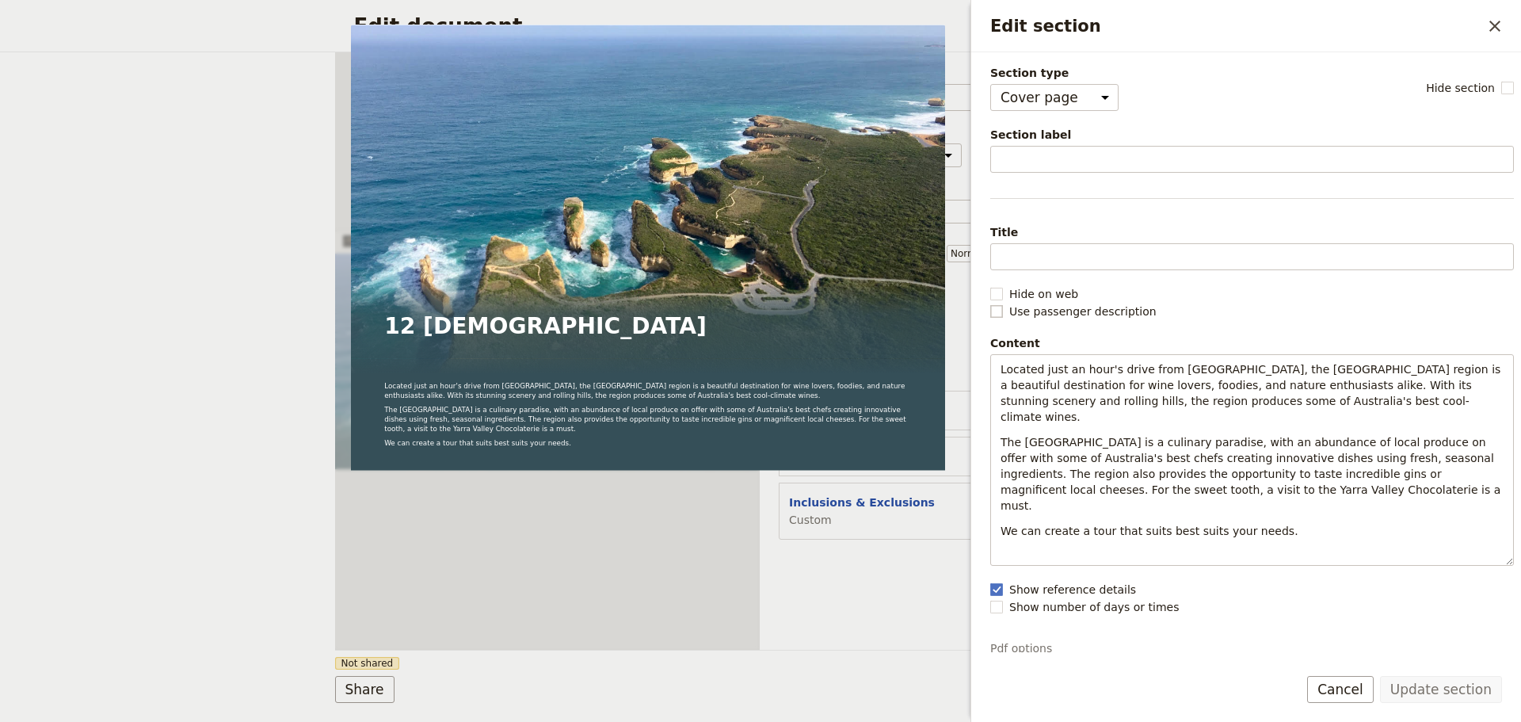
click at [999, 315] on rect "Edit section" at bounding box center [996, 311] width 12 height 12
click at [990, 303] on input "Use passenger description" at bounding box center [989, 303] width 1 height 1
checkbox input "true"
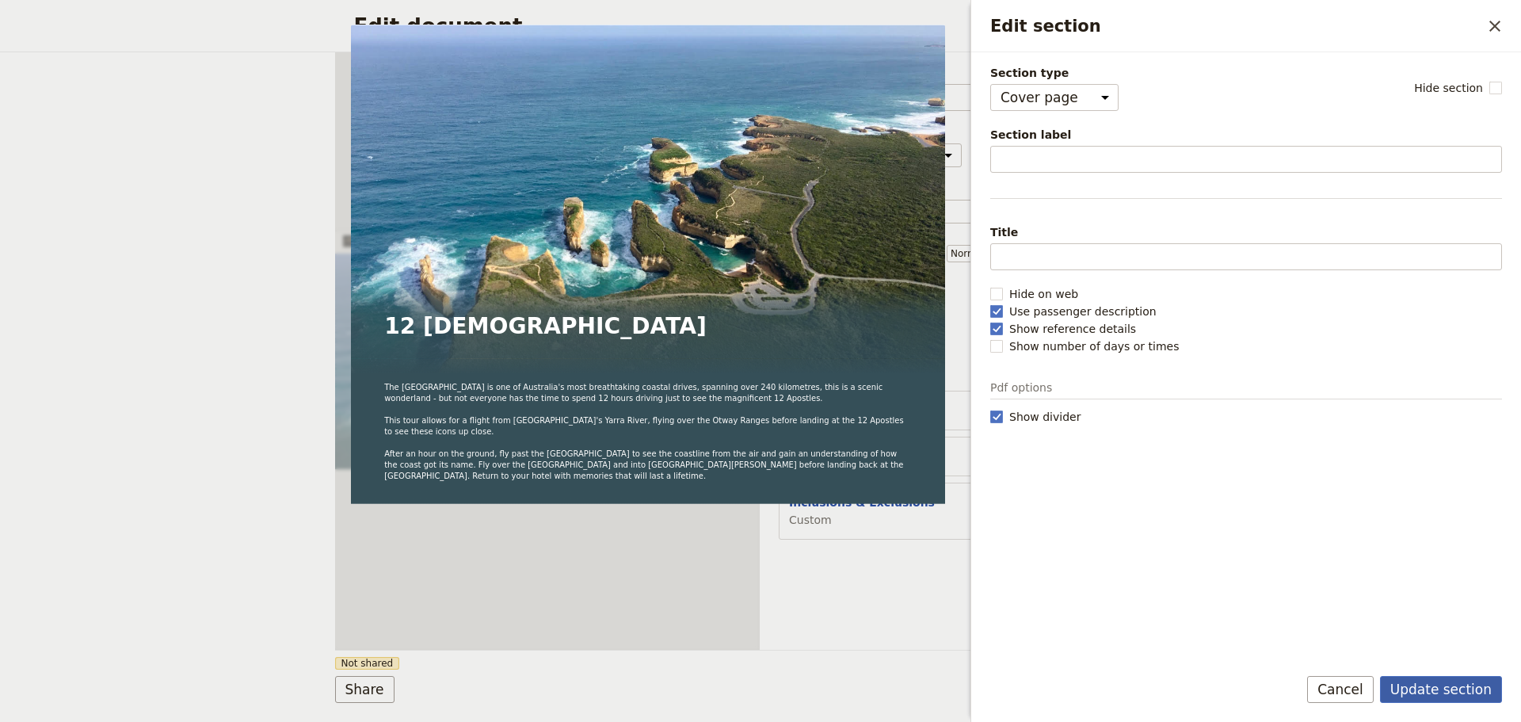
click at [1463, 684] on button "Update section" at bounding box center [1441, 689] width 122 height 27
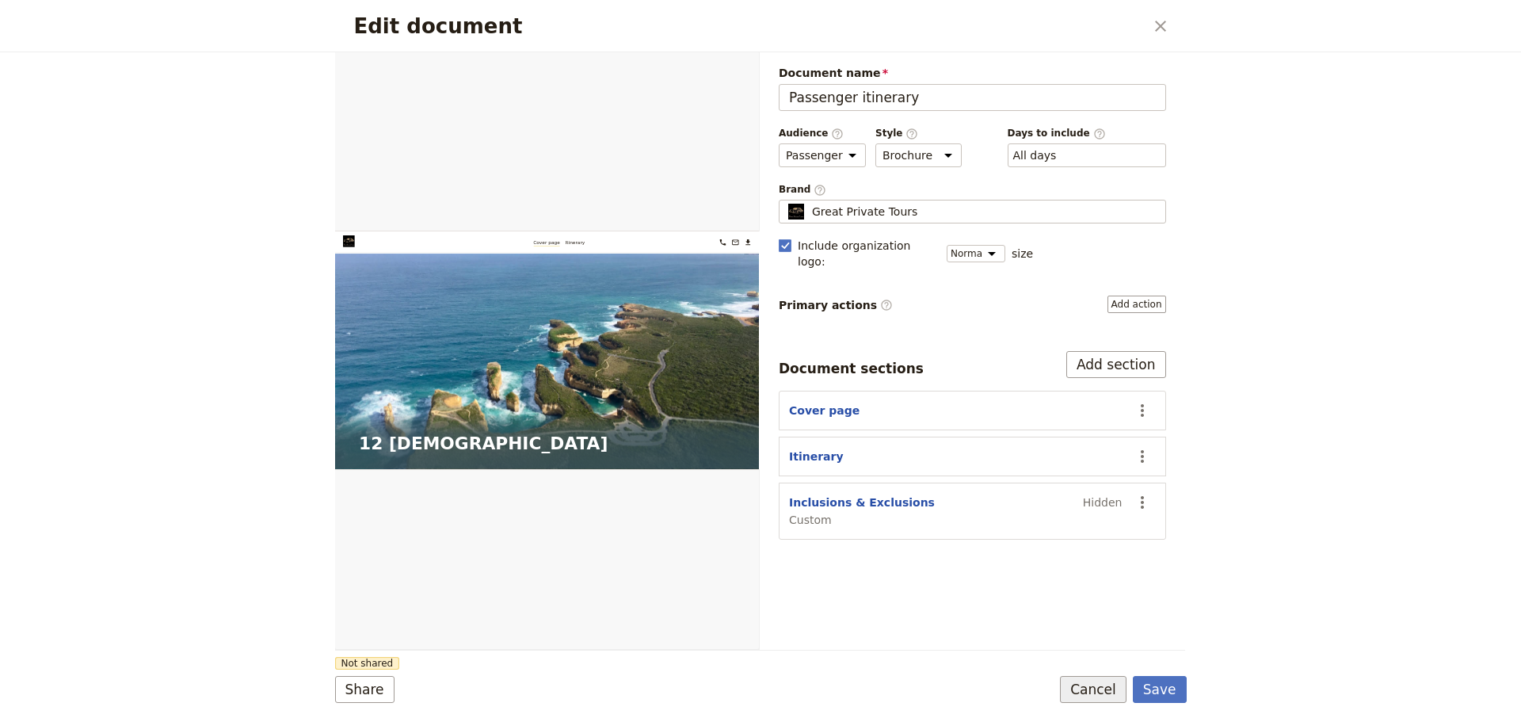
click at [1098, 684] on button "Cancel" at bounding box center [1093, 689] width 67 height 27
click at [1162, 699] on button "Save" at bounding box center [1160, 689] width 54 height 27
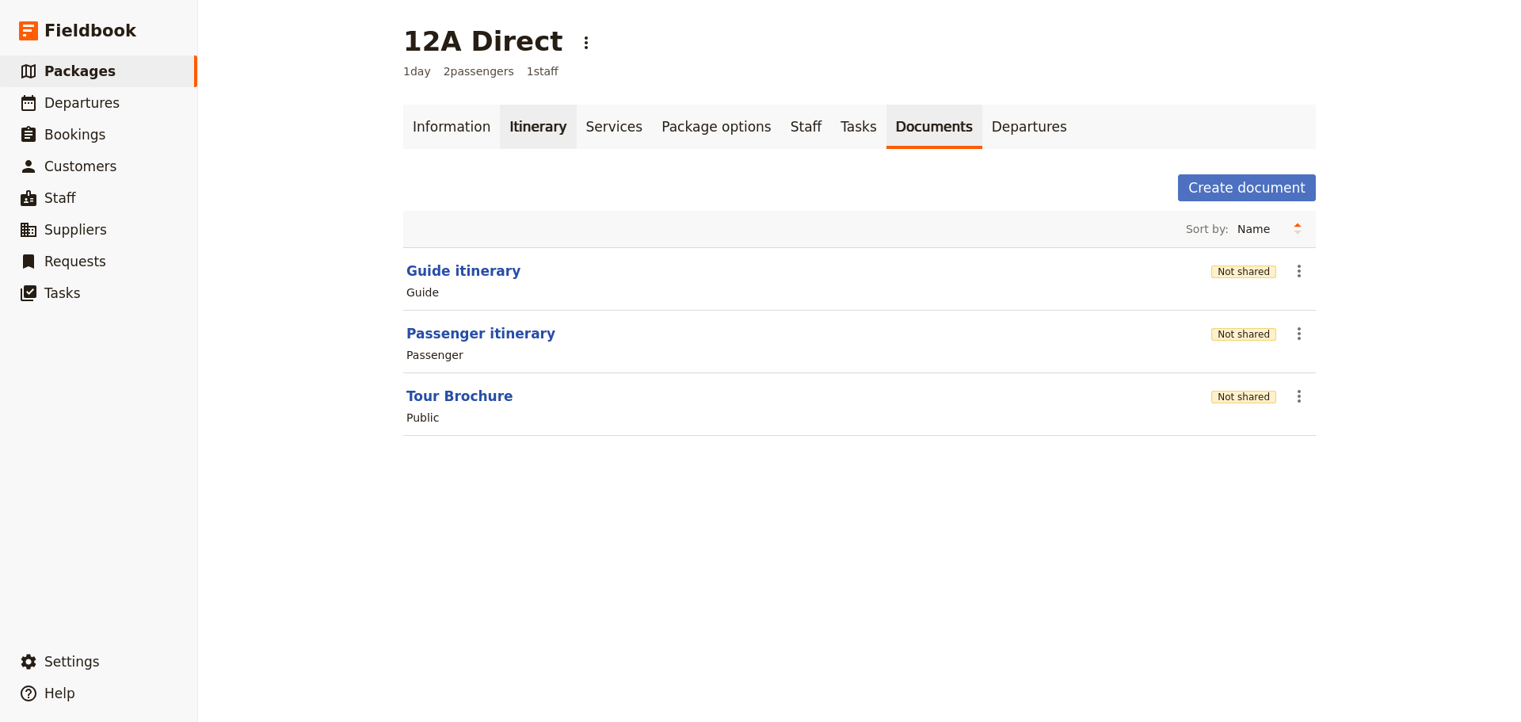
click at [545, 124] on link "Itinerary" at bounding box center [538, 127] width 76 height 44
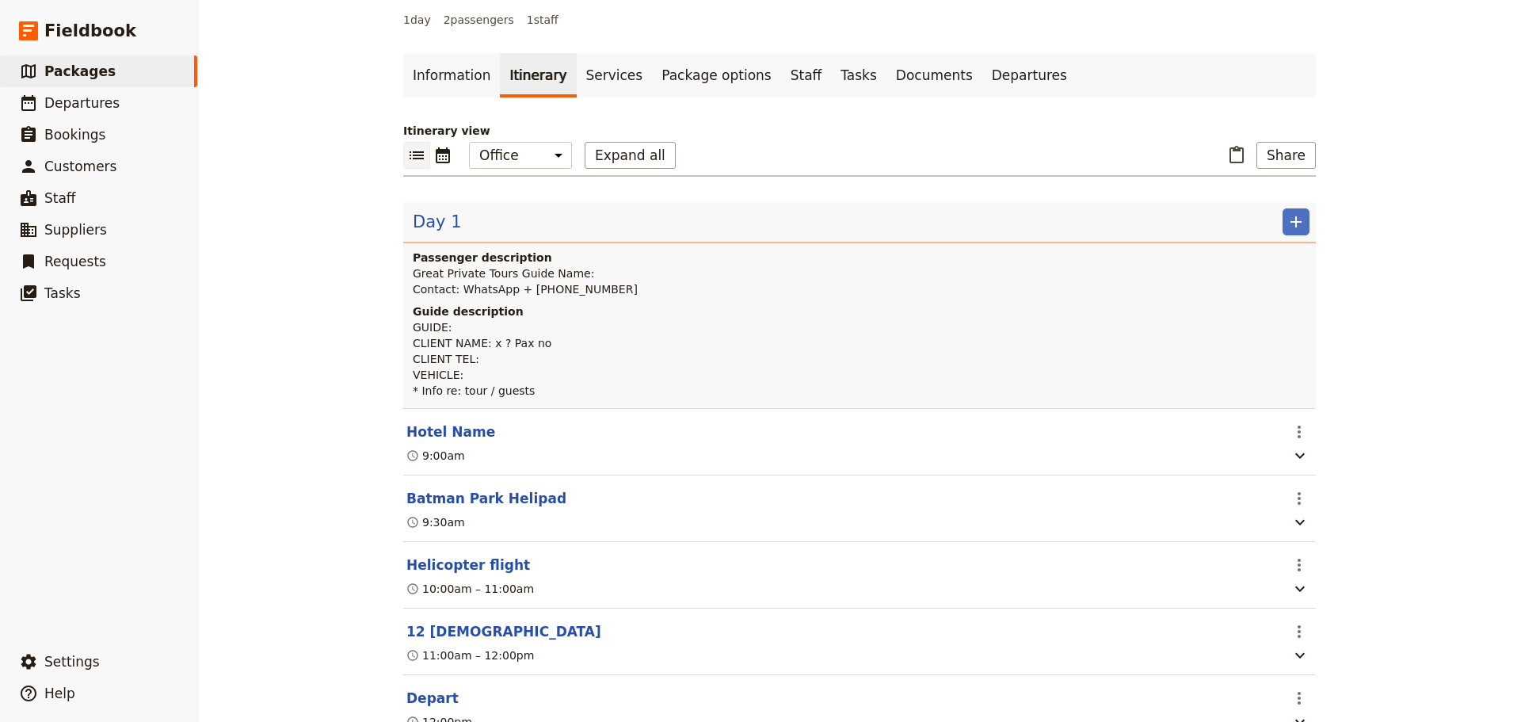
scroll to position [79, 0]
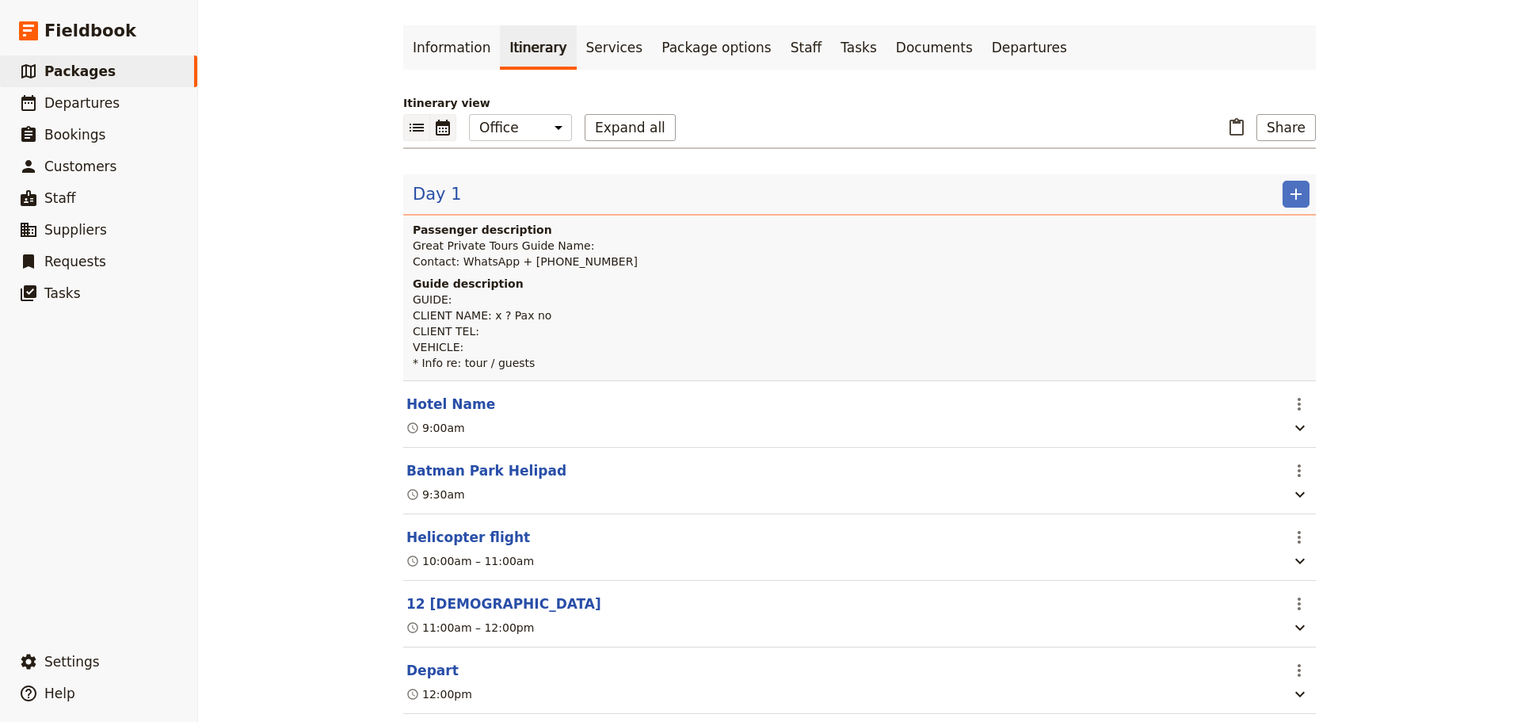
click at [436, 131] on icon "Calendar view" at bounding box center [443, 128] width 14 height 16
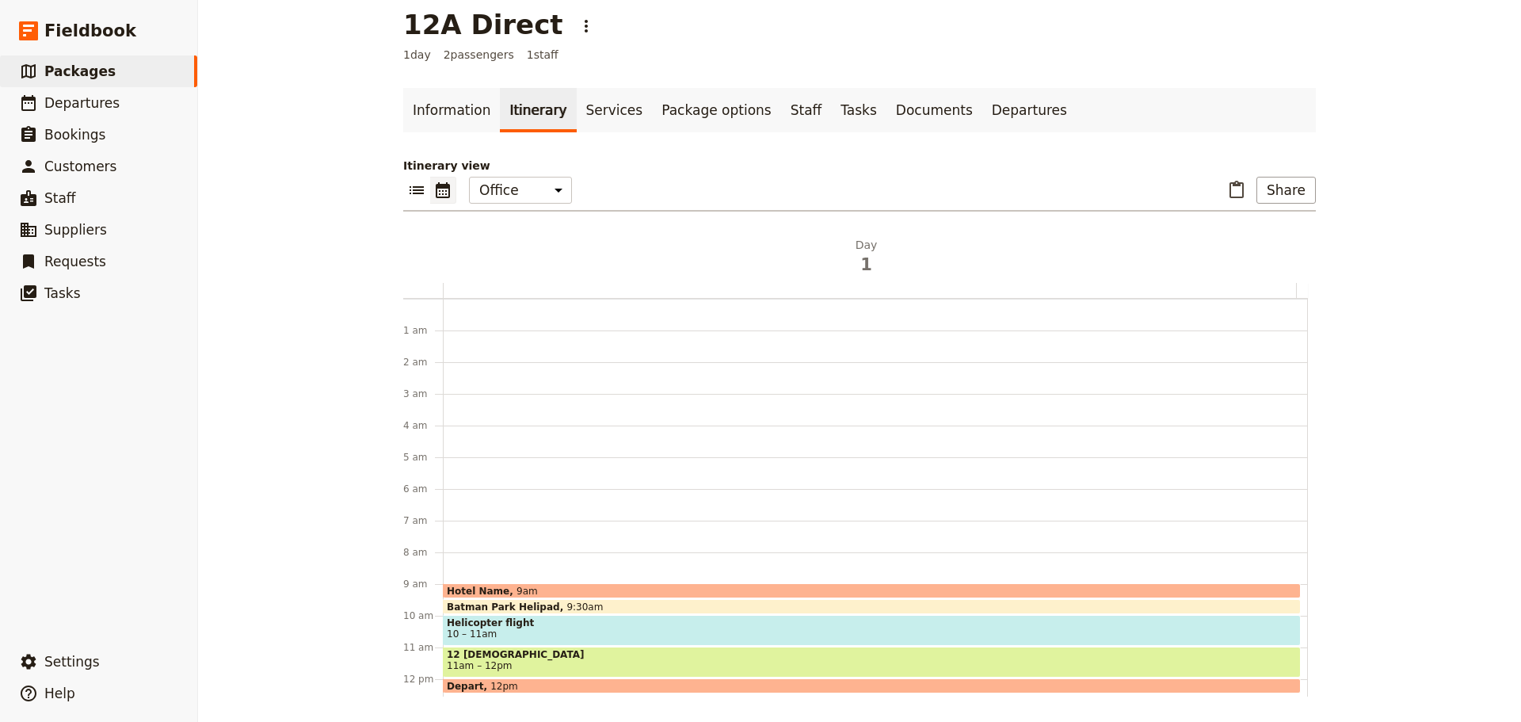
scroll to position [206, 0]
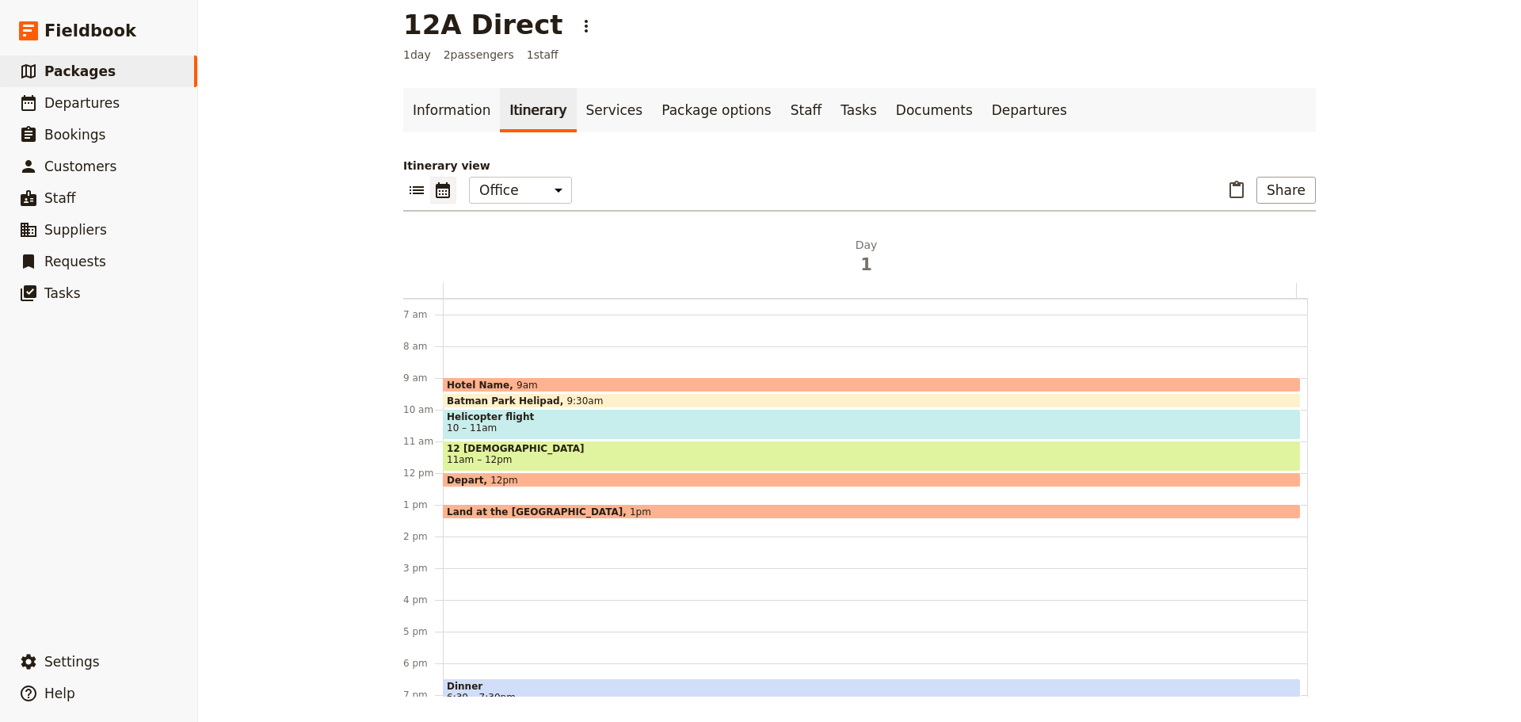
click at [568, 398] on div "Batman Park Helipad 9:30am" at bounding box center [872, 400] width 858 height 15
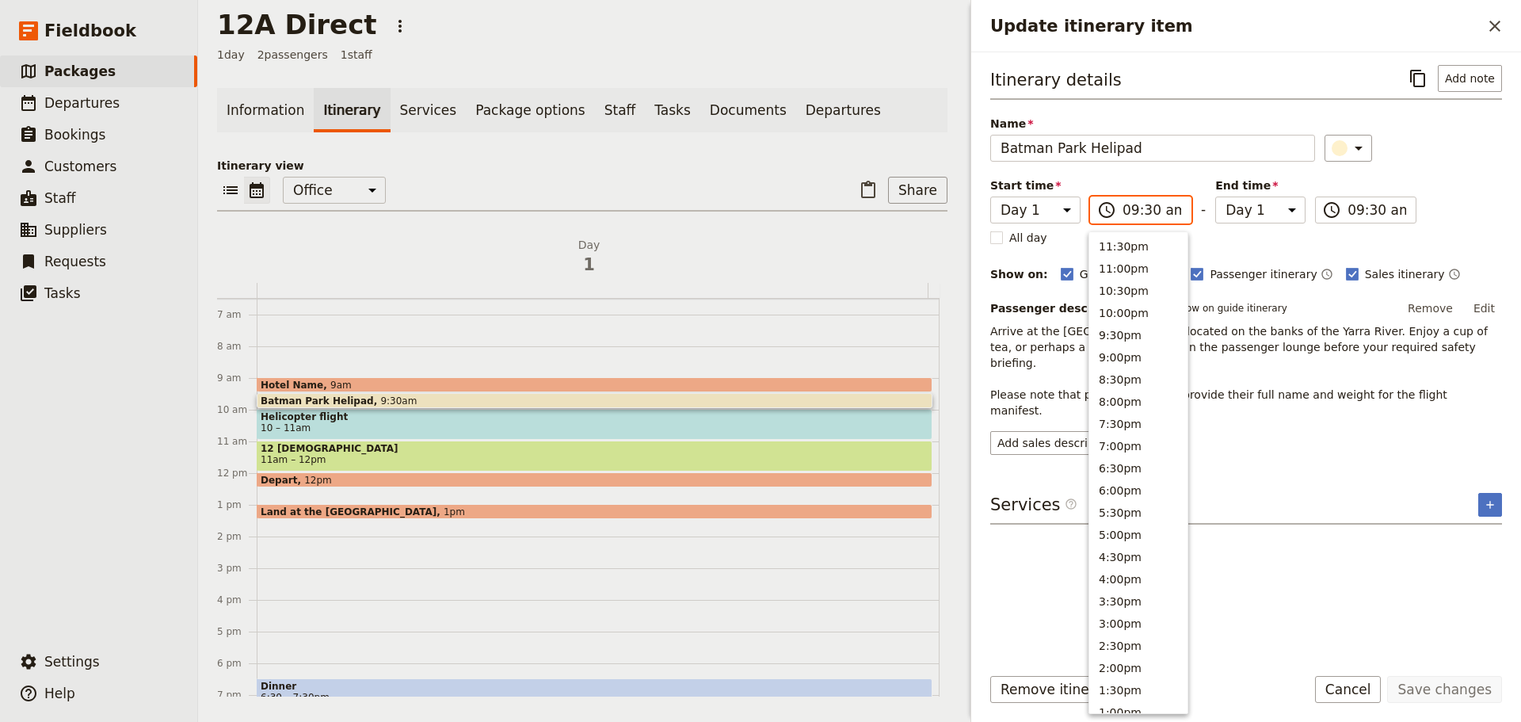
click at [1131, 211] on input "09:30 am" at bounding box center [1151, 209] width 59 height 19
click at [1147, 215] on input "09:30 am" at bounding box center [1151, 209] width 59 height 19
type input "09:10 am"
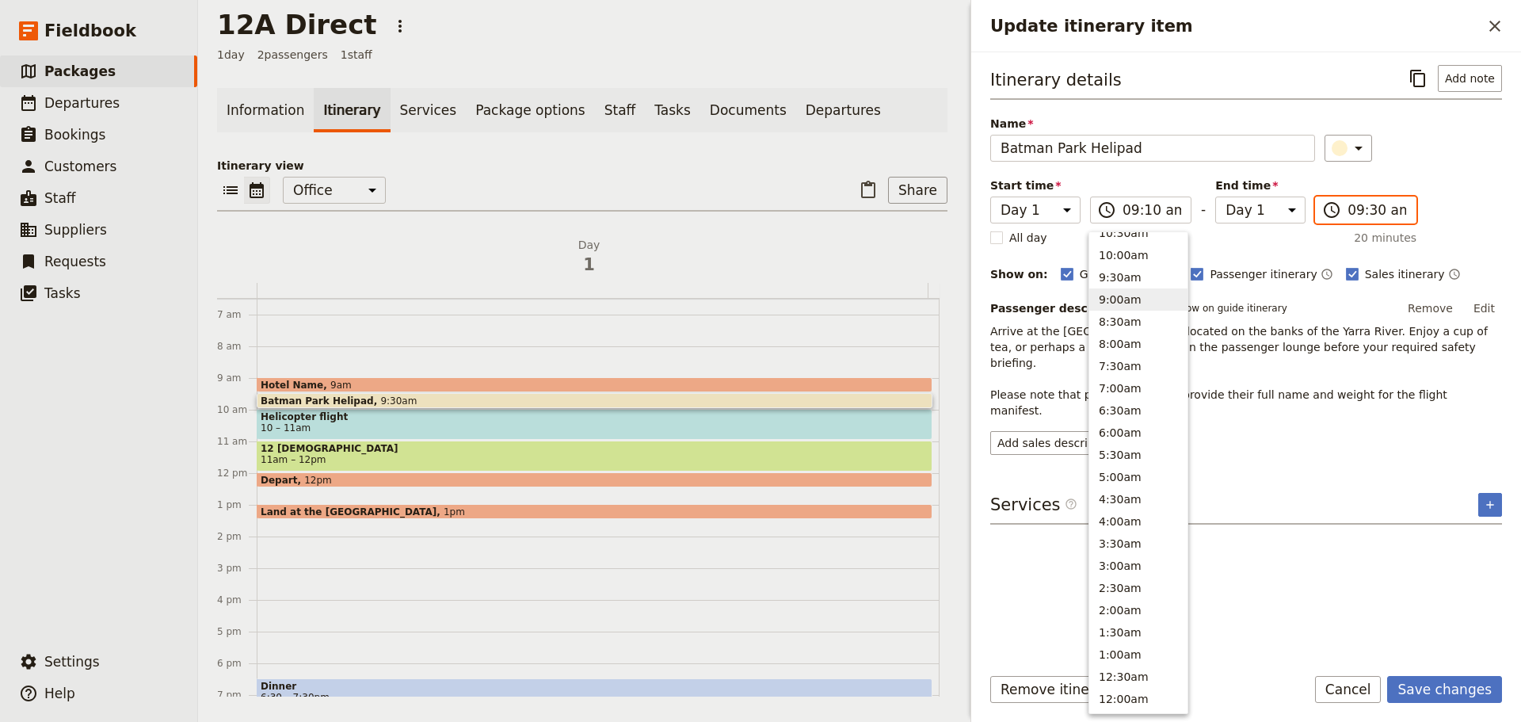
click at [1373, 212] on input "09:30 am" at bounding box center [1376, 209] width 59 height 19
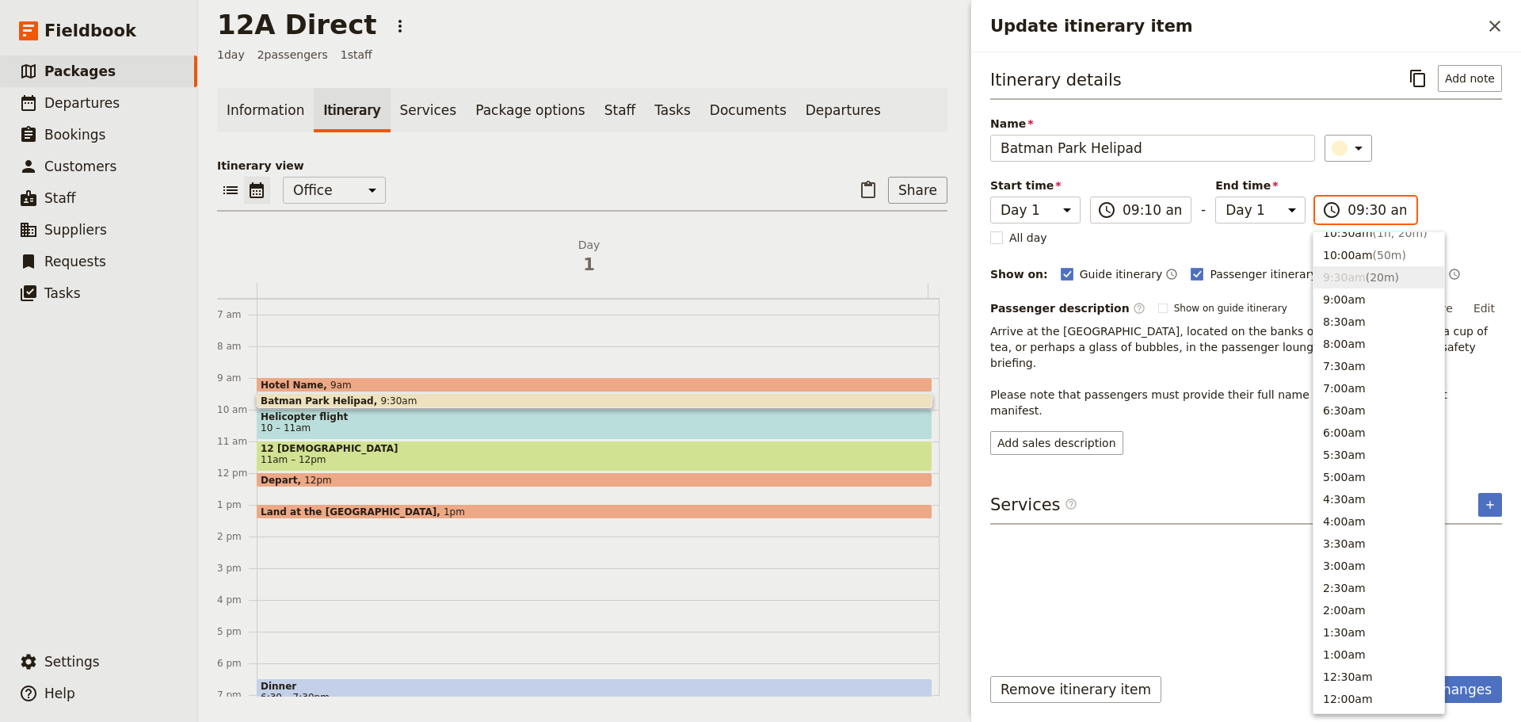
click at [1373, 212] on input "09:30 am" at bounding box center [1376, 209] width 59 height 19
click at [1369, 217] on input "09:30 am" at bounding box center [1376, 209] width 59 height 19
type input "09:10 am"
click at [1468, 167] on div "Itinerary details ​ Add note Name Batman Park Helipad ​ Start time Day 1 09:10 …" at bounding box center [1246, 260] width 512 height 390
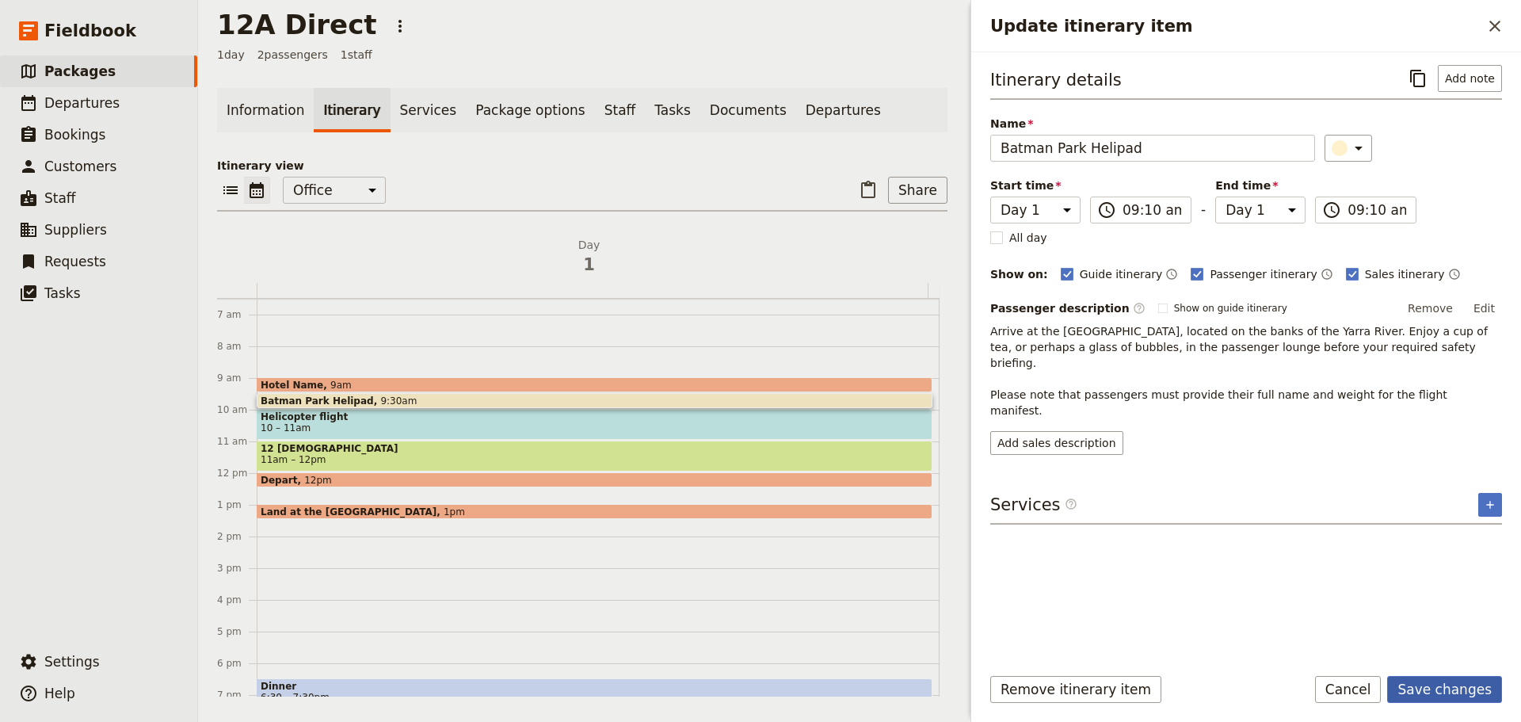
drag, startPoint x: 1466, startPoint y: 703, endPoint x: 1465, endPoint y: 693, distance: 10.3
click at [1464, 699] on div "Remove itinerary item Save changes Cancel" at bounding box center [1246, 699] width 550 height 46
click at [1471, 693] on button "Save changes" at bounding box center [1444, 689] width 115 height 27
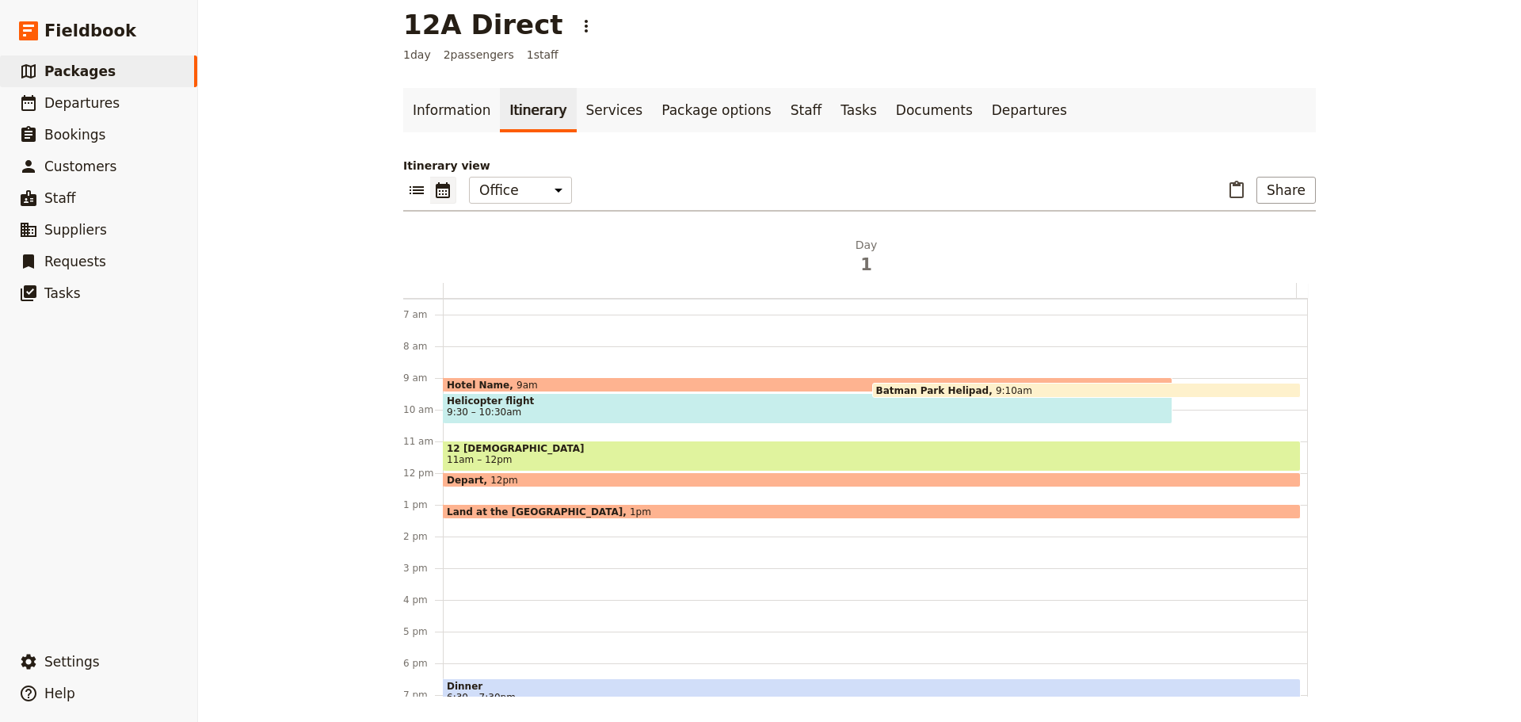
click at [561, 404] on span "Helicopter flight" at bounding box center [808, 400] width 722 height 11
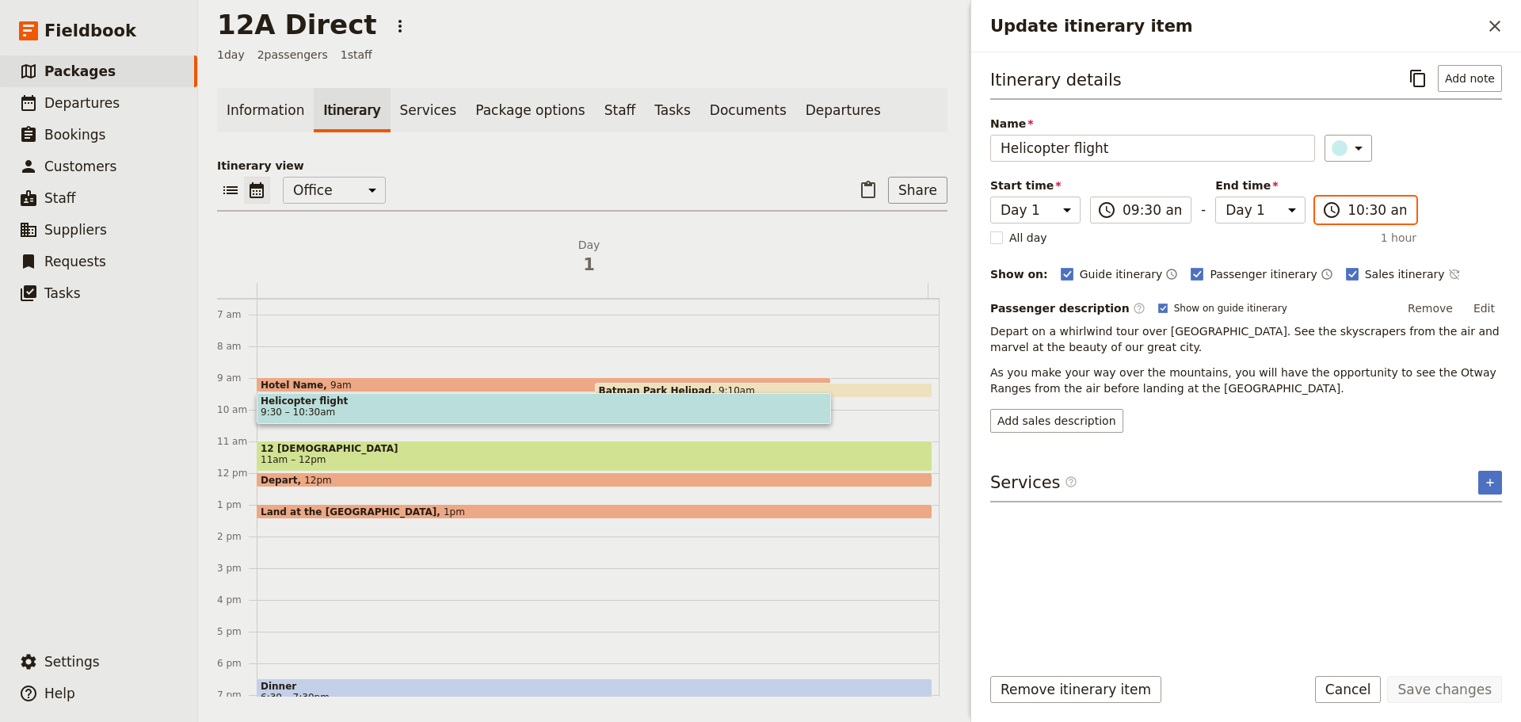
click at [1368, 208] on input "10:30 am" at bounding box center [1376, 209] width 59 height 19
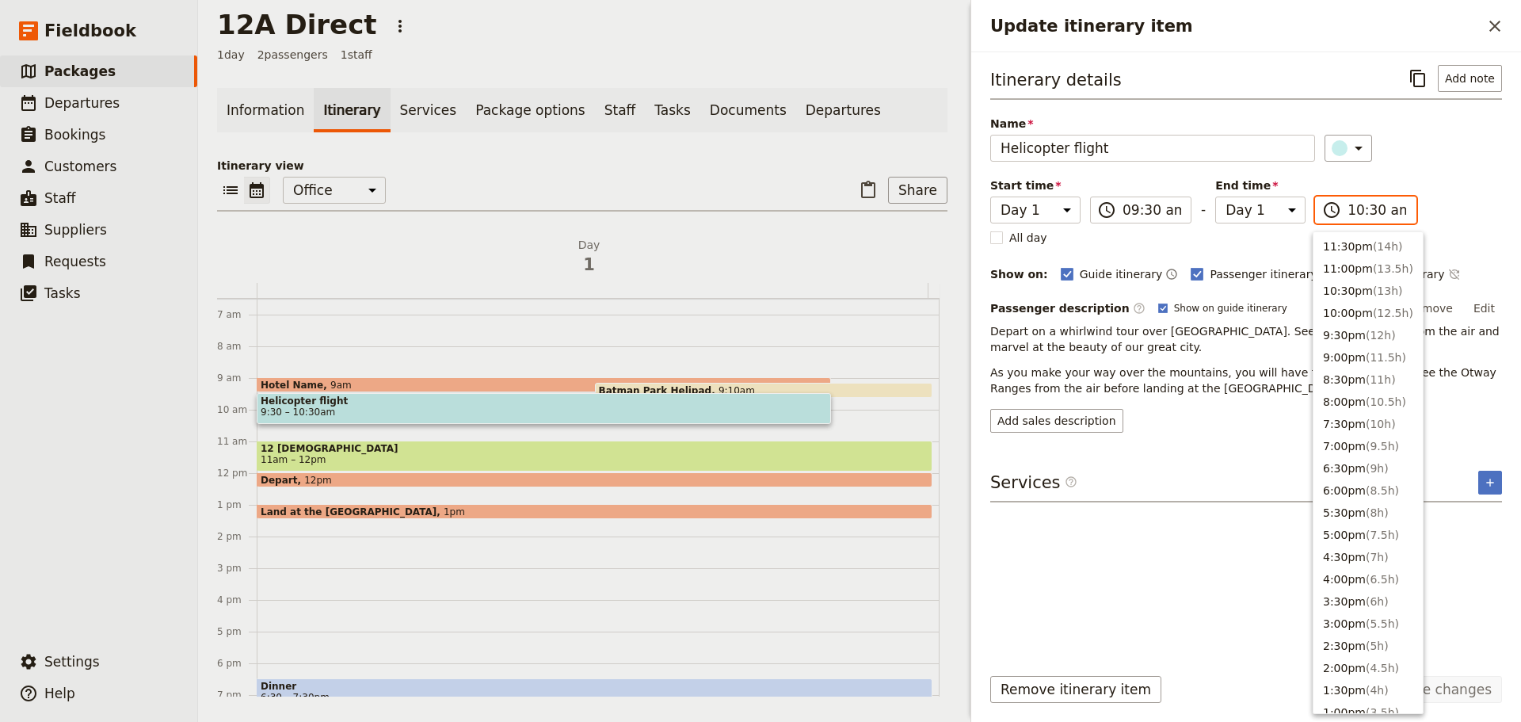
scroll to position [580, 0]
click at [1373, 211] on input "10:30 am" at bounding box center [1376, 209] width 59 height 19
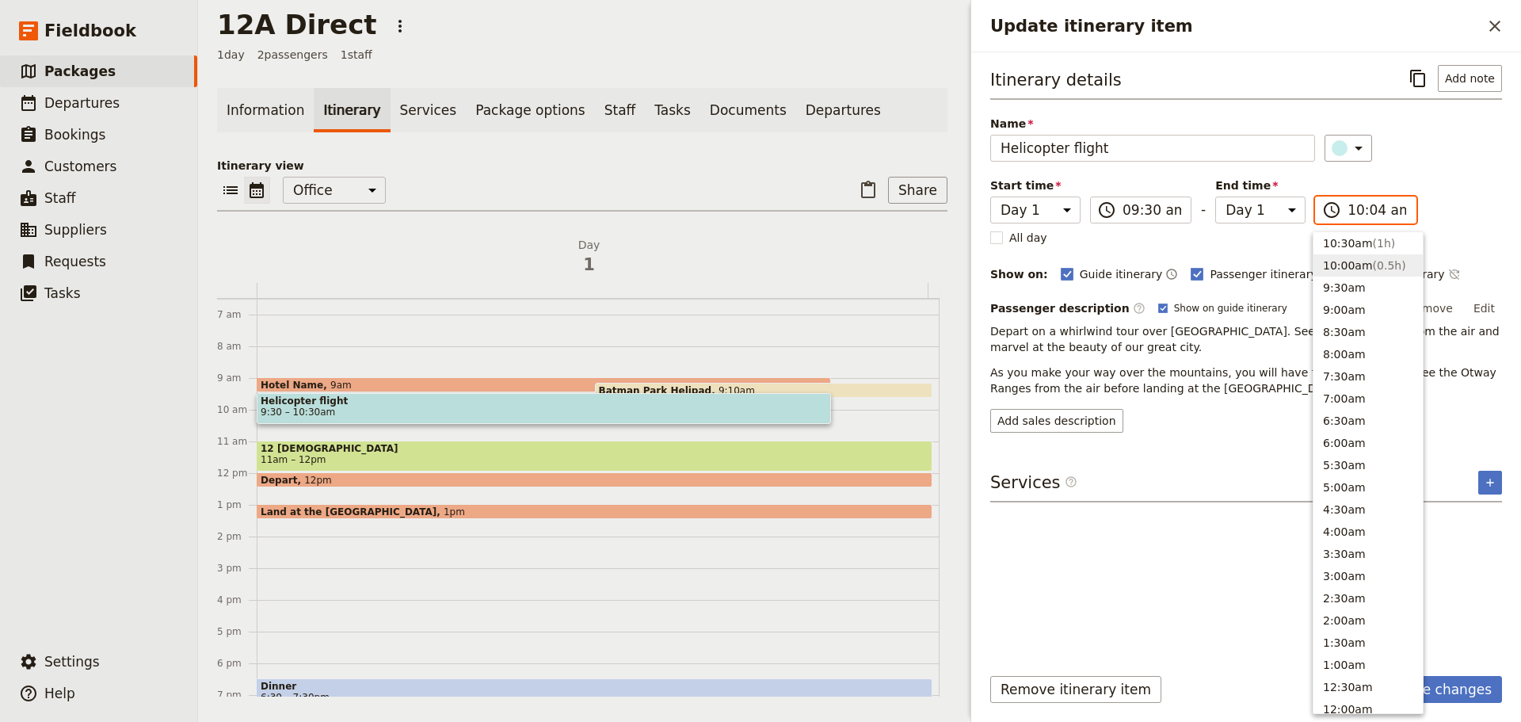
type input "10:45 am"
click at [1483, 382] on p "As you make your way over the mountains, you will have the opportunity to see t…" at bounding box center [1246, 380] width 512 height 32
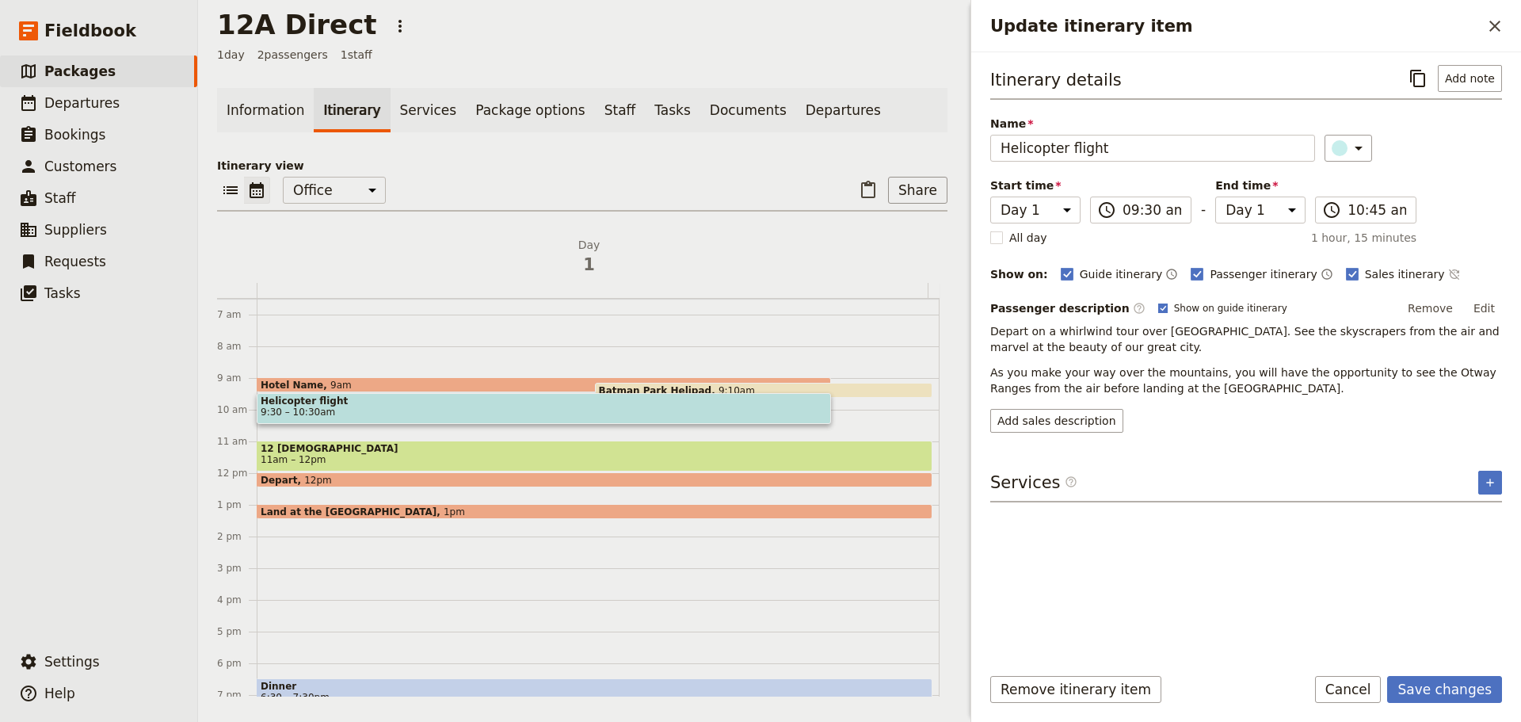
click at [1158, 310] on rect "Update itinerary item" at bounding box center [1162, 307] width 9 height 9
click at [1157, 302] on input "Show on guide itinerary" at bounding box center [1157, 301] width 1 height 1
checkbox input "false"
click at [1451, 684] on button "Save changes" at bounding box center [1444, 689] width 115 height 27
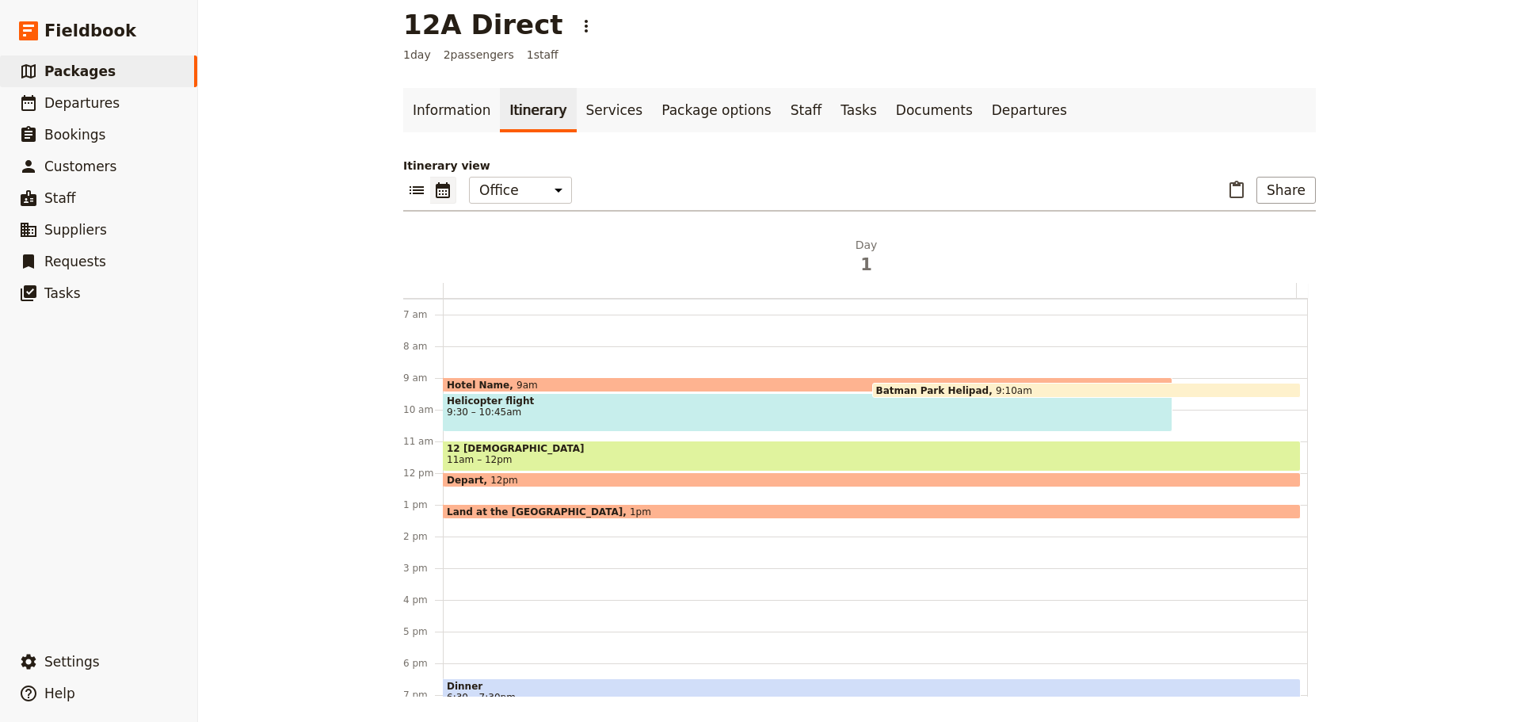
click at [481, 405] on span "Helicopter flight" at bounding box center [808, 400] width 722 height 11
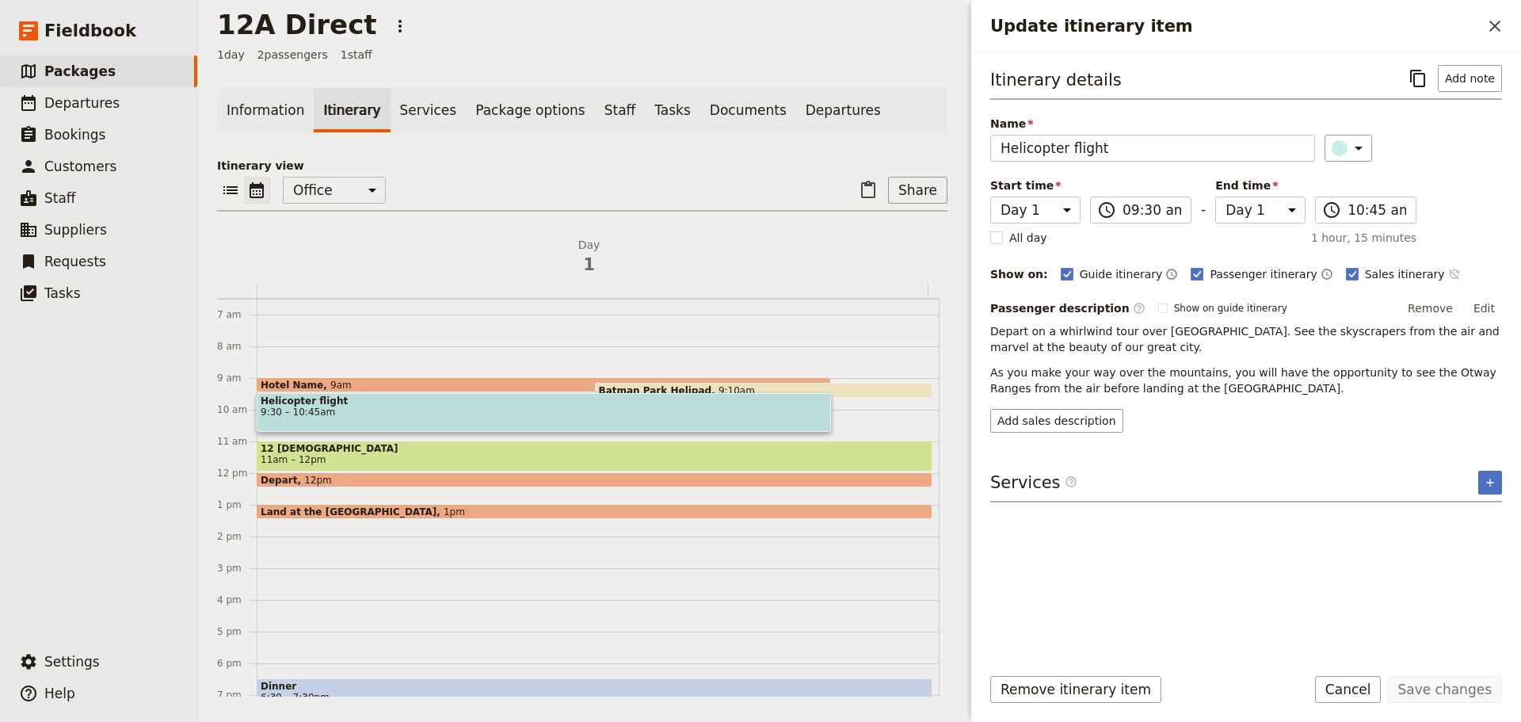
click at [1448, 270] on icon "Time not shown on sales itinerary" at bounding box center [1454, 274] width 13 height 13
click at [1454, 696] on button "Save changes" at bounding box center [1444, 689] width 115 height 27
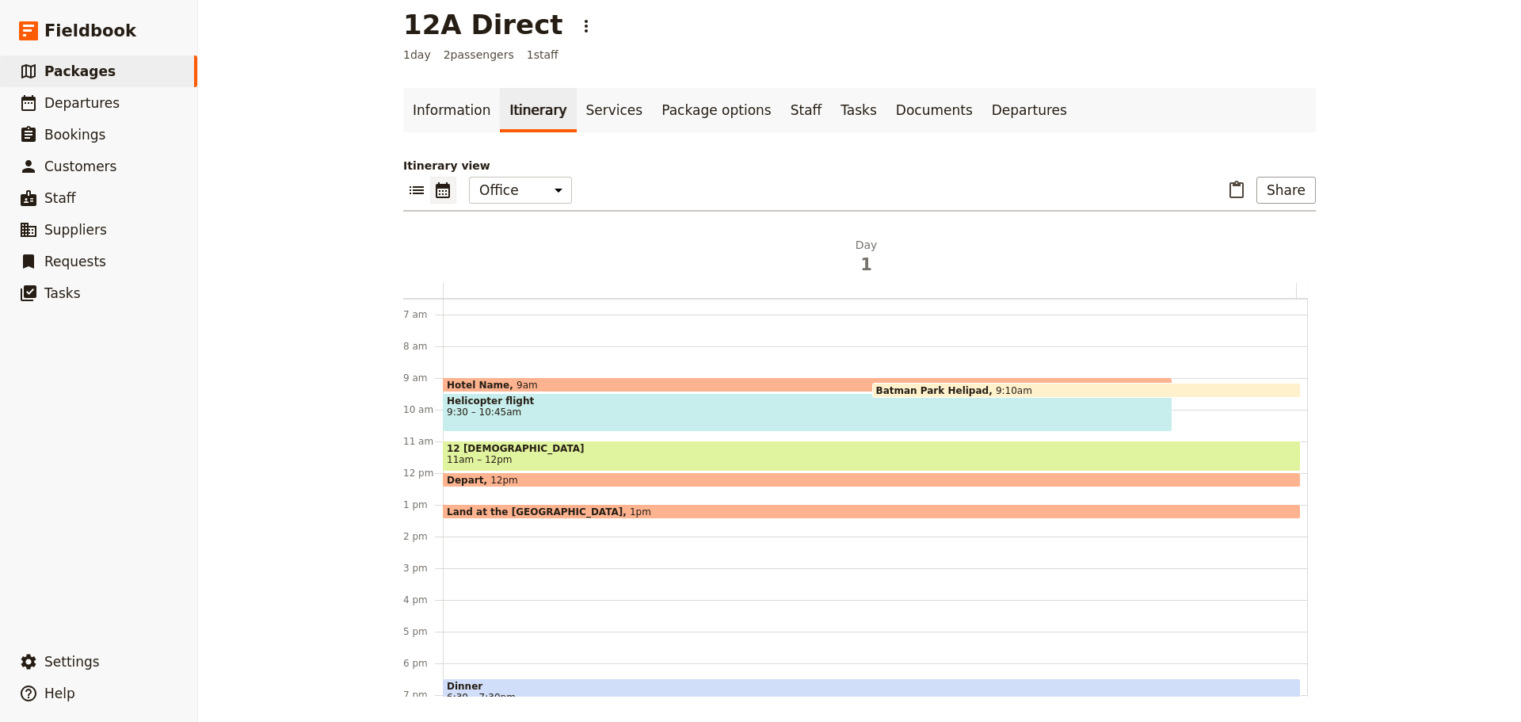
click at [566, 444] on span "12 [DEMOGRAPHIC_DATA]" at bounding box center [872, 448] width 850 height 11
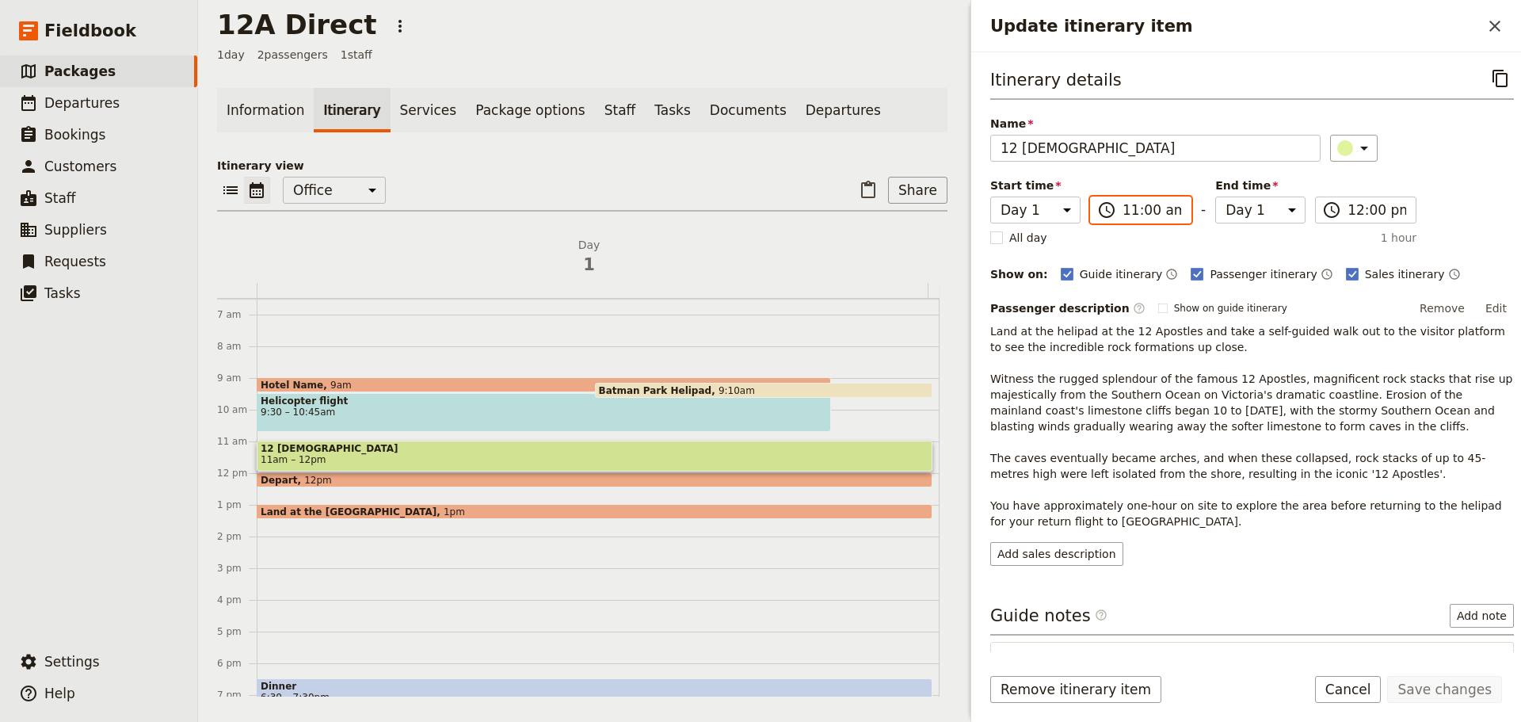
click at [1127, 209] on input "11:00 am" at bounding box center [1151, 209] width 59 height 19
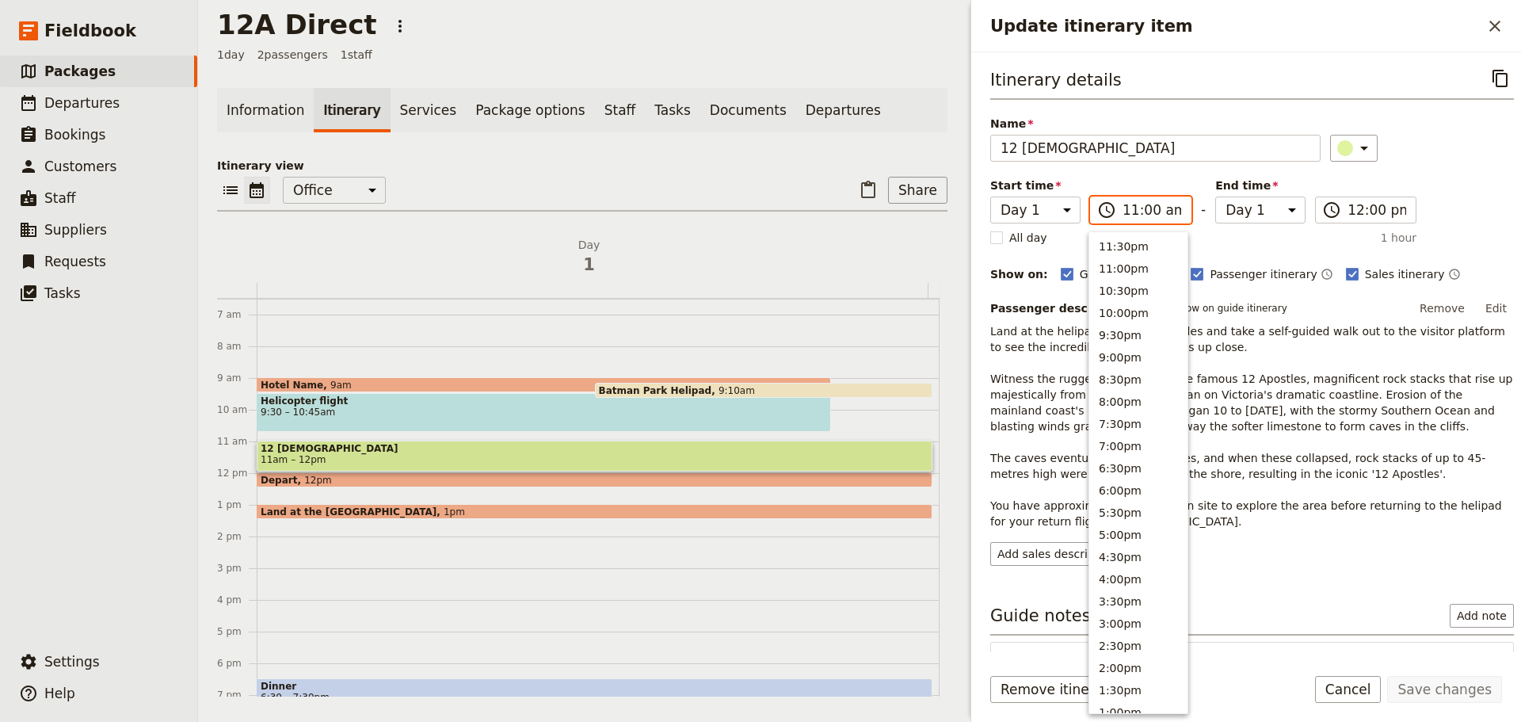
scroll to position [558, 0]
click at [1131, 273] on button "10:30am" at bounding box center [1138, 265] width 98 height 22
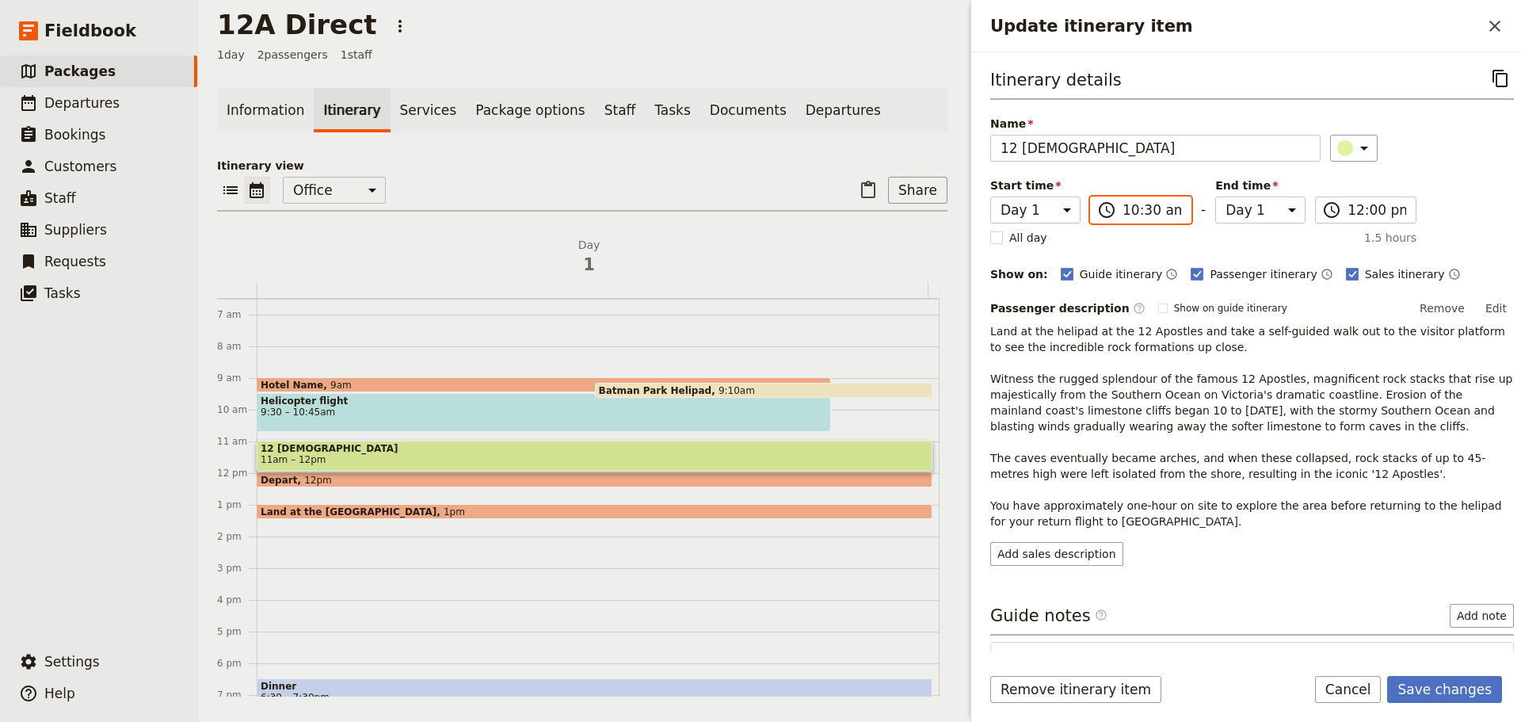
click at [1144, 214] on input "10:30 am" at bounding box center [1151, 209] width 59 height 19
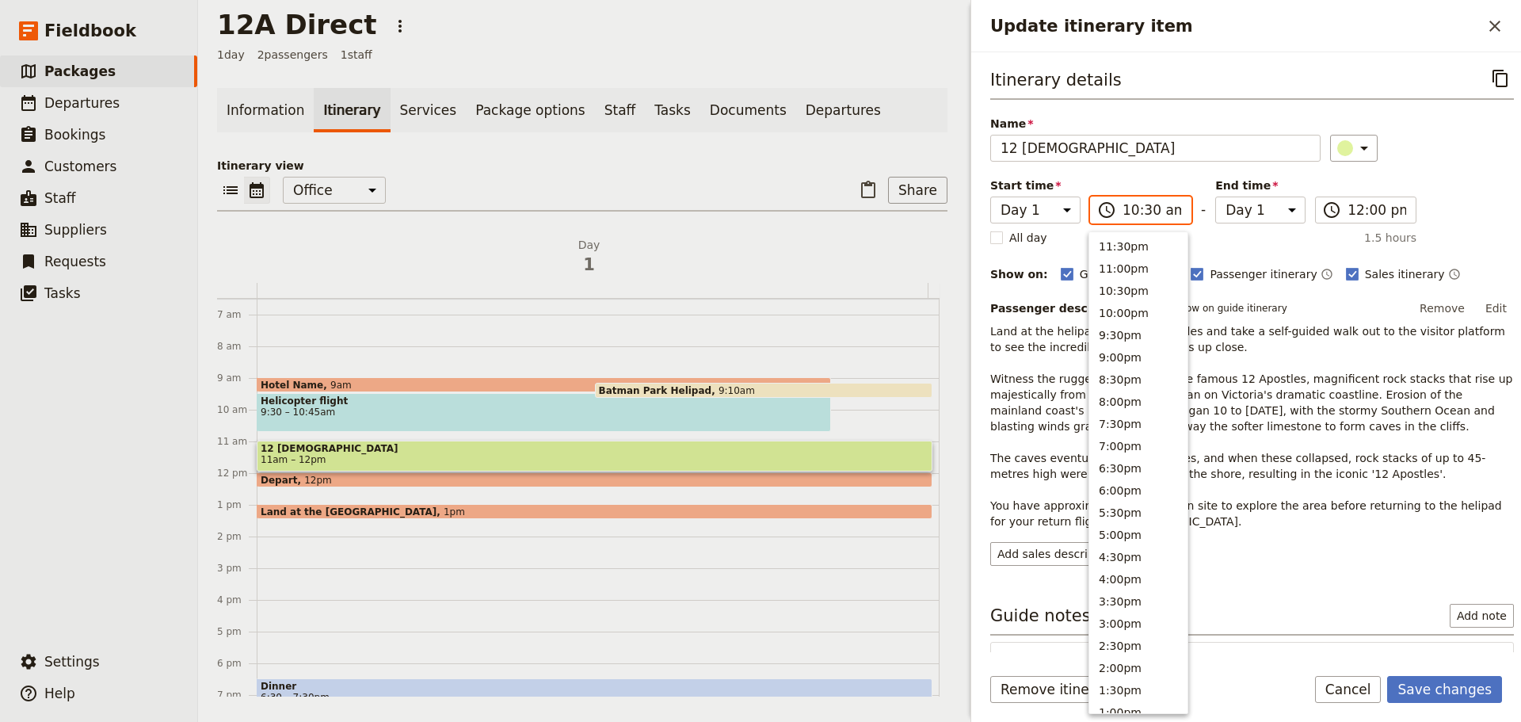
scroll to position [580, 0]
click at [1129, 246] on button "10:30am" at bounding box center [1138, 243] width 98 height 22
type input "10:45 am"
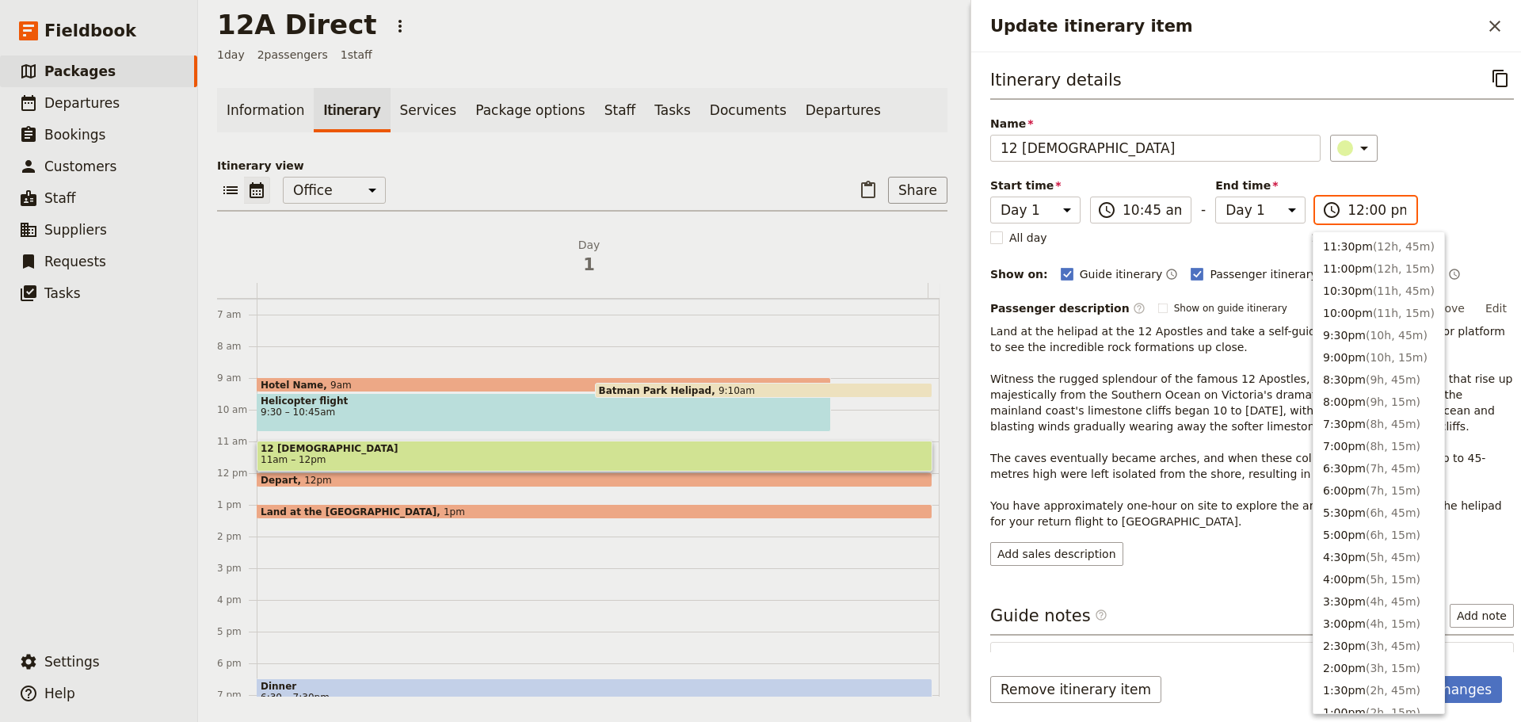
click at [1357, 207] on input "12:00 pm" at bounding box center [1376, 209] width 59 height 19
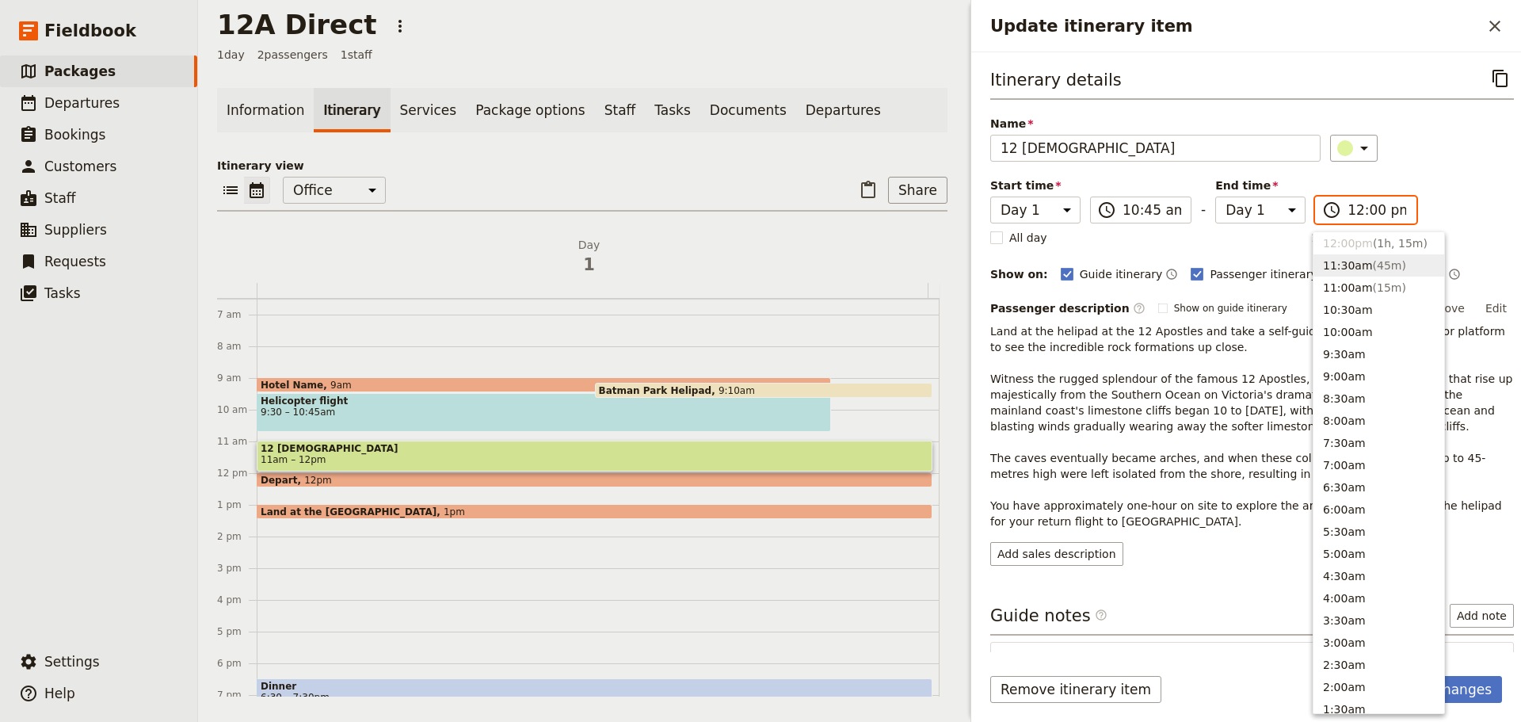
click at [1357, 259] on button "11:30am ( 45m )" at bounding box center [1378, 265] width 131 height 22
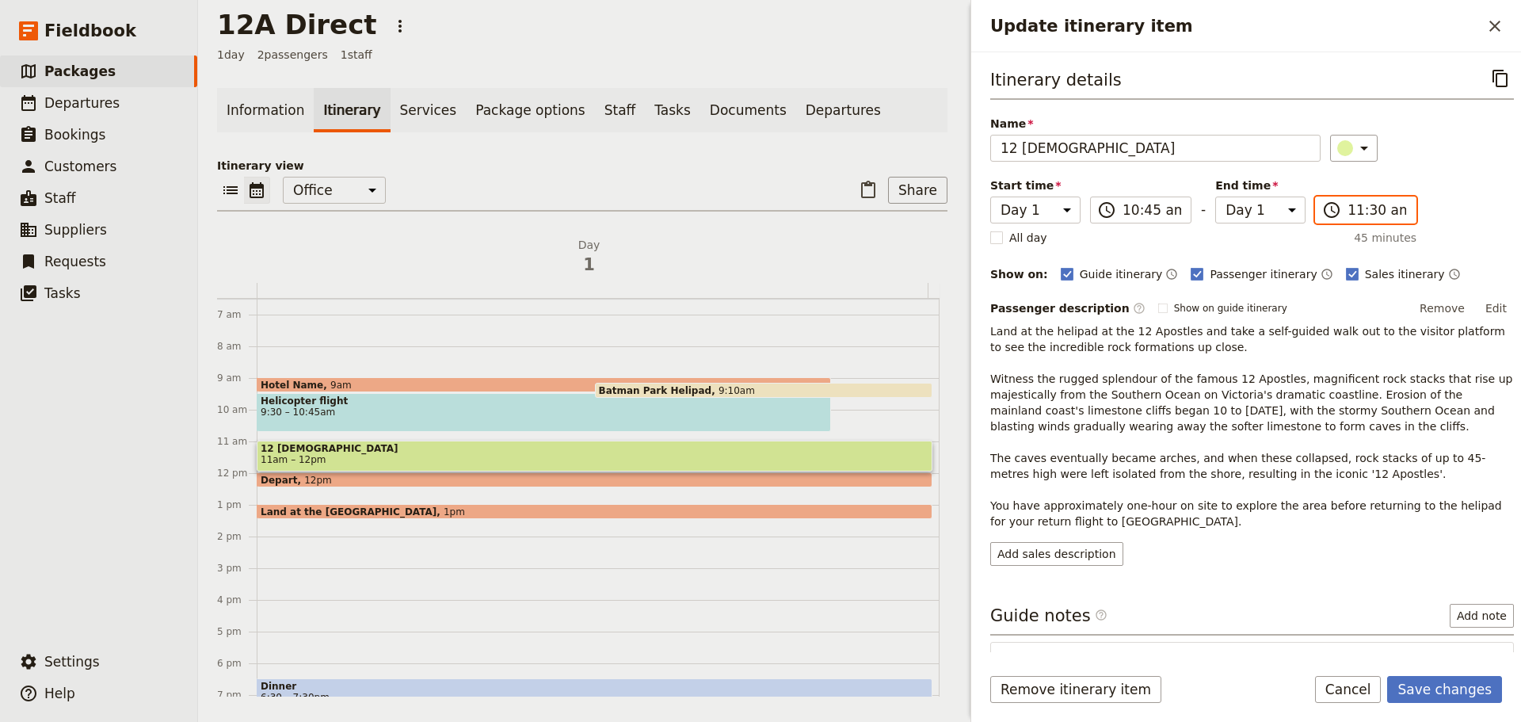
click at [1368, 211] on input "11:30 am" at bounding box center [1376, 209] width 59 height 19
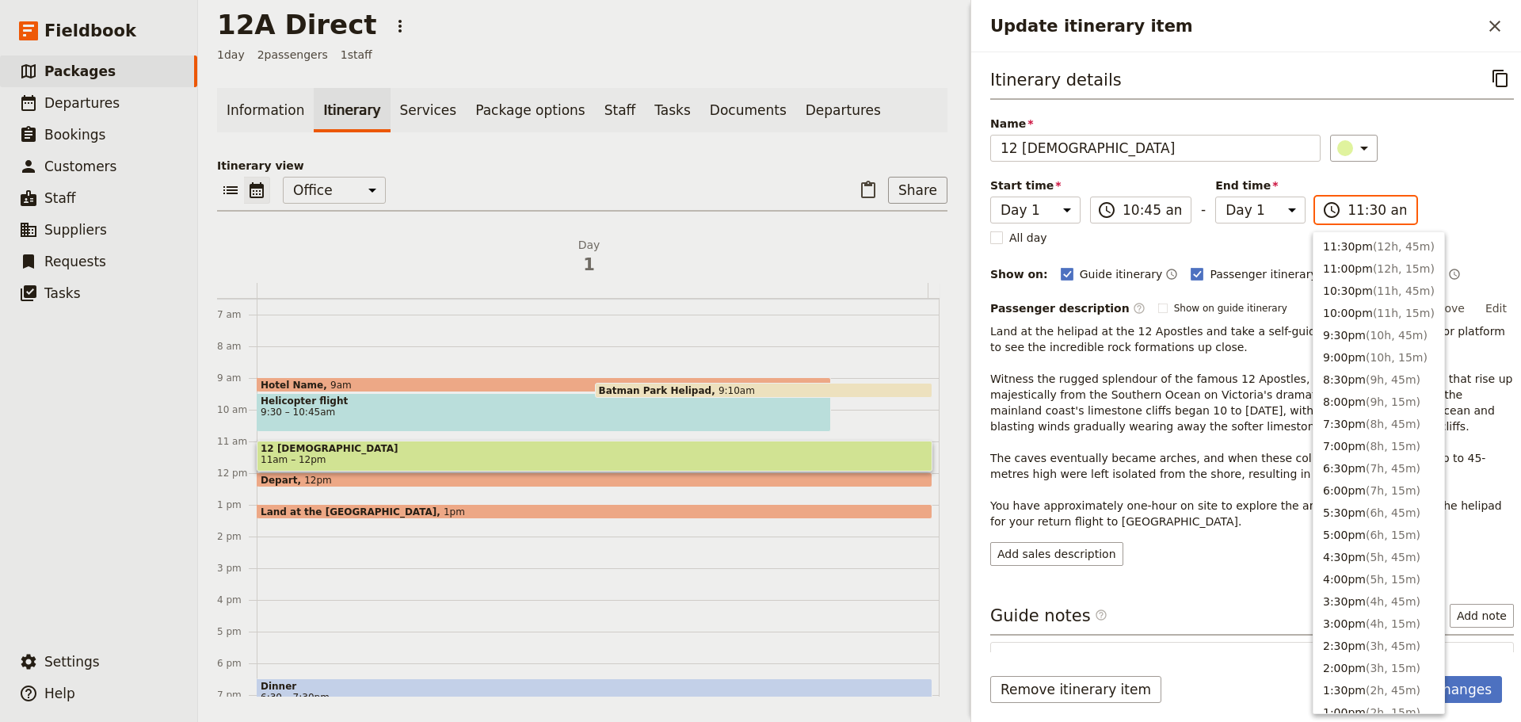
scroll to position [535, 0]
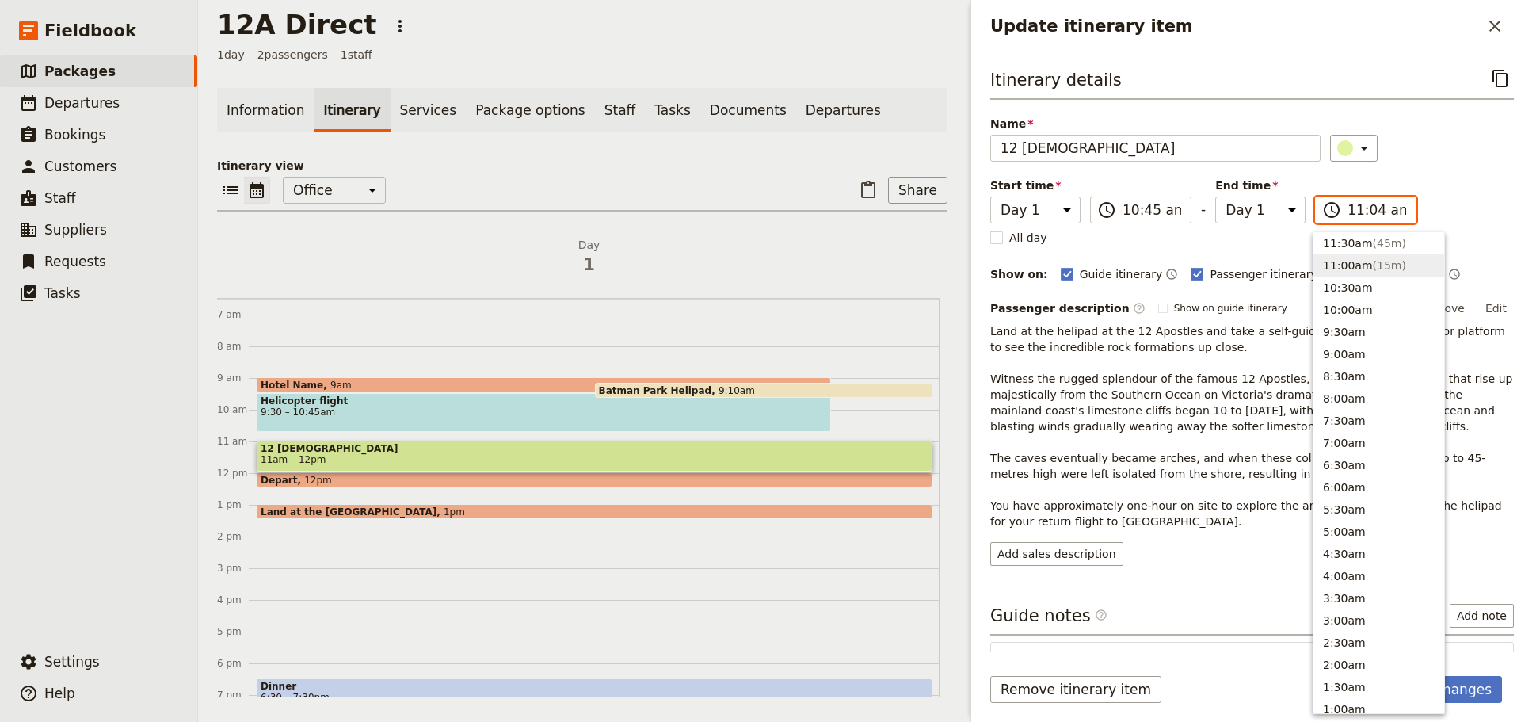
type input "11:45 am"
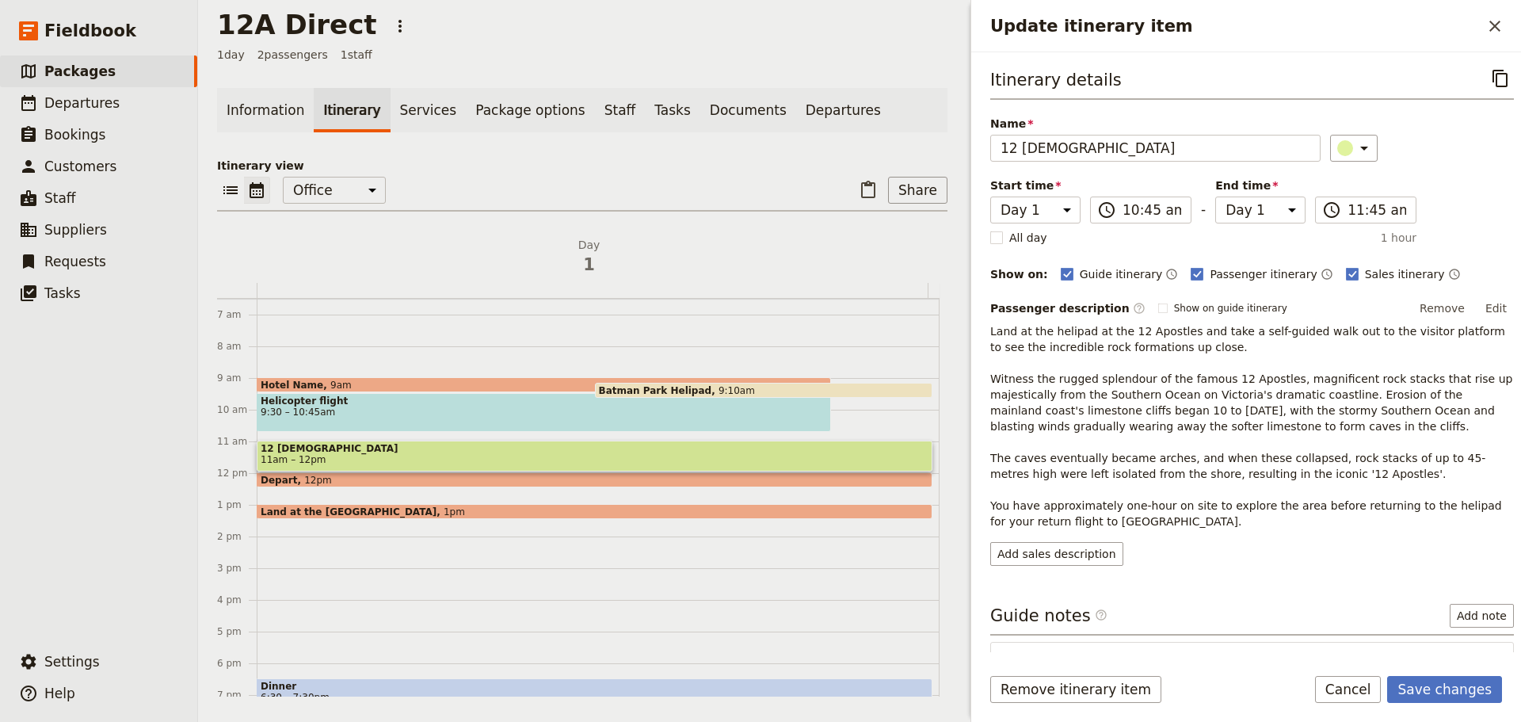
click at [1425, 137] on div "​" at bounding box center [1422, 148] width 184 height 27
click at [1468, 687] on button "Save changes" at bounding box center [1444, 689] width 115 height 27
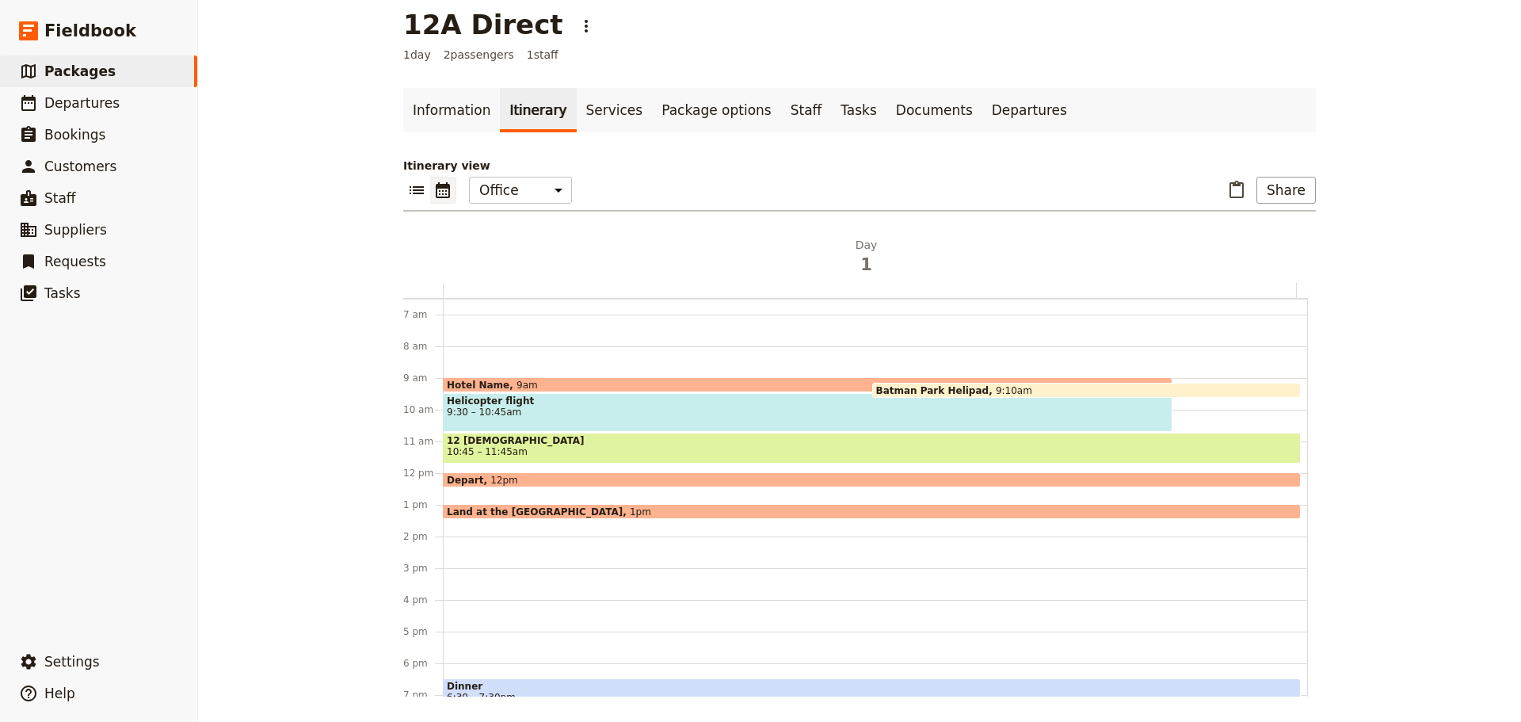
scroll to position [363, 0]
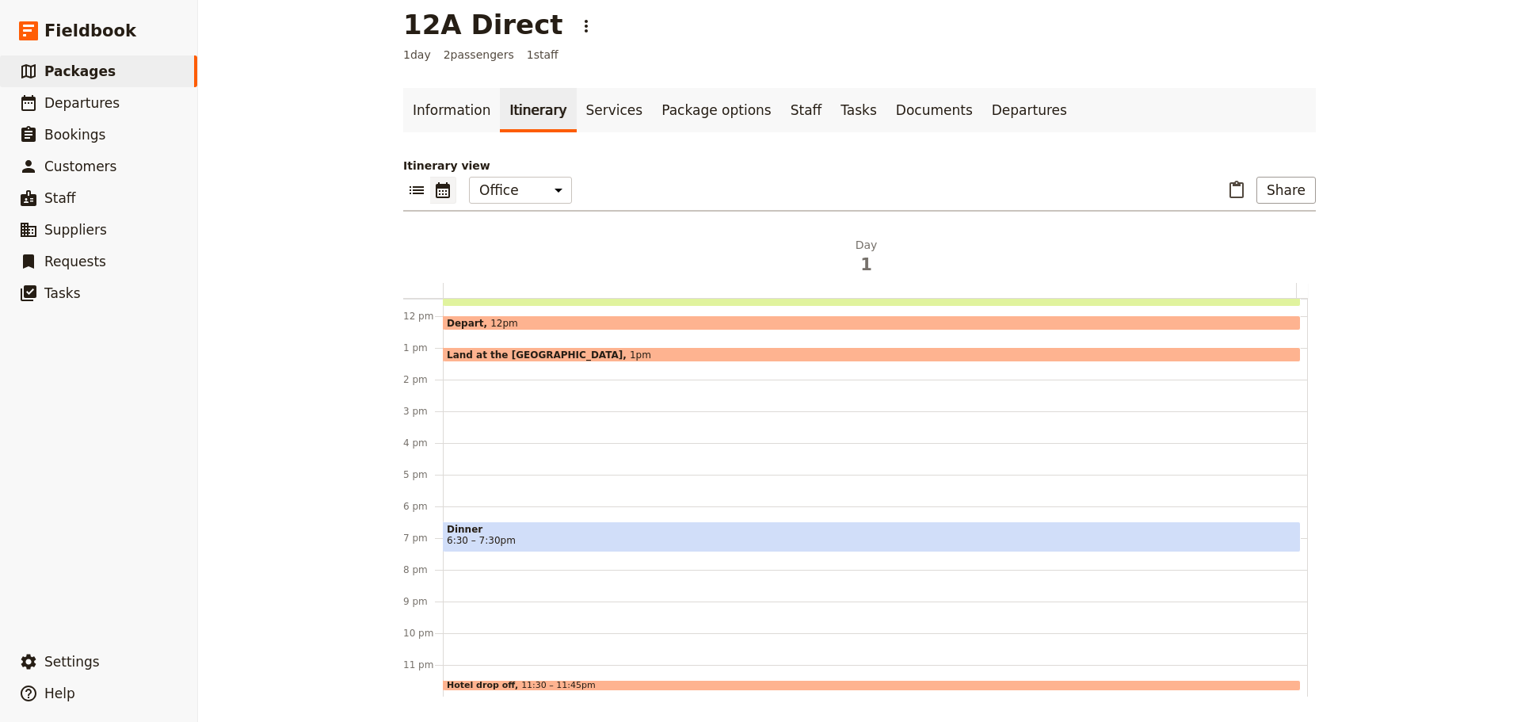
drag, startPoint x: 603, startPoint y: 531, endPoint x: 621, endPoint y: 528, distance: 18.5
click at [603, 532] on span "Dinner" at bounding box center [872, 529] width 850 height 11
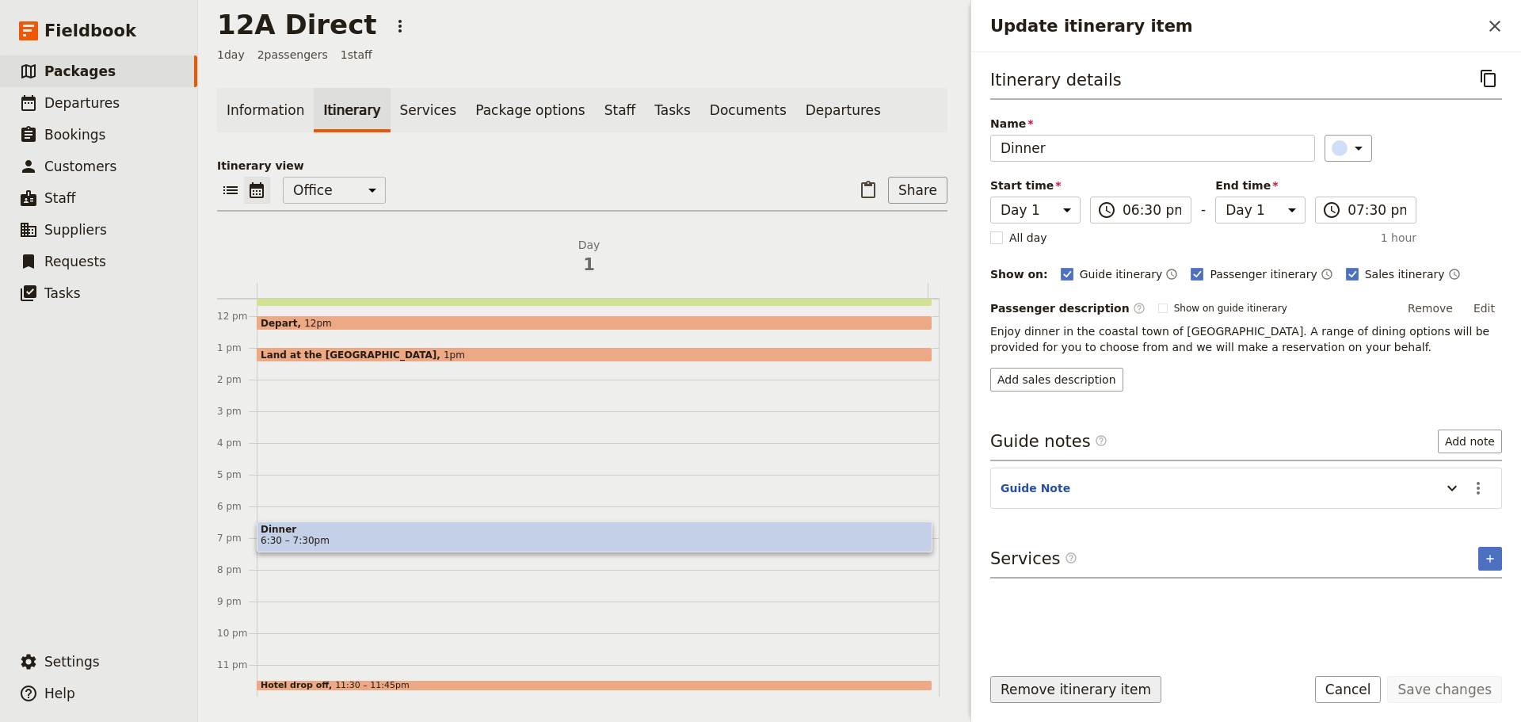
click at [1075, 687] on button "Remove itinerary item" at bounding box center [1075, 689] width 171 height 27
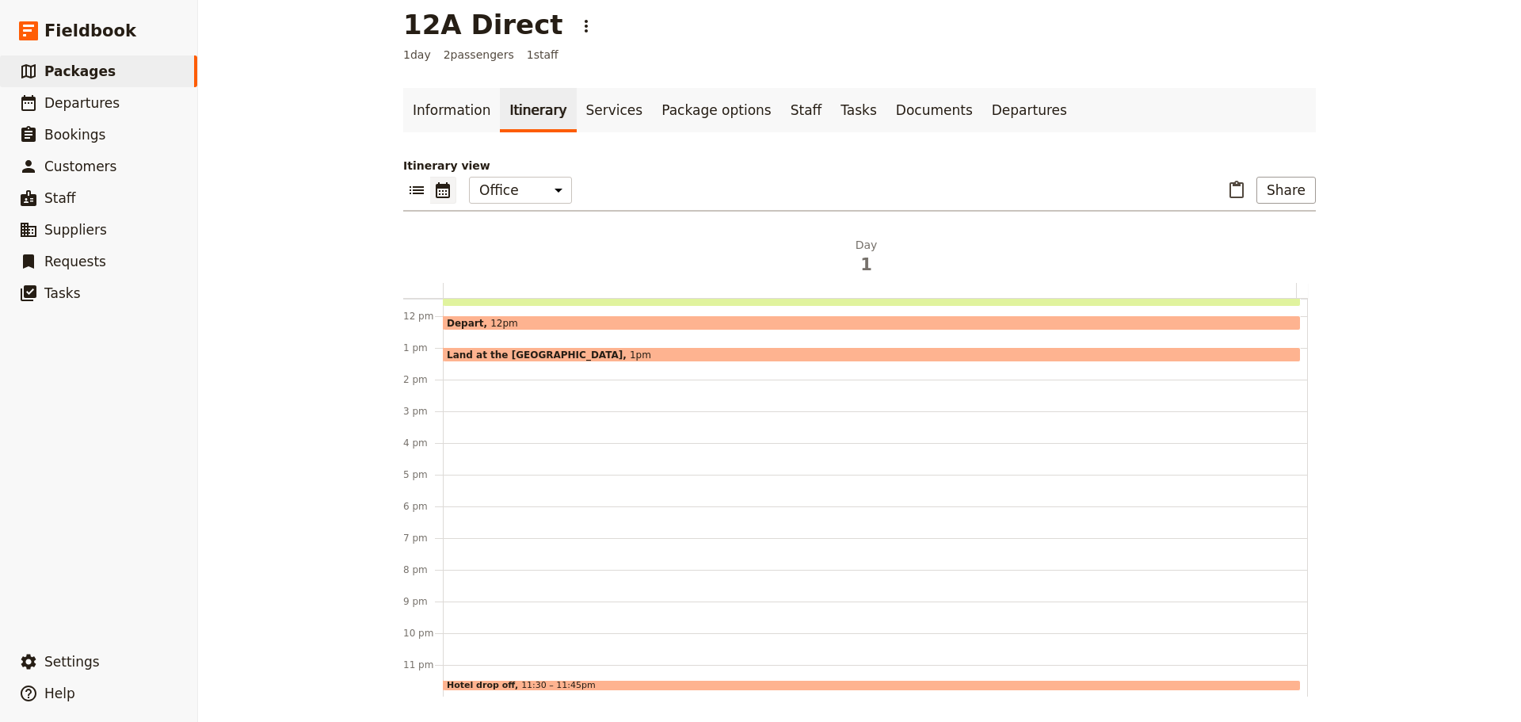
click at [482, 681] on span "Hotel drop off" at bounding box center [484, 685] width 74 height 10
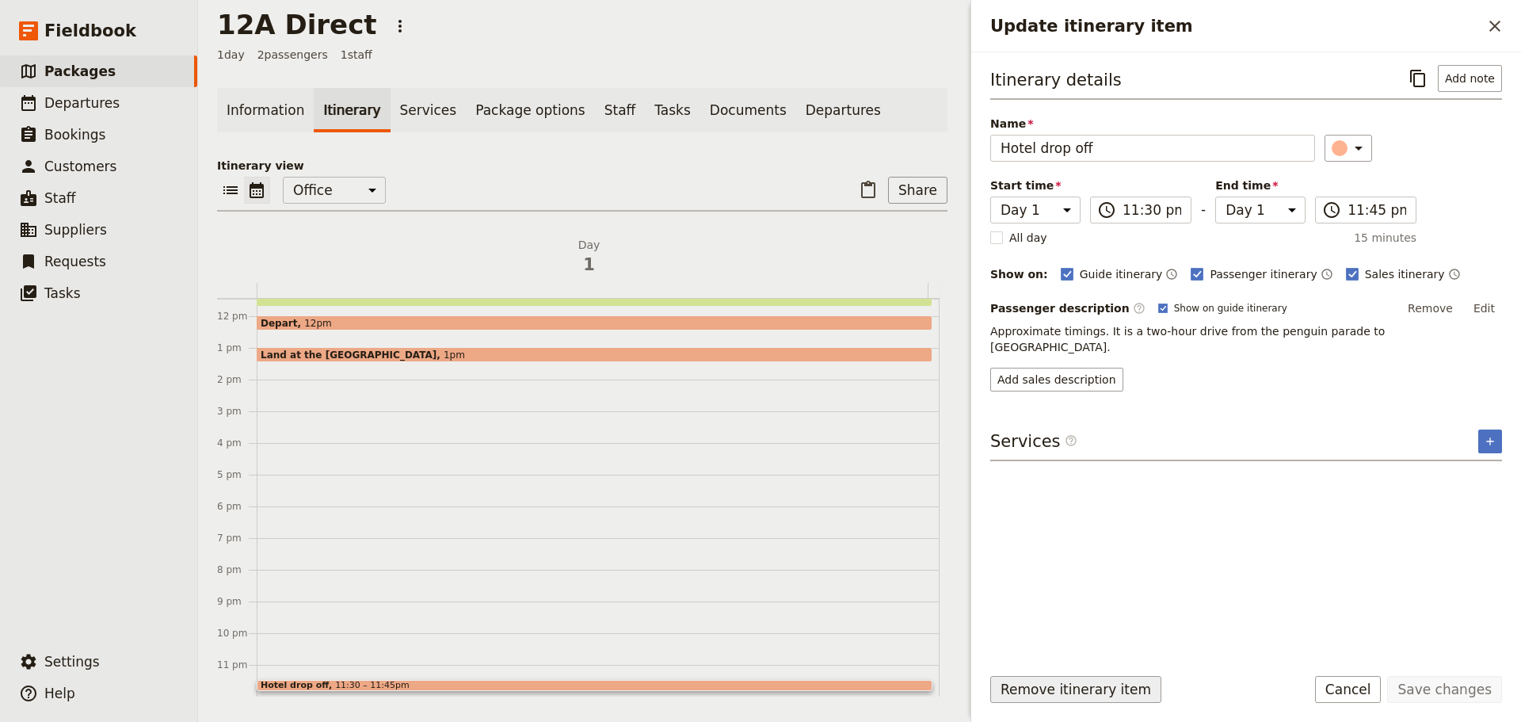
click at [1119, 691] on button "Remove itinerary item" at bounding box center [1075, 689] width 171 height 27
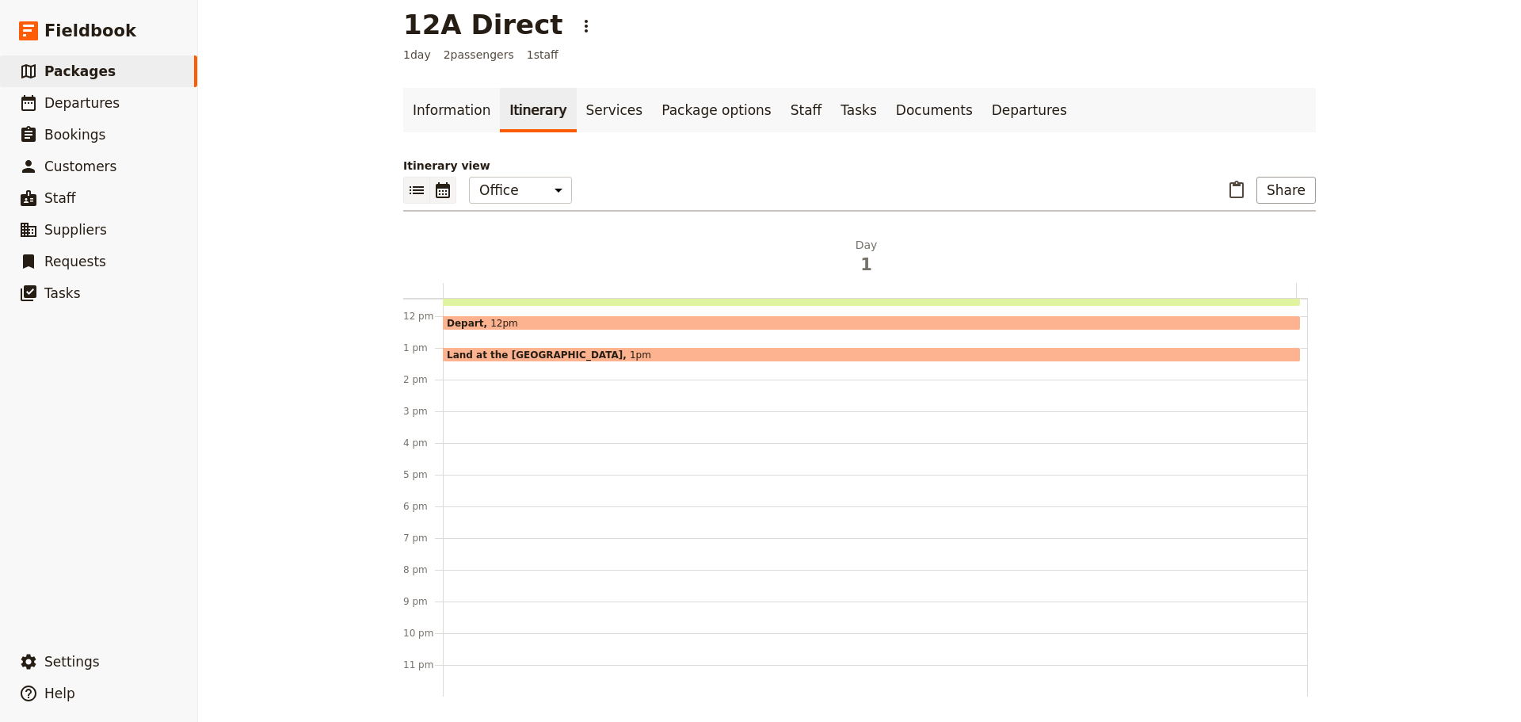
click at [409, 183] on icon "List view" at bounding box center [416, 190] width 19 height 19
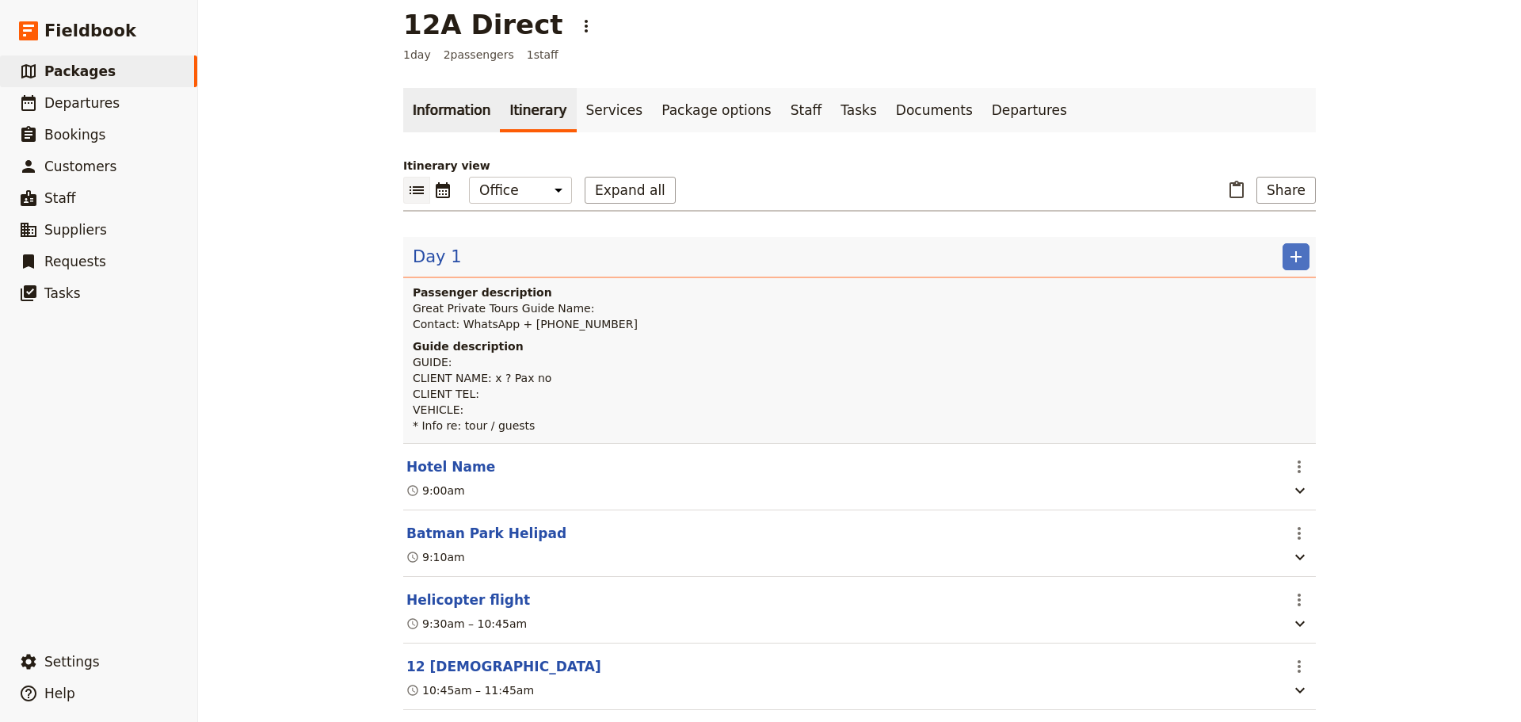
click at [420, 107] on link "Information" at bounding box center [451, 110] width 97 height 44
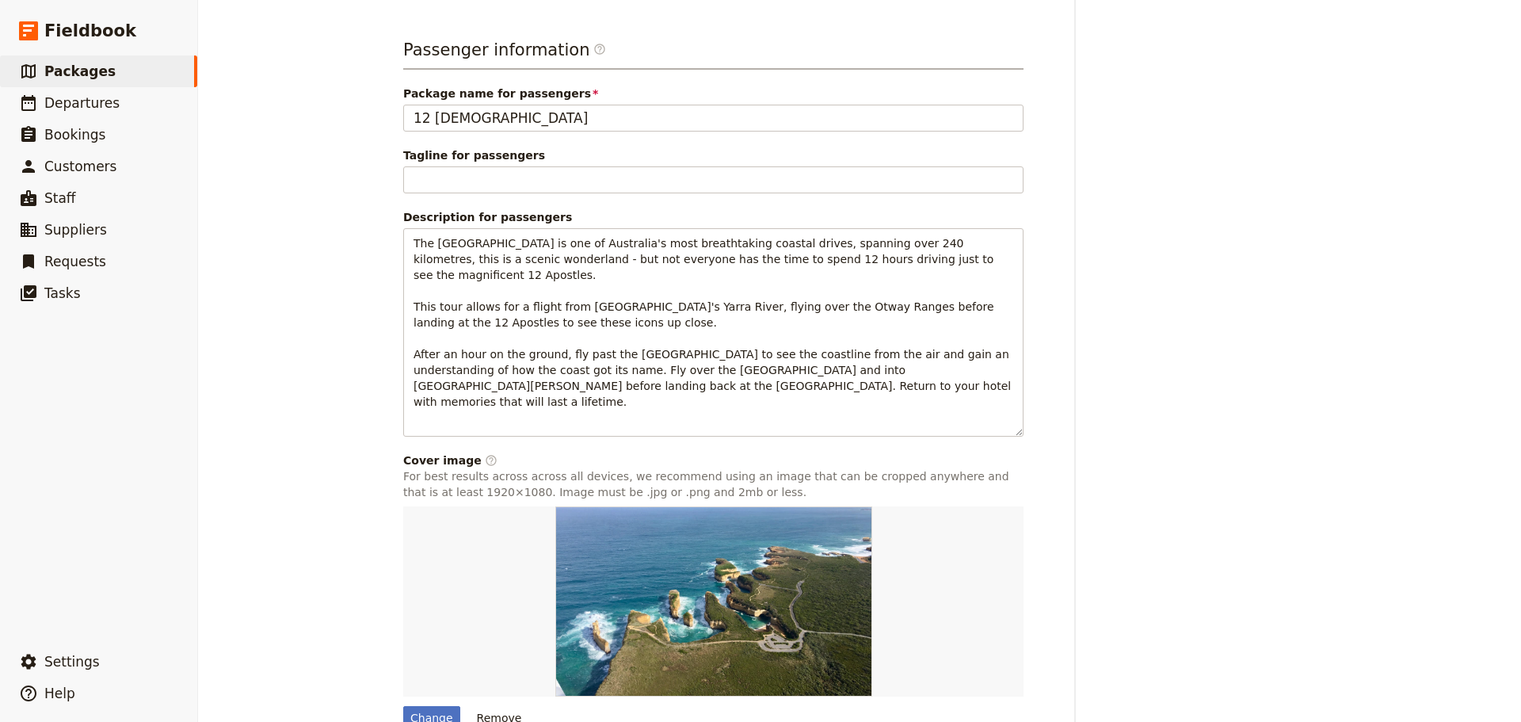
scroll to position [1100, 0]
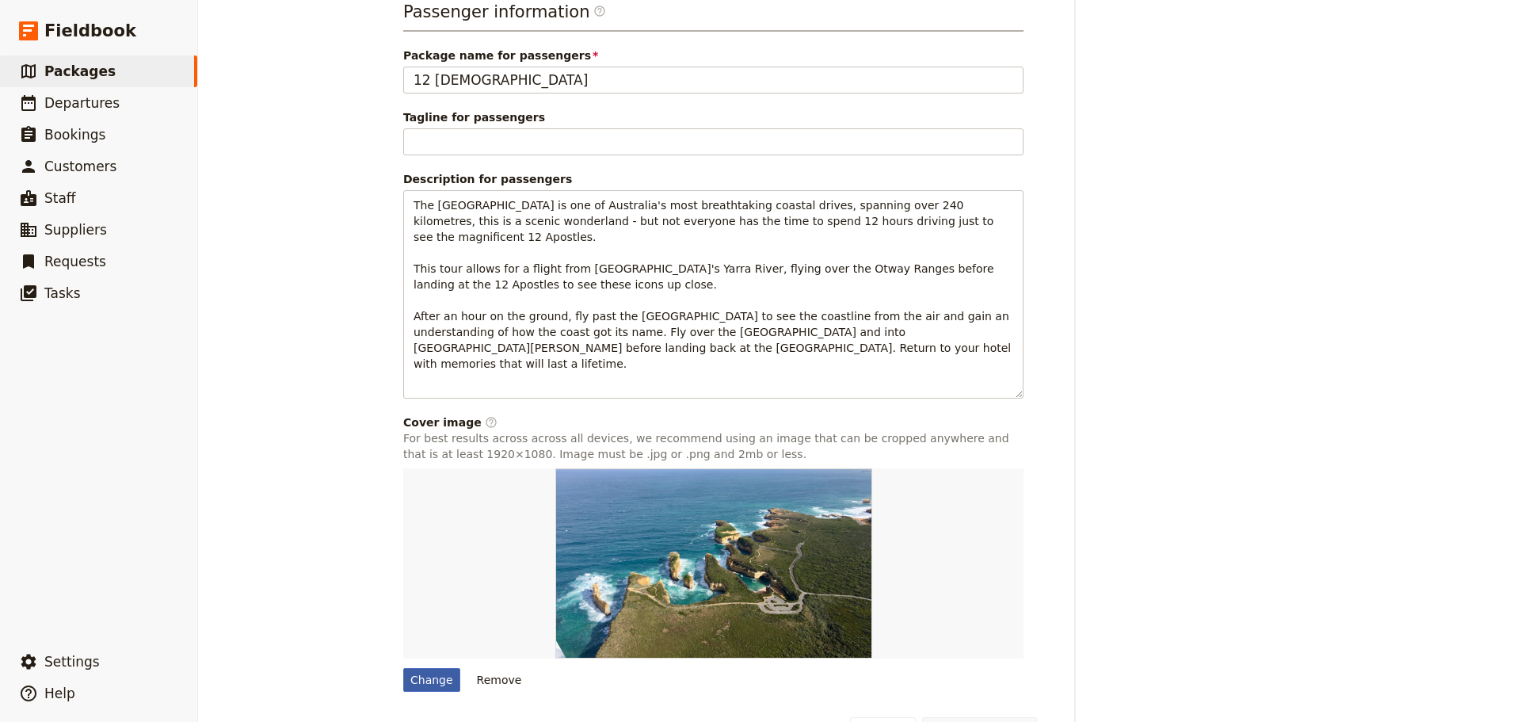
click at [428, 668] on div "Change" at bounding box center [431, 680] width 57 height 24
click at [403, 667] on input "Change" at bounding box center [402, 667] width 1 height 1
type input "C:\fakepath\12A from front heli.jpg"
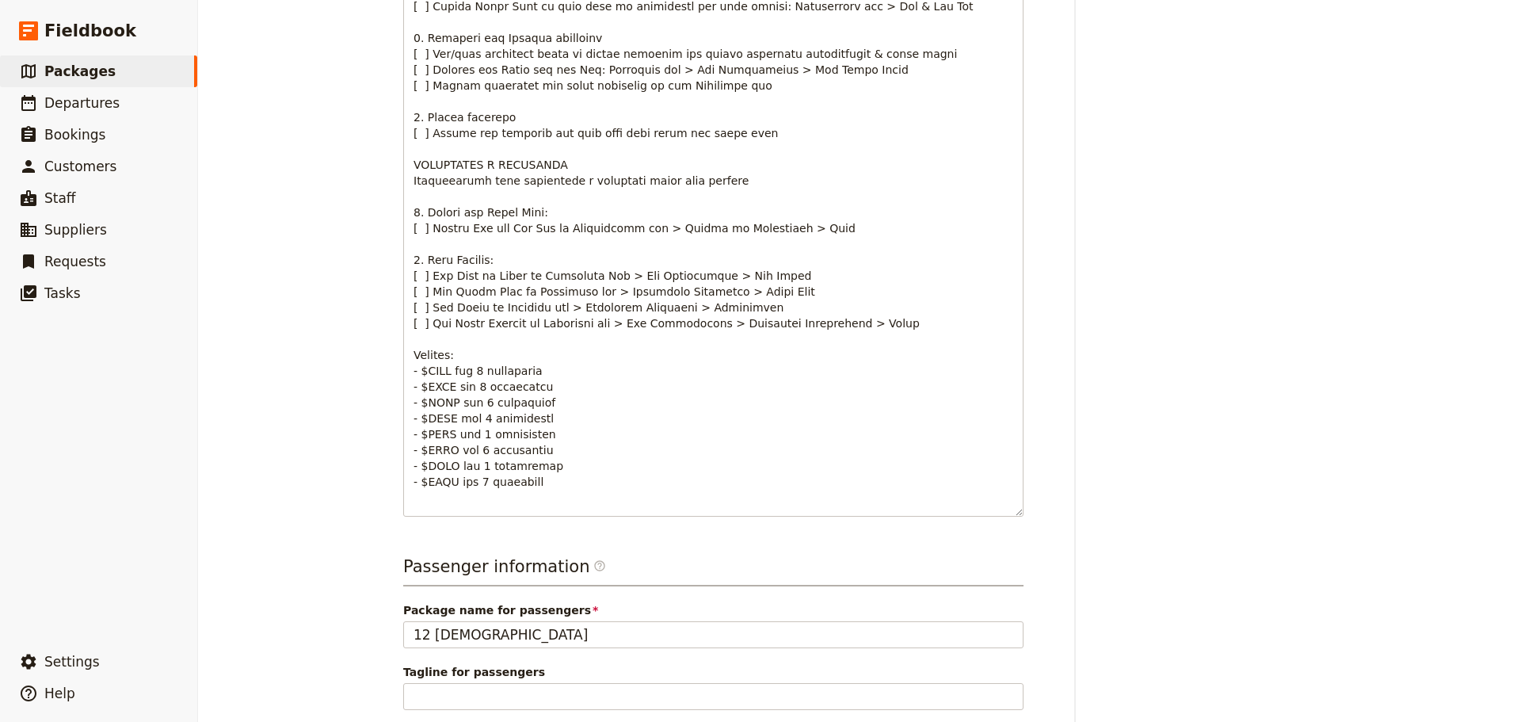
scroll to position [0, 0]
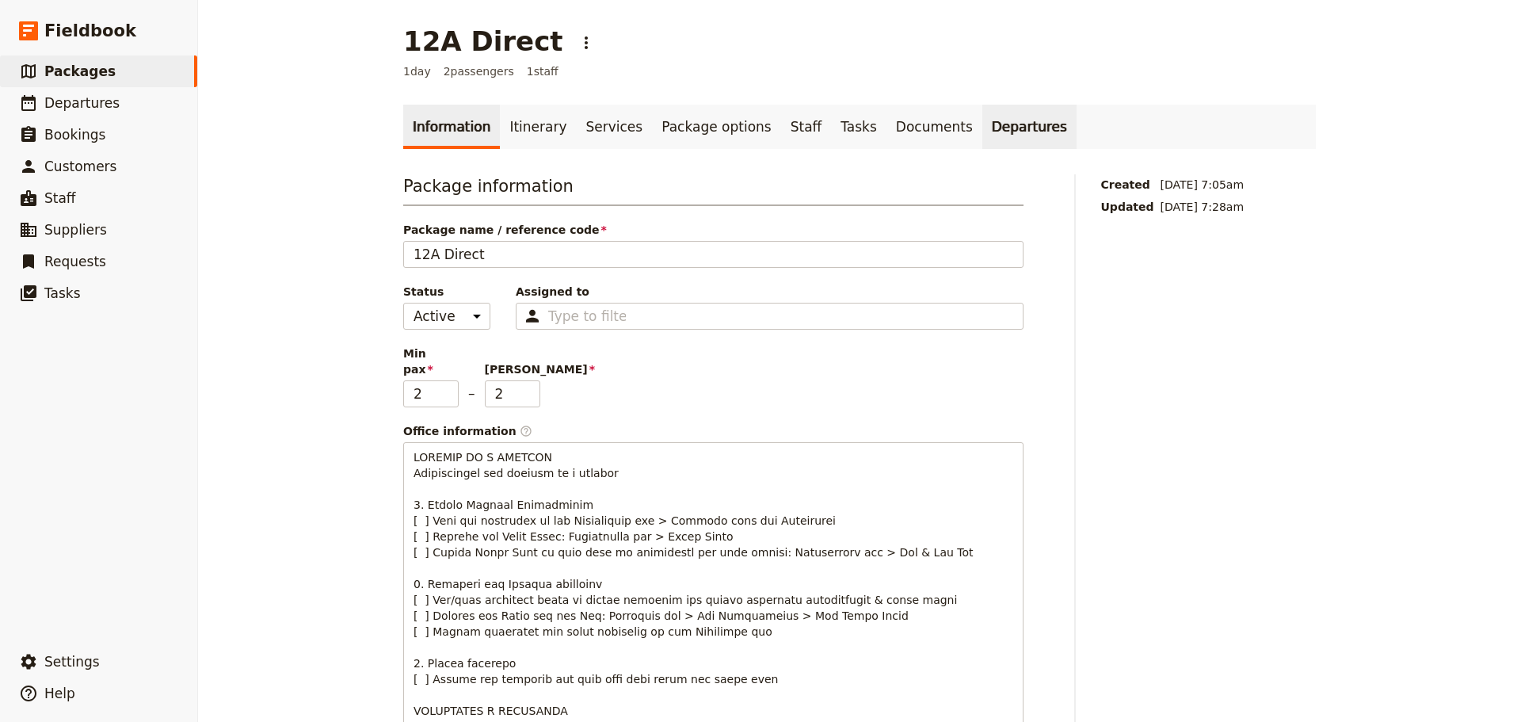
click at [982, 129] on link "Departures" at bounding box center [1029, 127] width 94 height 44
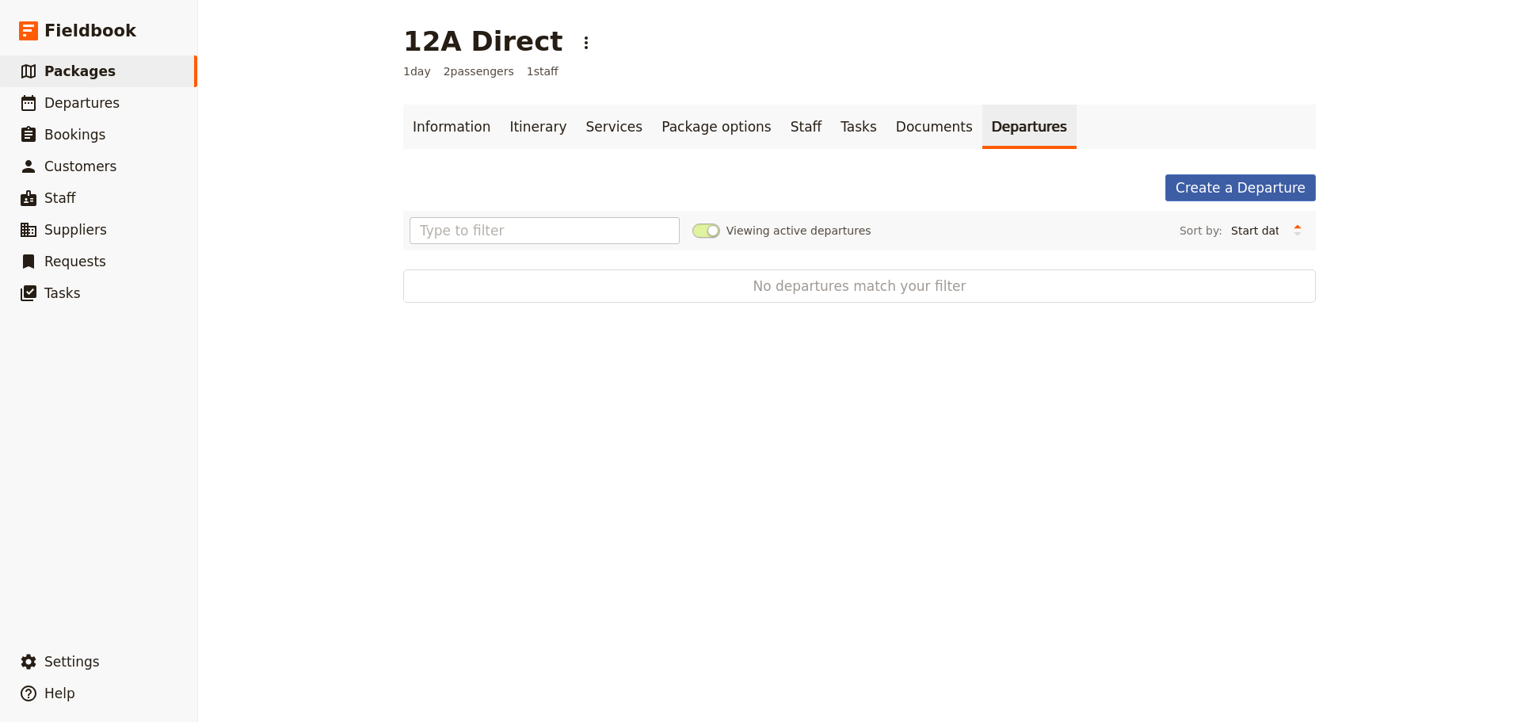
click at [1223, 188] on link "Create a Departure" at bounding box center [1240, 187] width 150 height 27
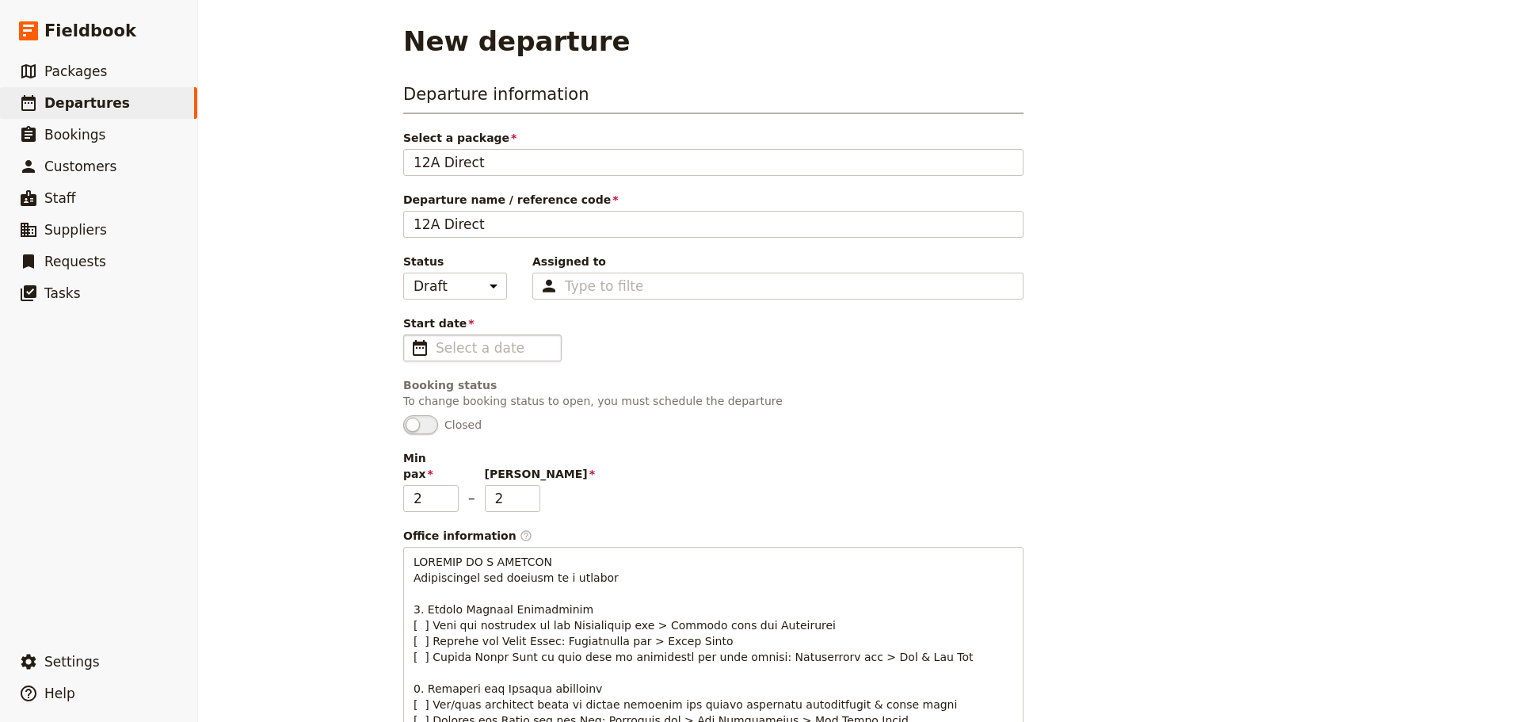
click at [410, 345] on span "​" at bounding box center [419, 347] width 19 height 19
click at [436, 345] on input "Start date ​" at bounding box center [494, 347] width 116 height 19
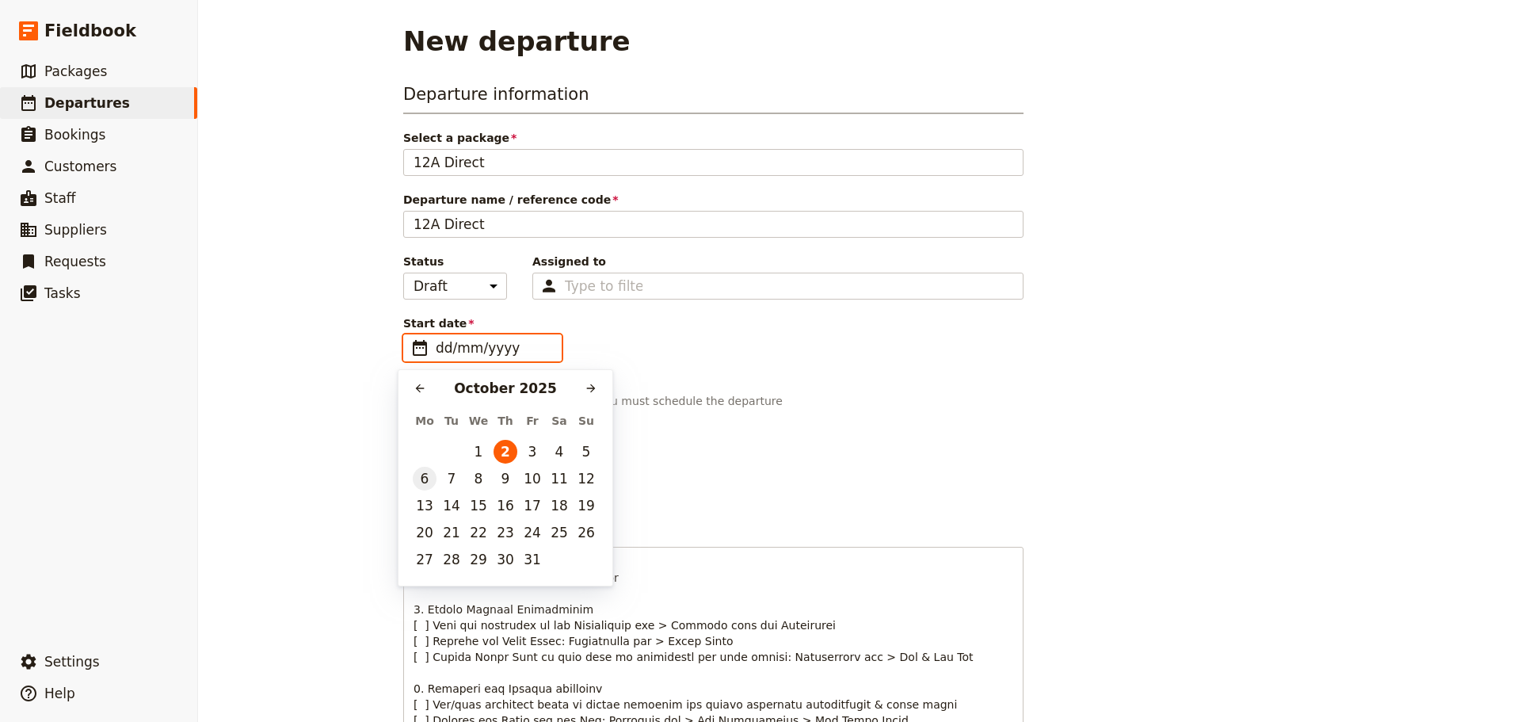
click at [417, 474] on button "6" at bounding box center [425, 479] width 24 height 24
type input "[DATE]"
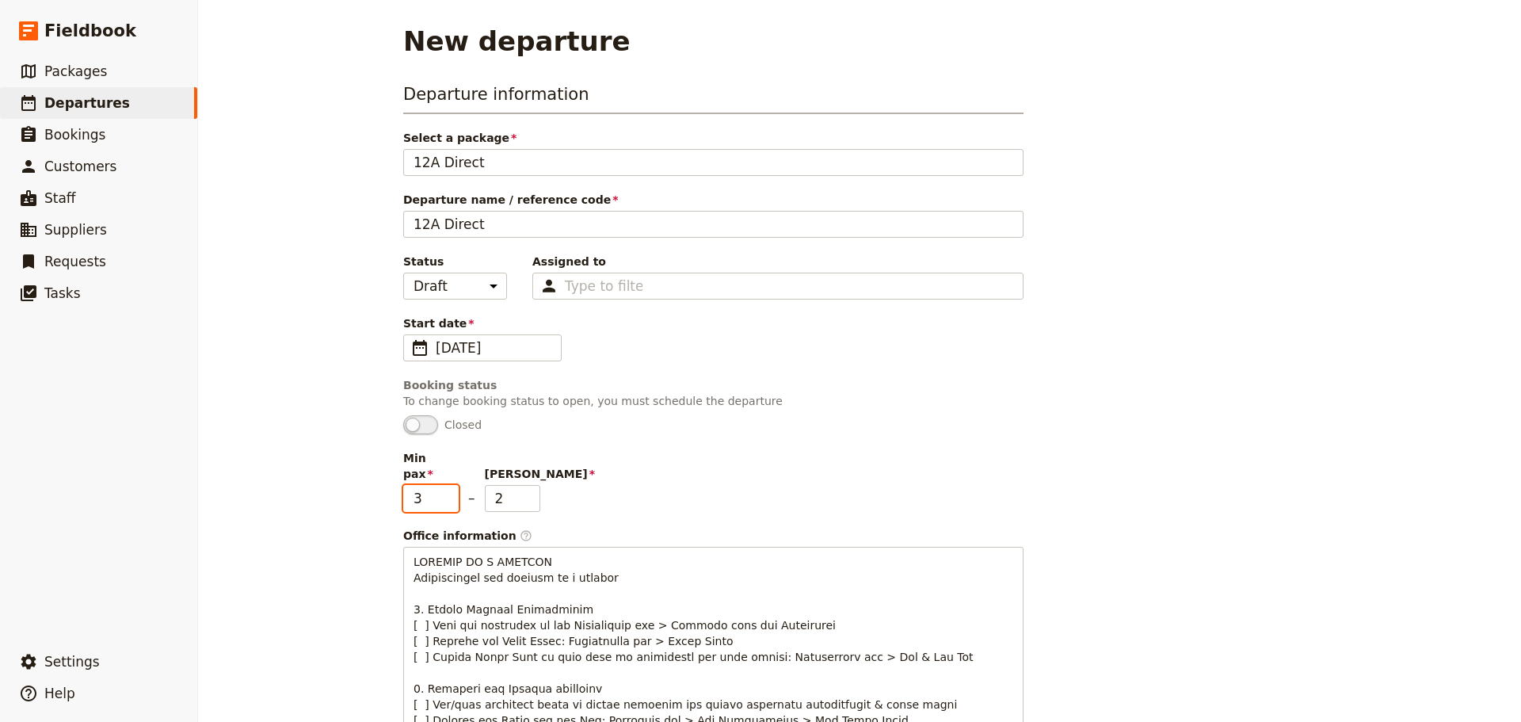
type input "3"
click at [441, 485] on input "3" at bounding box center [430, 498] width 55 height 27
click at [518, 485] on input "4" at bounding box center [512, 498] width 55 height 27
type input "3"
click at [525, 490] on input "3" at bounding box center [512, 498] width 55 height 27
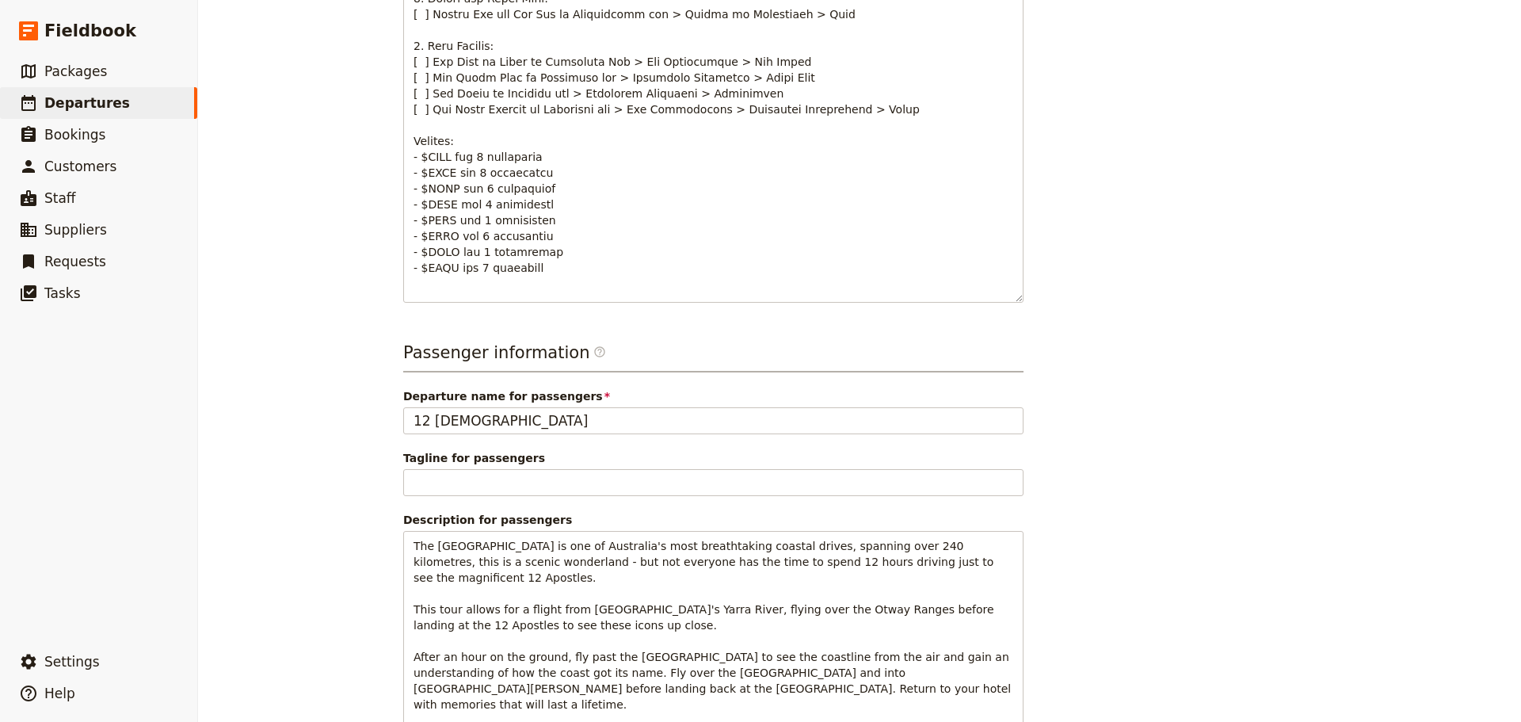
scroll to position [929, 0]
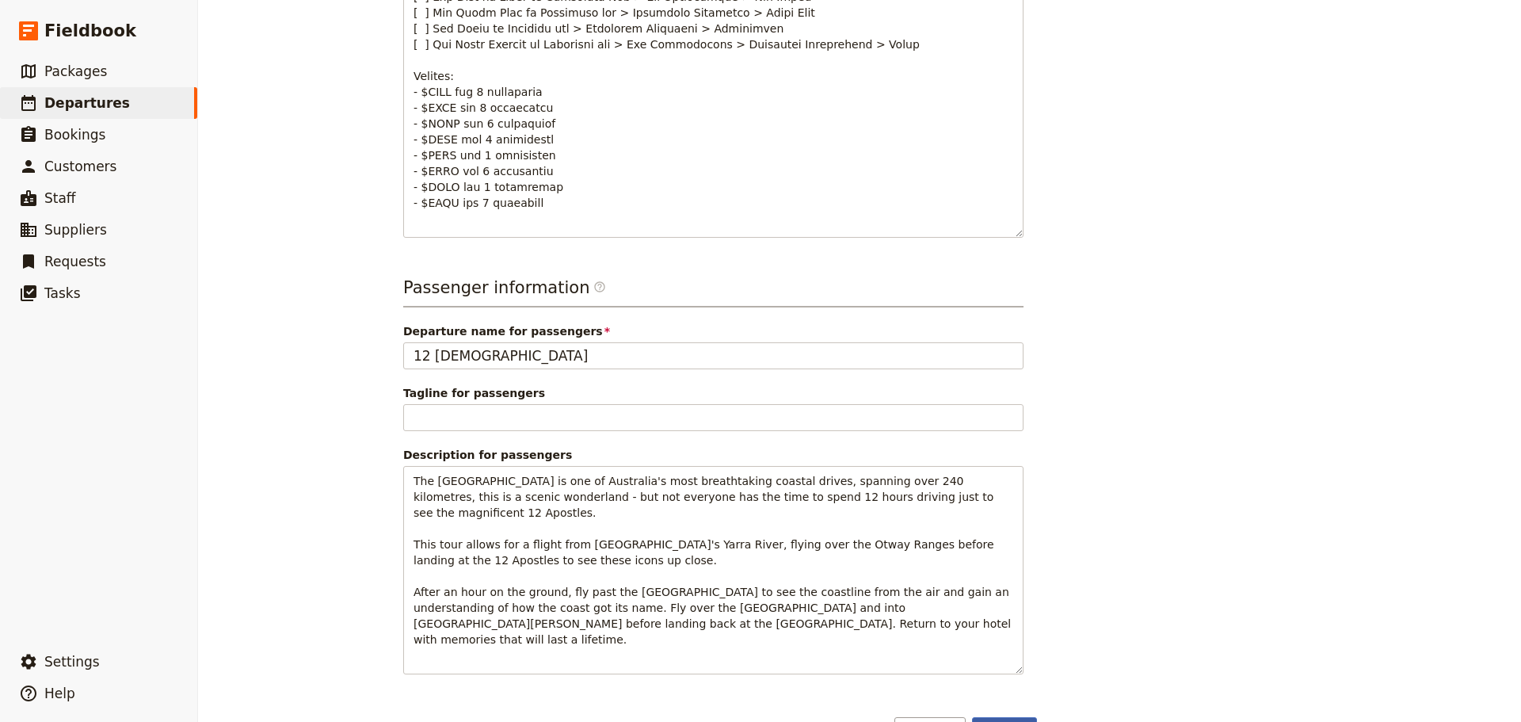
click at [993, 717] on button "Create" at bounding box center [1005, 730] width 66 height 27
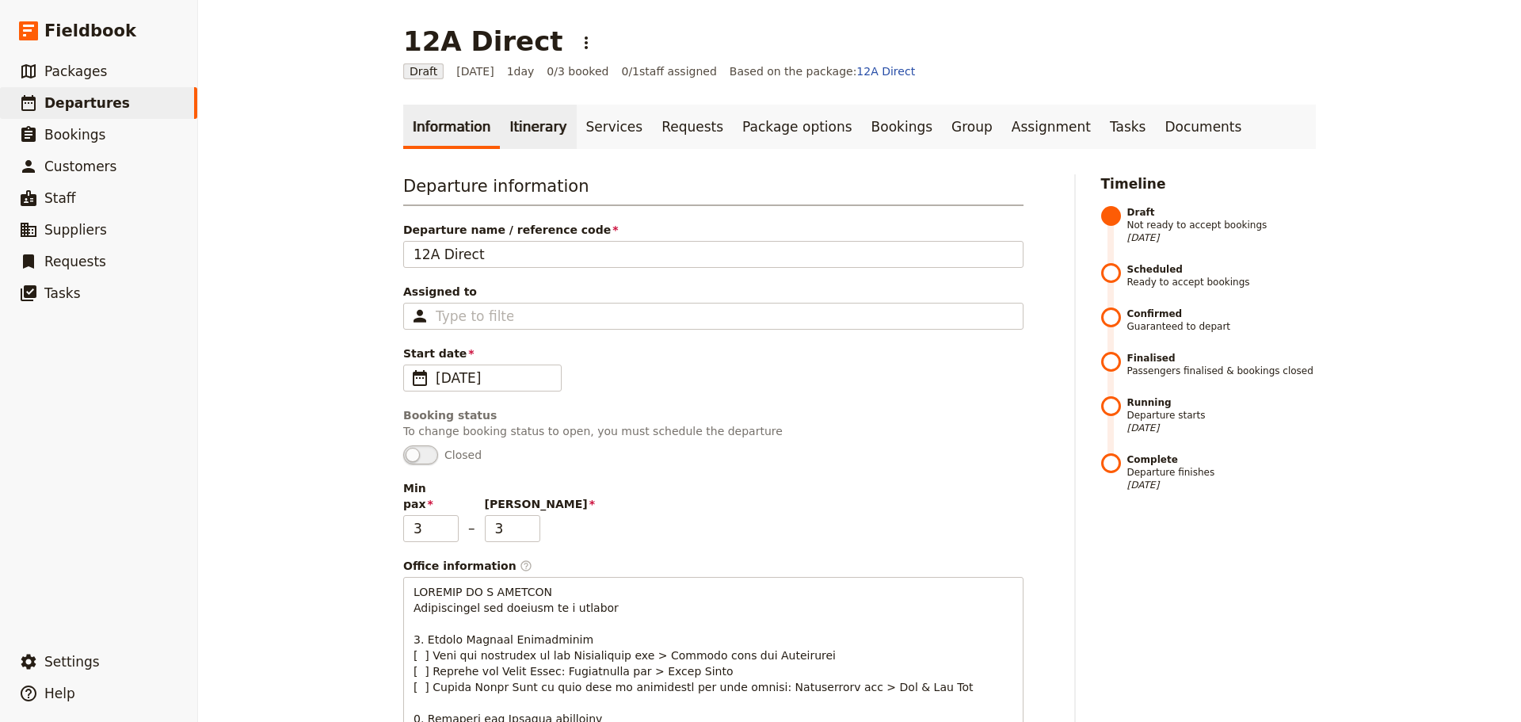
click at [512, 120] on link "Itinerary" at bounding box center [538, 127] width 76 height 44
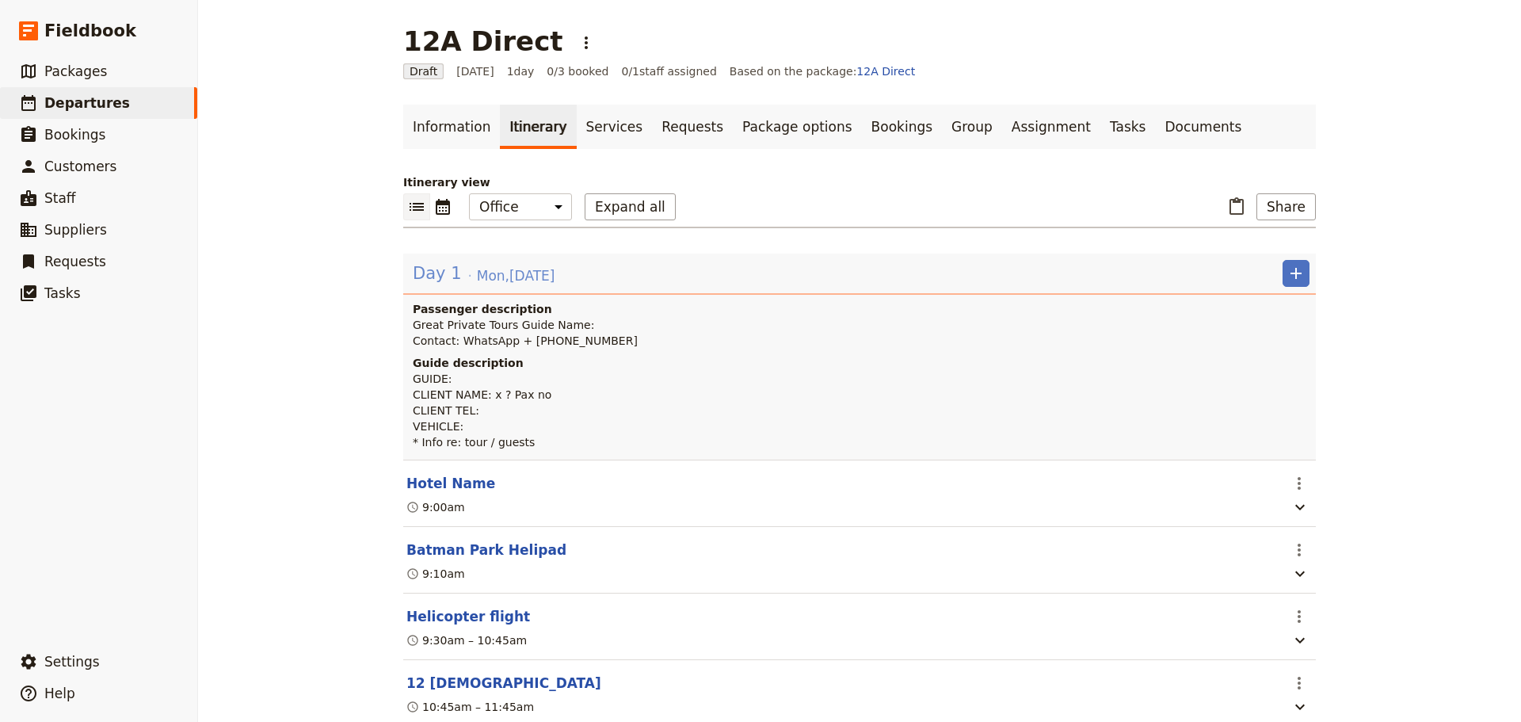
click at [422, 279] on span "Day 1" at bounding box center [437, 273] width 49 height 24
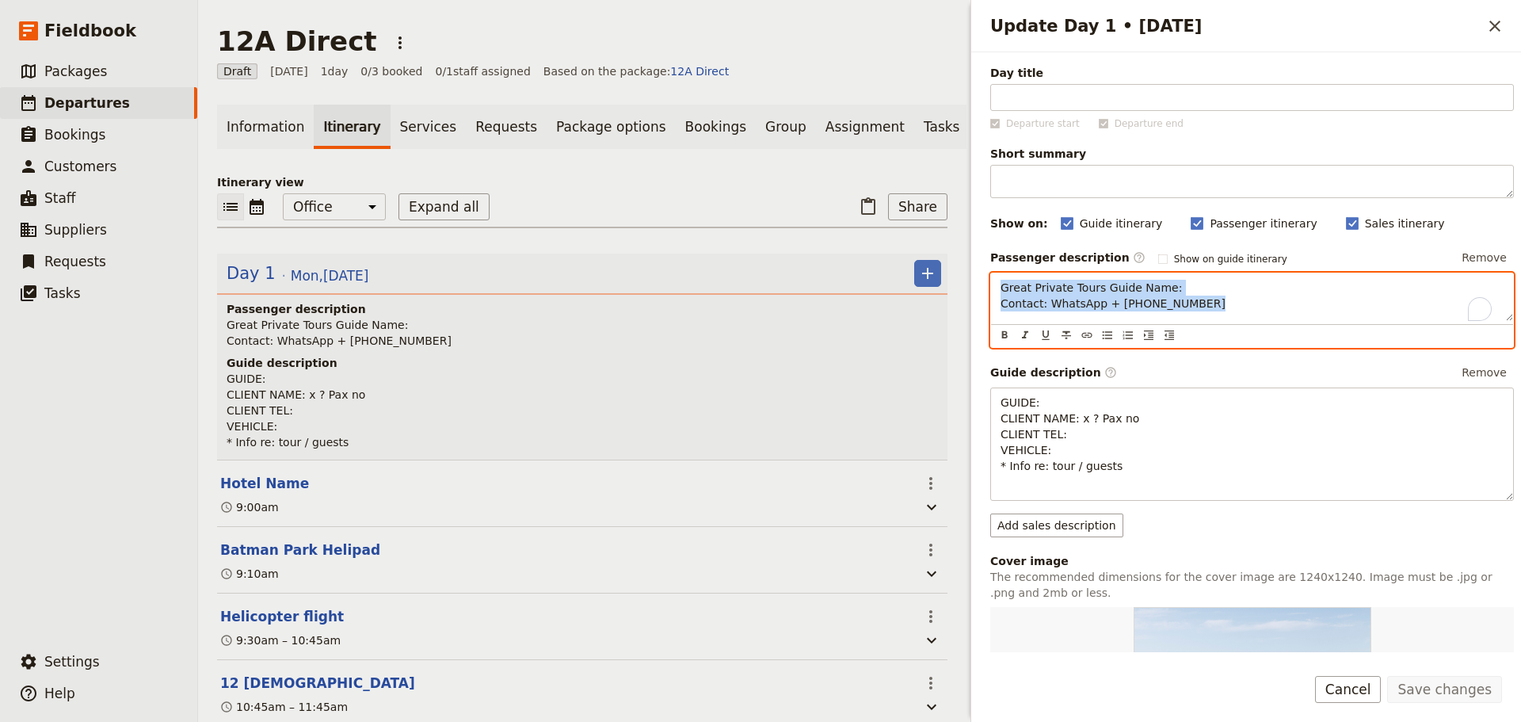
drag, startPoint x: 1203, startPoint y: 303, endPoint x: 938, endPoint y: 281, distance: 266.2
click at [938, 281] on div "12A Direct ​ Draft [DATE] 1 day 0/3 booked 0 / 1 staff assigned Based on the pa…" at bounding box center [859, 361] width 1323 height 722
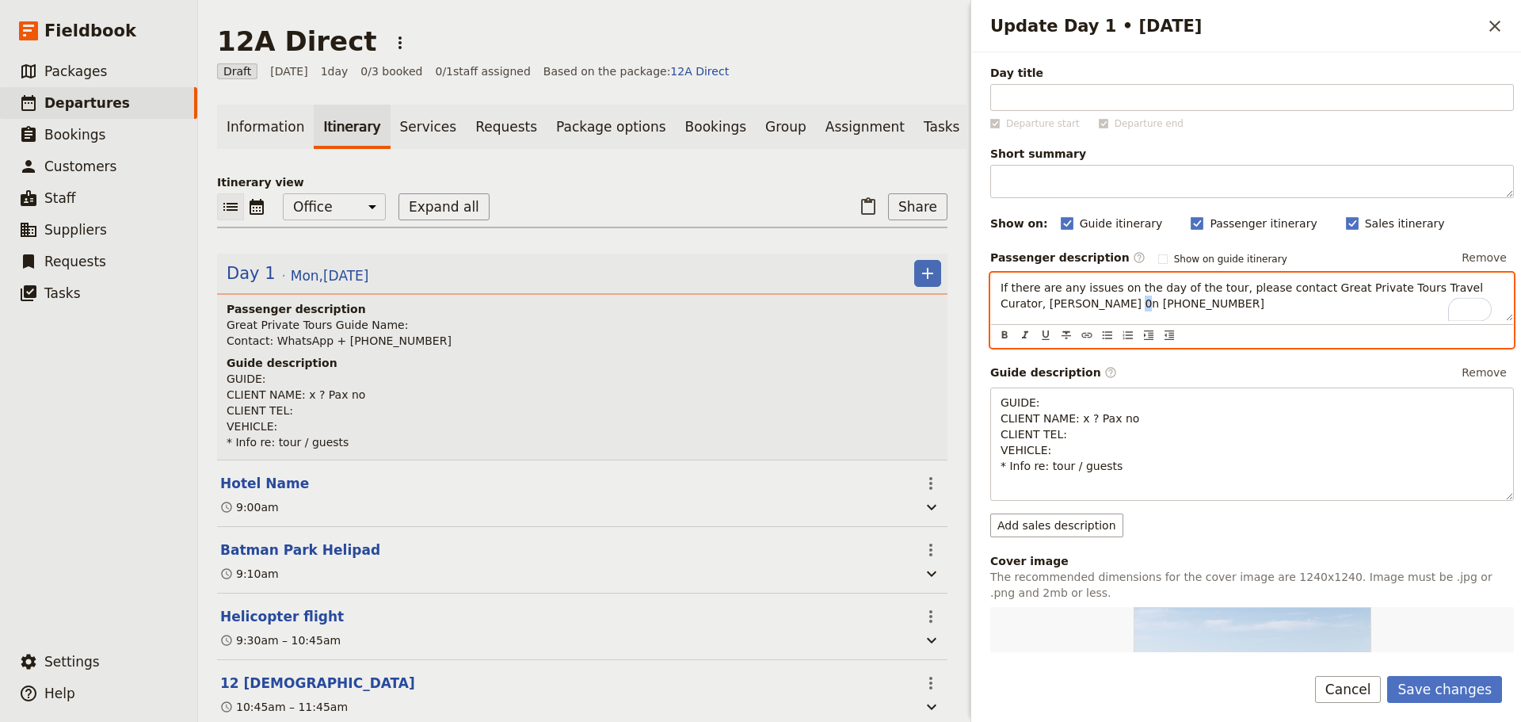
click at [1079, 305] on span "If there are any issues on the day of the tour, please contact Great Private To…" at bounding box center [1243, 295] width 486 height 29
click at [1202, 306] on p "If there are any issues on the day of the tour, please contact Great Private To…" at bounding box center [1251, 296] width 503 height 32
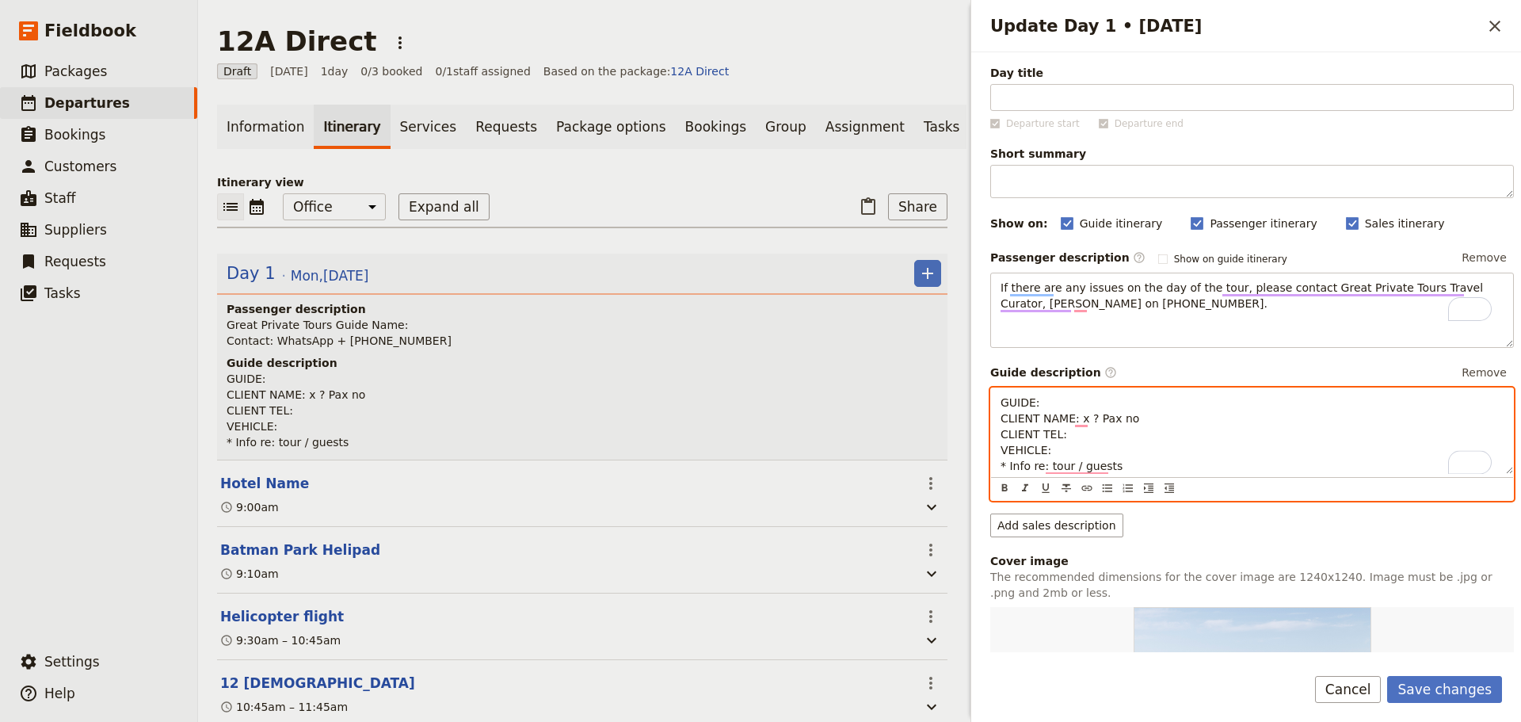
drag, startPoint x: 1002, startPoint y: 432, endPoint x: 912, endPoint y: 387, distance: 100.6
click at [912, 387] on div "12A Direct ​ Draft [DATE] 1 day 0/3 booked 0 / 1 staff assigned Based on the pa…" at bounding box center [859, 361] width 1323 height 722
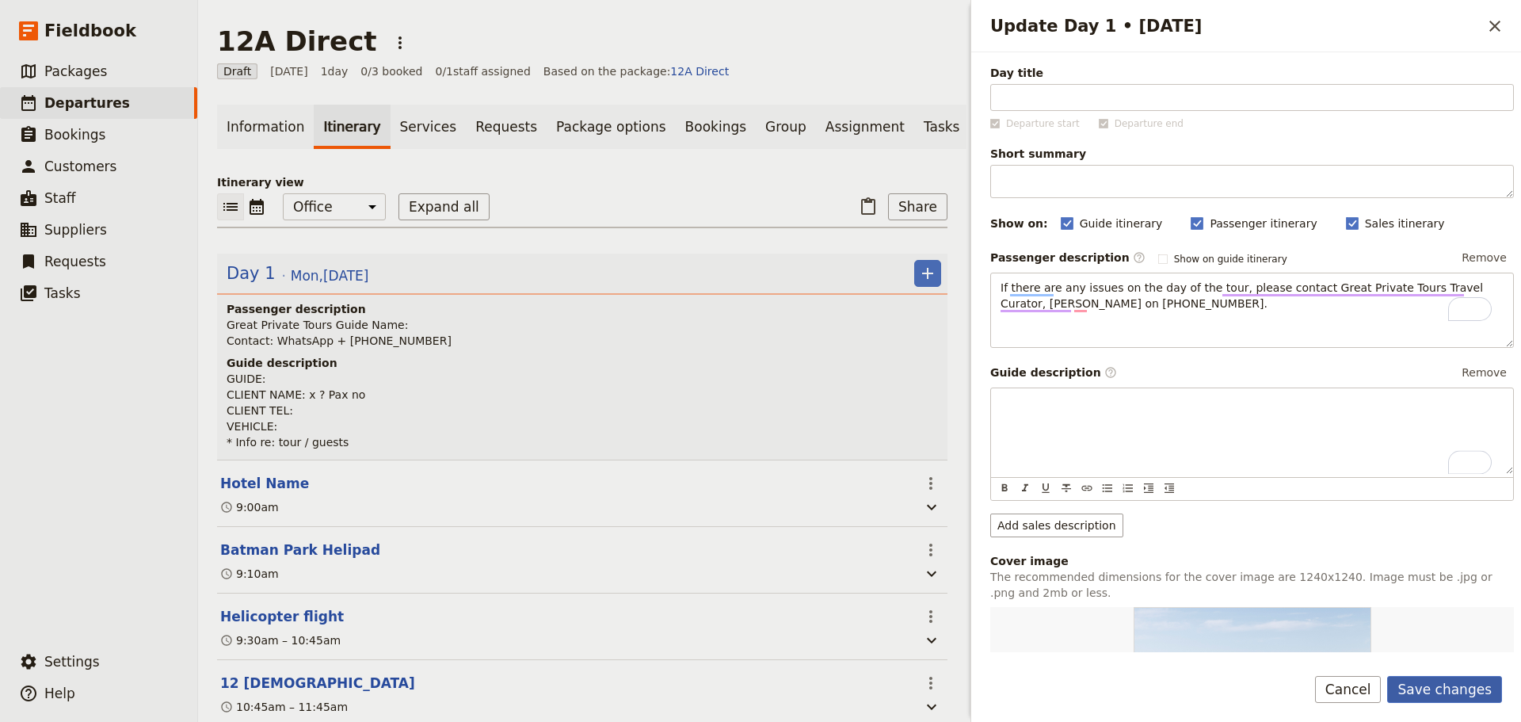
click at [1449, 676] on button "Save changes" at bounding box center [1444, 689] width 115 height 27
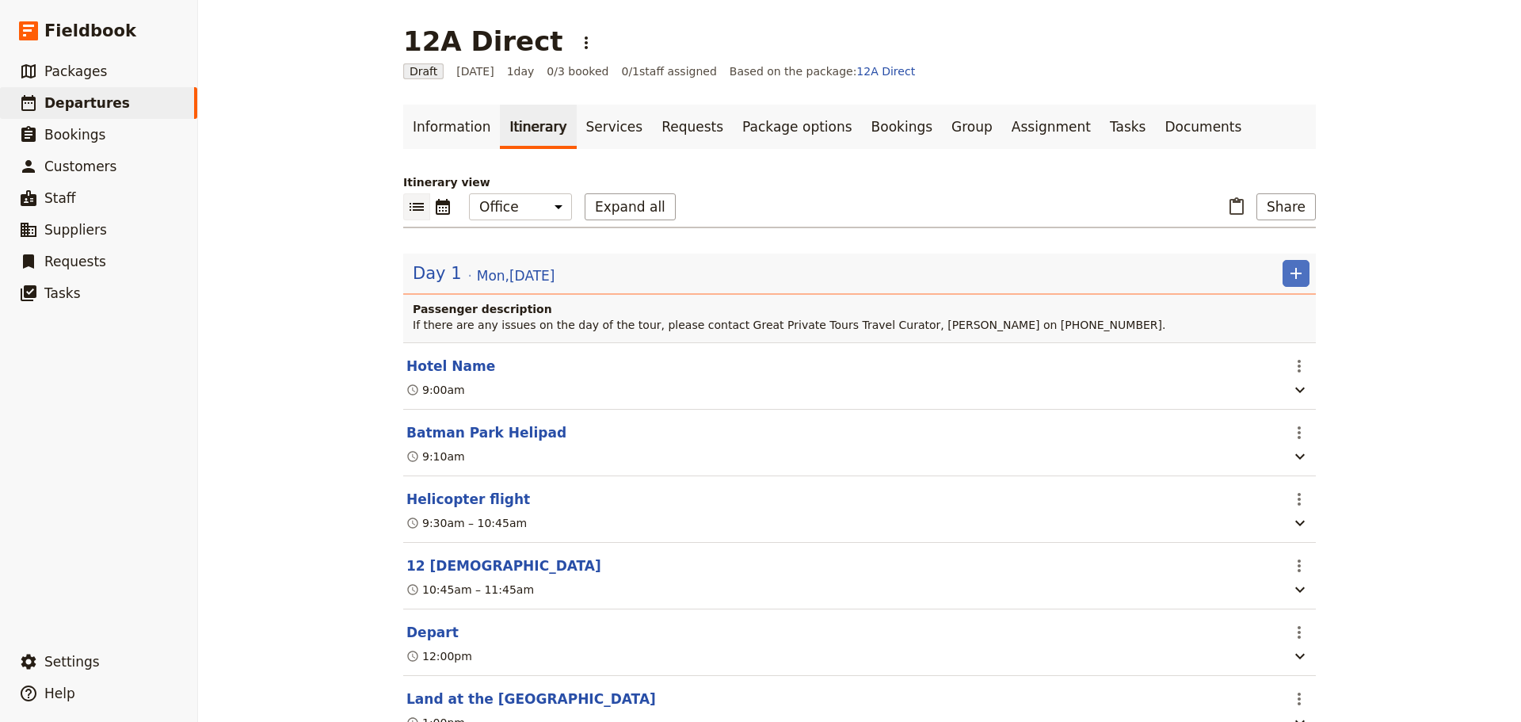
drag, startPoint x: 439, startPoint y: 369, endPoint x: 478, endPoint y: 337, distance: 50.6
click at [441, 369] on button "Hotel Name" at bounding box center [450, 365] width 89 height 19
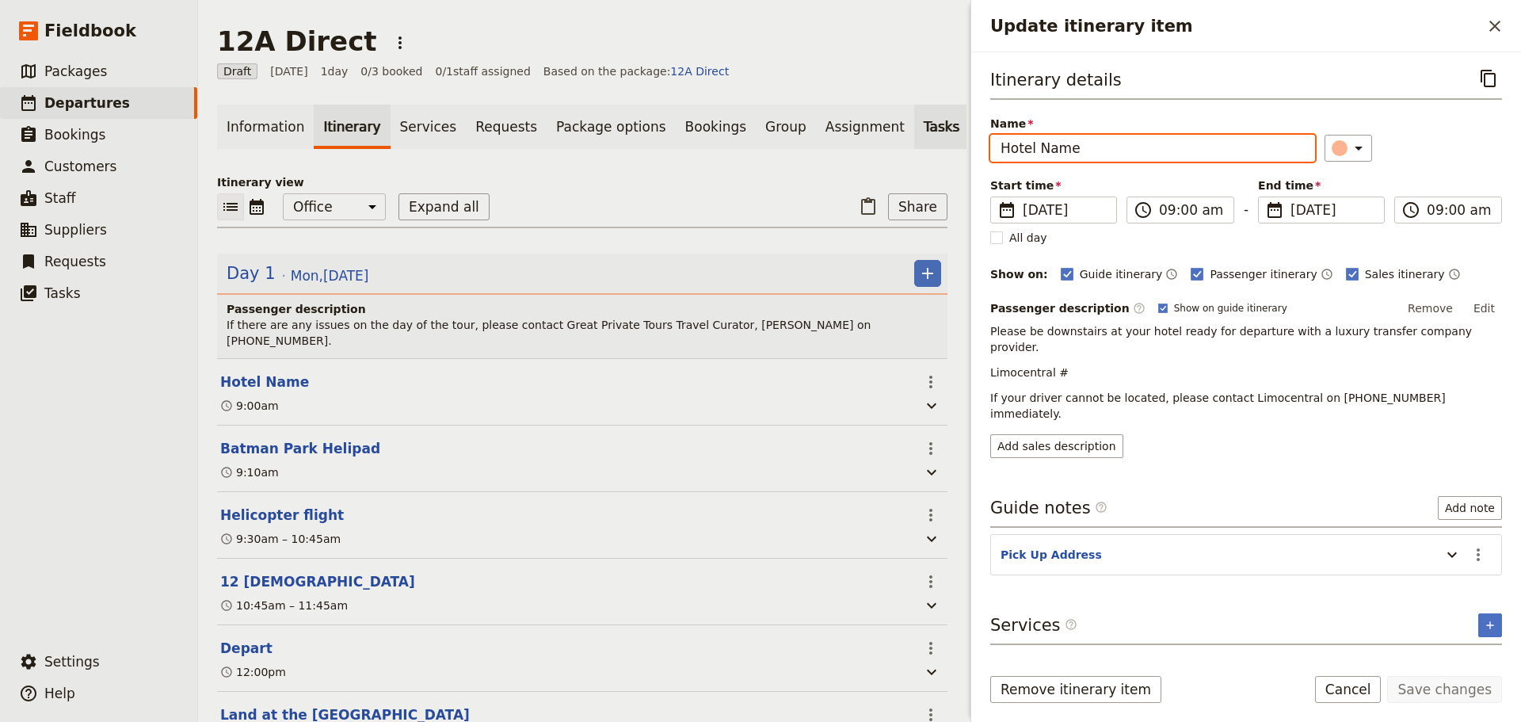
drag, startPoint x: 1101, startPoint y: 150, endPoint x: 848, endPoint y: 138, distance: 253.0
click at [848, 138] on div "12A Direct ​ Draft [DATE] 1 day 0/3 booked 0 / 1 staff assigned Based on the pa…" at bounding box center [859, 361] width 1323 height 722
type input "[PERSON_NAME] [GEOGRAPHIC_DATA]"
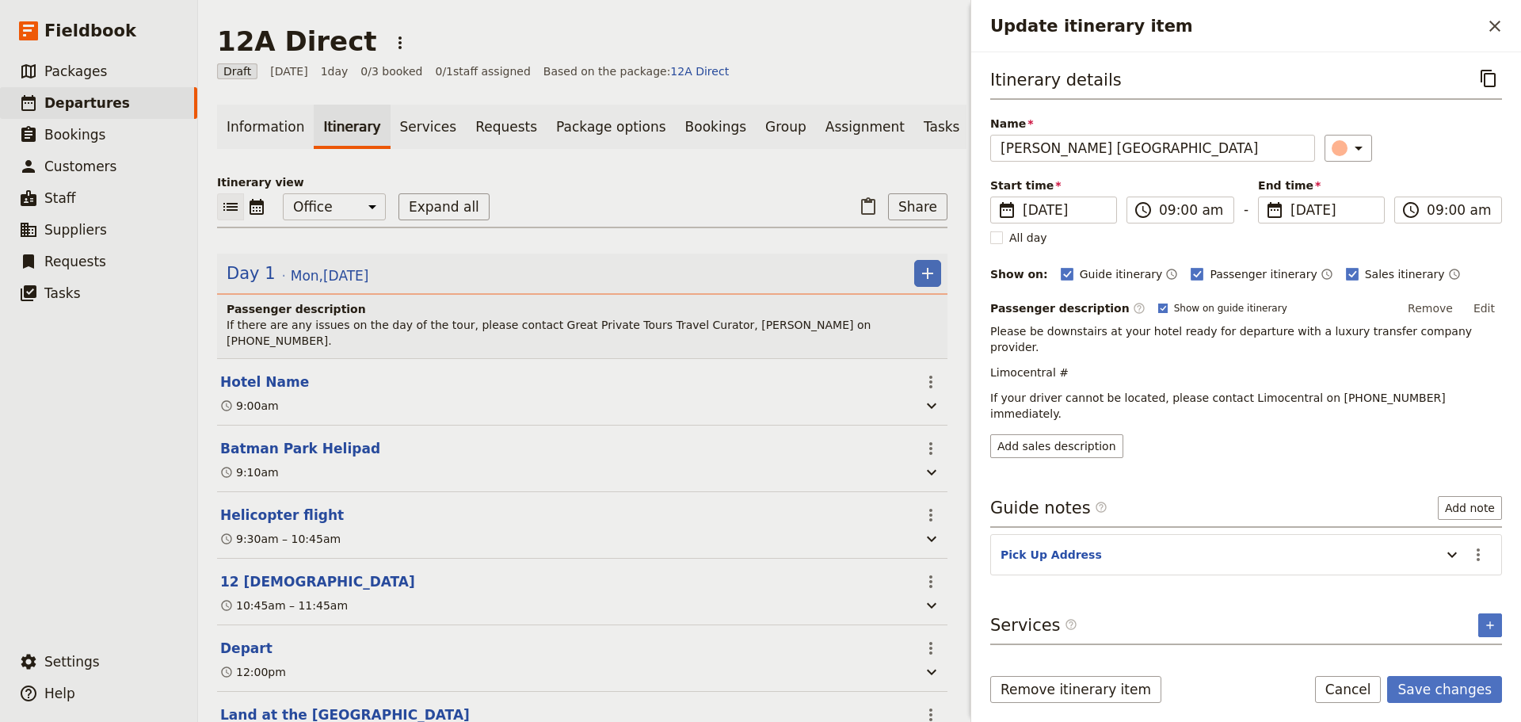
click at [1158, 307] on icon "Update itinerary item" at bounding box center [1163, 308] width 10 height 10
click at [1157, 302] on input "Show on guide itinerary" at bounding box center [1157, 301] width 1 height 1
checkbox input "false"
click at [1491, 307] on button "Edit" at bounding box center [1484, 308] width 36 height 24
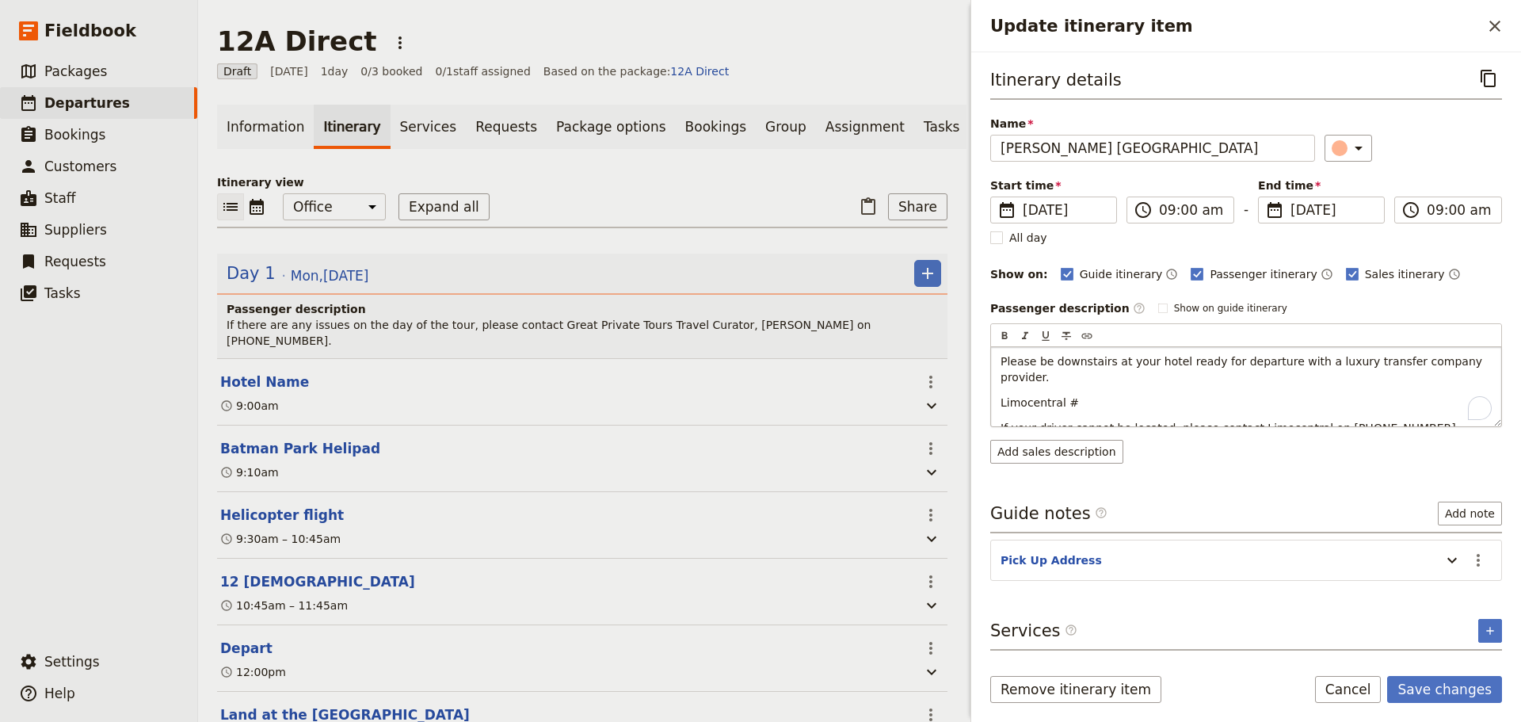
click at [1139, 394] on p "Limocentral #" at bounding box center [1245, 402] width 491 height 16
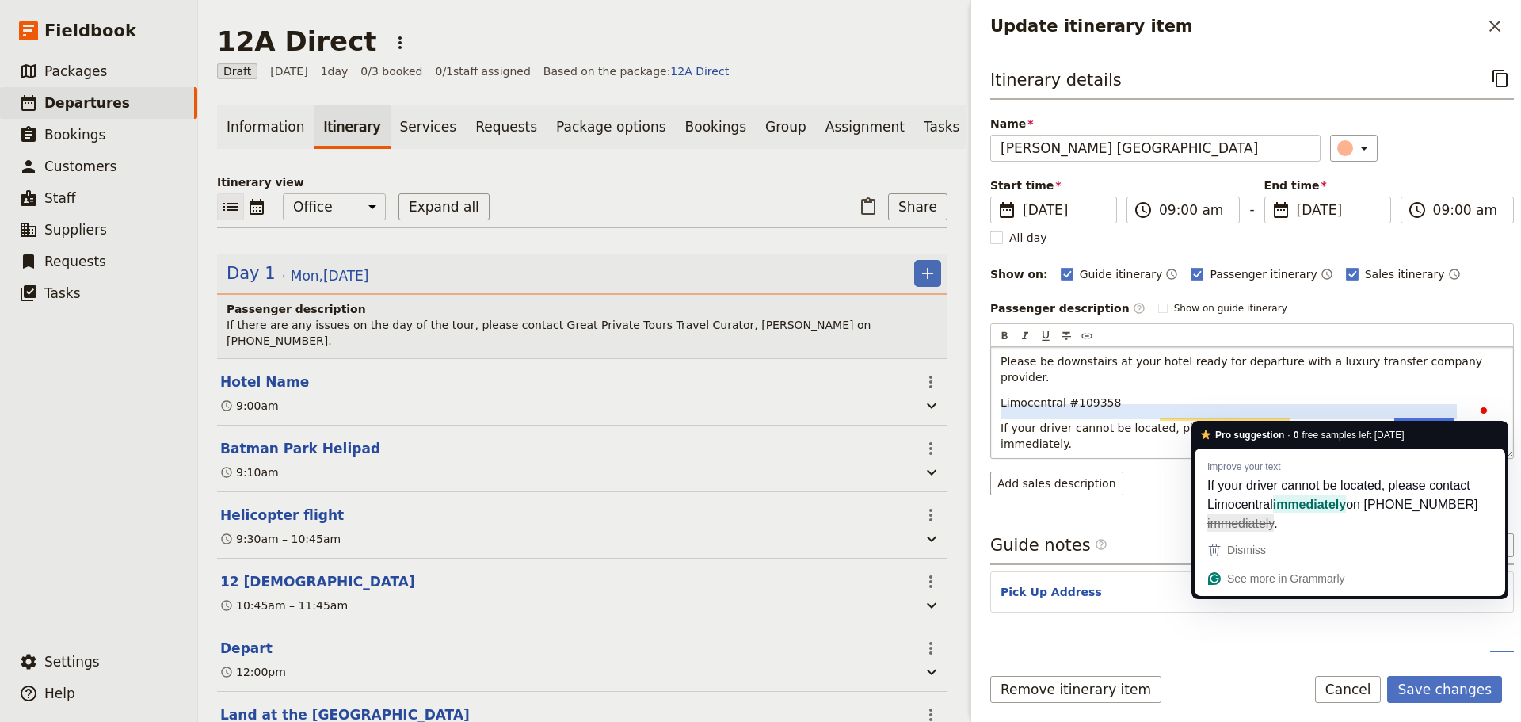
click at [1463, 420] on p "If your driver cannot be located, please contact Limocentral on [PHONE_NUMBER] …" at bounding box center [1251, 436] width 503 height 32
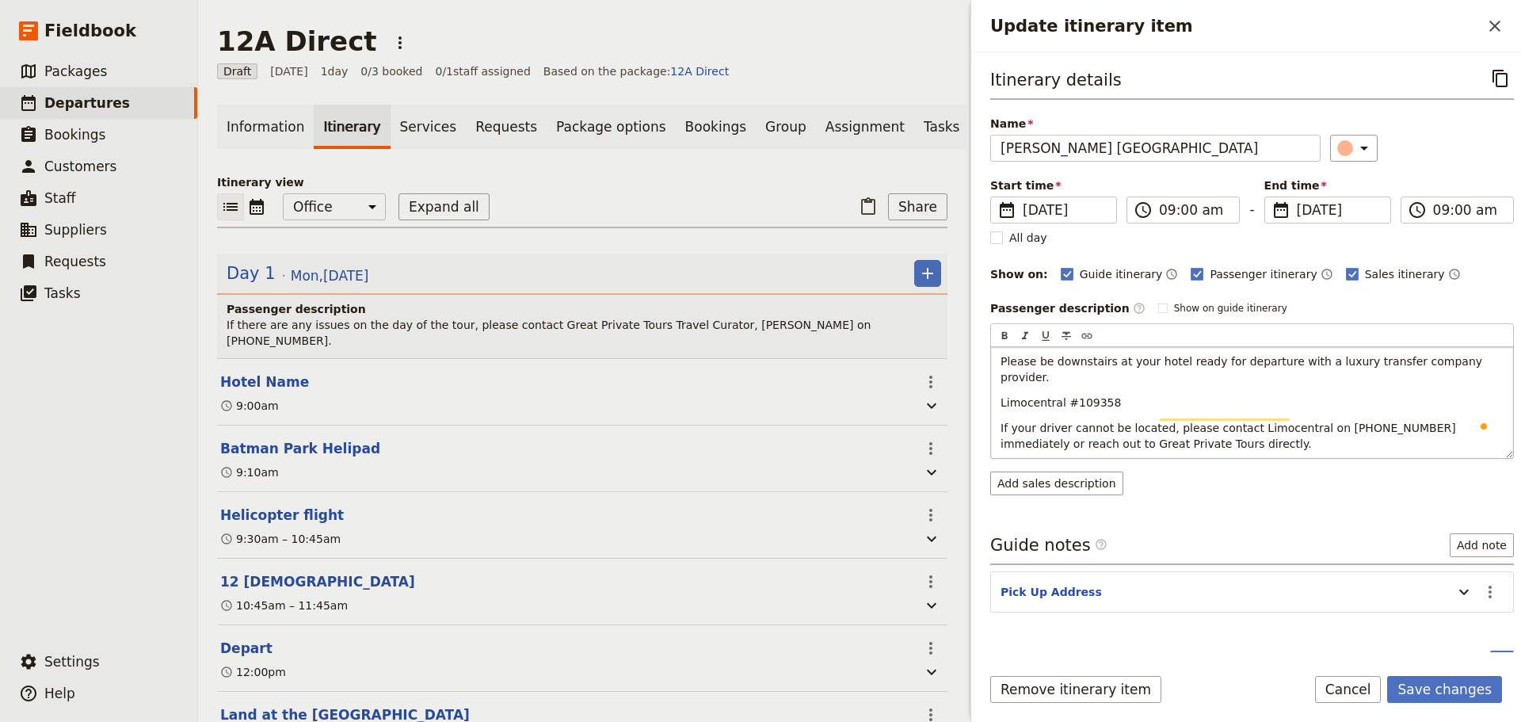
click at [1416, 421] on span "If your driver cannot be located, please contact Limocentral on [PHONE_NUMBER] …" at bounding box center [1229, 435] width 459 height 29
click at [1156, 422] on p "If your driver cannot be located, please contact Limocentral on [PHONE_NUMBER] …" at bounding box center [1251, 436] width 503 height 32
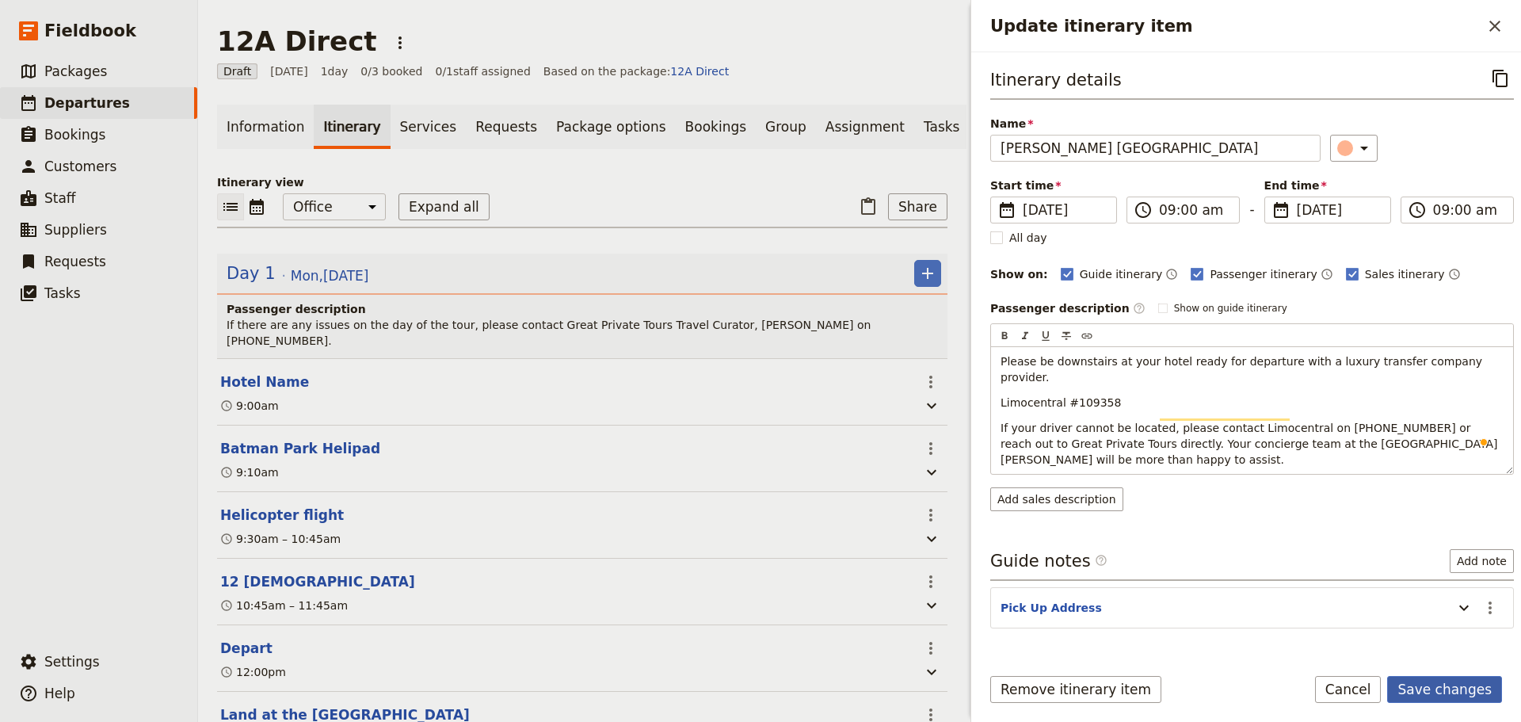
click at [1454, 680] on button "Save changes" at bounding box center [1444, 689] width 115 height 27
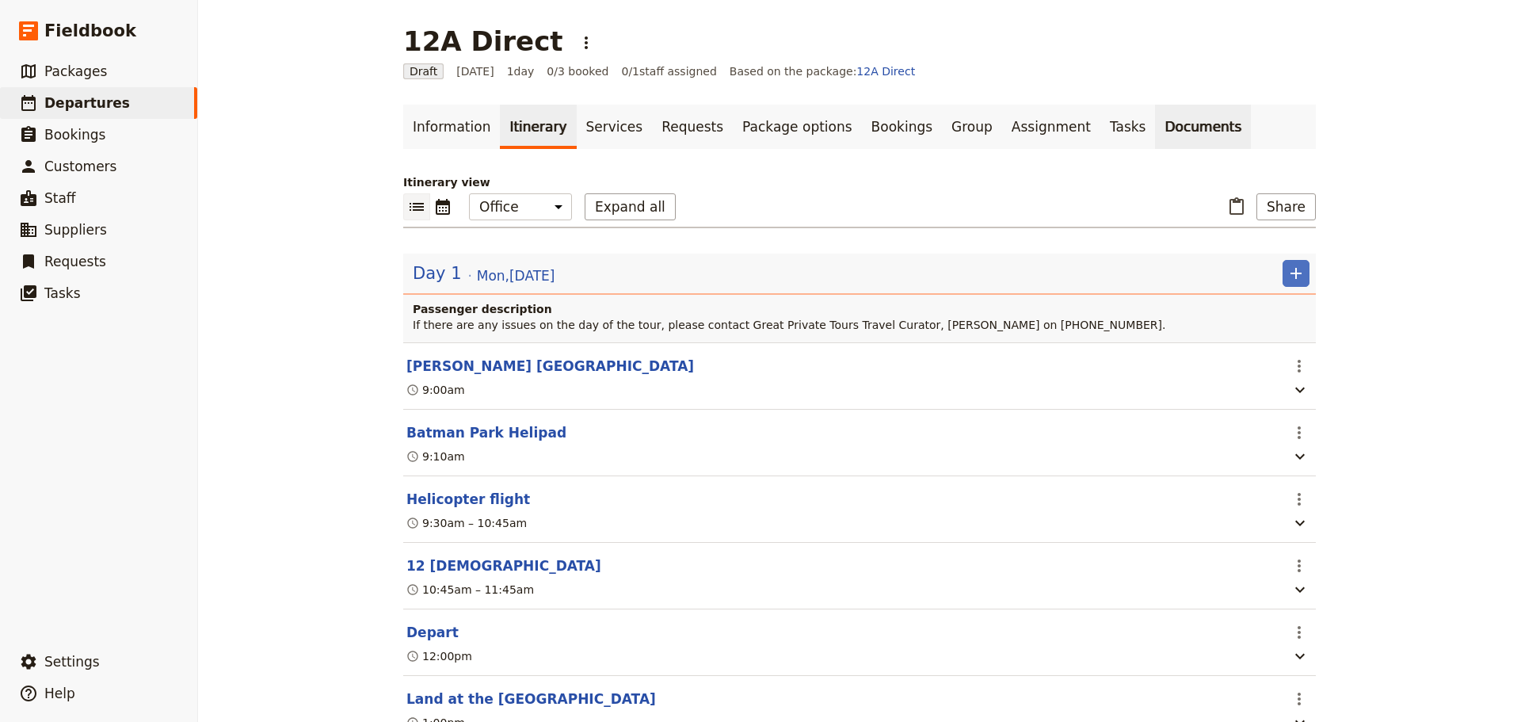
click at [1155, 111] on link "Documents" at bounding box center [1203, 127] width 96 height 44
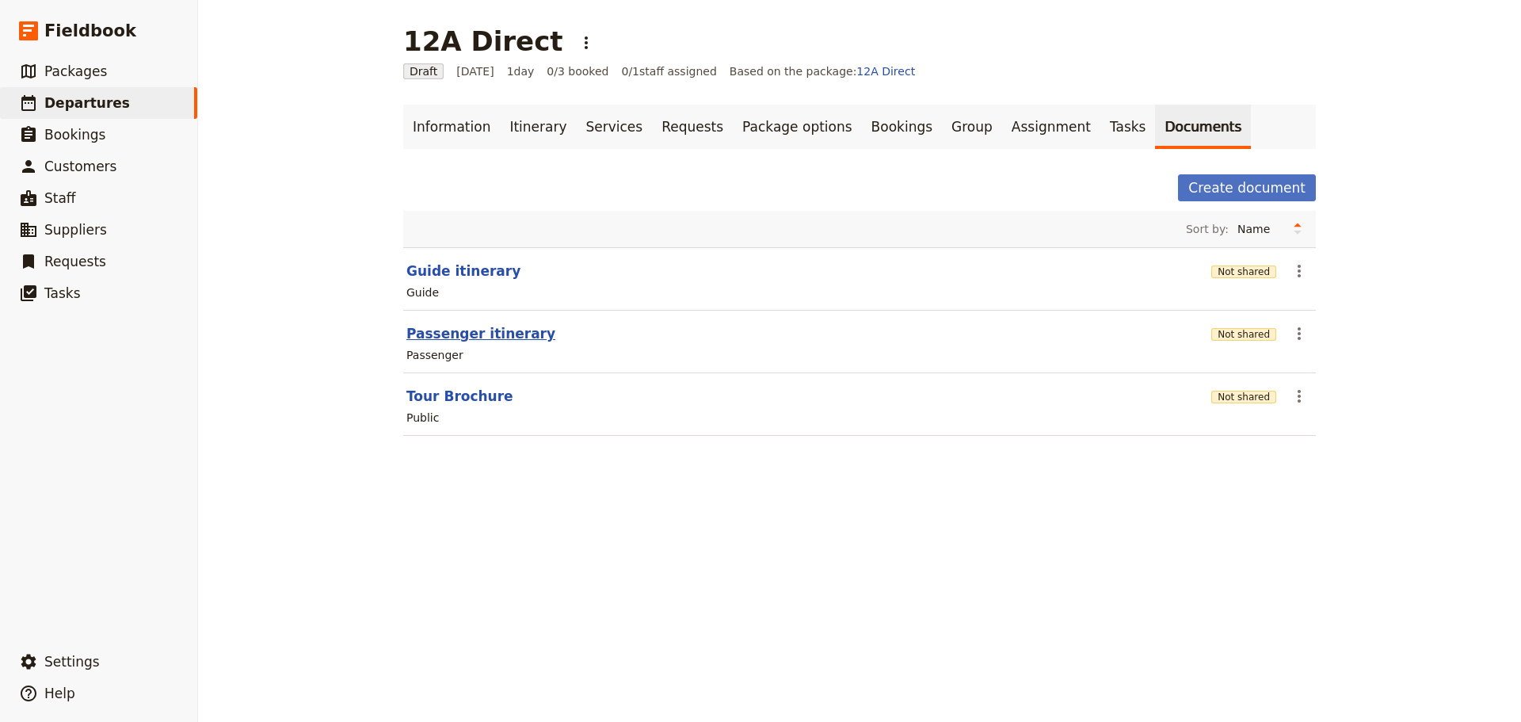
click at [433, 333] on button "Passenger itinerary" at bounding box center [480, 333] width 149 height 19
select select "PASSENGER"
select select "DEFAULT"
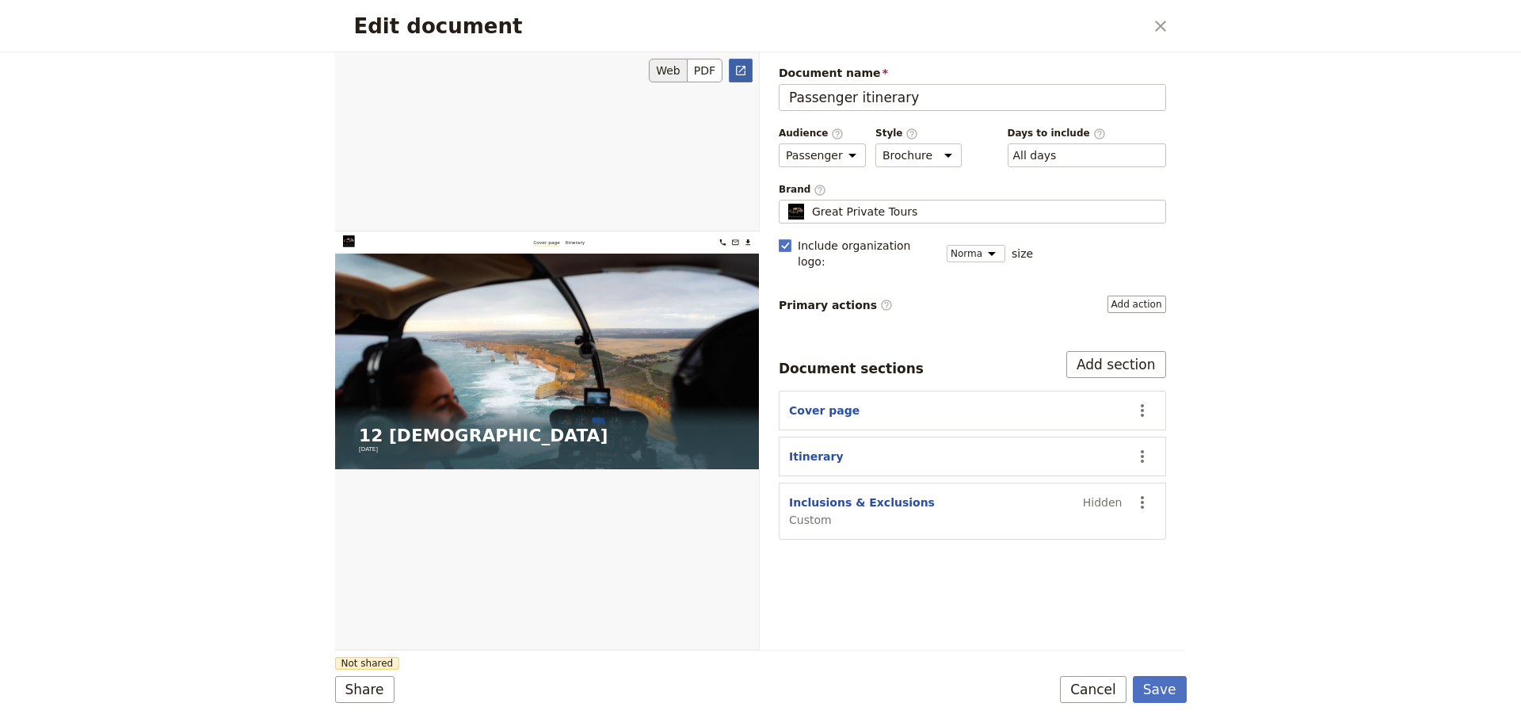
click at [741, 76] on icon "Open full preview" at bounding box center [740, 70] width 13 height 13
click at [1087, 690] on button "Cancel" at bounding box center [1093, 689] width 67 height 27
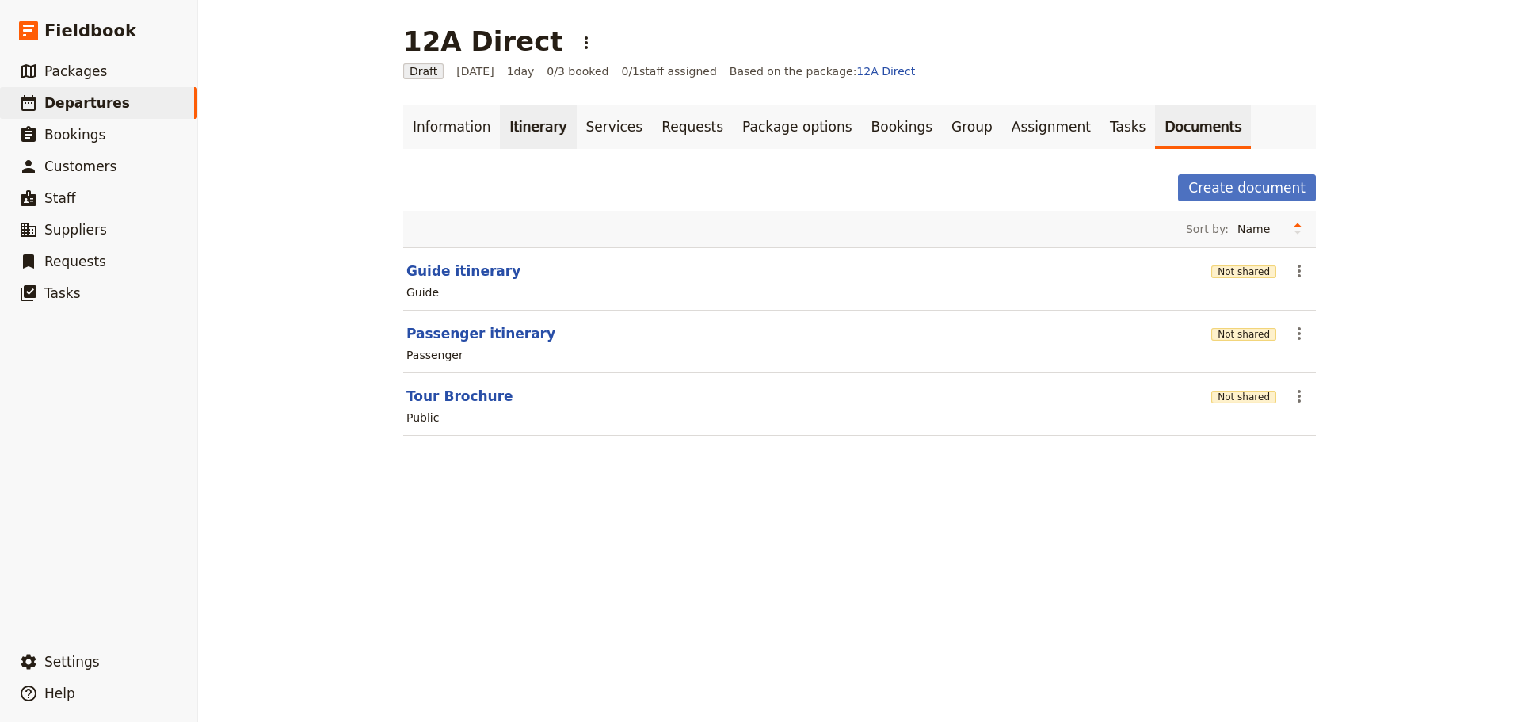
click at [514, 125] on link "Itinerary" at bounding box center [538, 127] width 76 height 44
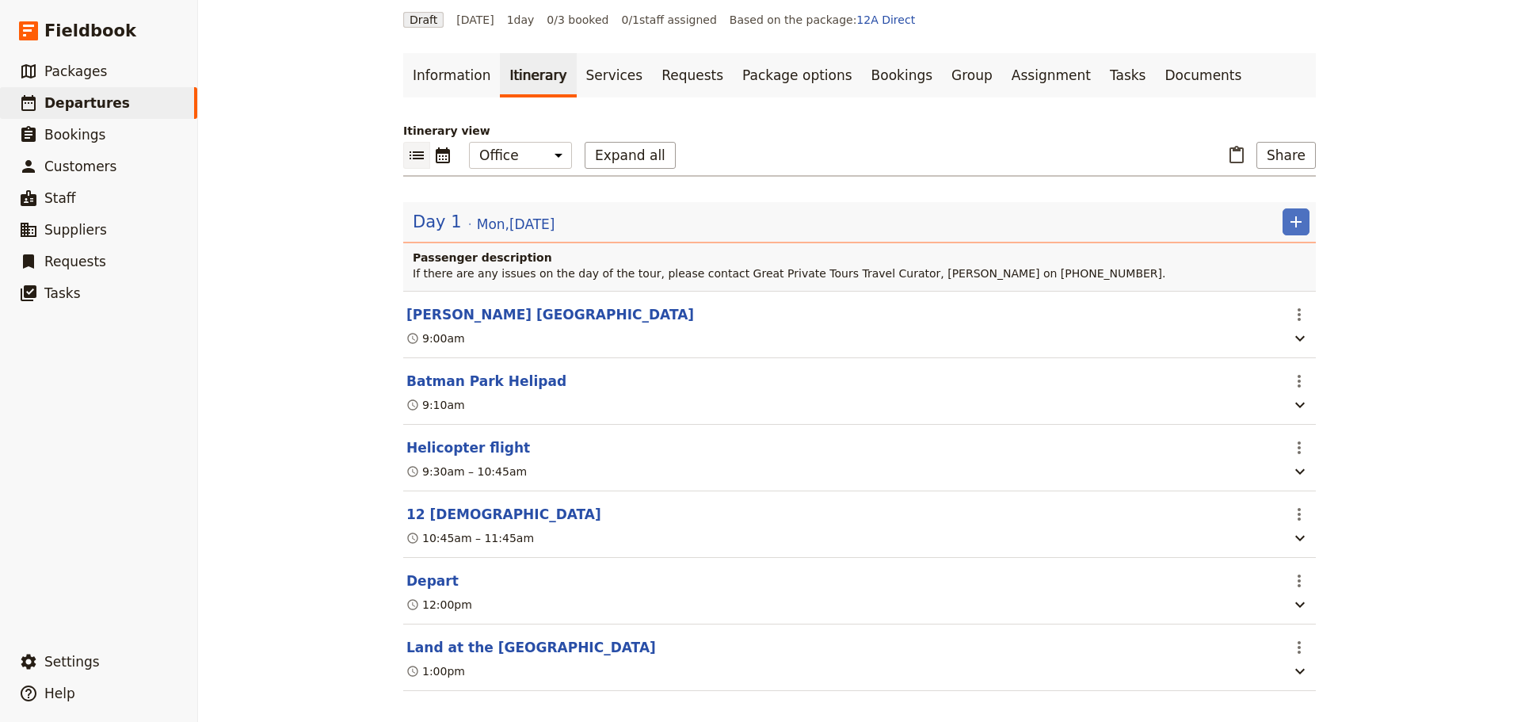
scroll to position [74, 0]
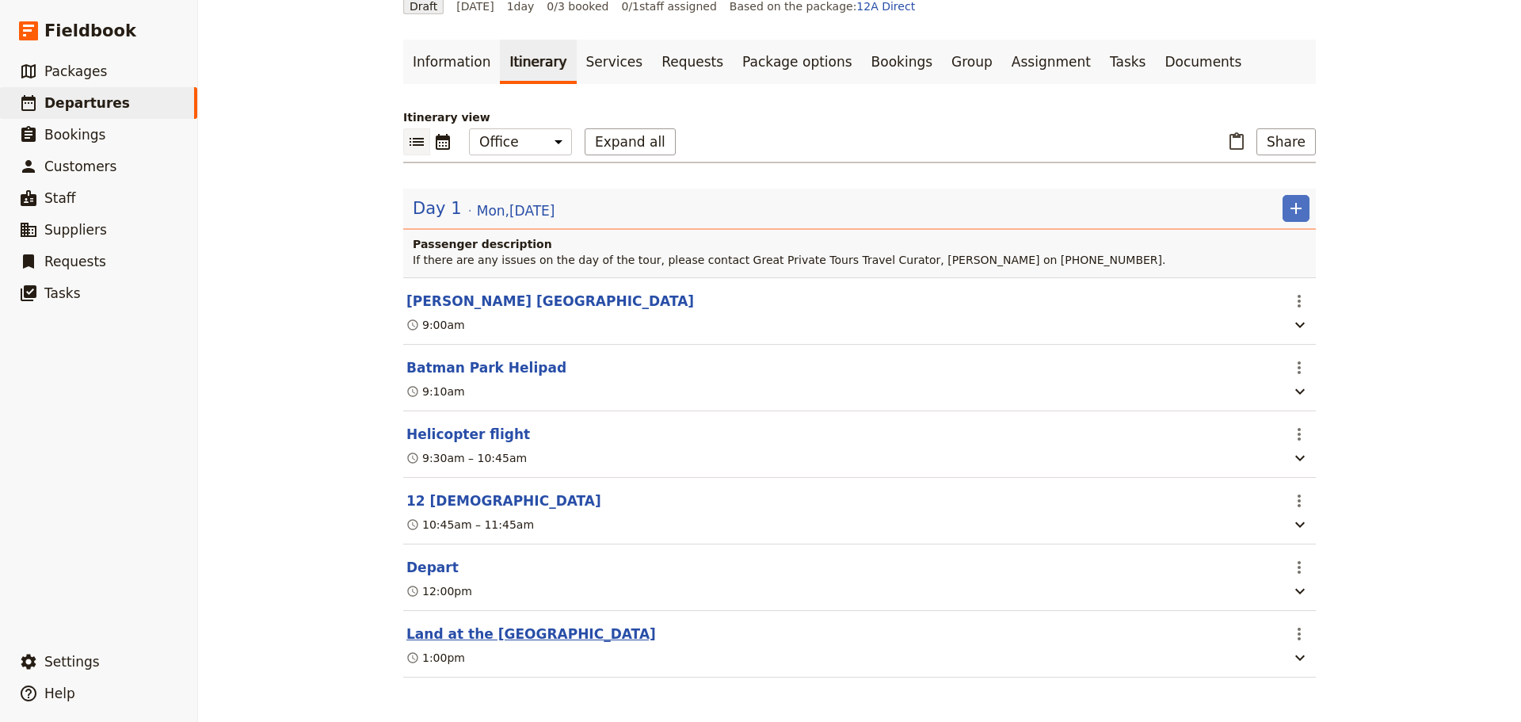
click at [456, 630] on button "Land at the [GEOGRAPHIC_DATA]" at bounding box center [530, 633] width 249 height 19
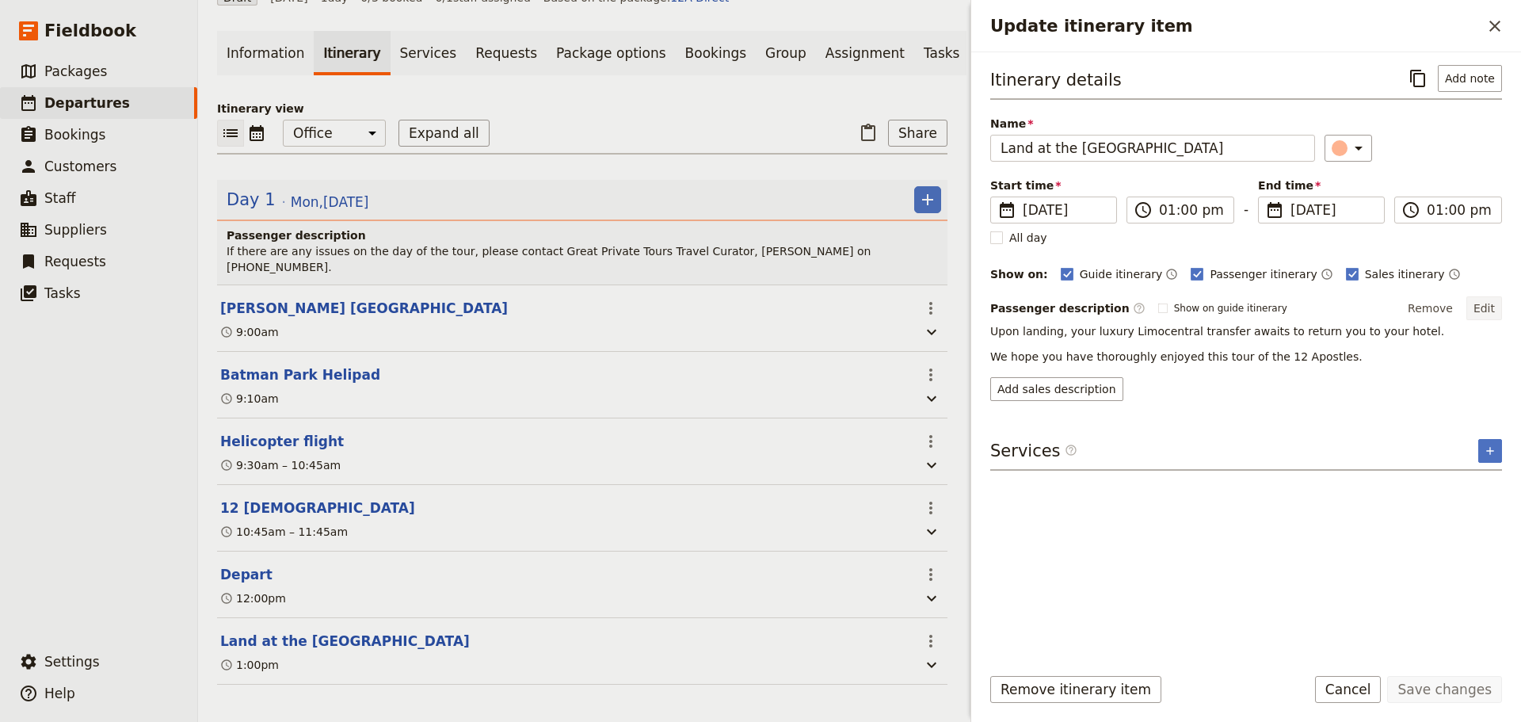
click at [1491, 303] on button "Edit" at bounding box center [1484, 308] width 36 height 24
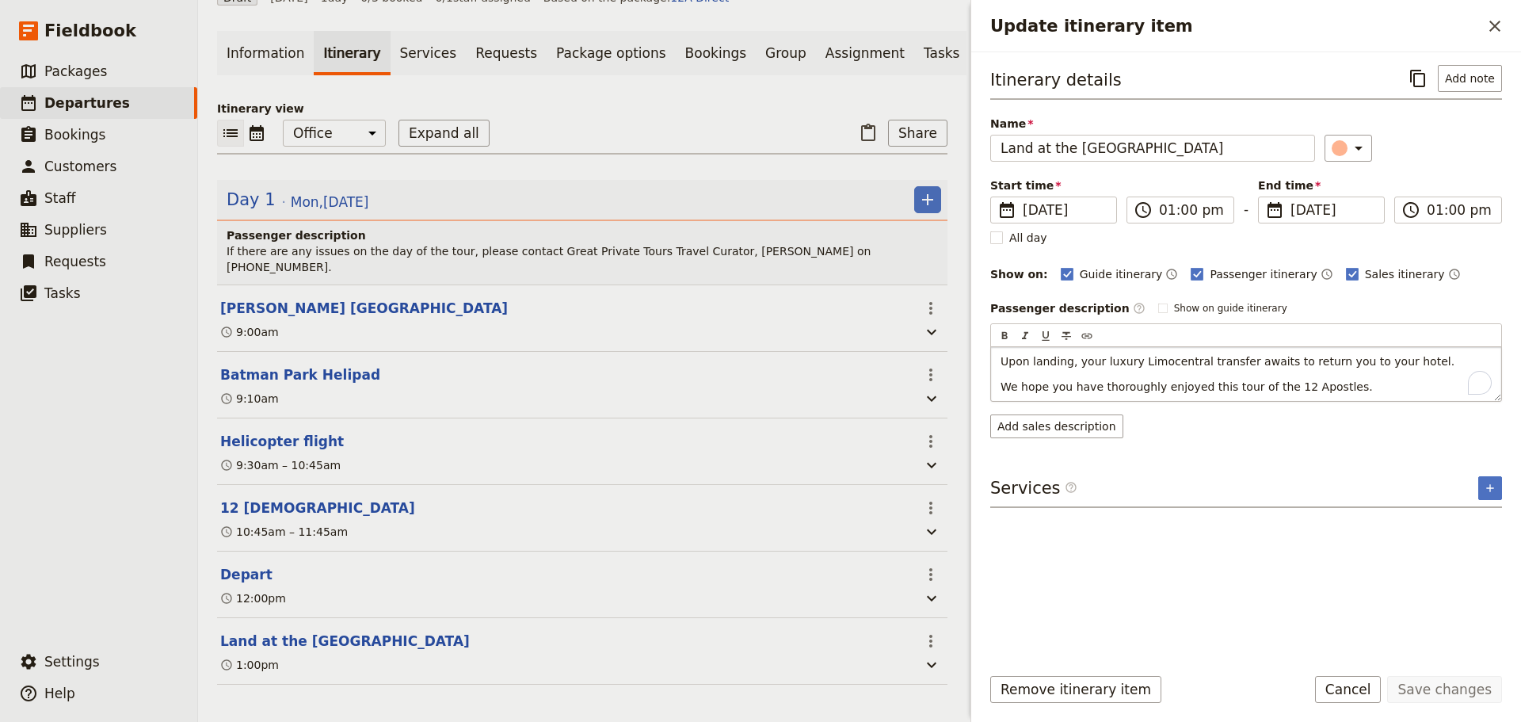
click at [1412, 359] on p "Upon landing, your luxury Limocentral transfer awaits to return you to your hot…" at bounding box center [1245, 361] width 491 height 16
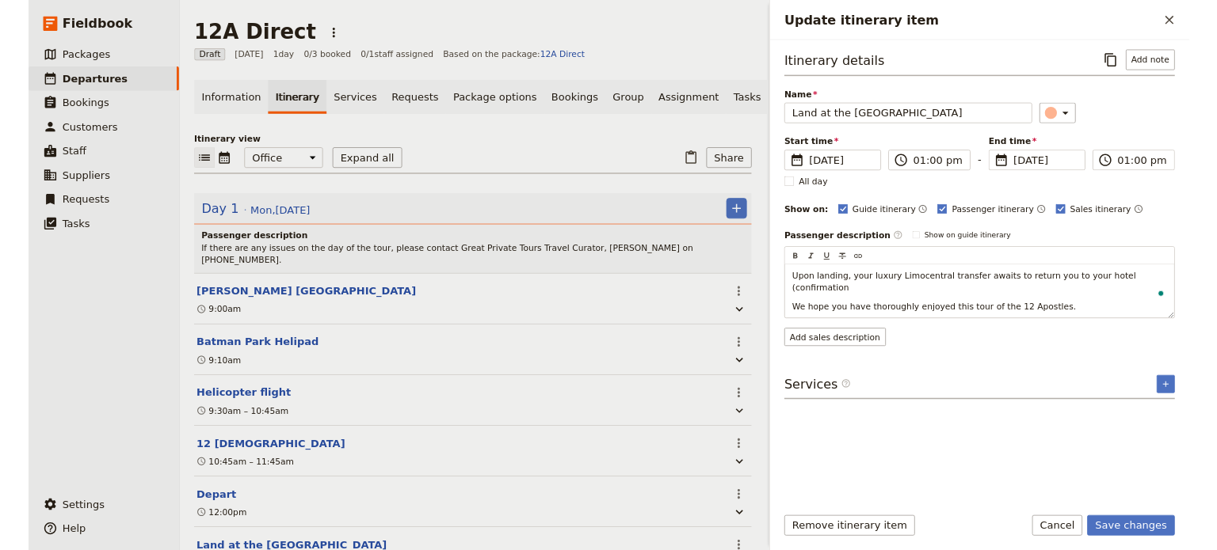
scroll to position [74, 0]
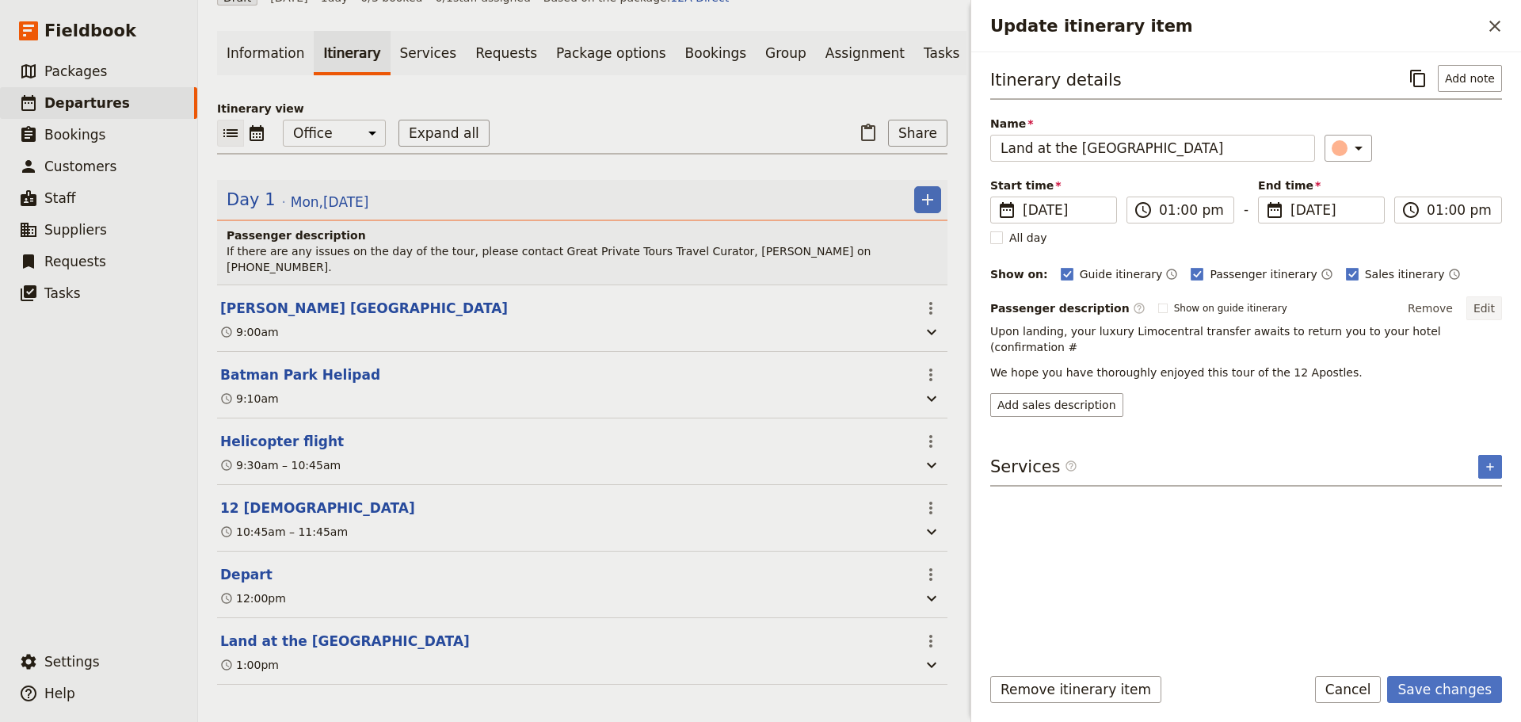
click at [1486, 313] on button "Edit" at bounding box center [1484, 308] width 36 height 24
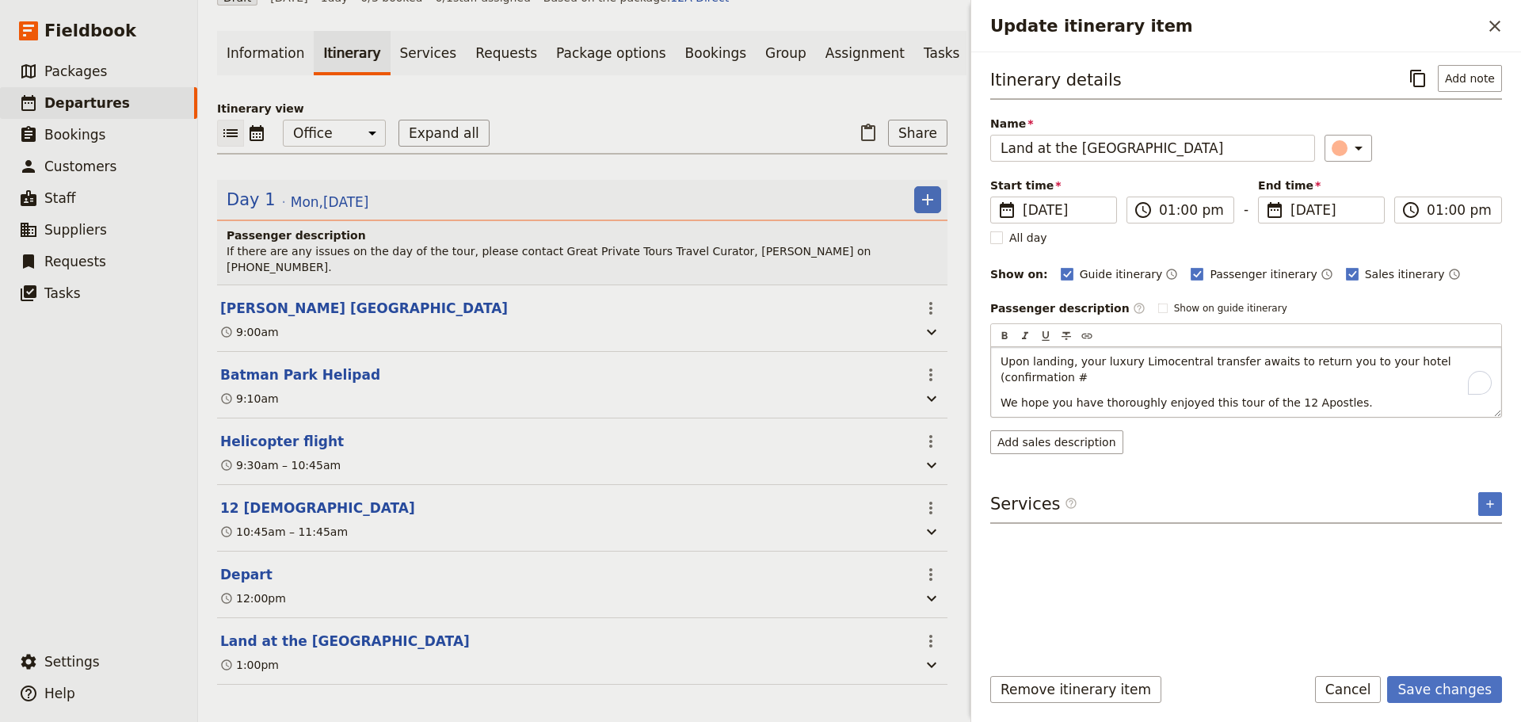
click at [1480, 360] on p "Upon landing, your luxury Limocentral transfer awaits to return you to your hot…" at bounding box center [1245, 369] width 491 height 32
click at [1429, 672] on form "Itinerary details ​ Add note Name Land at the [GEOGRAPHIC_DATA] Helipad ​ Start…" at bounding box center [1246, 386] width 550 height 669
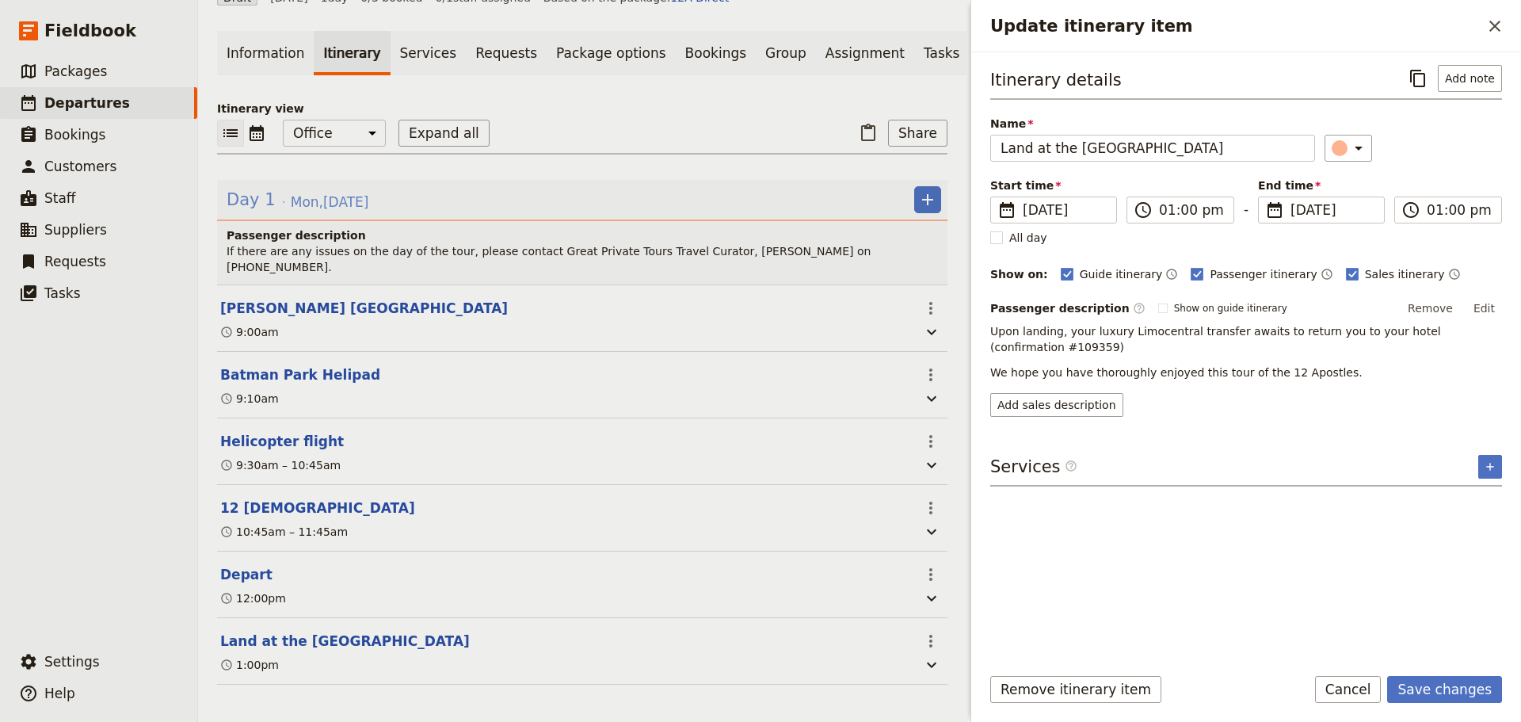
click at [257, 209] on span "Day 1" at bounding box center [251, 200] width 49 height 24
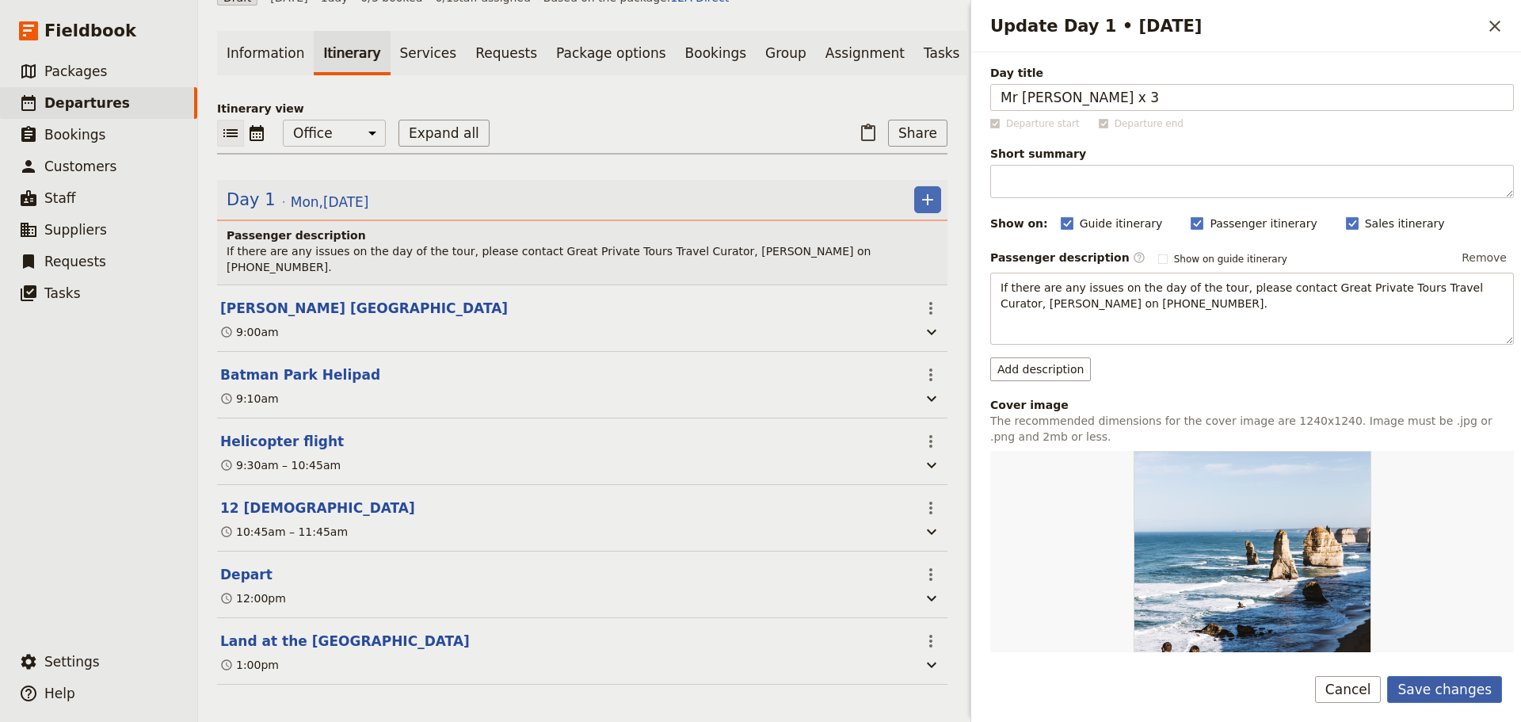
type input "Mr [PERSON_NAME] x 3"
click at [1435, 692] on button "Save changes" at bounding box center [1444, 689] width 115 height 27
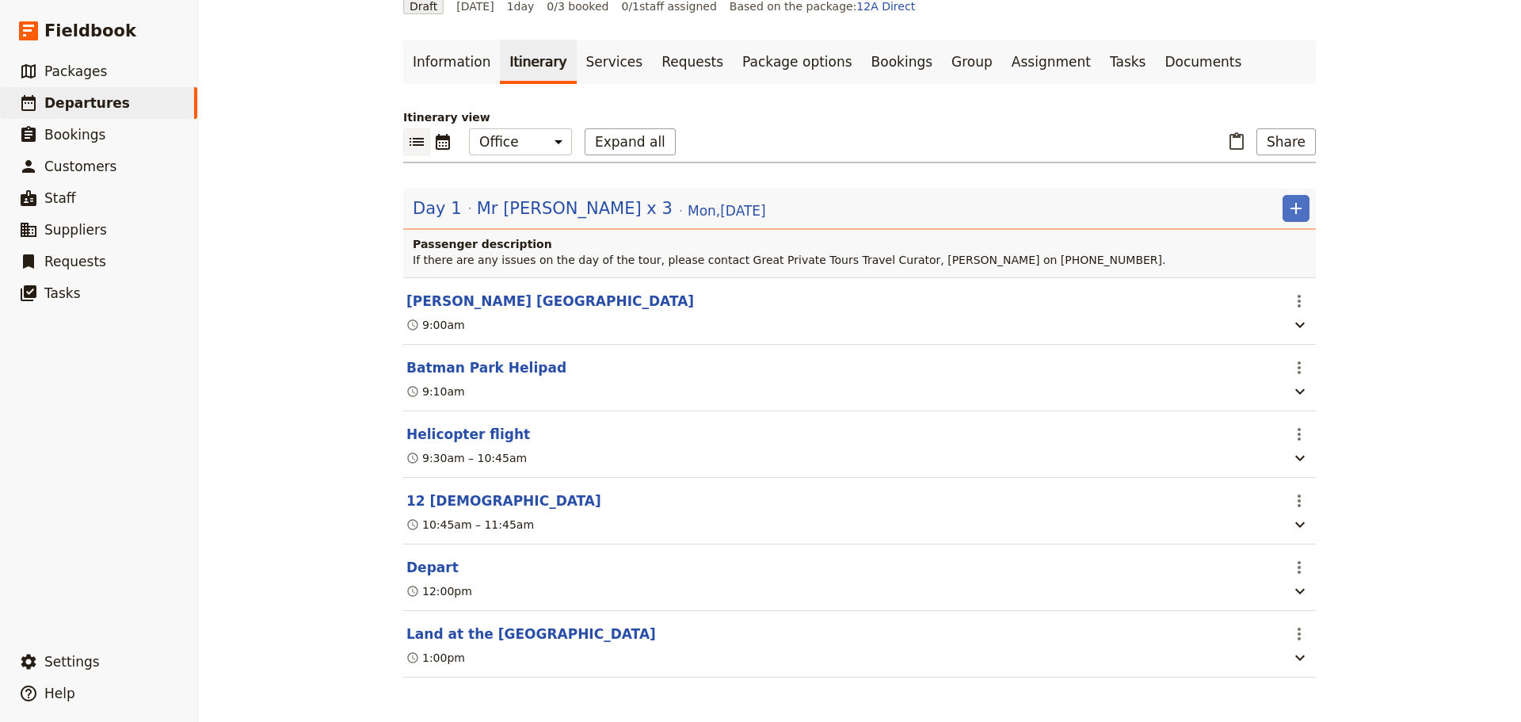
scroll to position [0, 0]
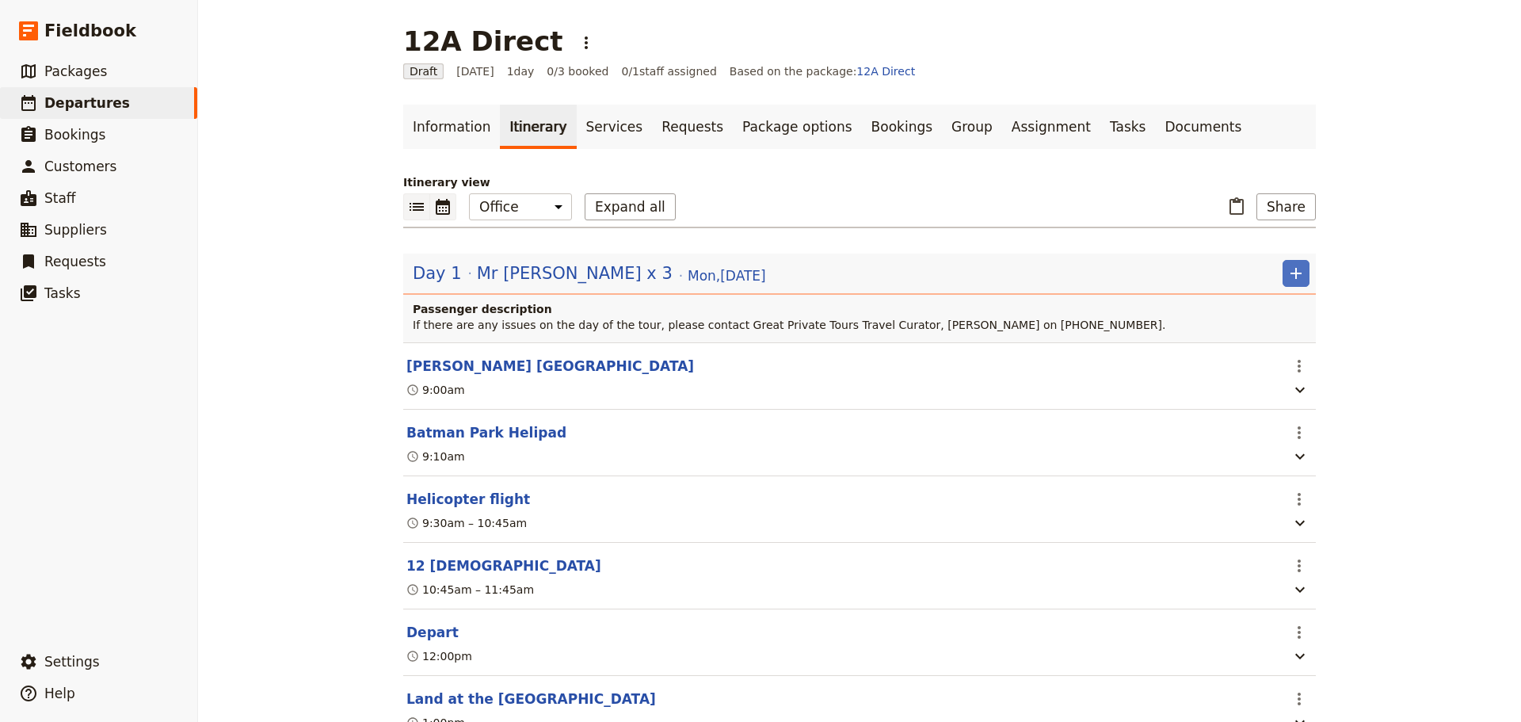
click at [436, 213] on icon "Calendar view" at bounding box center [443, 207] width 14 height 16
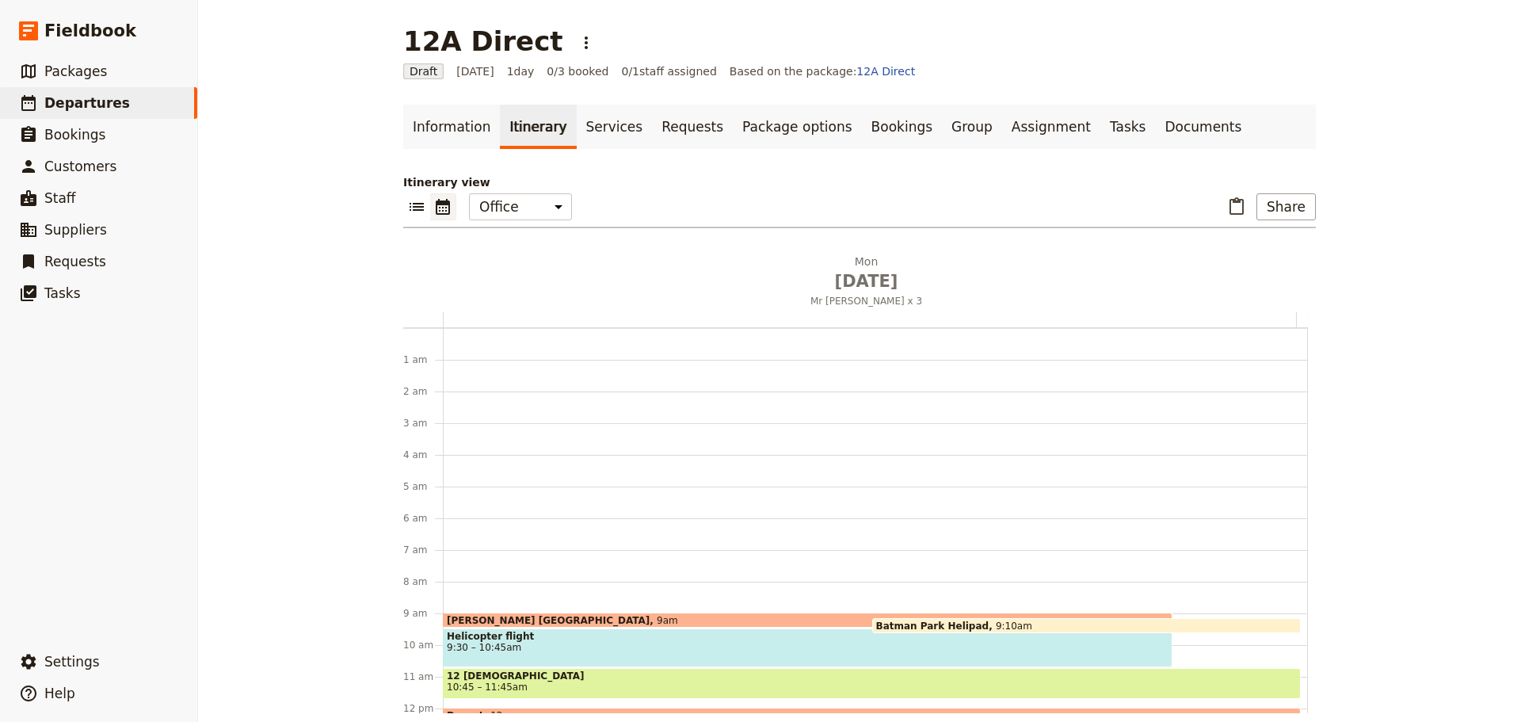
scroll to position [206, 0]
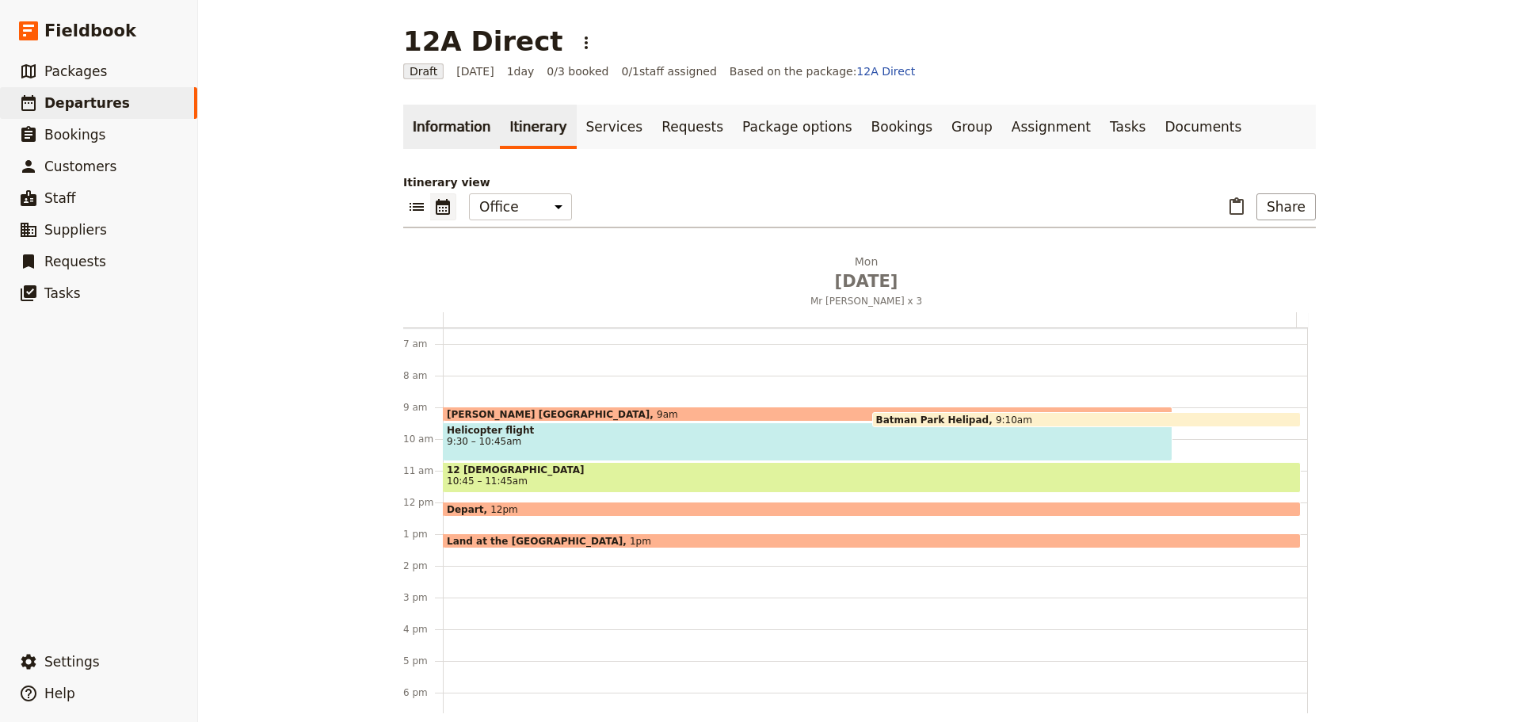
click at [428, 123] on link "Information" at bounding box center [451, 127] width 97 height 44
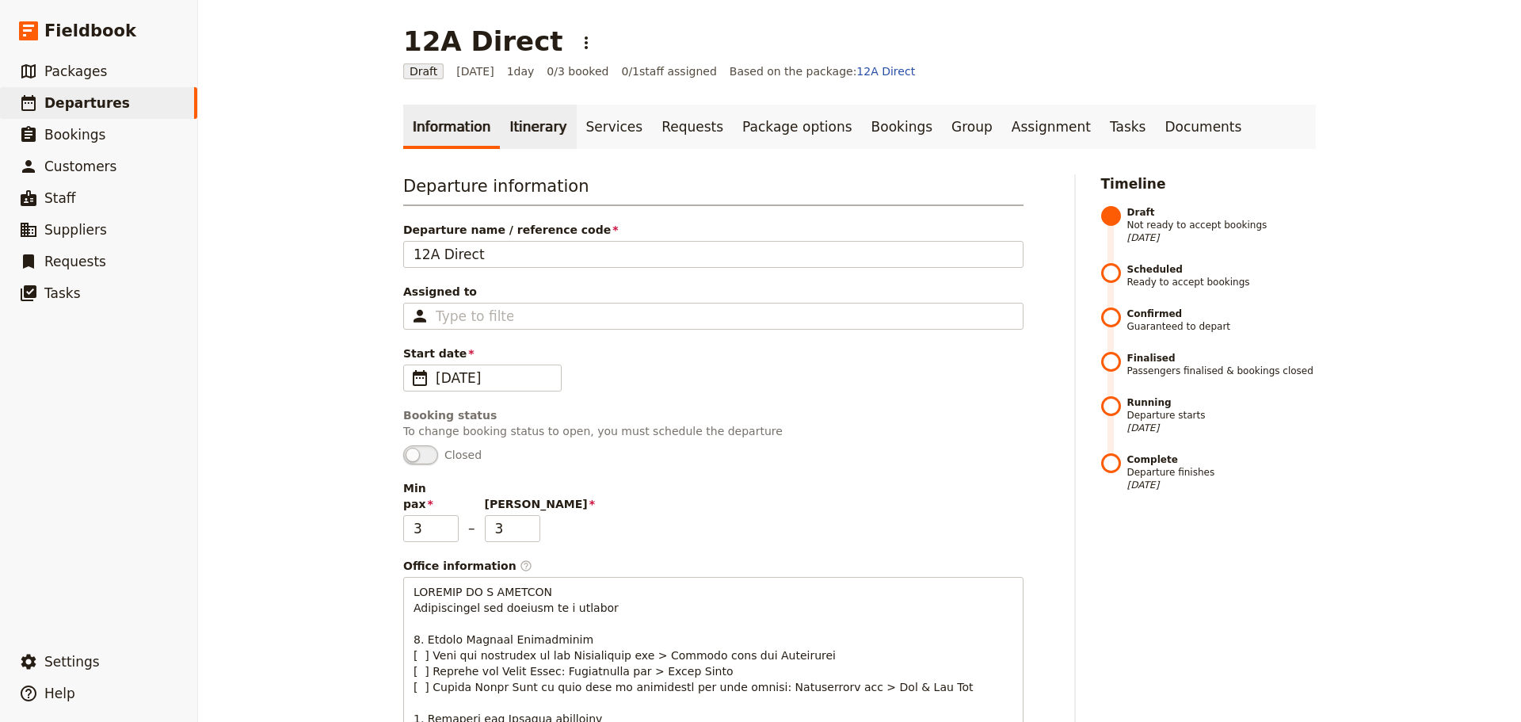
click at [516, 131] on link "Itinerary" at bounding box center [538, 127] width 76 height 44
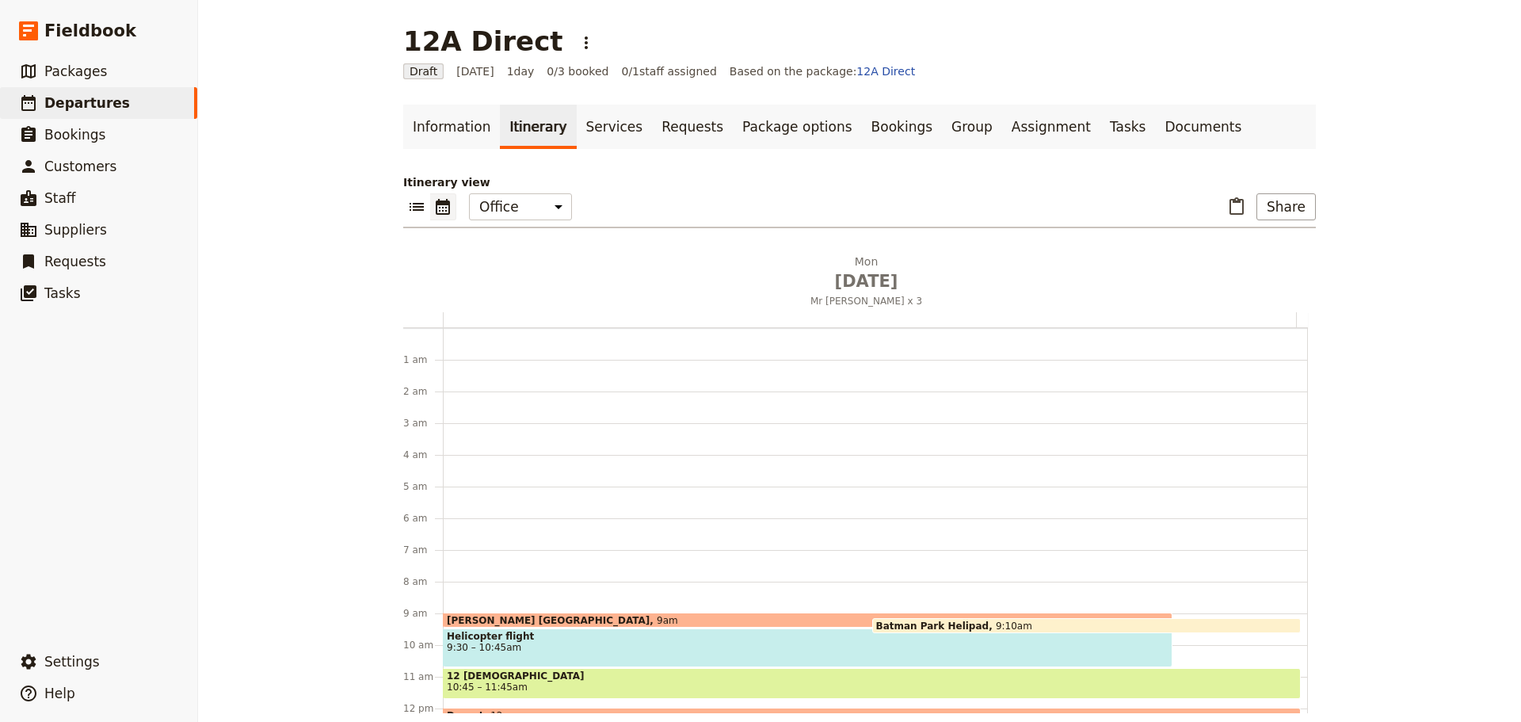
scroll to position [206, 0]
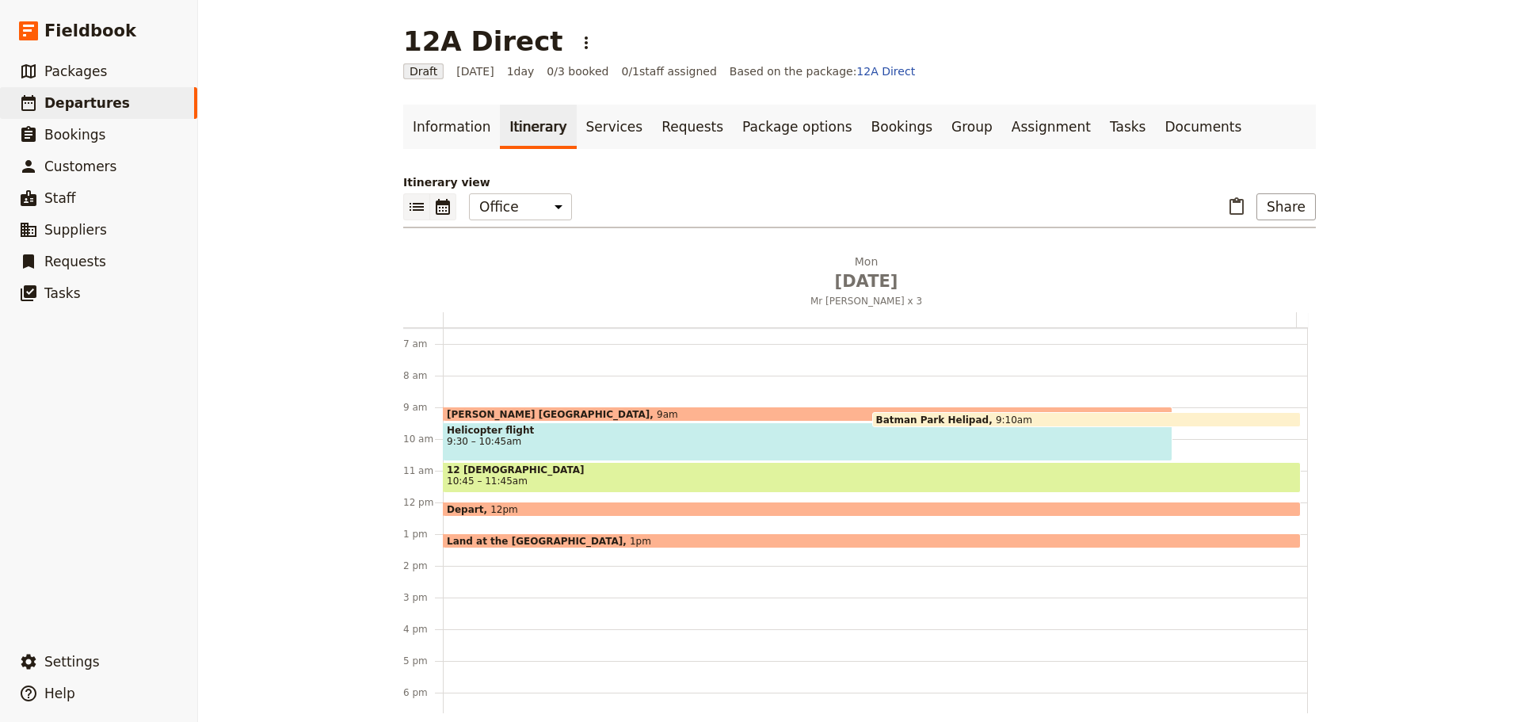
click at [410, 206] on icon "List view" at bounding box center [416, 207] width 14 height 8
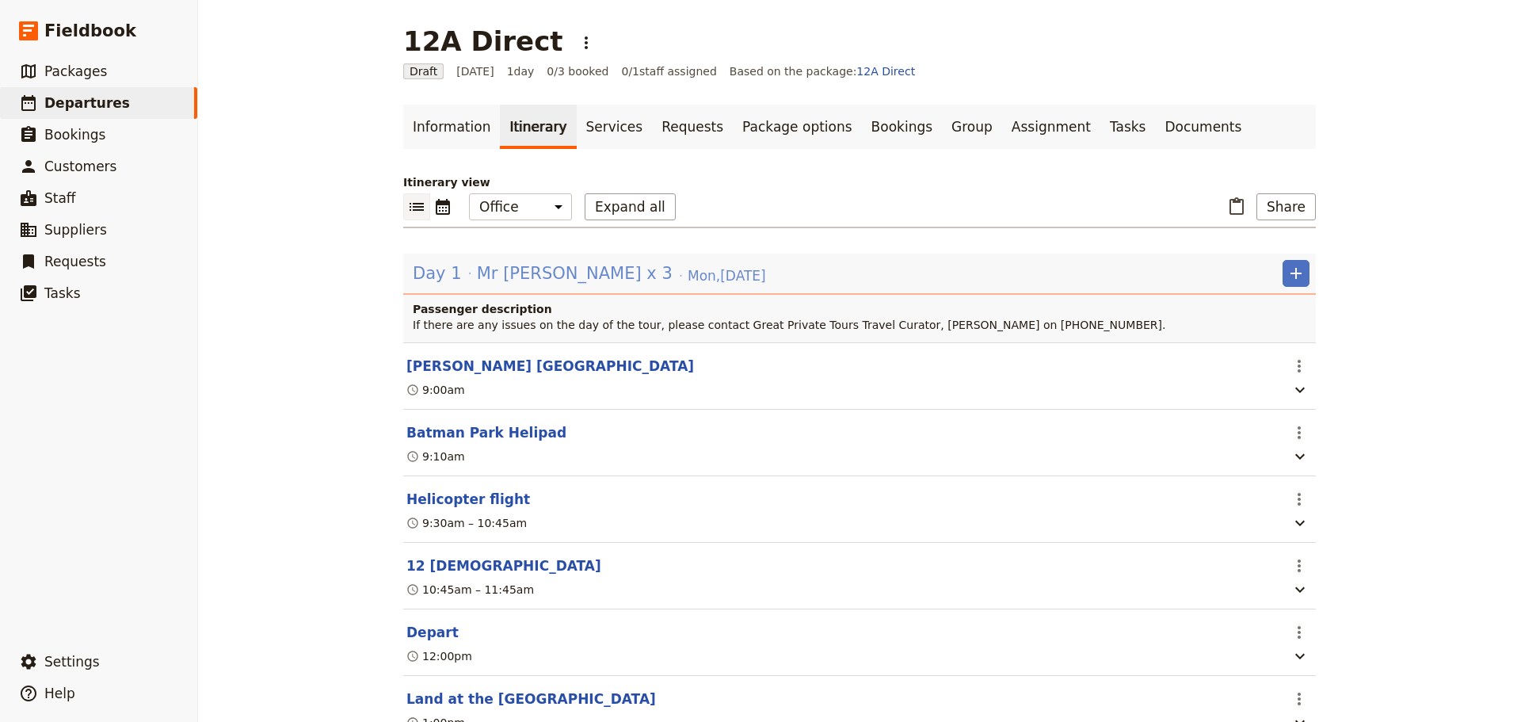
click at [591, 280] on span "Mr Larry Grossman x 3" at bounding box center [575, 273] width 196 height 24
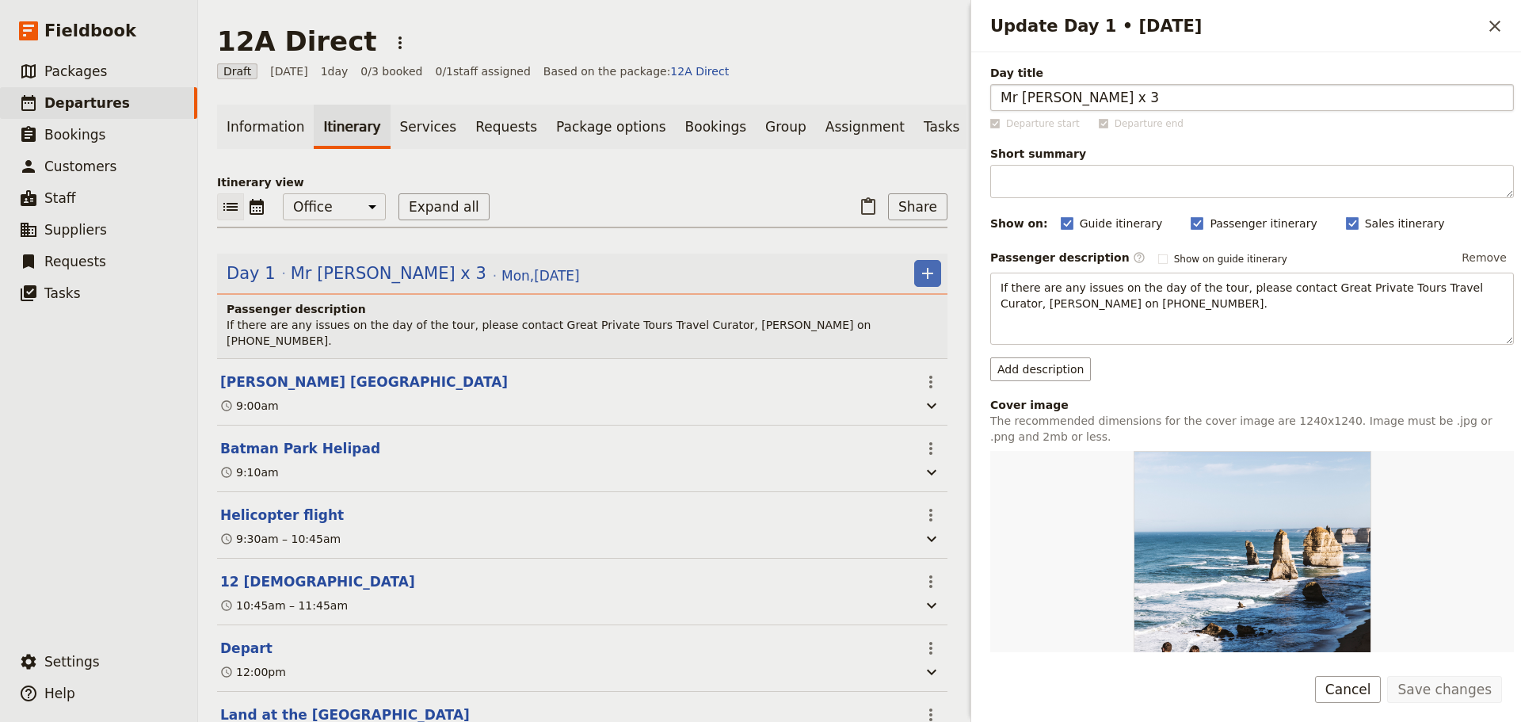
drag, startPoint x: 1143, startPoint y: 94, endPoint x: 1114, endPoint y: 100, distance: 29.0
click at [1114, 100] on input "Mr Larry Grossman x 3" at bounding box center [1252, 97] width 524 height 27
type input "Mr Larry Grossman"
click at [1425, 684] on button "Save changes" at bounding box center [1444, 689] width 115 height 27
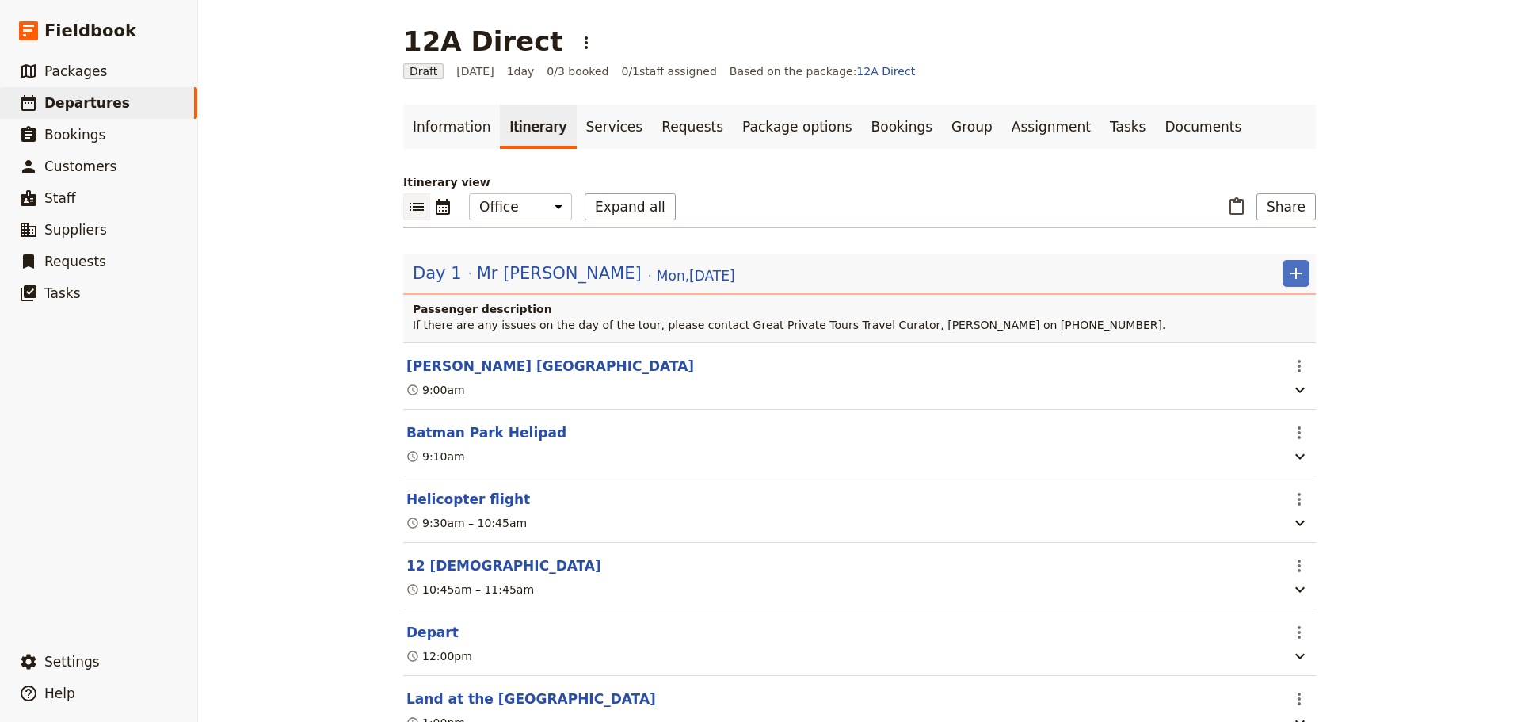
click at [448, 363] on button "[PERSON_NAME] [GEOGRAPHIC_DATA]" at bounding box center [550, 365] width 288 height 19
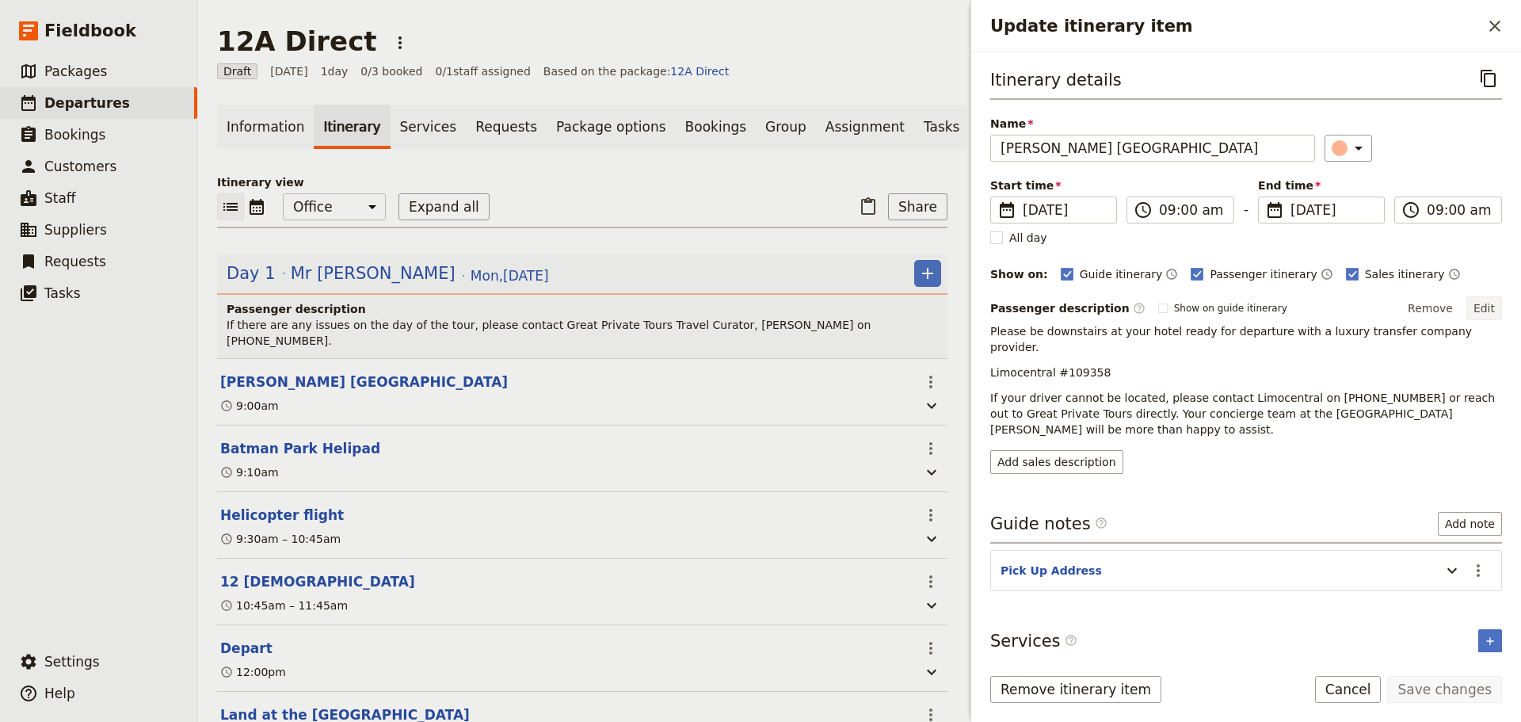
click at [1492, 304] on button "Edit" at bounding box center [1484, 308] width 36 height 24
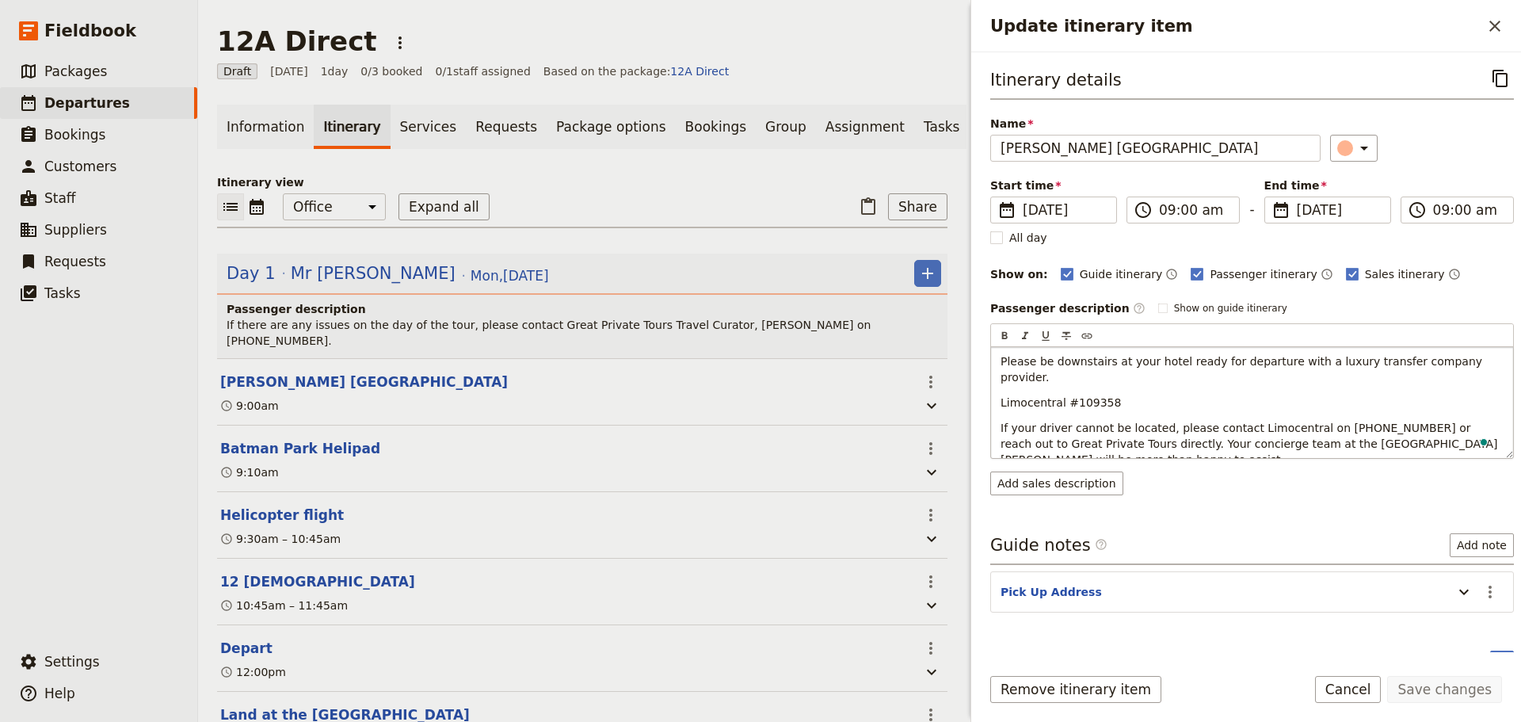
click at [1477, 360] on p "Please be downstairs at your hotel ready for departure with a luxury transfer c…" at bounding box center [1251, 369] width 503 height 32
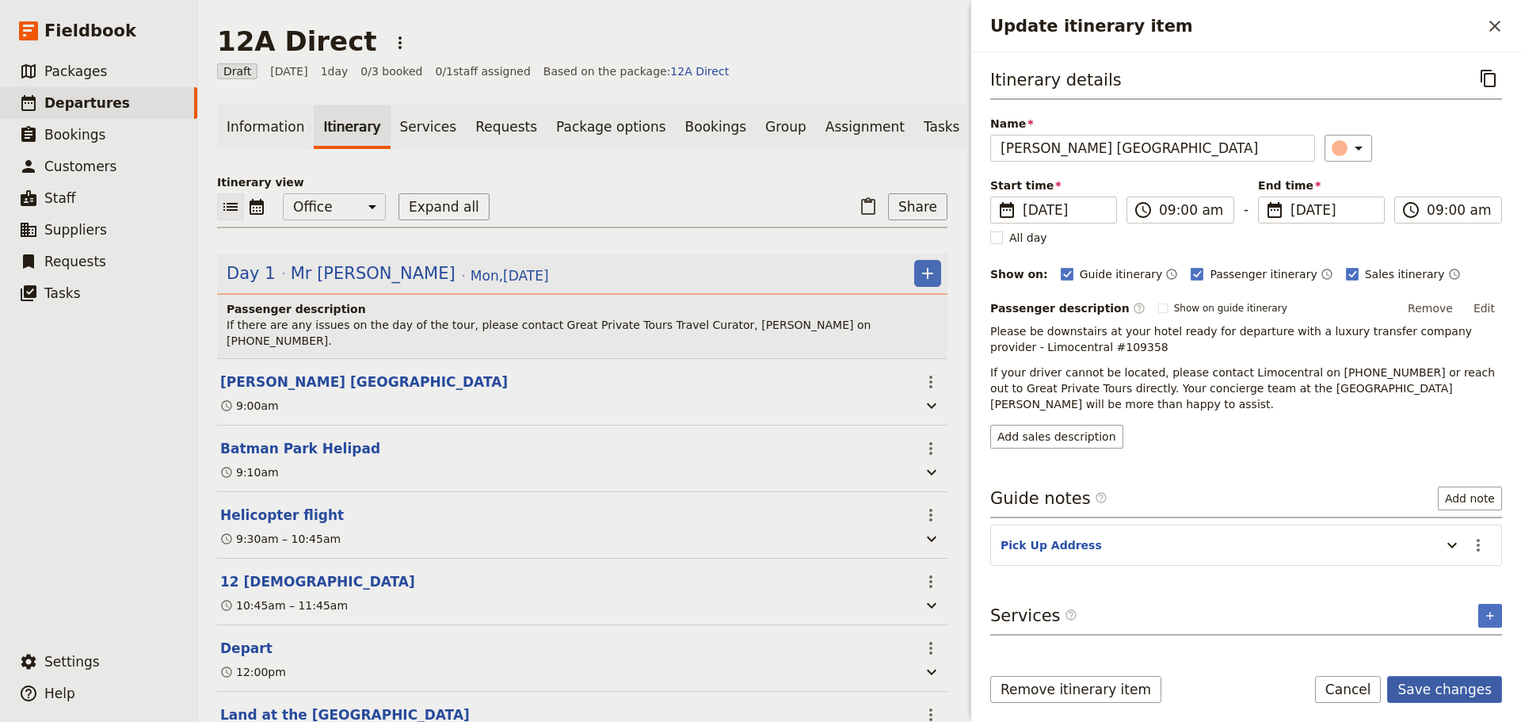
click at [1440, 682] on button "Save changes" at bounding box center [1444, 689] width 115 height 27
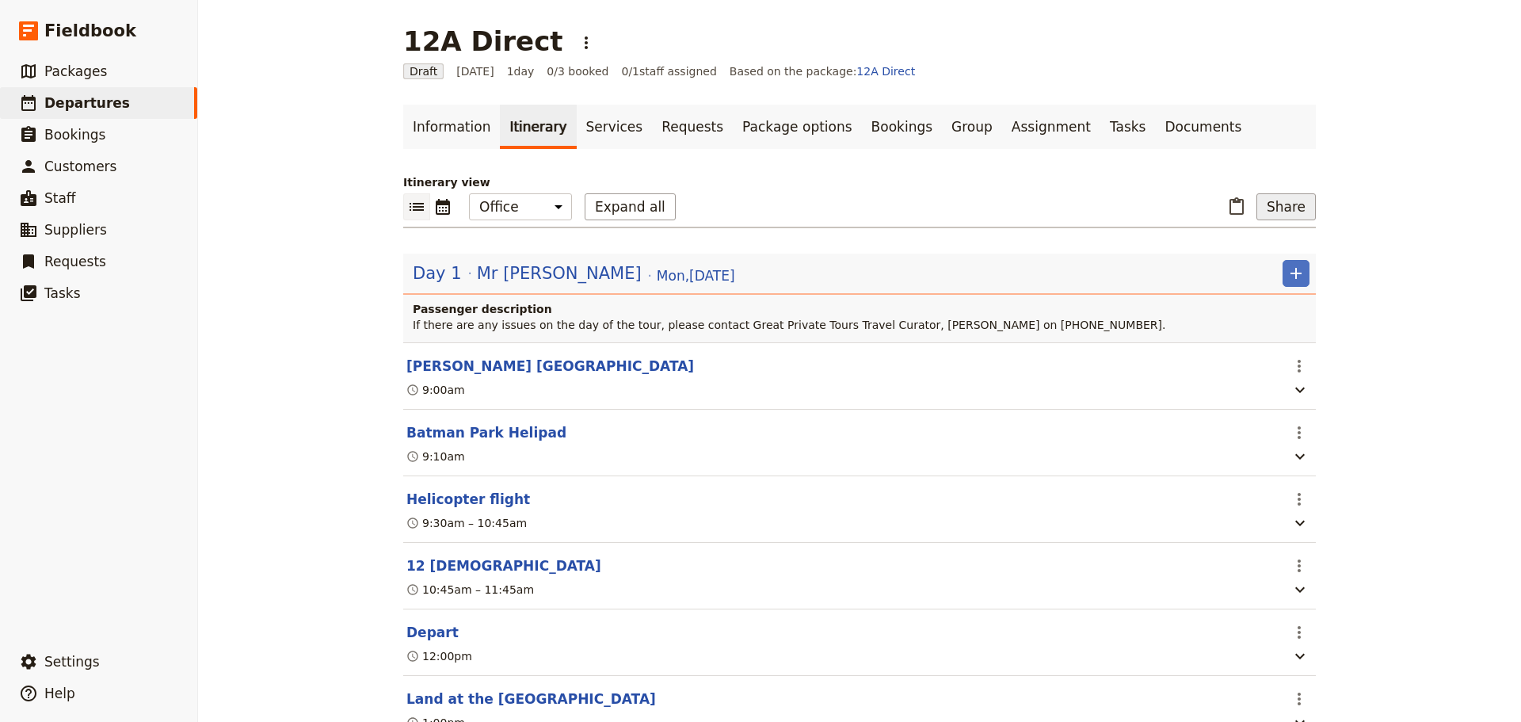
click at [1263, 200] on button "Share" at bounding box center [1285, 206] width 59 height 27
click at [1253, 271] on span "Passenger itinerary" at bounding box center [1245, 264] width 107 height 16
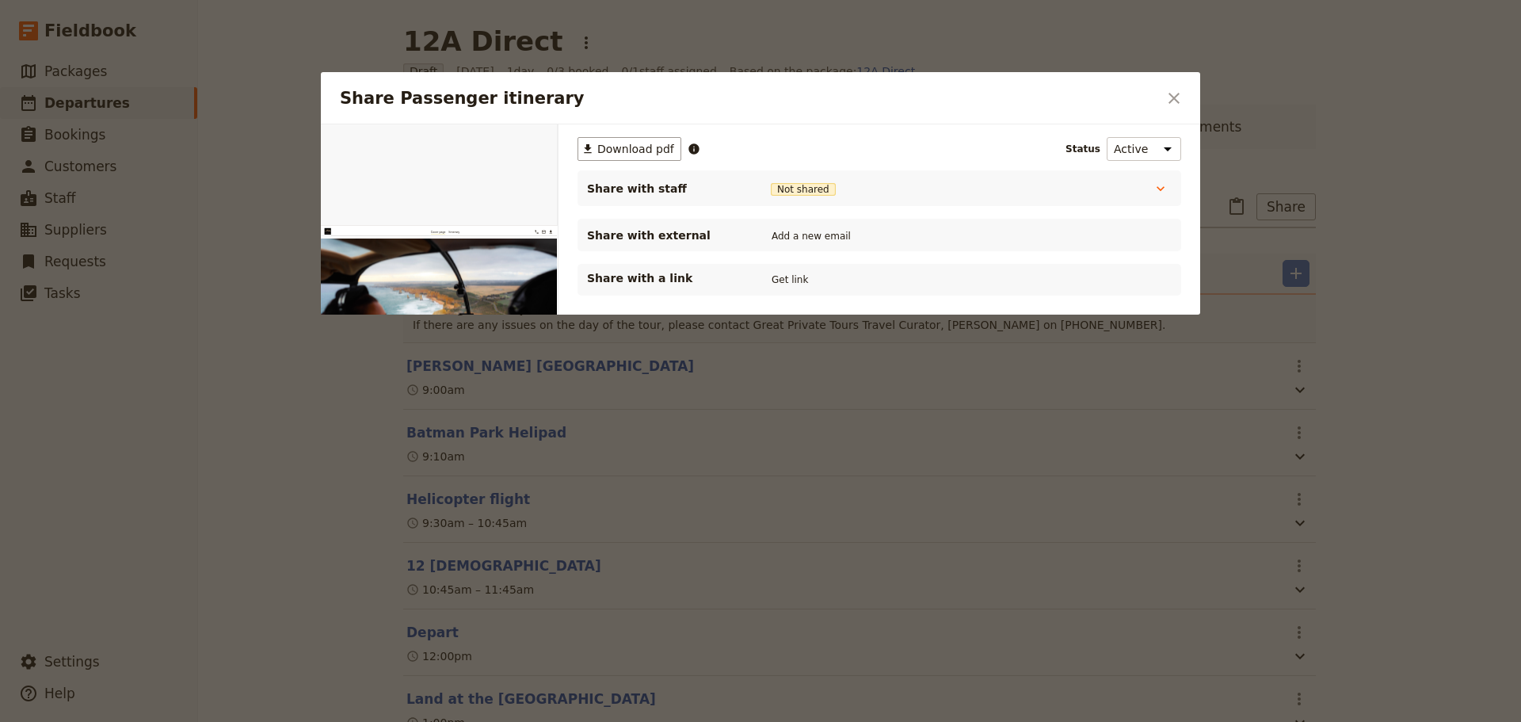
scroll to position [0, 0]
click at [789, 281] on button "Get link" at bounding box center [789, 279] width 44 height 17
click at [1175, 94] on icon "Close dialog" at bounding box center [1173, 98] width 19 height 19
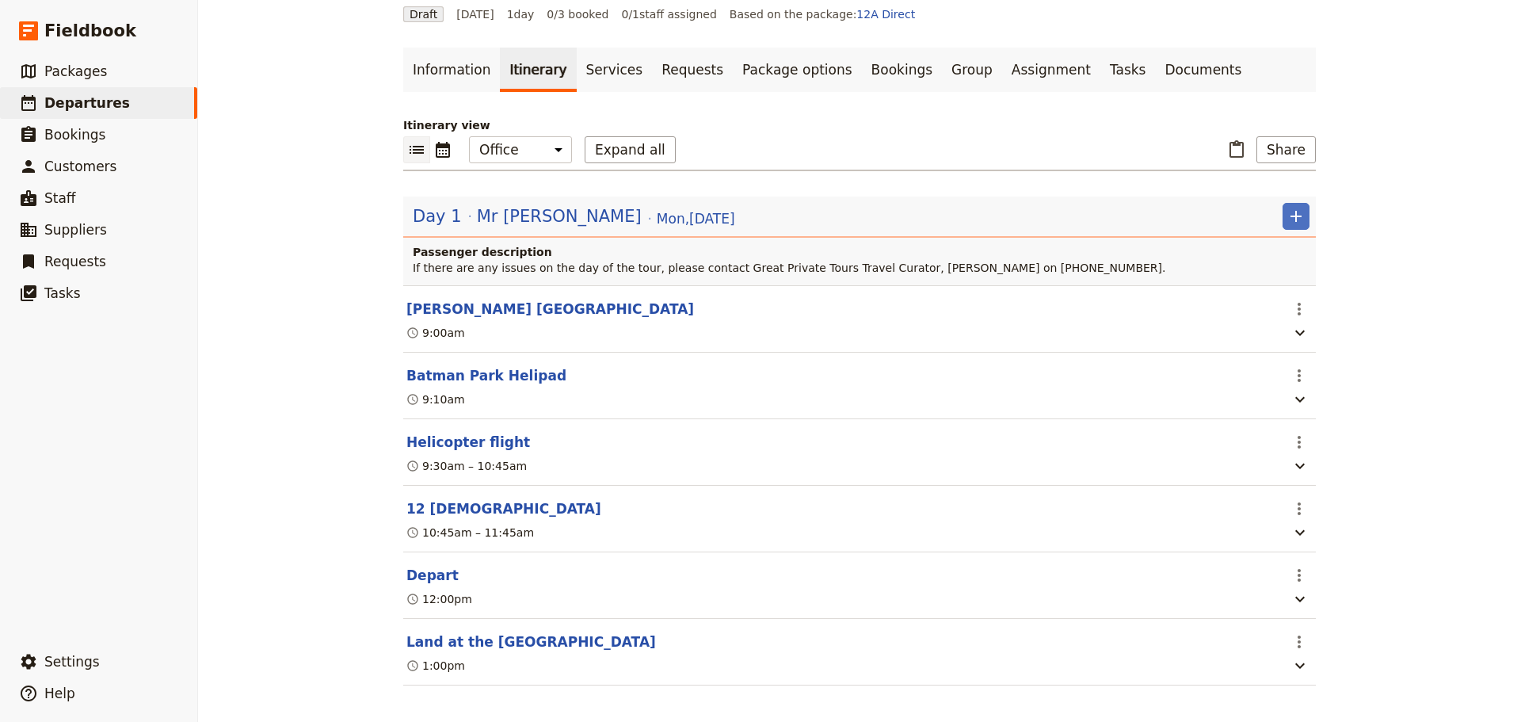
scroll to position [74, 0]
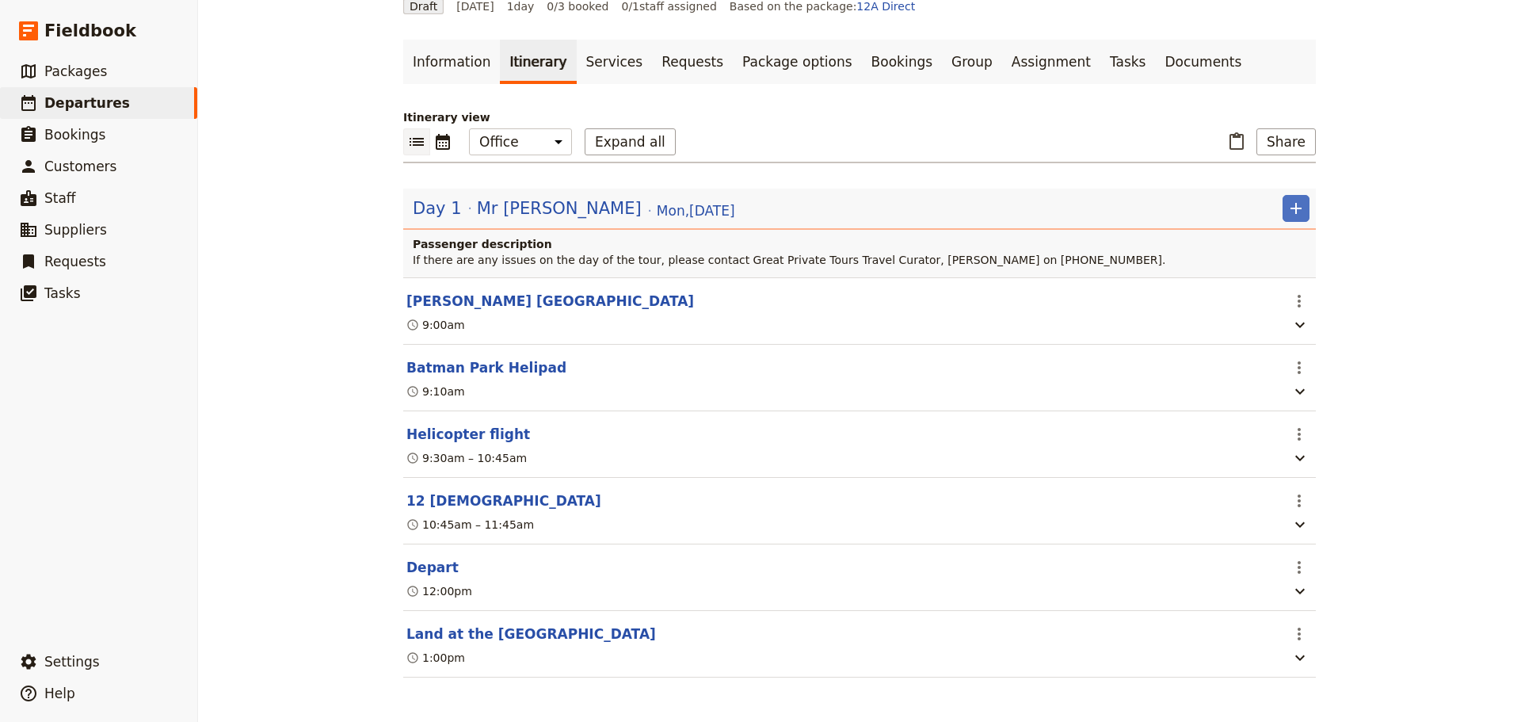
click at [453, 629] on button "Land at the [GEOGRAPHIC_DATA]" at bounding box center [530, 633] width 249 height 19
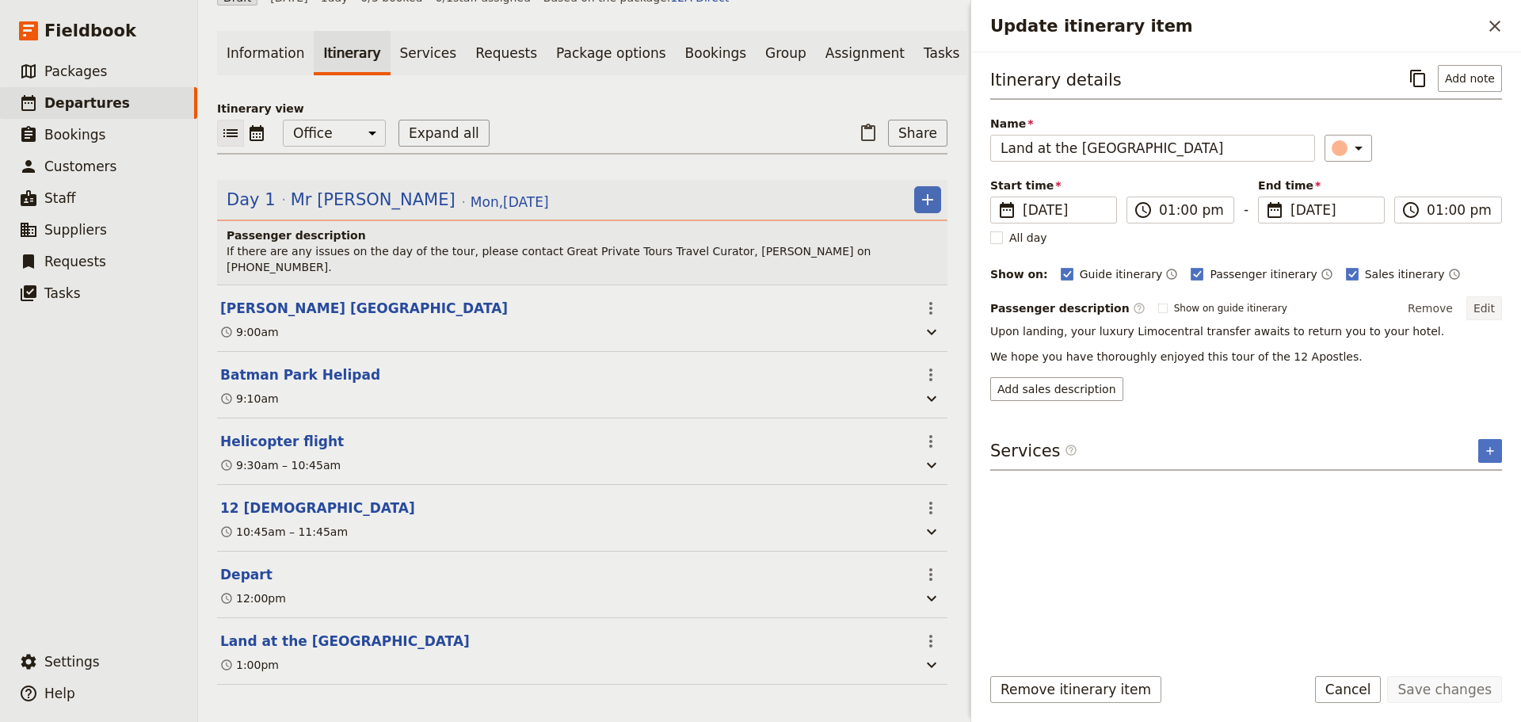
click at [1484, 307] on button "Edit" at bounding box center [1484, 308] width 36 height 24
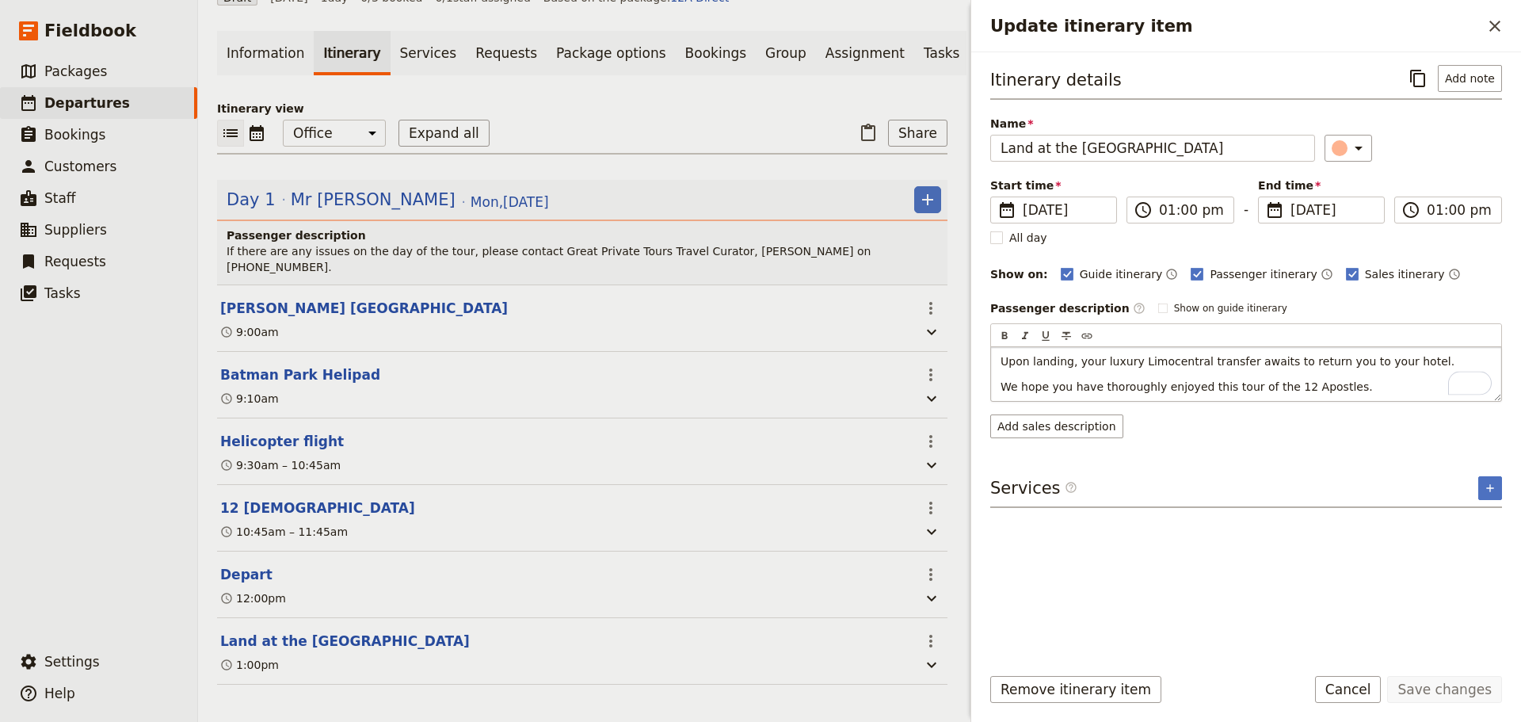
click at [1421, 358] on p "Upon landing, your luxury Limocentral transfer awaits to return you to your hot…" at bounding box center [1245, 361] width 491 height 16
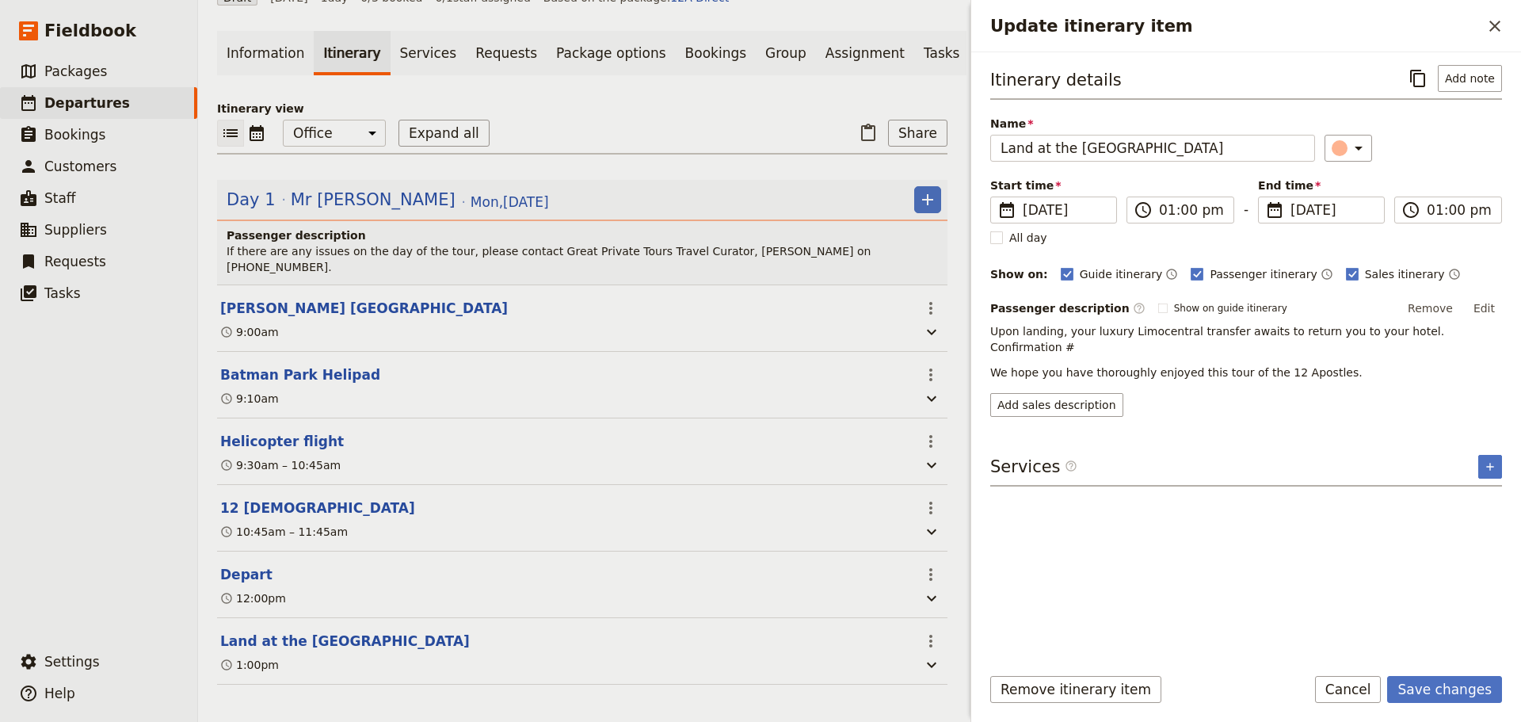
click at [1486, 308] on button "Edit" at bounding box center [1484, 308] width 36 height 24
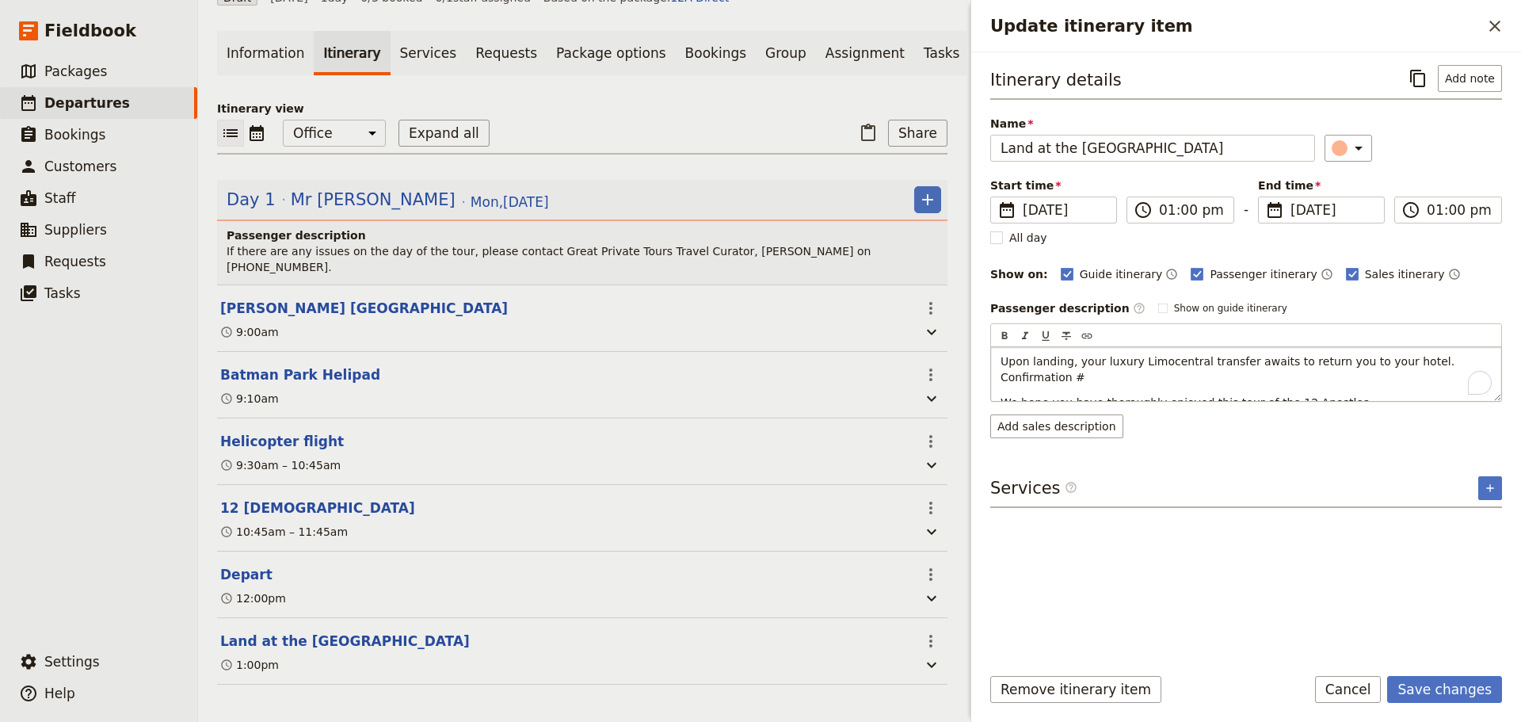
click at [1477, 356] on p "Upon landing, your luxury Limocentral transfer awaits to return you to your hot…" at bounding box center [1245, 369] width 491 height 32
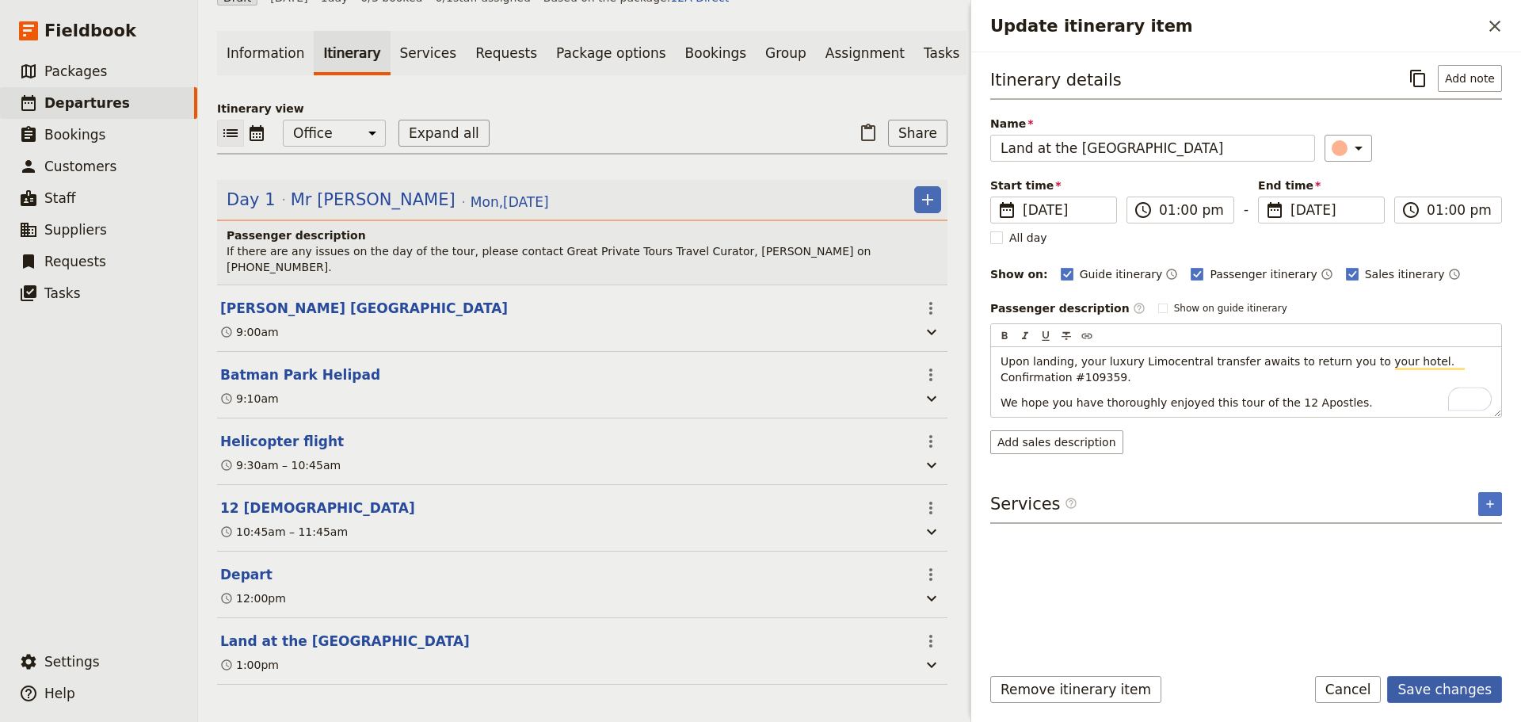
click at [1459, 676] on button "Save changes" at bounding box center [1444, 689] width 115 height 27
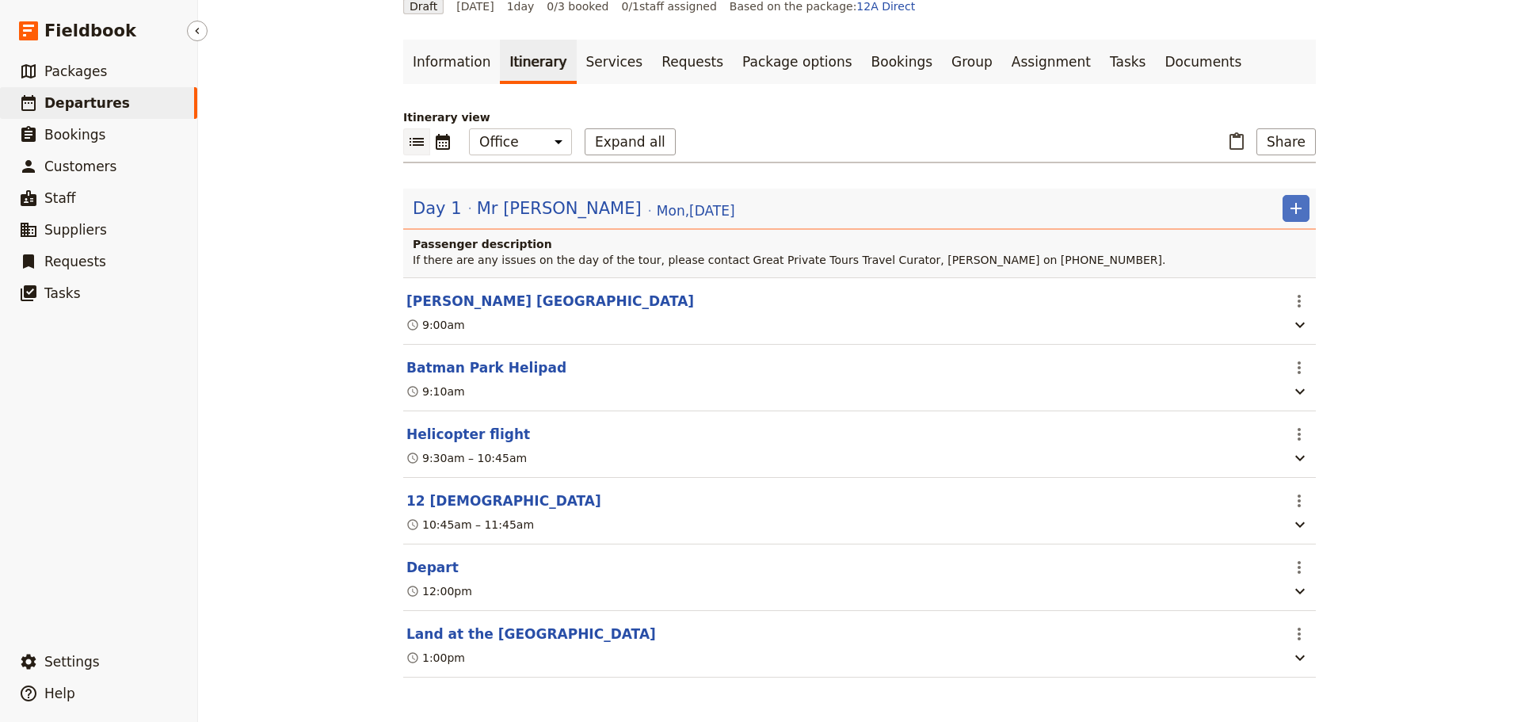
click at [84, 95] on span "Departures" at bounding box center [87, 103] width 86 height 16
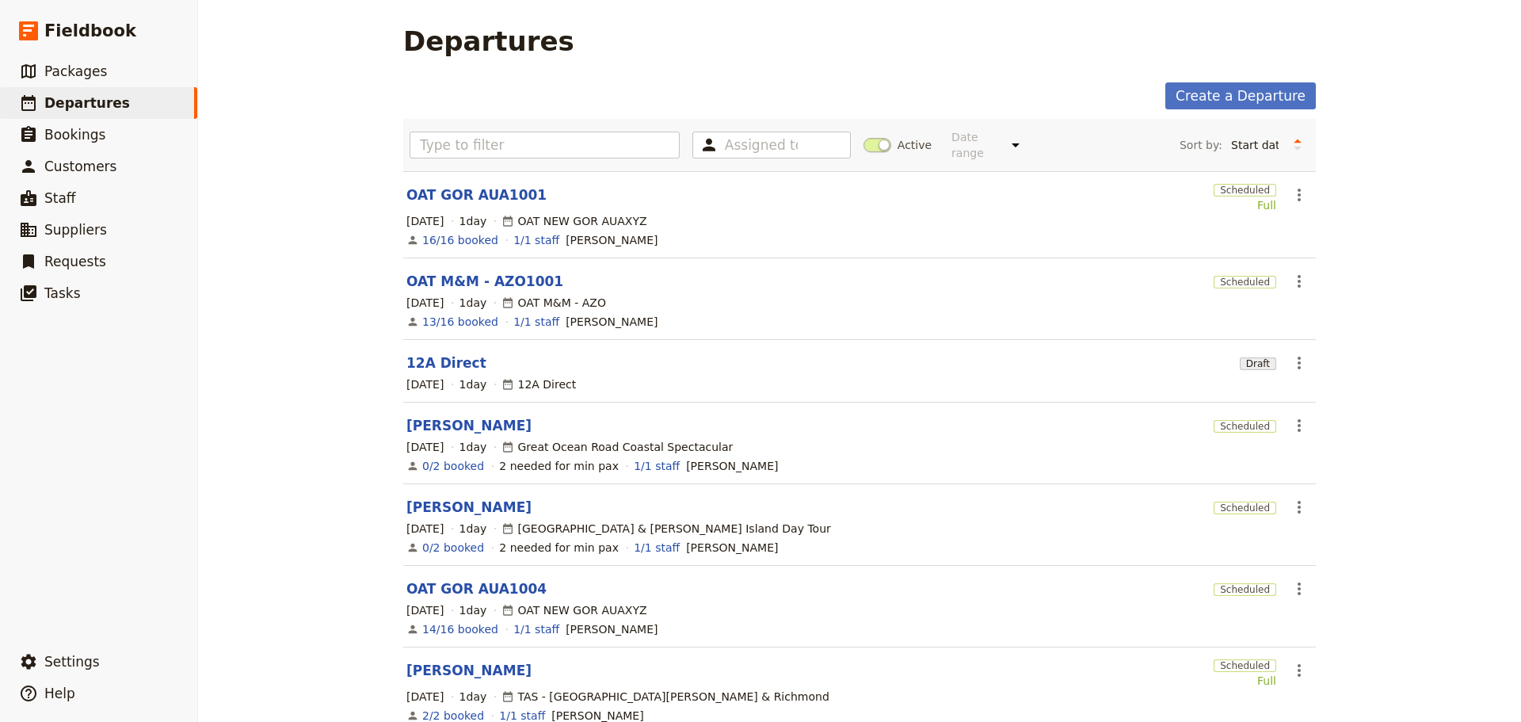
scroll to position [238, 0]
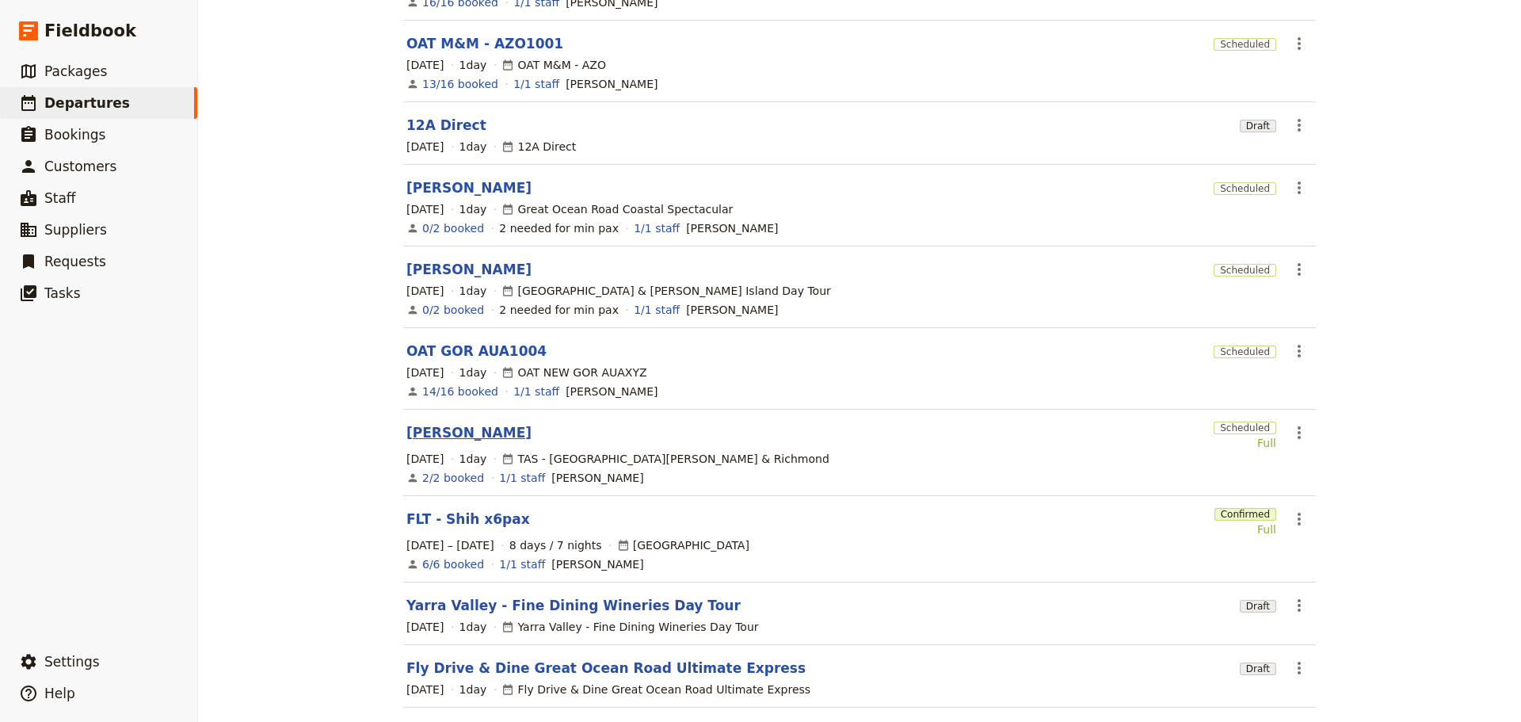
click at [450, 423] on link "Paul Turner" at bounding box center [468, 432] width 125 height 19
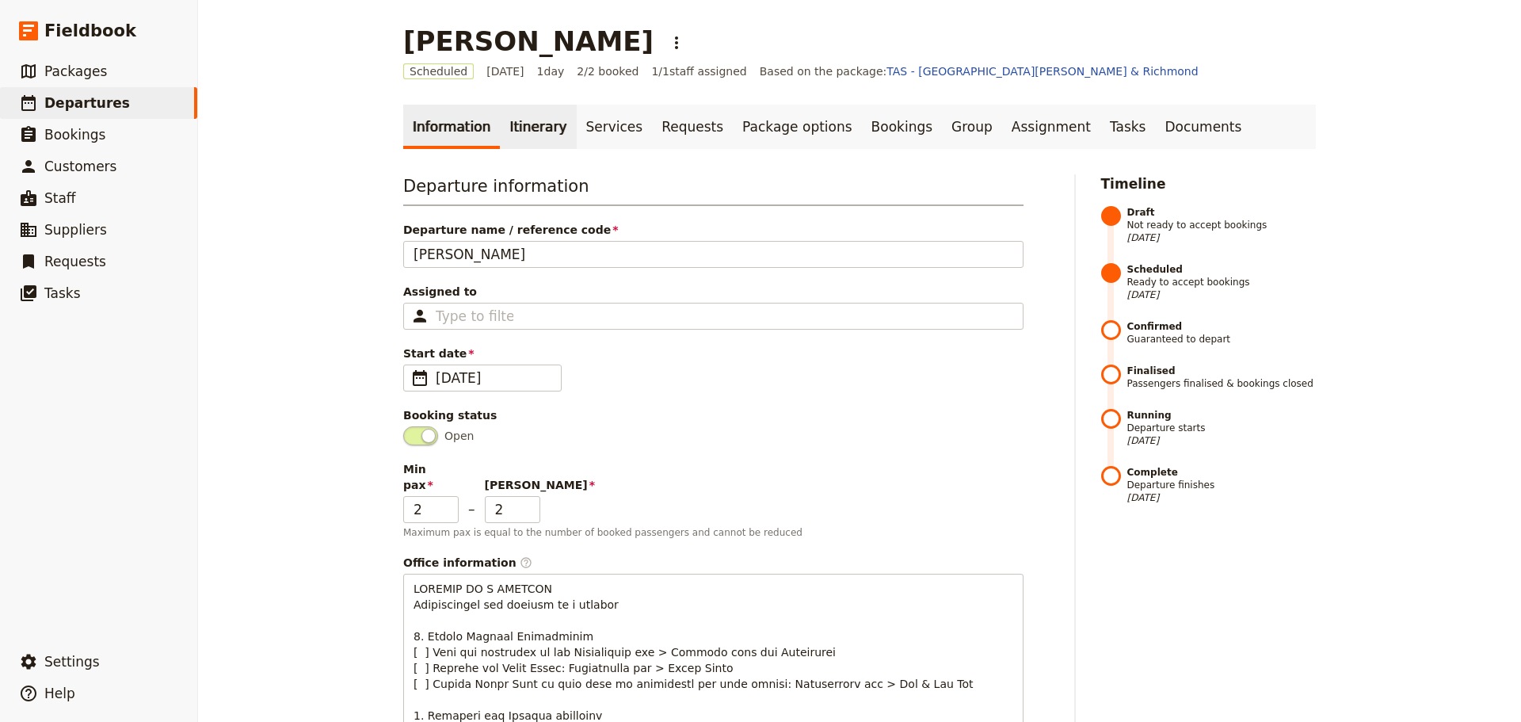
click at [524, 124] on link "Itinerary" at bounding box center [538, 127] width 76 height 44
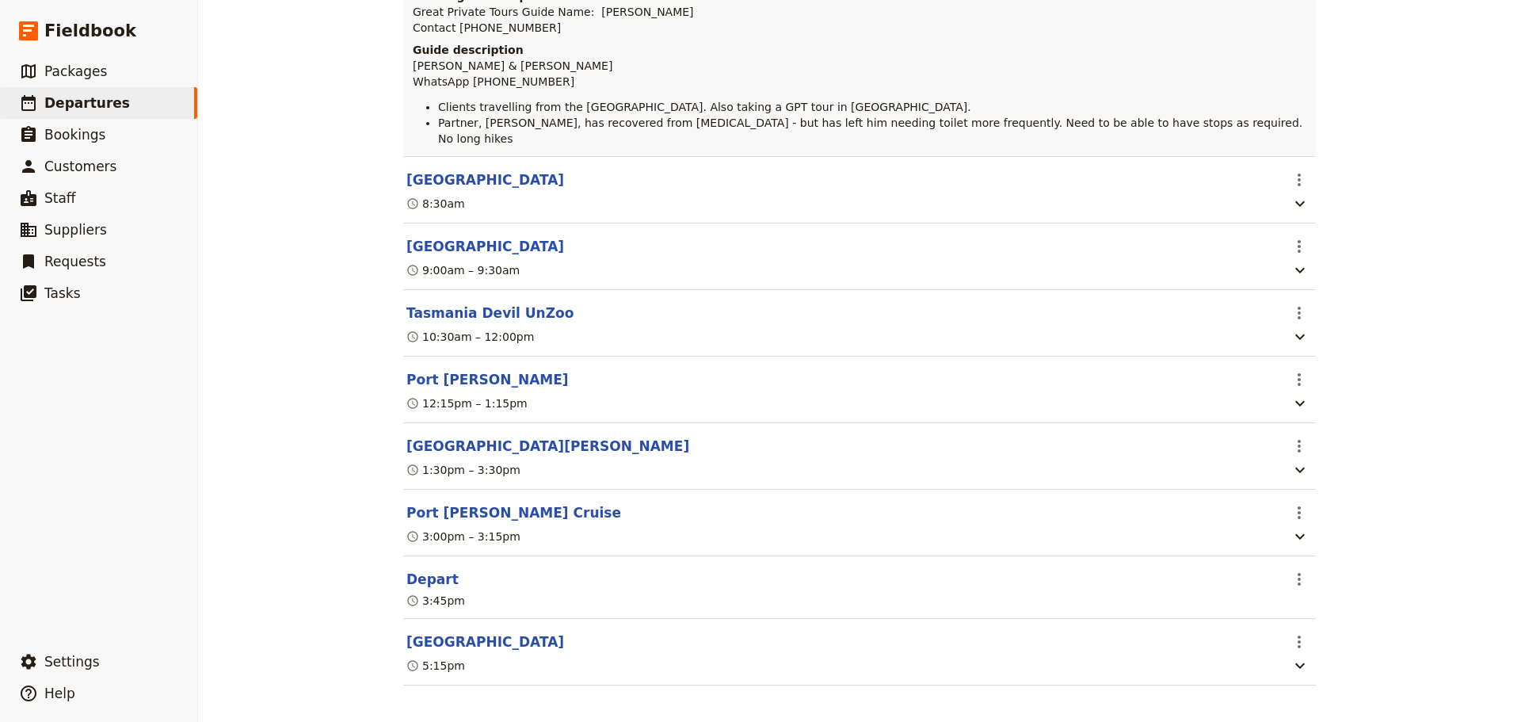
scroll to position [314, 0]
click at [483, 304] on button "Tasmania Devil UnZoo" at bounding box center [489, 311] width 167 height 19
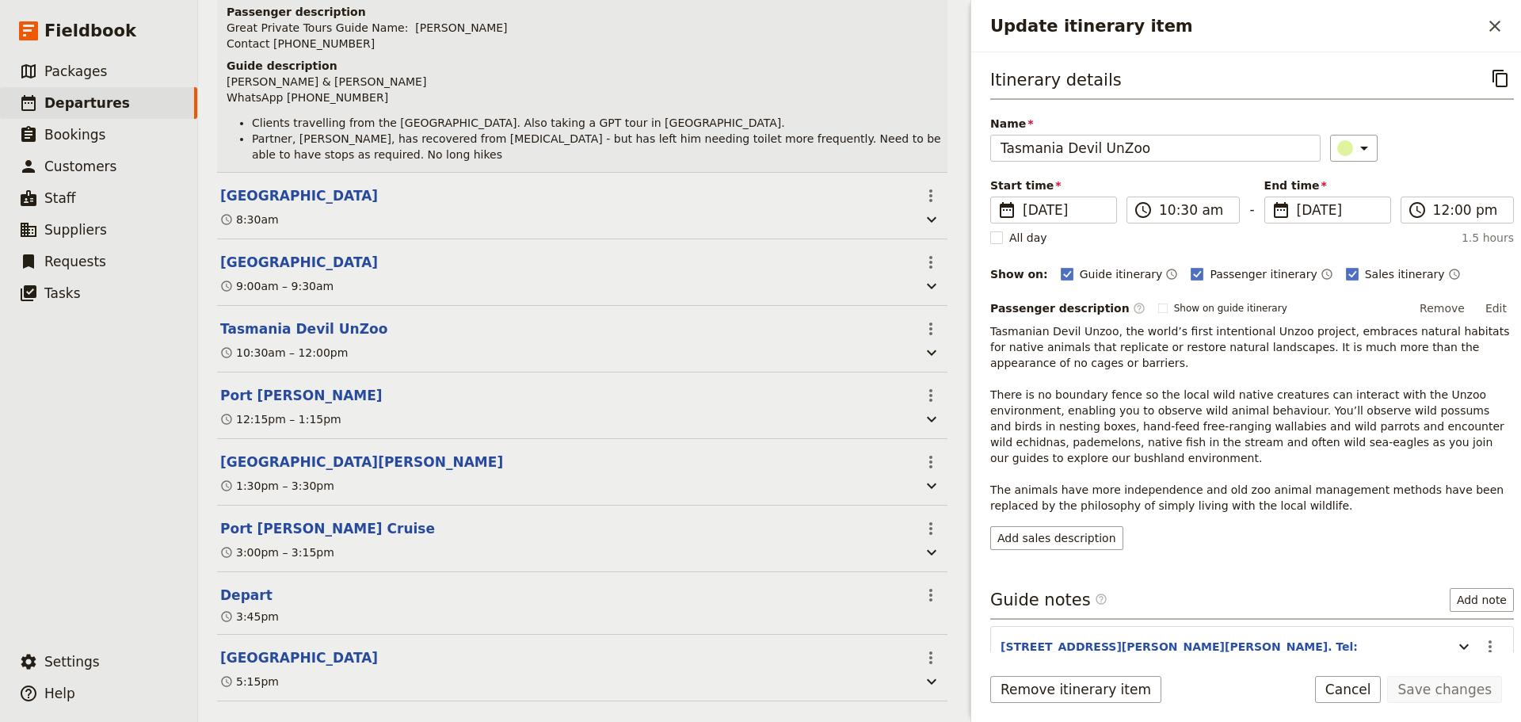
scroll to position [322, 0]
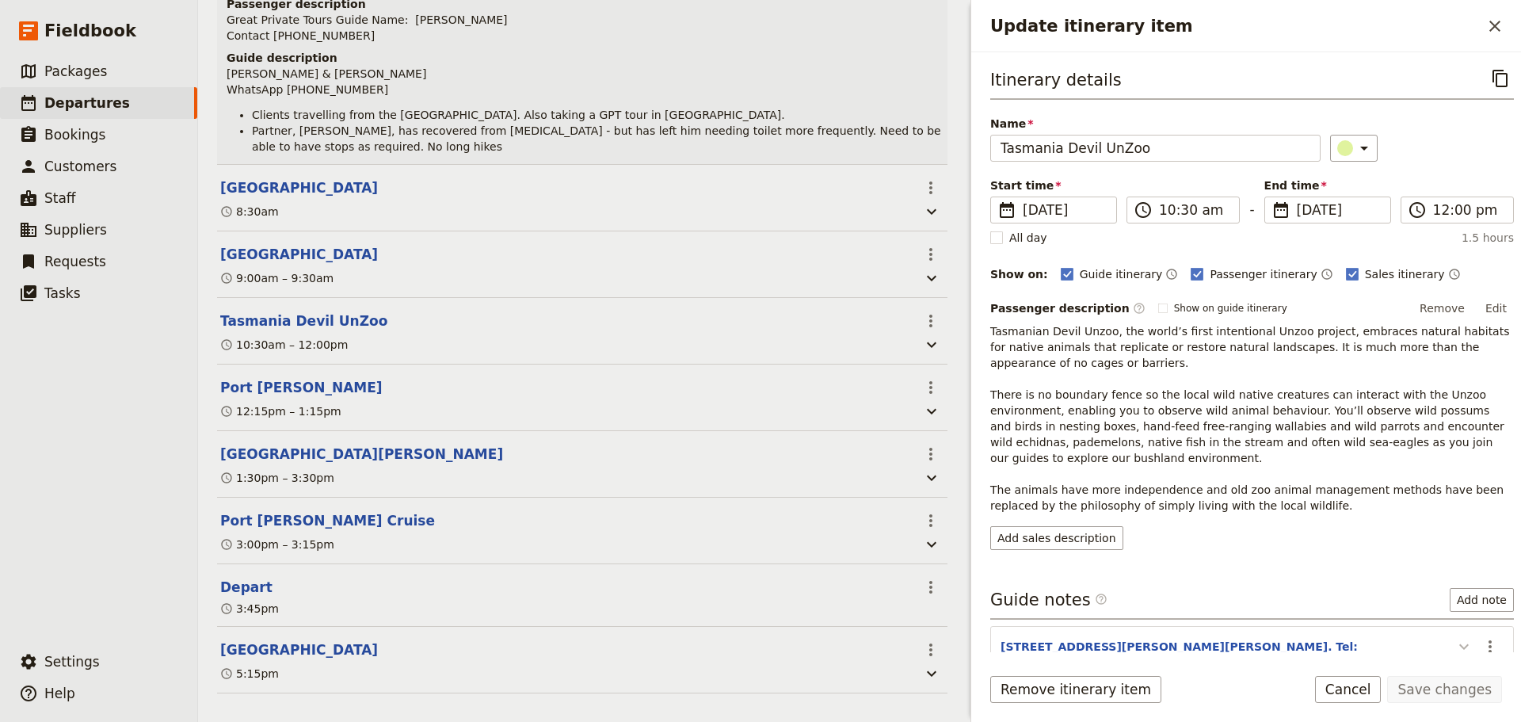
click at [1459, 644] on icon "Update itinerary item" at bounding box center [1464, 647] width 10 height 6
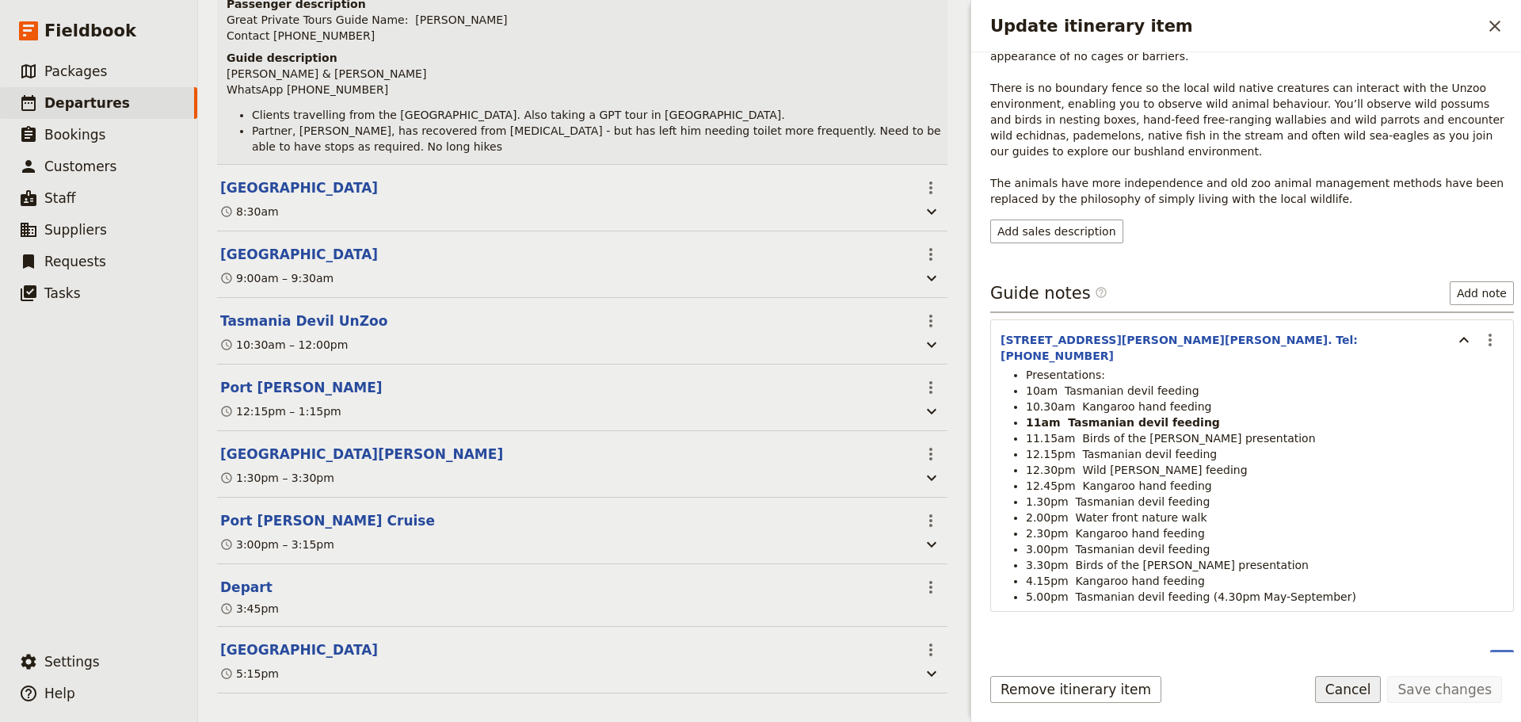
drag, startPoint x: 1357, startPoint y: 690, endPoint x: 666, endPoint y: 60, distance: 934.6
click at [1356, 690] on button "Cancel" at bounding box center [1348, 689] width 67 height 27
